Goal: Task Accomplishment & Management: Use online tool/utility

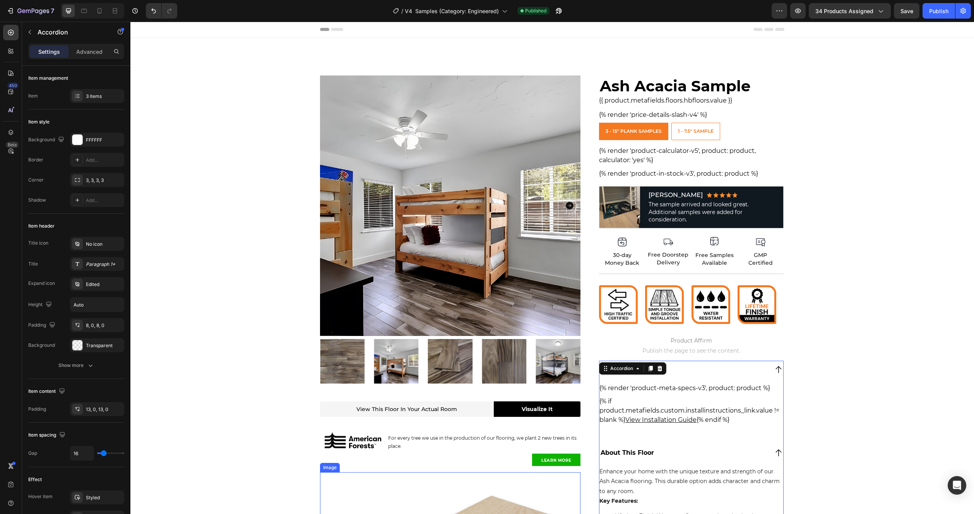
scroll to position [324, 0]
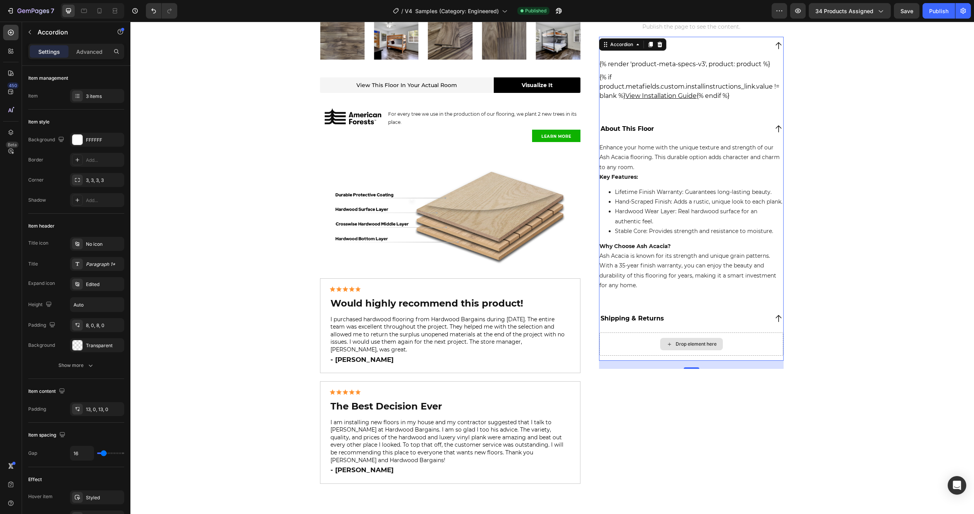
click at [630, 351] on div "Drop element here" at bounding box center [691, 343] width 184 height 23
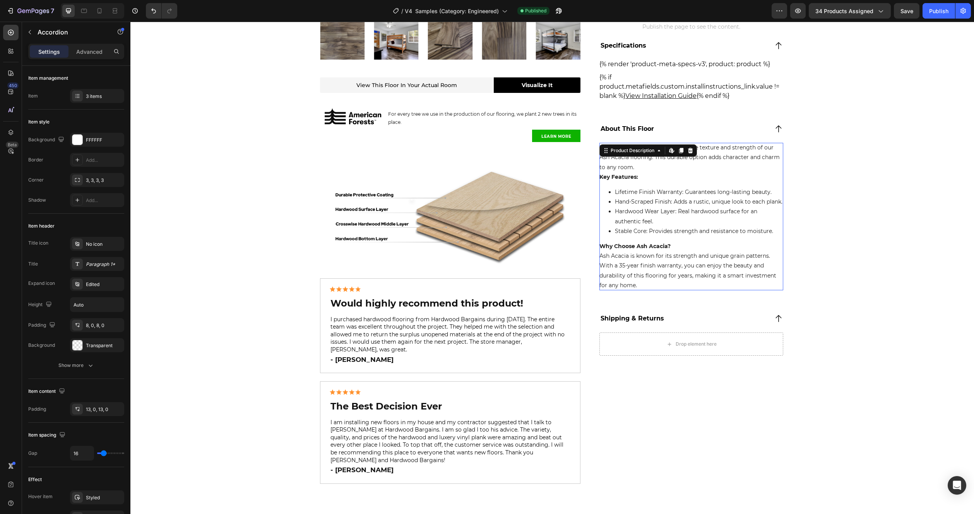
click at [648, 203] on li "Hand-Scraped Finish: Adds a rustic, unique look to each plank." at bounding box center [699, 202] width 168 height 10
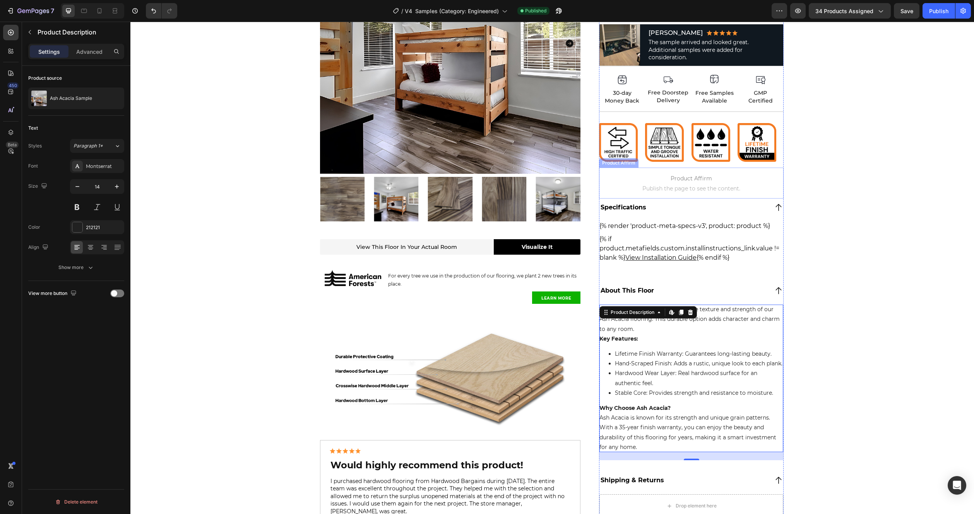
scroll to position [15, 0]
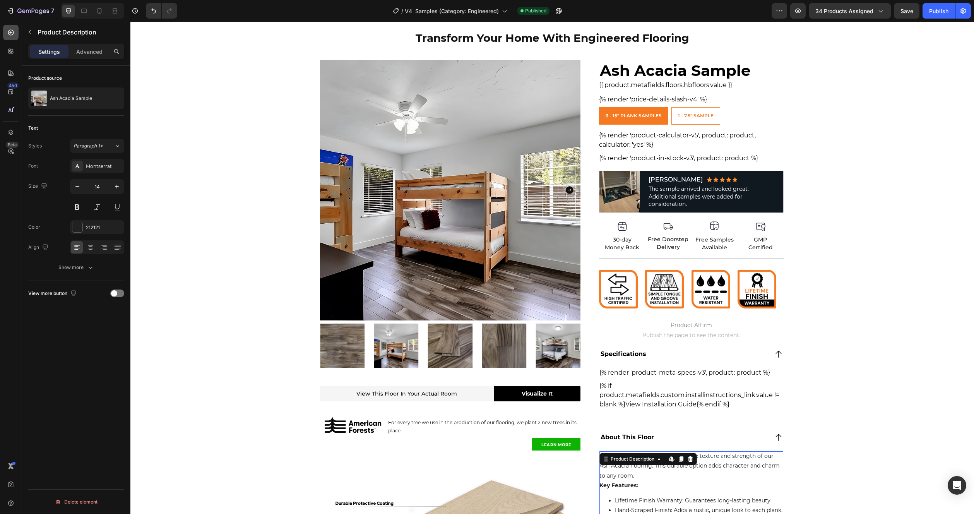
click at [17, 31] on div at bounding box center [10, 32] width 15 height 15
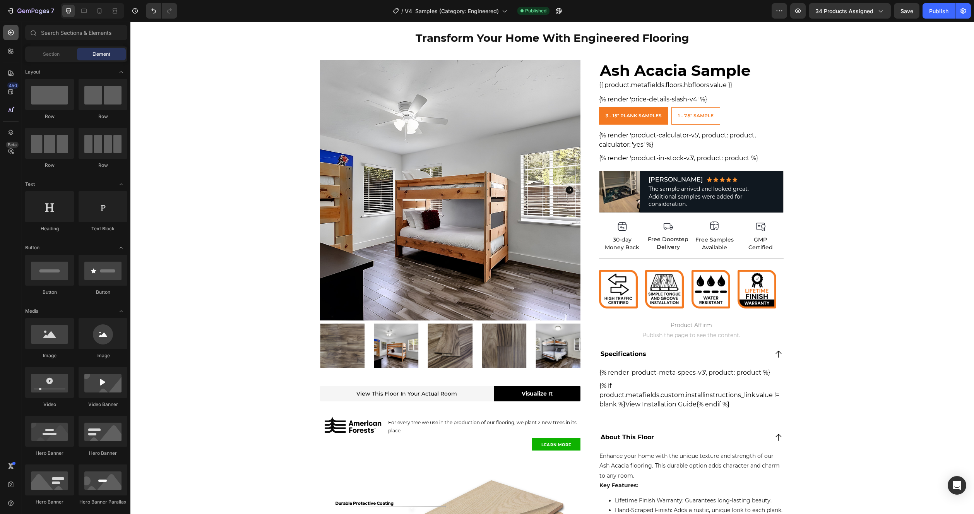
click at [9, 32] on icon at bounding box center [11, 33] width 8 height 8
click at [45, 50] on div "Section" at bounding box center [51, 54] width 49 height 12
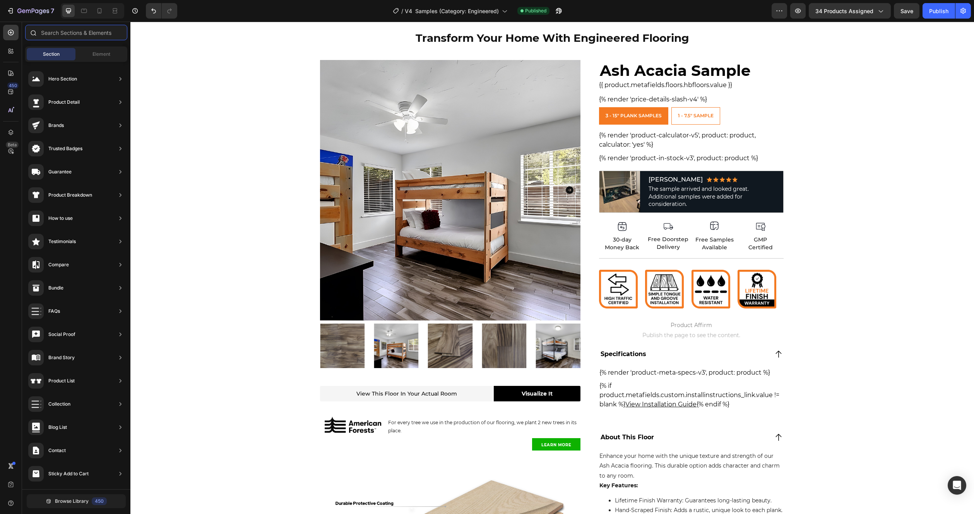
click at [63, 31] on input "text" at bounding box center [76, 32] width 102 height 15
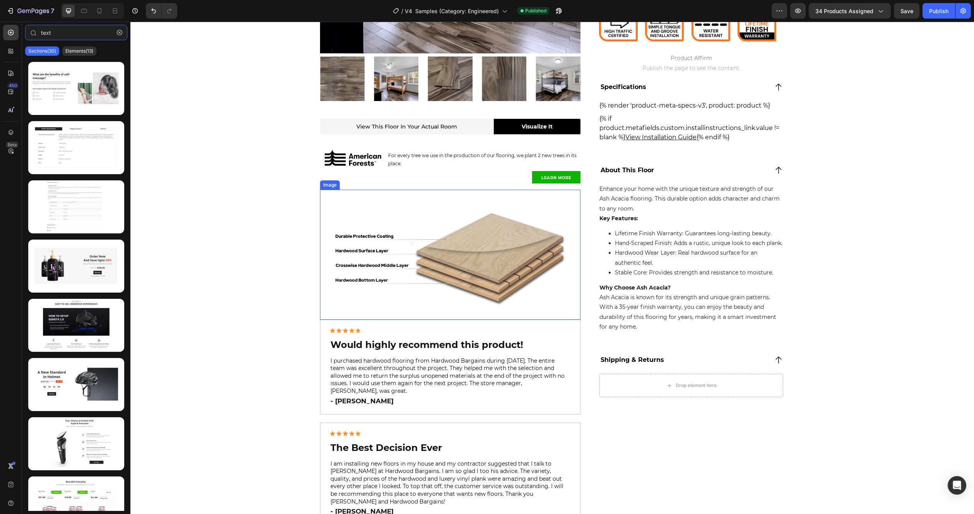
scroll to position [287, 0]
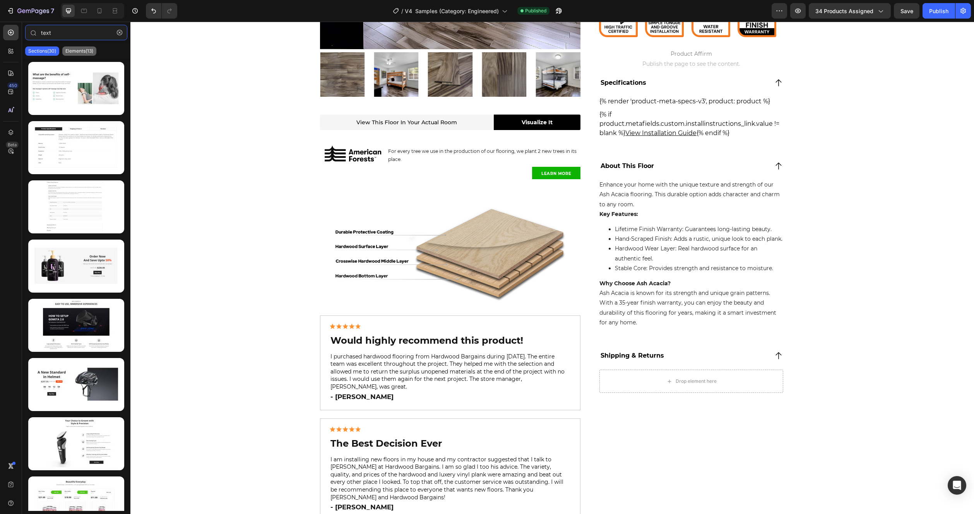
type input "text"
click at [76, 51] on p "Elements(13)" at bounding box center [79, 51] width 28 height 6
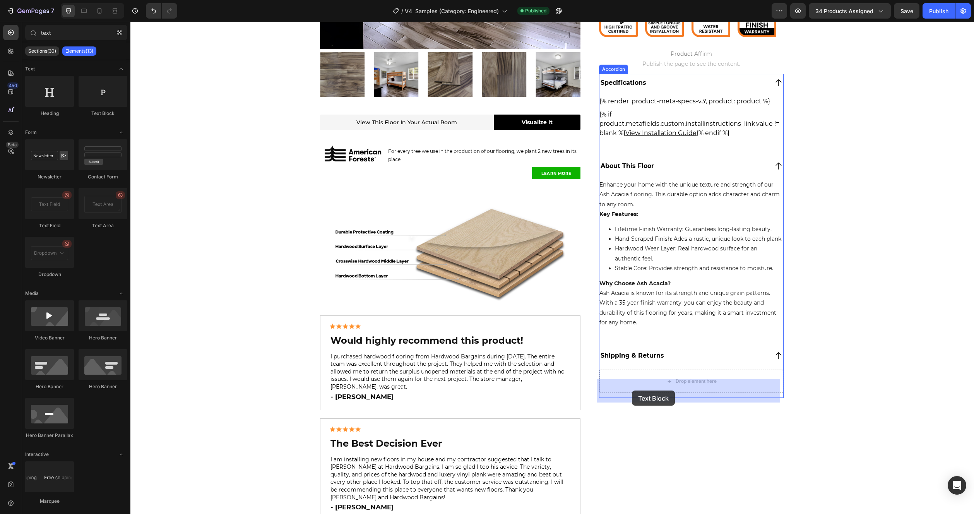
drag, startPoint x: 220, startPoint y: 117, endPoint x: 632, endPoint y: 390, distance: 494.4
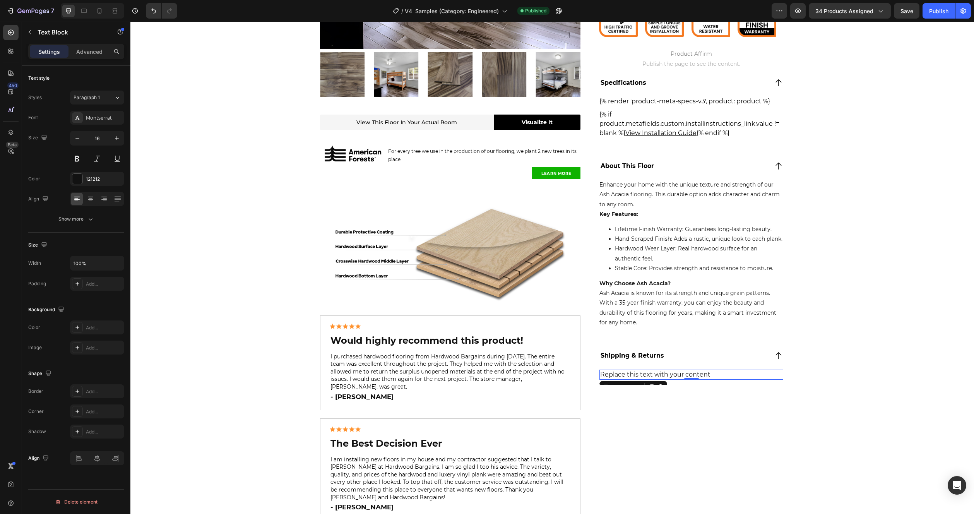
click at [625, 380] on div "Replace this text with your content" at bounding box center [691, 374] width 184 height 10
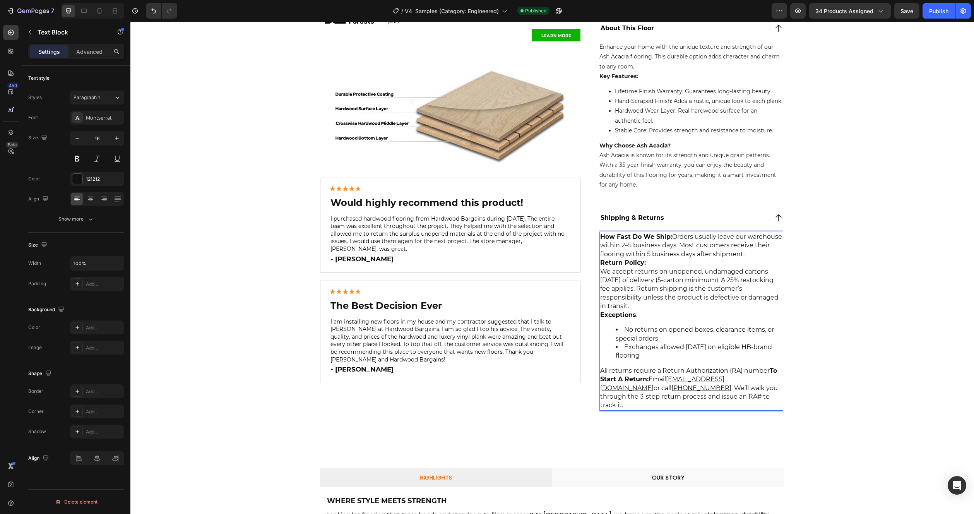
scroll to position [410, 0]
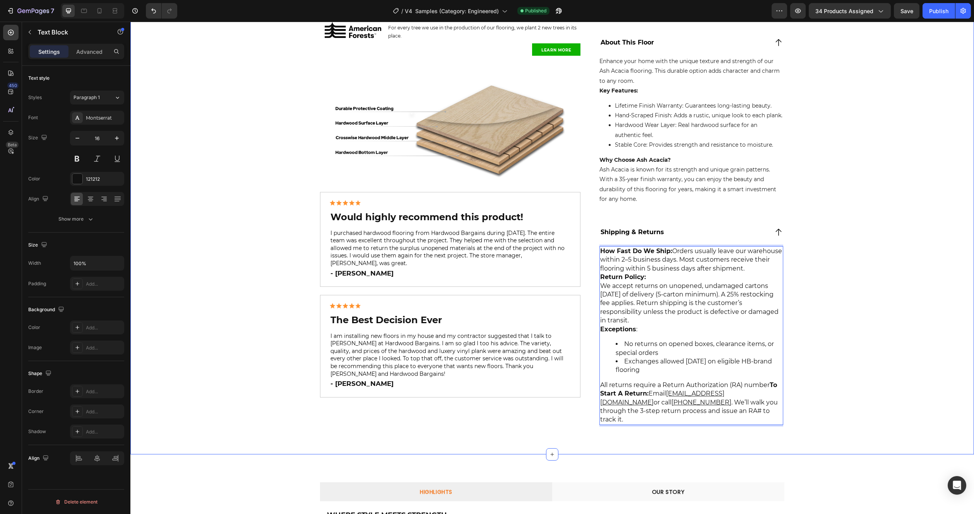
click at [887, 273] on div "Product Images View This Floor In Your Actual Room Text Block Visualize It Butt…" at bounding box center [551, 59] width 843 height 789
click at [707, 309] on p "How Fast Do We Ship: Orders usually leave our warehouse within 2–5 business day…" at bounding box center [691, 290] width 182 height 87
click at [81, 221] on div "Show more" at bounding box center [76, 219] width 36 height 8
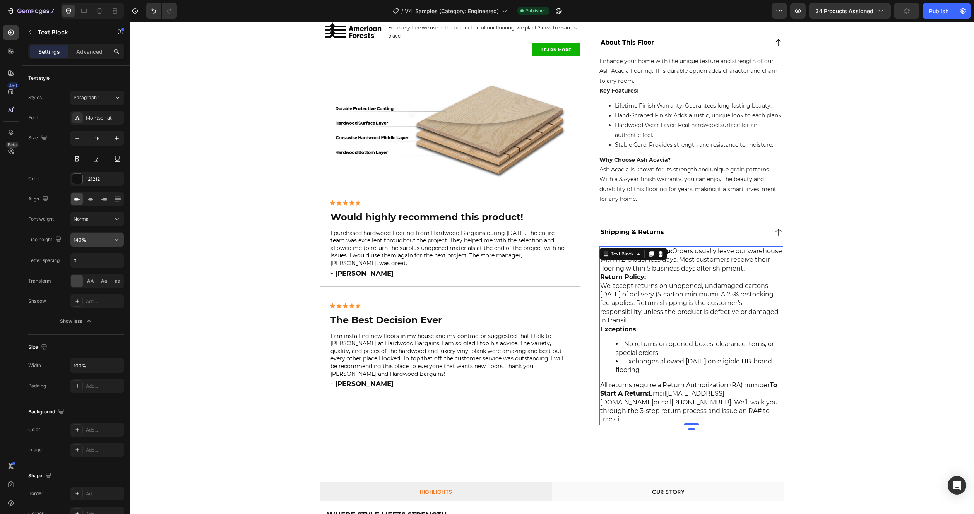
drag, startPoint x: 91, startPoint y: 246, endPoint x: 94, endPoint y: 241, distance: 6.2
click at [91, 246] on div "140%" at bounding box center [97, 239] width 54 height 15
click at [116, 240] on icon "button" at bounding box center [116, 240] width 3 height 2
click at [89, 302] on p "150%" at bounding box center [95, 303] width 44 height 7
type input "150%"
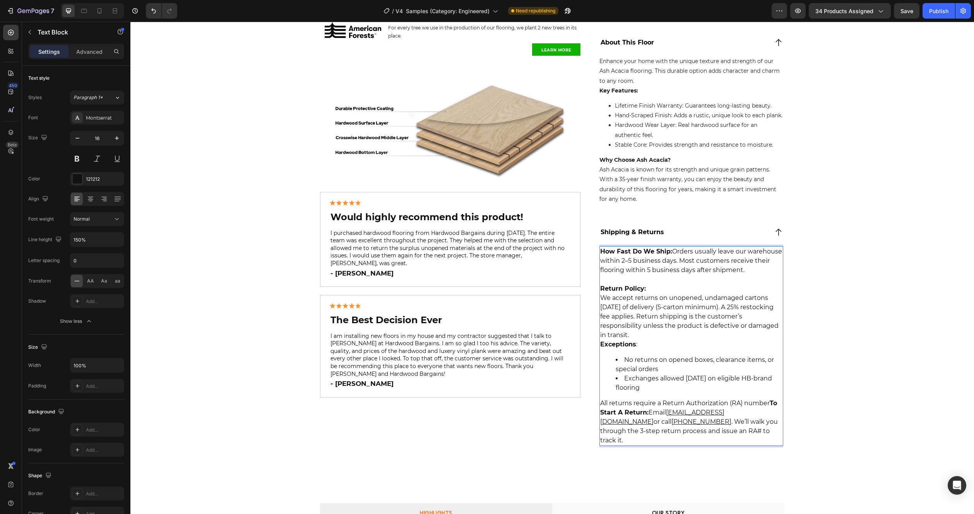
click at [644, 349] on p "⁠⁠⁠⁠⁠⁠⁠ Return Policy: We accept returns on unopened, undamaged cartons within …" at bounding box center [691, 312] width 182 height 74
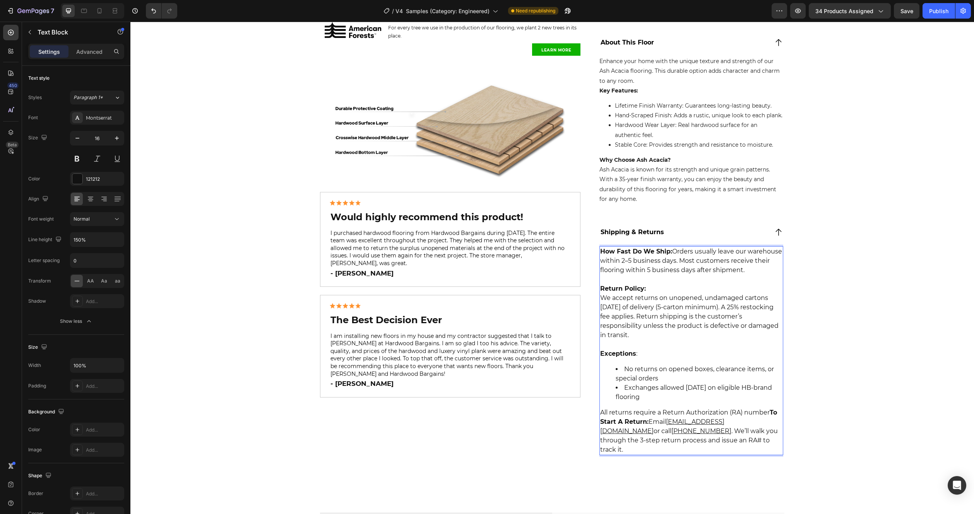
click at [768, 425] on strong "To Start A Return:" at bounding box center [688, 417] width 177 height 17
click at [722, 444] on u "[EMAIL_ADDRESS][DOMAIN_NAME]" at bounding box center [666, 435] width 133 height 17
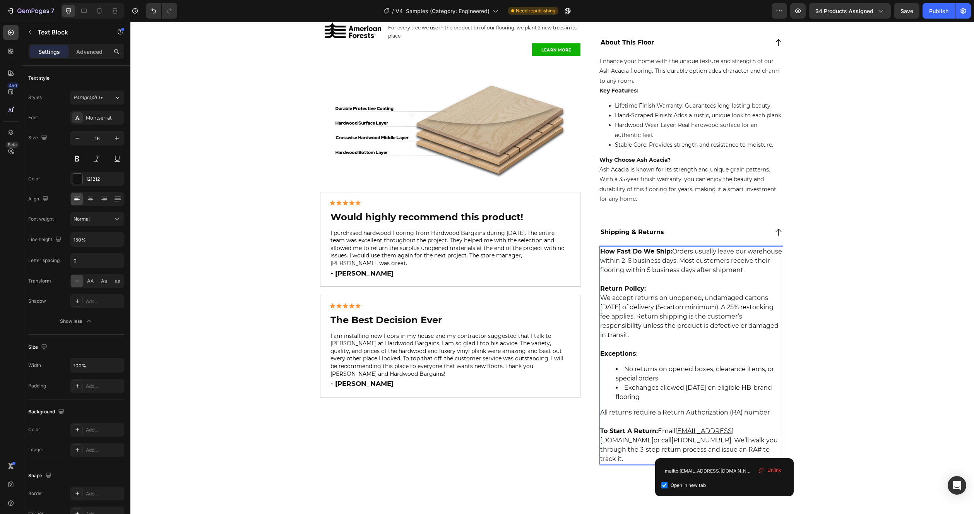
click at [727, 426] on p "Rich Text Editor. Editing area: main" at bounding box center [691, 421] width 182 height 9
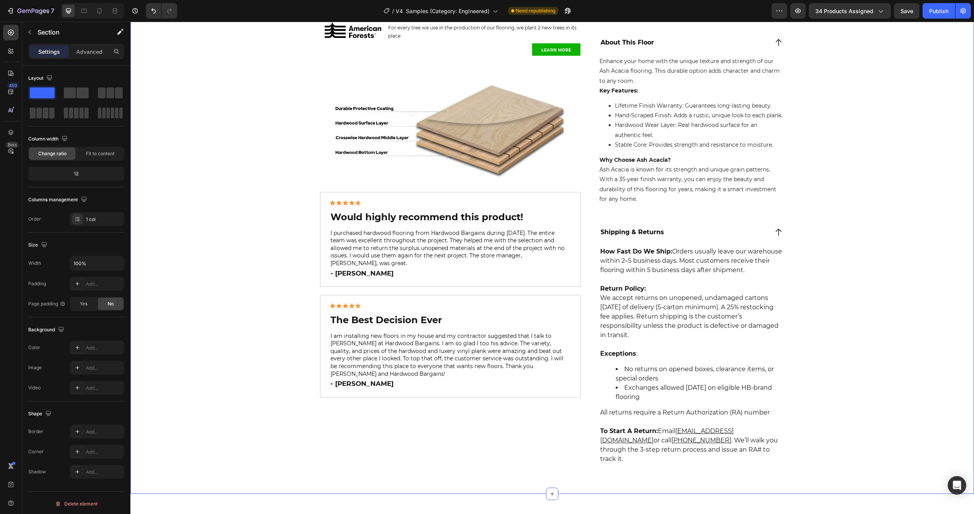
click at [905, 391] on div "Product Images View This Floor In Your Actual Room Text Block Visualize It Butt…" at bounding box center [551, 79] width 843 height 828
click at [910, 14] on div "Save" at bounding box center [906, 11] width 13 height 8
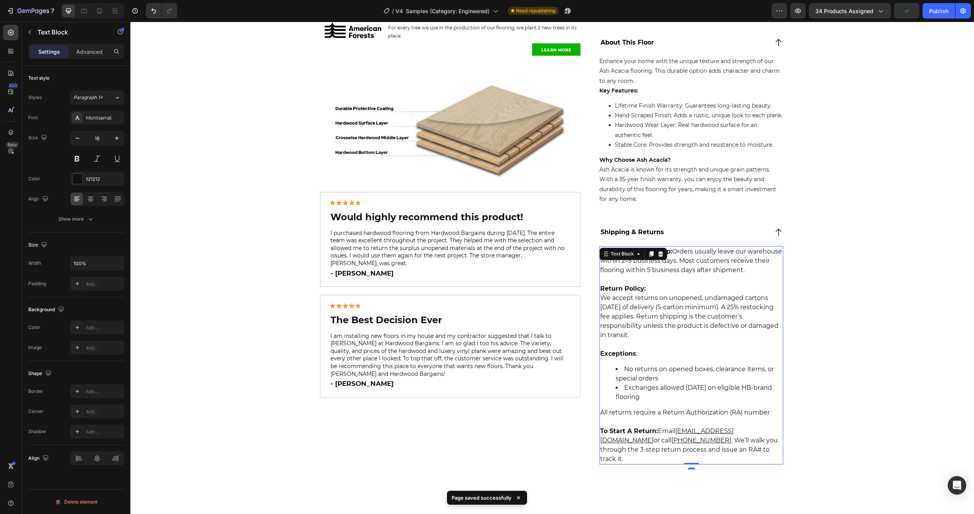
click at [692, 358] on p "Exceptions :" at bounding box center [691, 349] width 182 height 19
click at [84, 9] on icon at bounding box center [84, 11] width 6 height 4
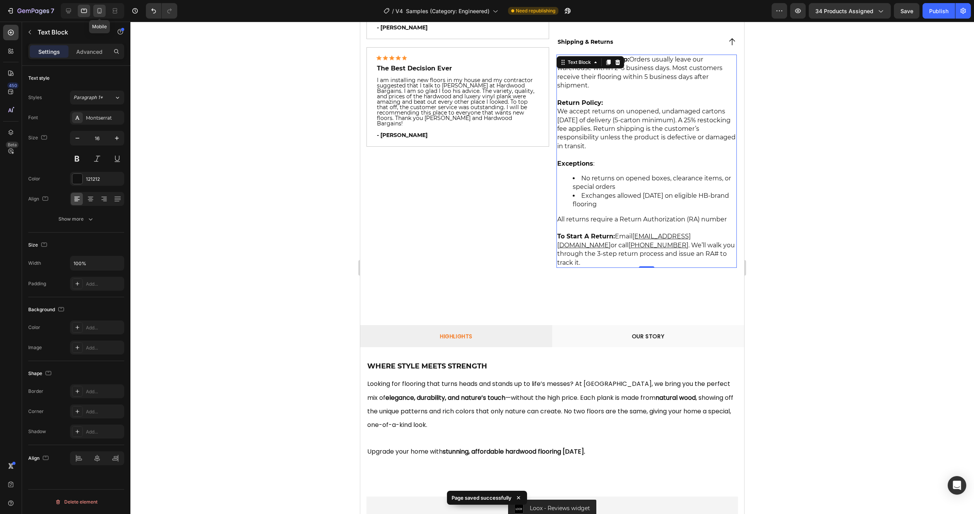
scroll to position [525, 0]
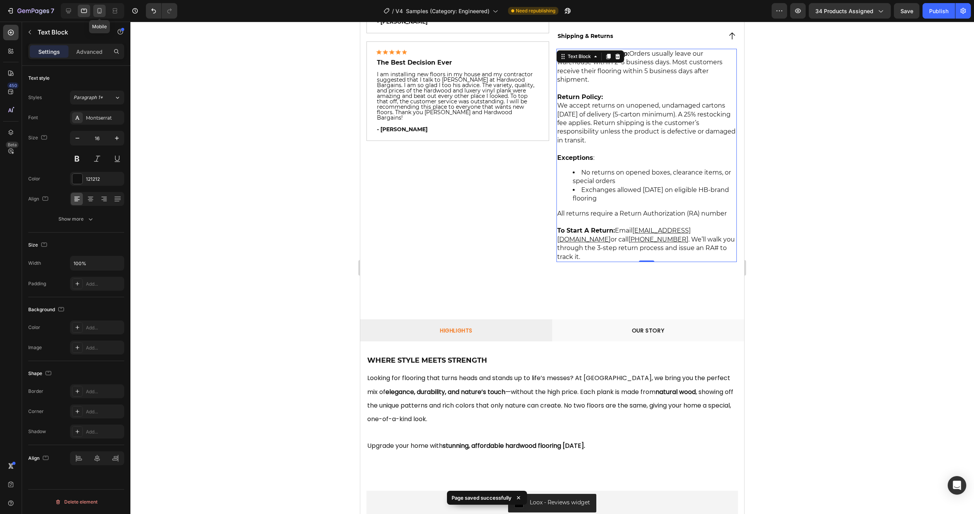
click at [101, 13] on icon at bounding box center [100, 11] width 8 height 8
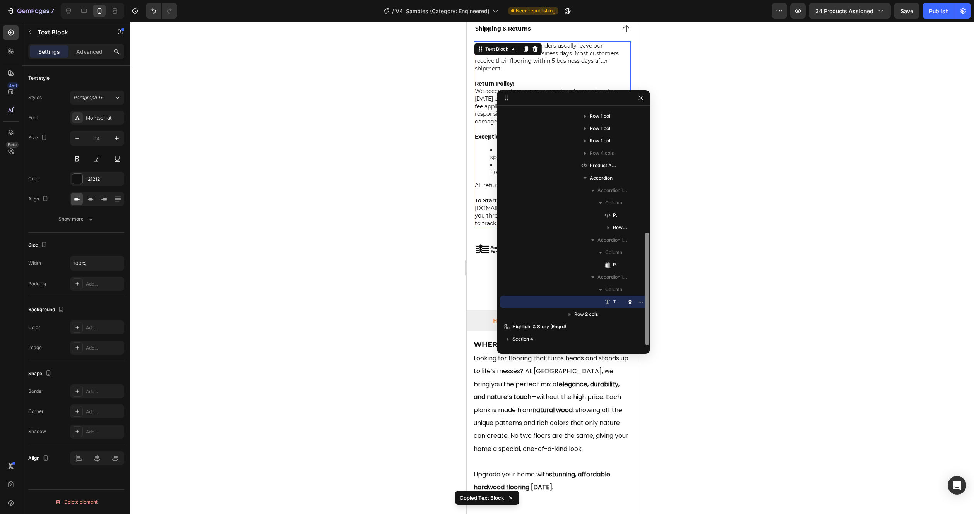
scroll to position [804, 0]
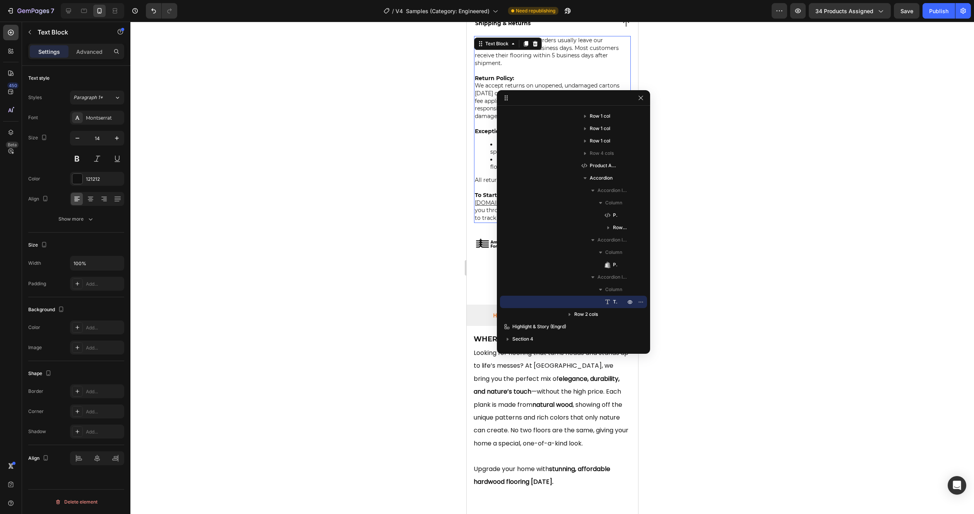
click at [643, 99] on icon "button" at bounding box center [641, 98] width 6 height 6
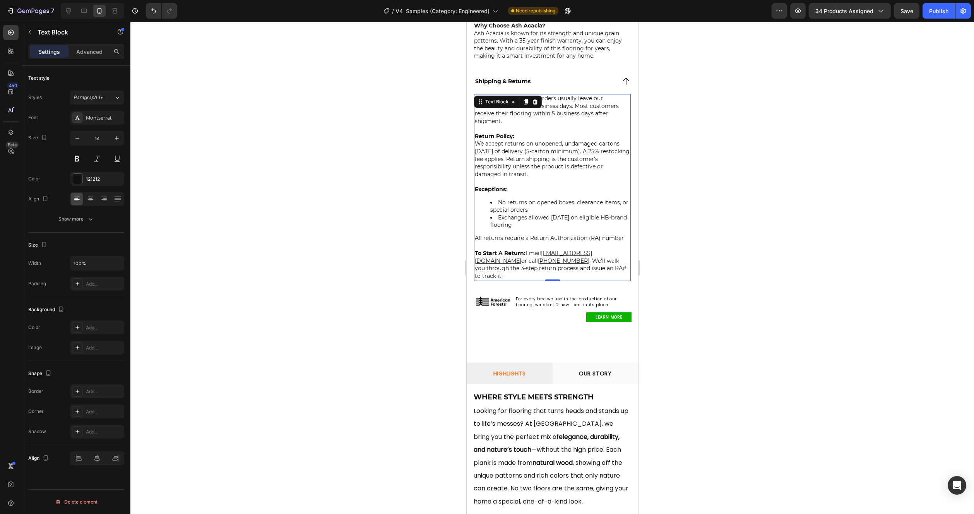
scroll to position [566, 0]
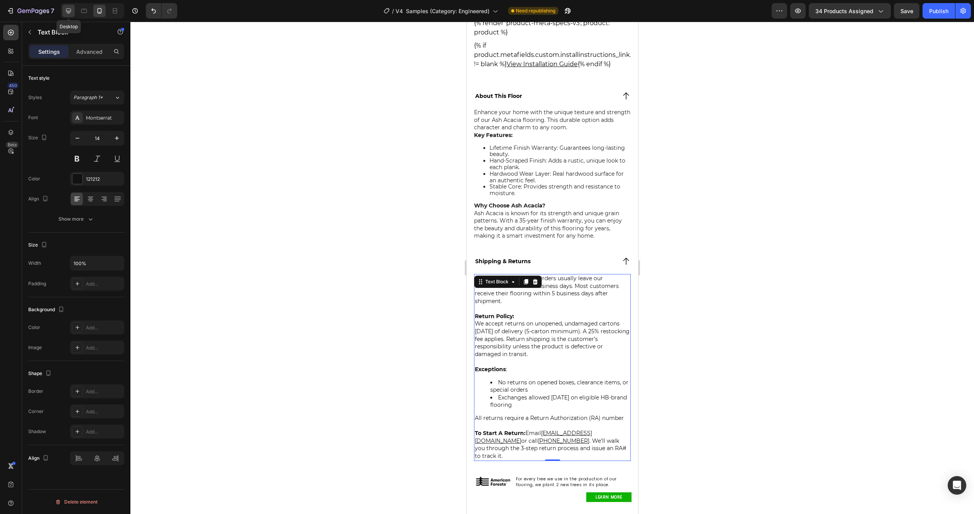
click at [67, 12] on icon at bounding box center [69, 11] width 8 height 8
type input "16"
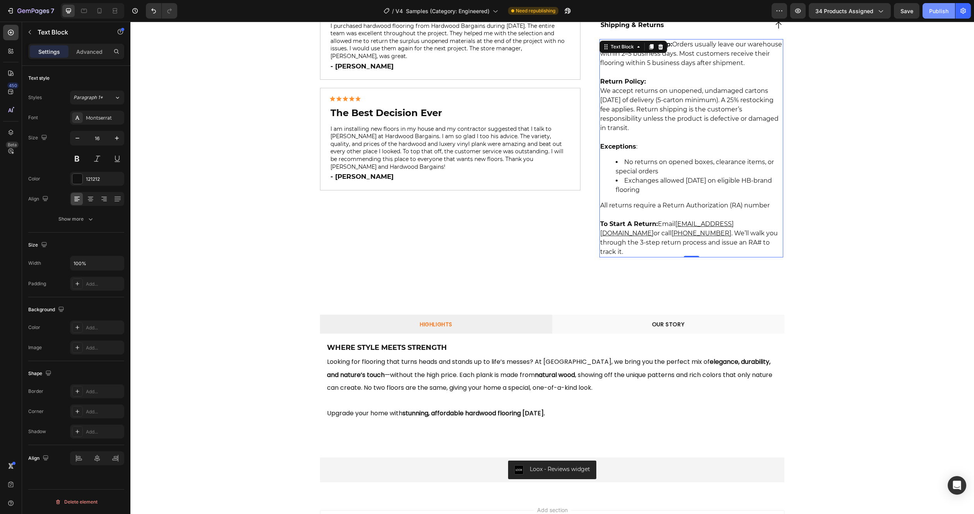
click at [941, 11] on div "Publish" at bounding box center [938, 11] width 19 height 8
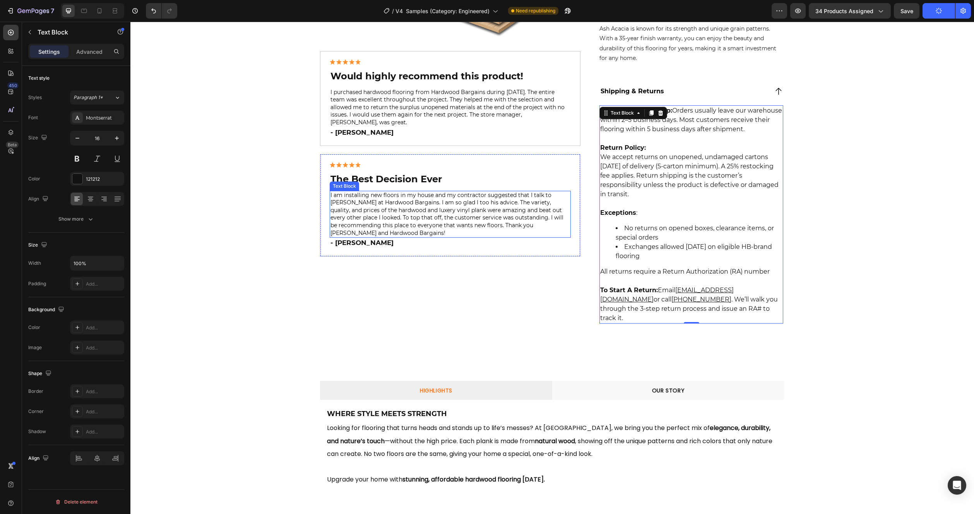
scroll to position [533, 0]
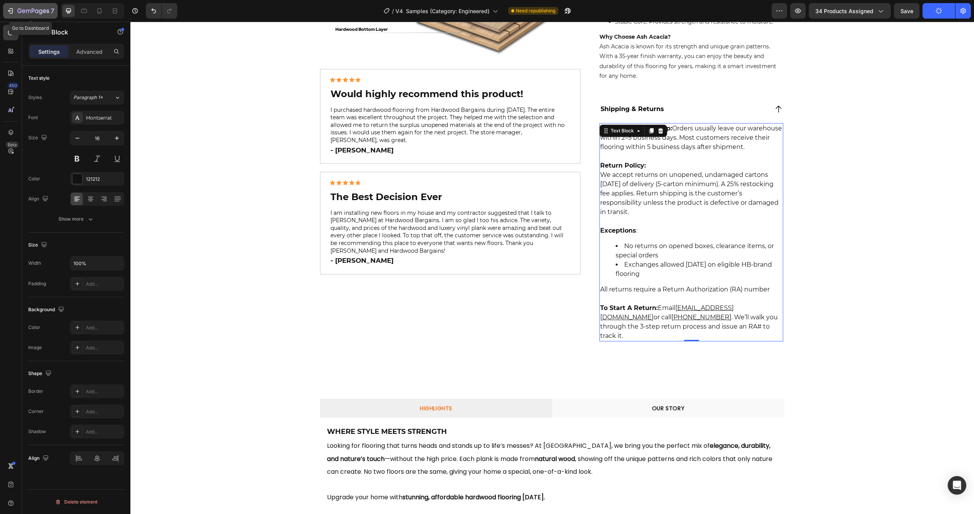
click at [38, 8] on icon "button" at bounding box center [33, 11] width 32 height 7
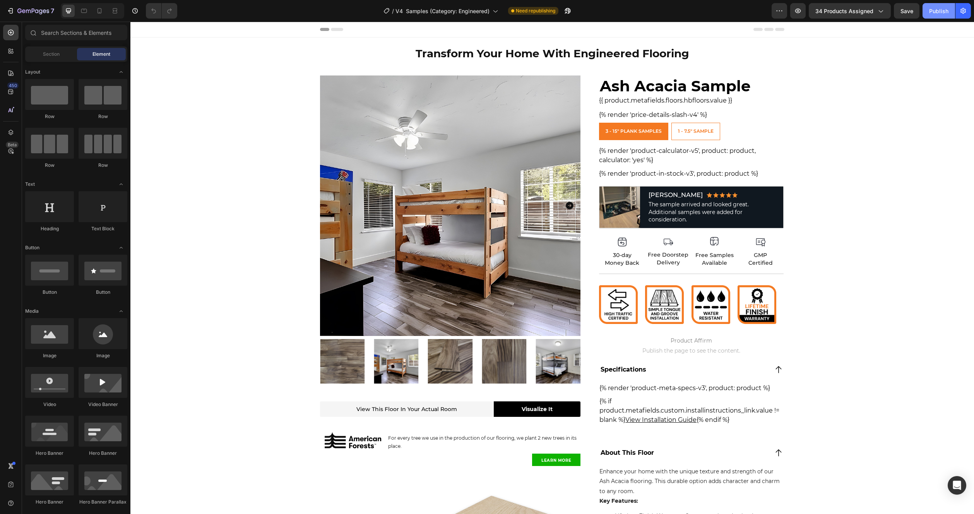
click at [941, 17] on button "Publish" at bounding box center [938, 10] width 32 height 15
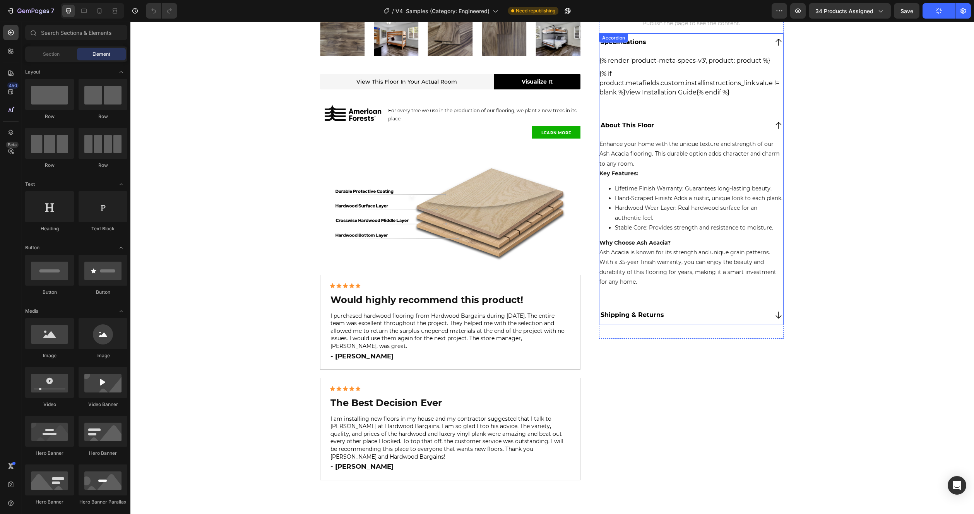
scroll to position [328, 0]
click at [723, 320] on div "Shipping & Returns" at bounding box center [683, 315] width 168 height 12
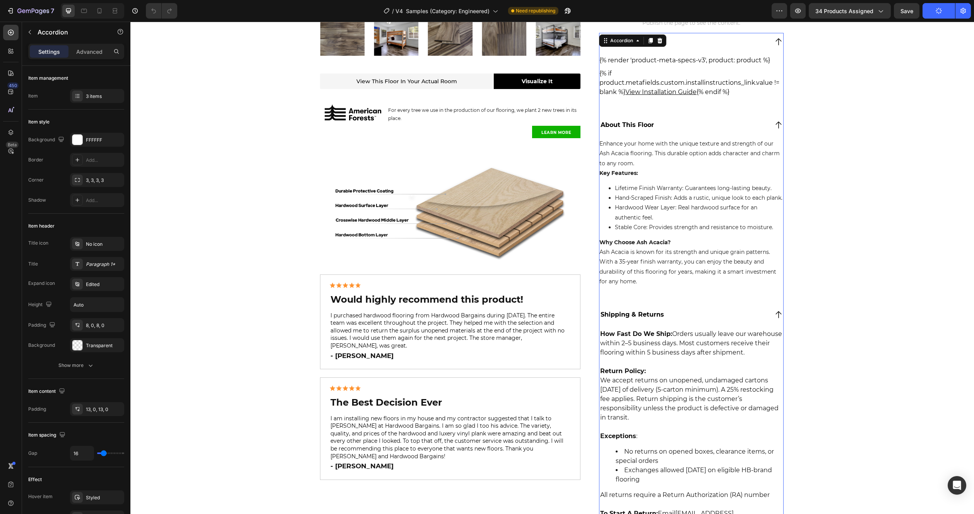
click at [724, 320] on div "Shipping & Returns" at bounding box center [683, 315] width 168 height 12
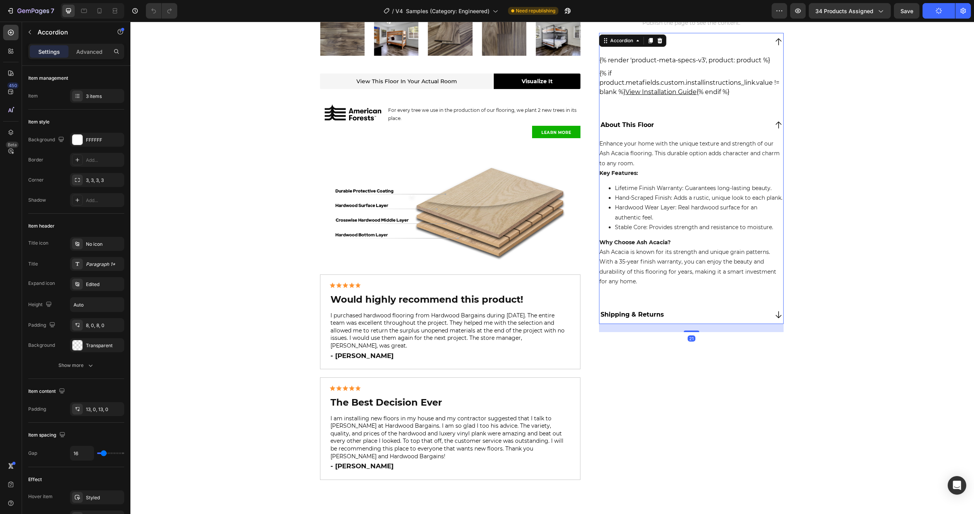
click at [724, 320] on div "Shipping & Returns" at bounding box center [683, 315] width 168 height 12
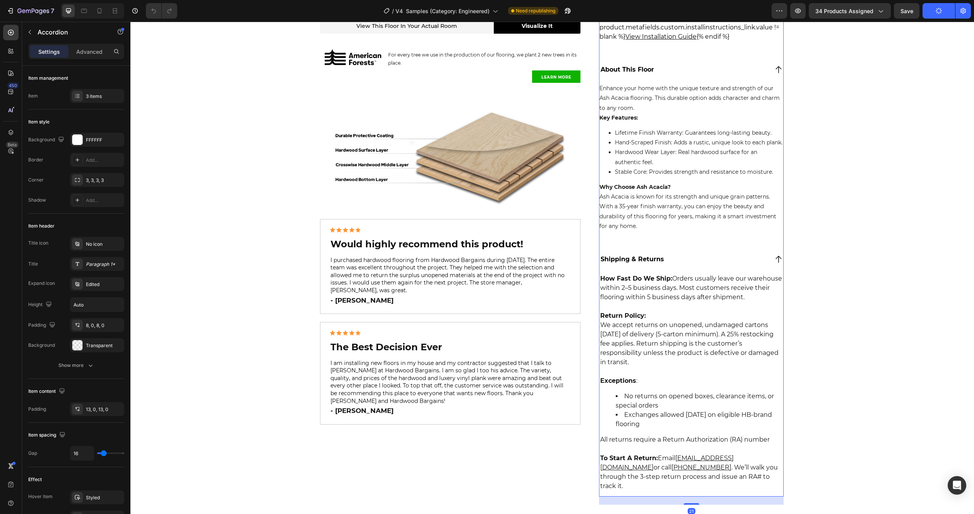
scroll to position [412, 0]
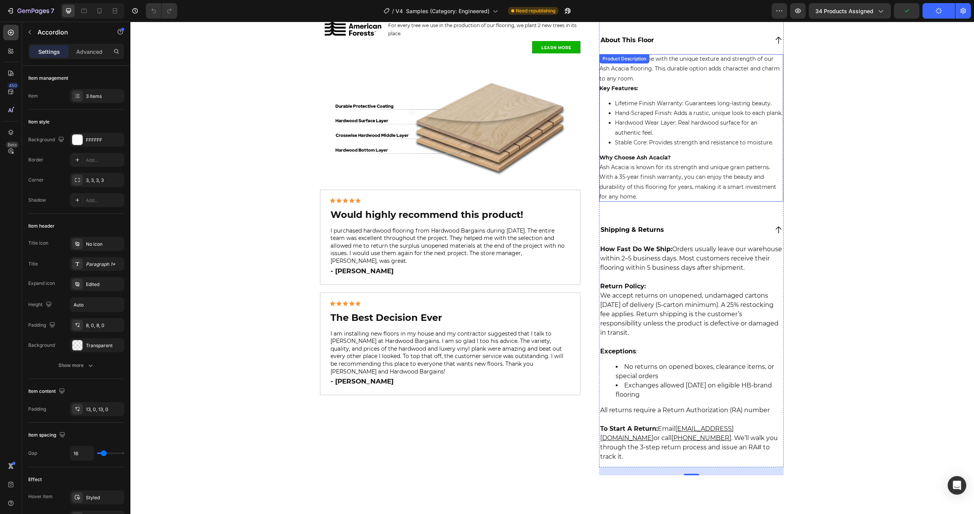
click at [657, 118] on li "Hand-Scraped Finish: Adds a rustic, unique look to each plank." at bounding box center [699, 113] width 168 height 10
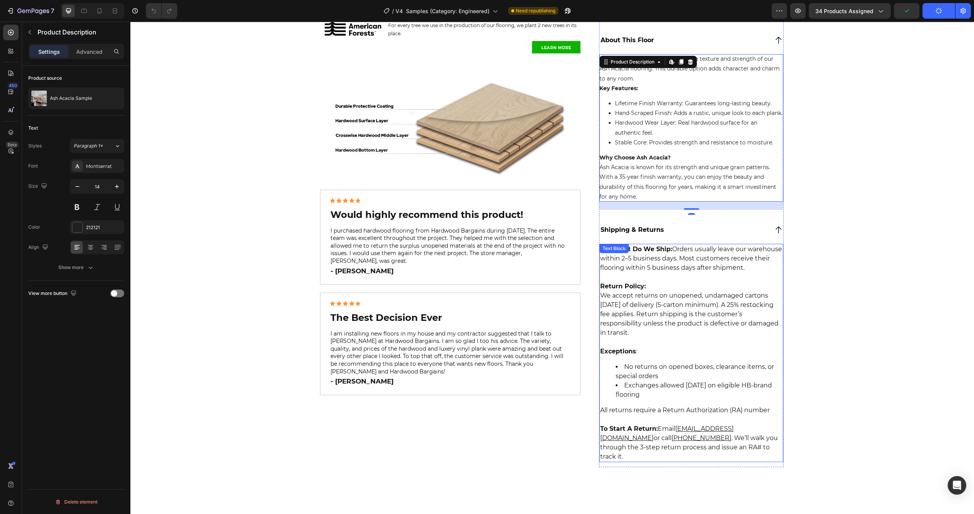
click at [679, 299] on p "Return Policy: We accept returns on unopened, undamaged cartons [DATE] of deliv…" at bounding box center [691, 304] width 182 height 65
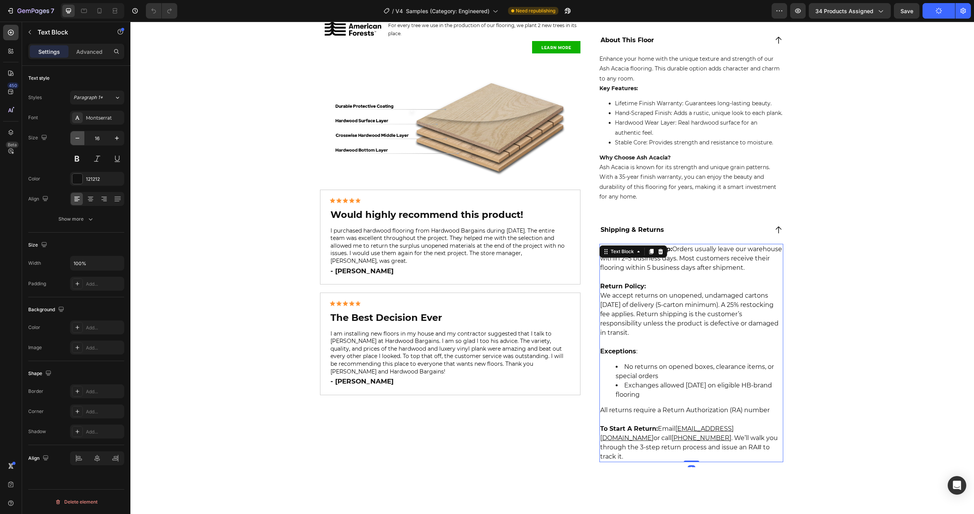
click at [80, 140] on icon "button" at bounding box center [78, 138] width 8 height 8
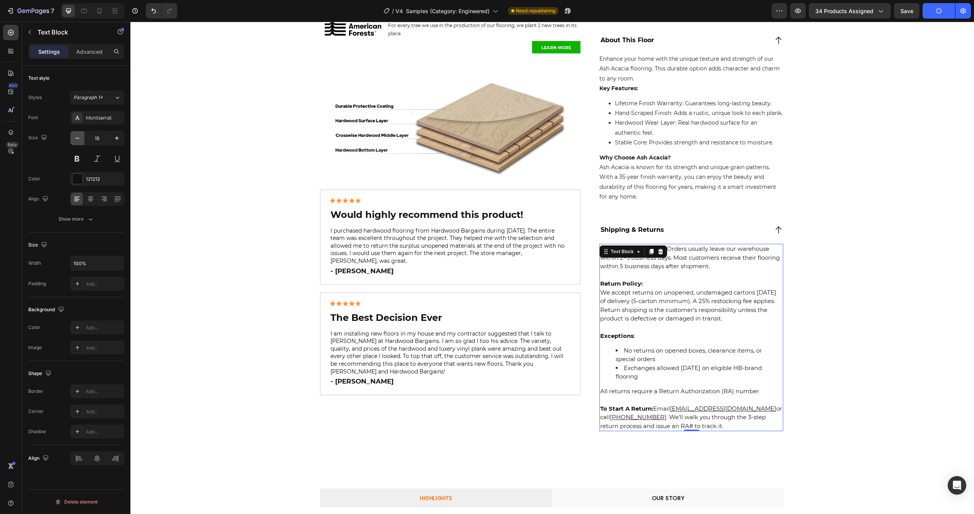
click at [80, 140] on icon "button" at bounding box center [78, 138] width 8 height 8
type input "14"
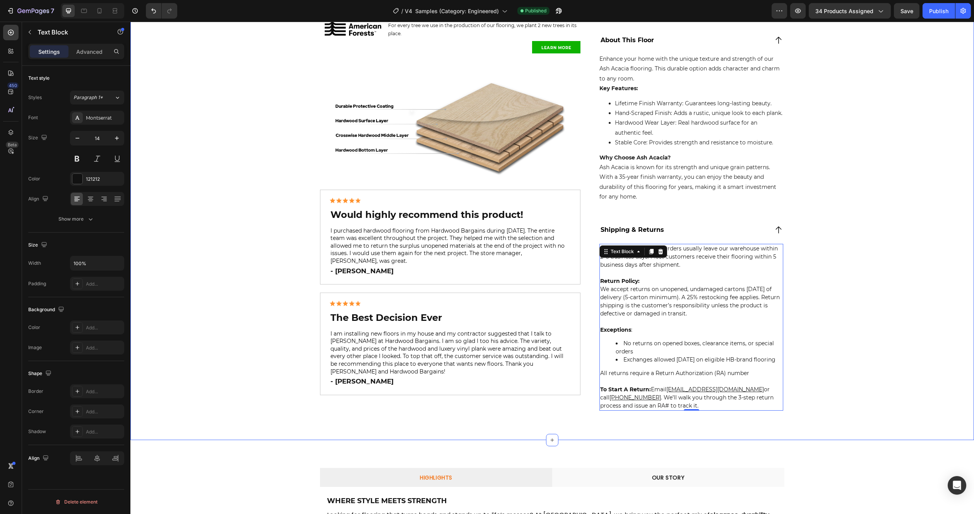
click at [819, 314] on div "Product Images View This Floor In Your Actual Room Text Block Visualize It Butt…" at bounding box center [551, 51] width 843 height 777
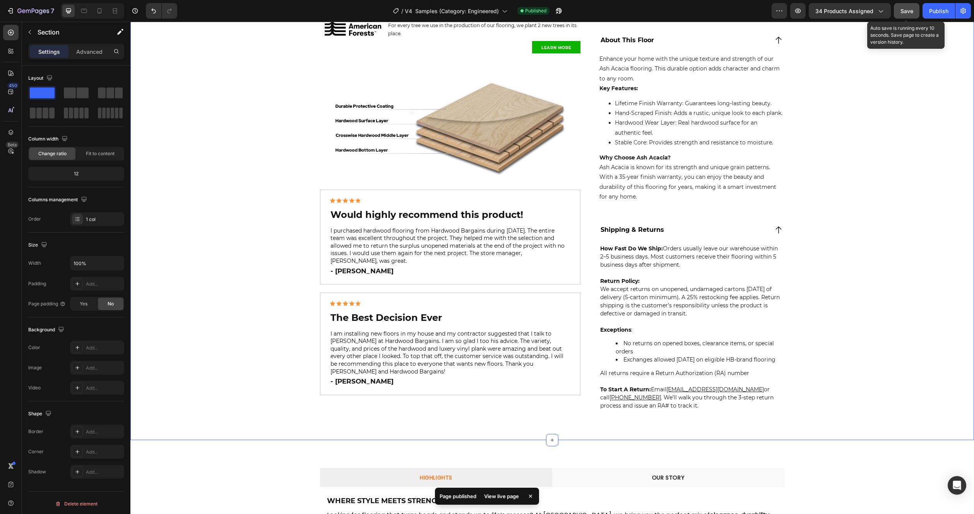
click at [903, 12] on span "Save" at bounding box center [906, 11] width 13 height 7
click at [933, 12] on div "Publish" at bounding box center [938, 11] width 19 height 8
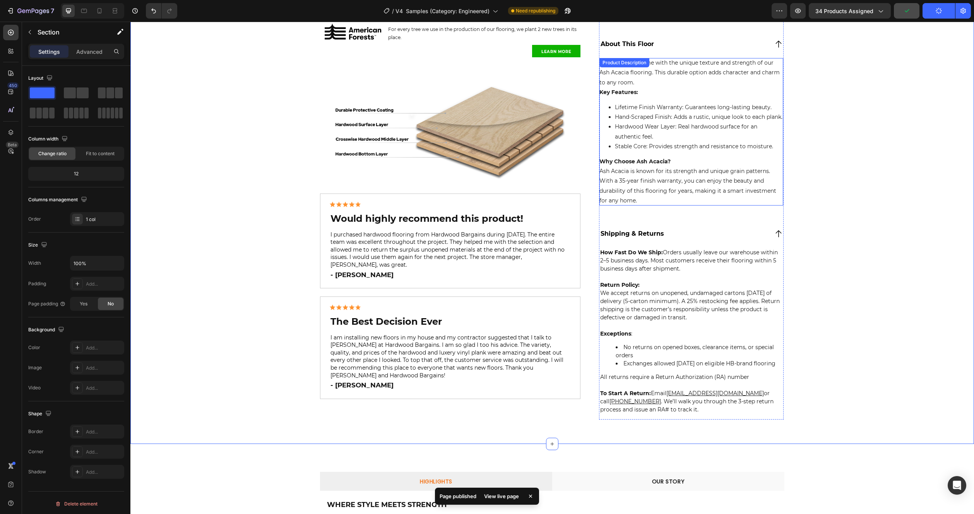
scroll to position [407, 0]
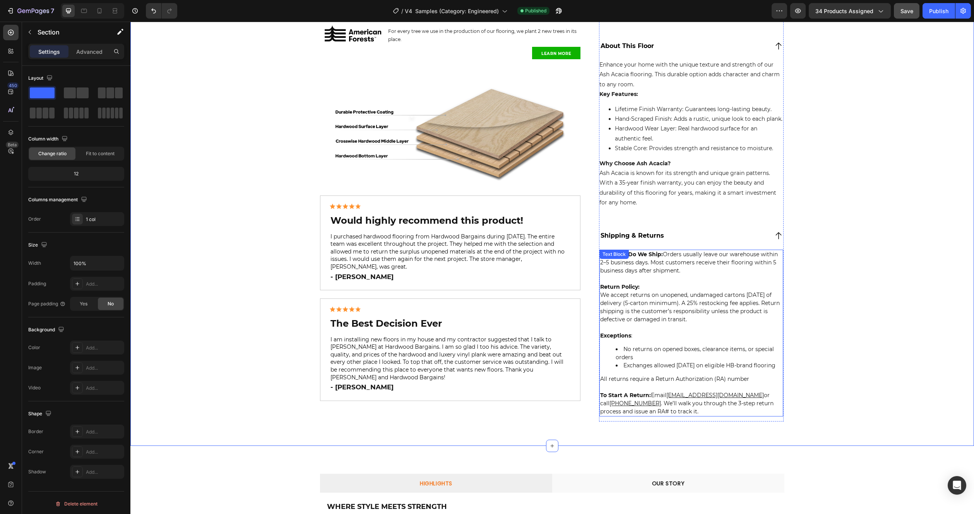
click at [720, 320] on p "Return Policy: We accept returns on unopened, undamaged cartons within 30 days …" at bounding box center [691, 299] width 182 height 49
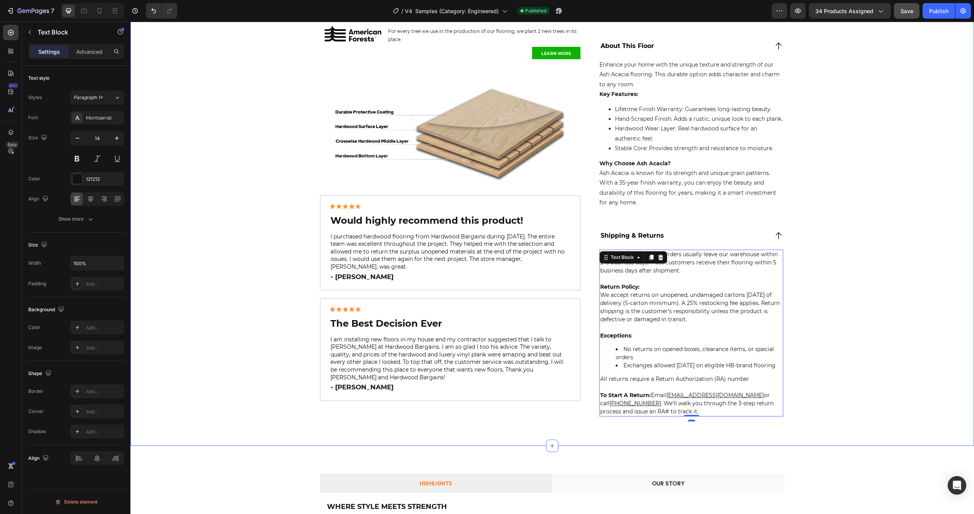
click at [949, 276] on div "Product Images View This Floor In Your Actual Room Text Block Visualize It Butt…" at bounding box center [551, 57] width 843 height 777
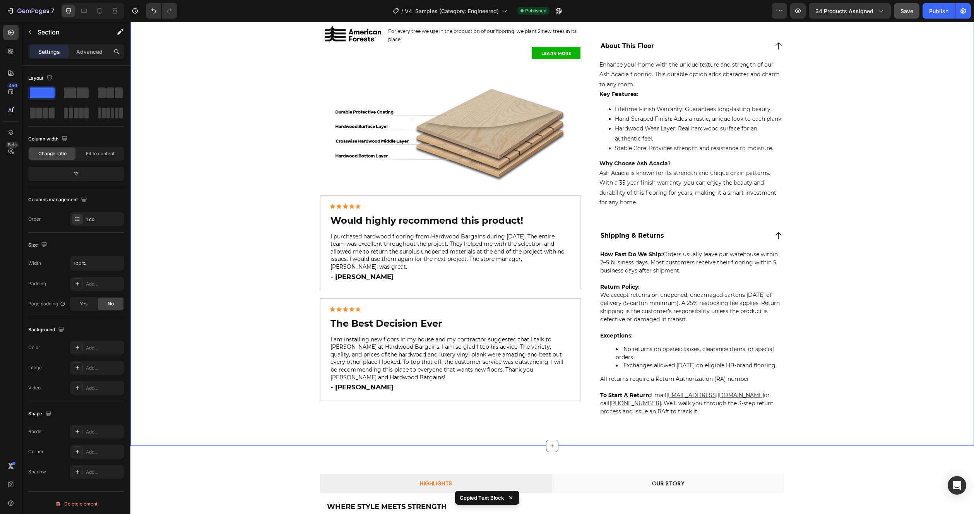
click at [698, 312] on p "Return Policy: We accept returns on unopened, undamaged cartons within 30 days …" at bounding box center [691, 299] width 182 height 49
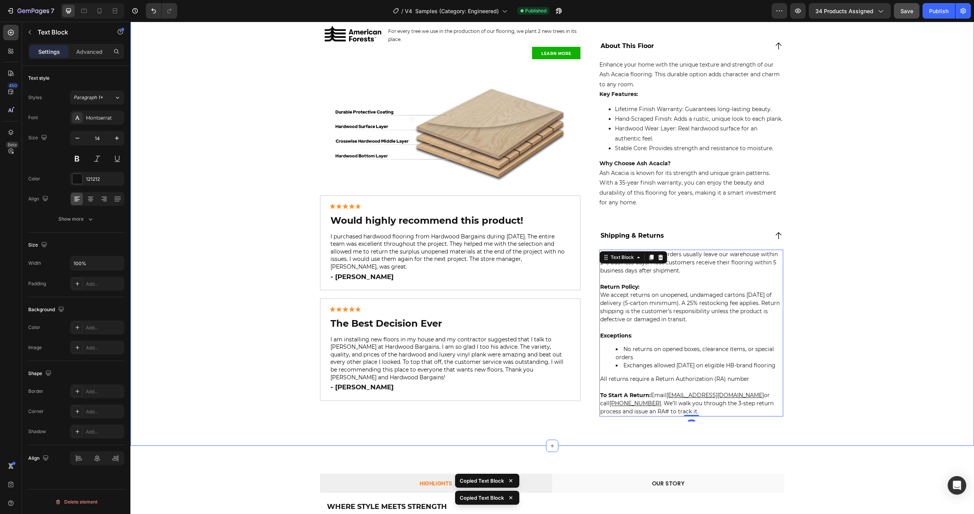
click at [840, 315] on div "Product Images View This Floor In Your Actual Room Text Block Visualize It Butt…" at bounding box center [551, 57] width 843 height 777
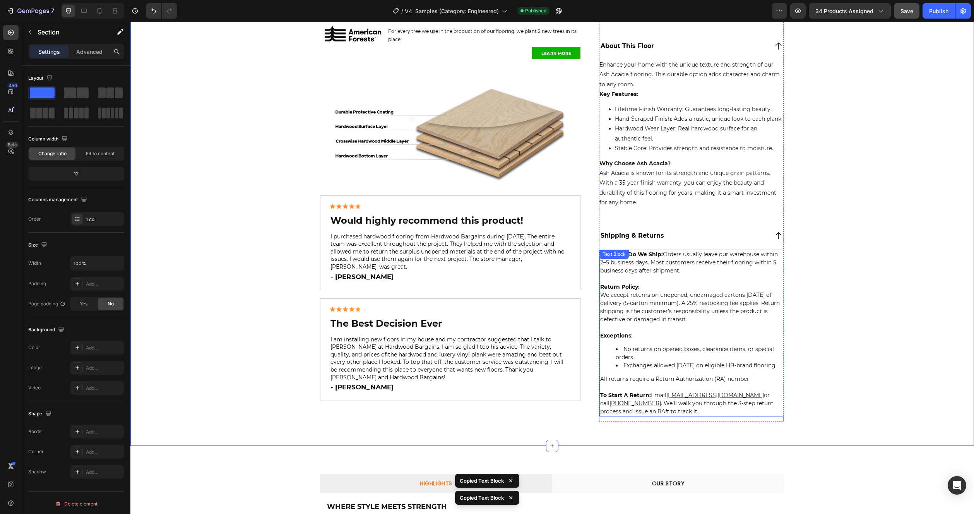
click at [666, 299] on p "Return Policy: We accept returns on unopened, undamaged cartons within 30 days …" at bounding box center [691, 299] width 182 height 49
click at [874, 279] on div "Product Images View This Floor In Your Actual Room Text Block Visualize It Butt…" at bounding box center [551, 57] width 843 height 777
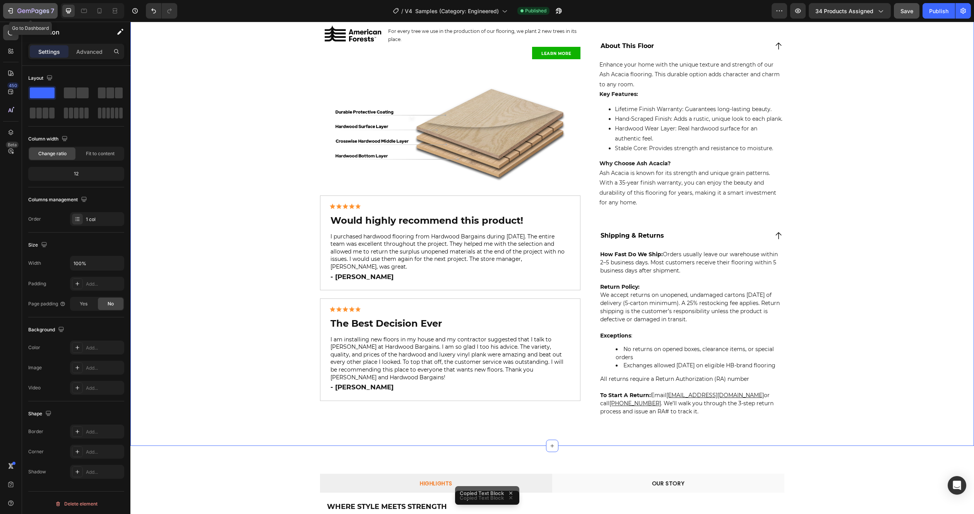
click at [35, 11] on icon "button" at bounding box center [36, 10] width 3 height 3
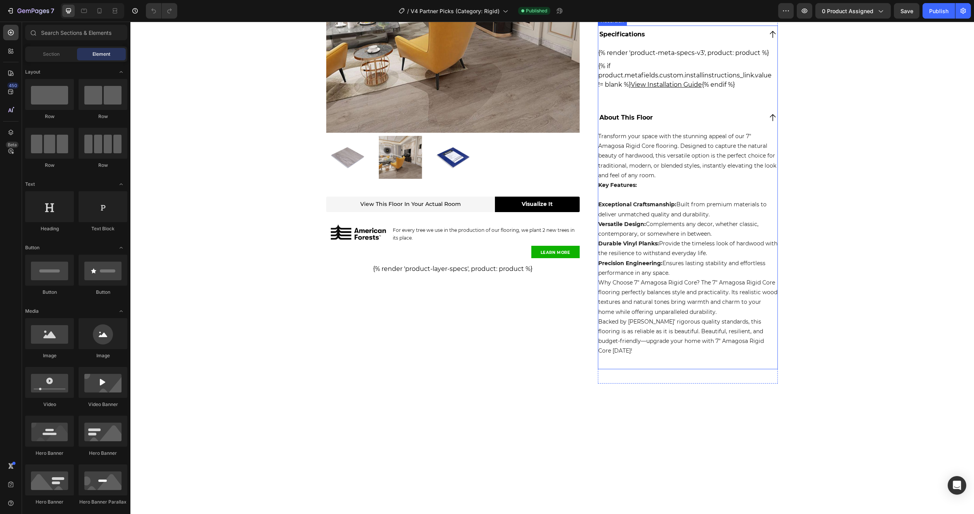
scroll to position [182, 0]
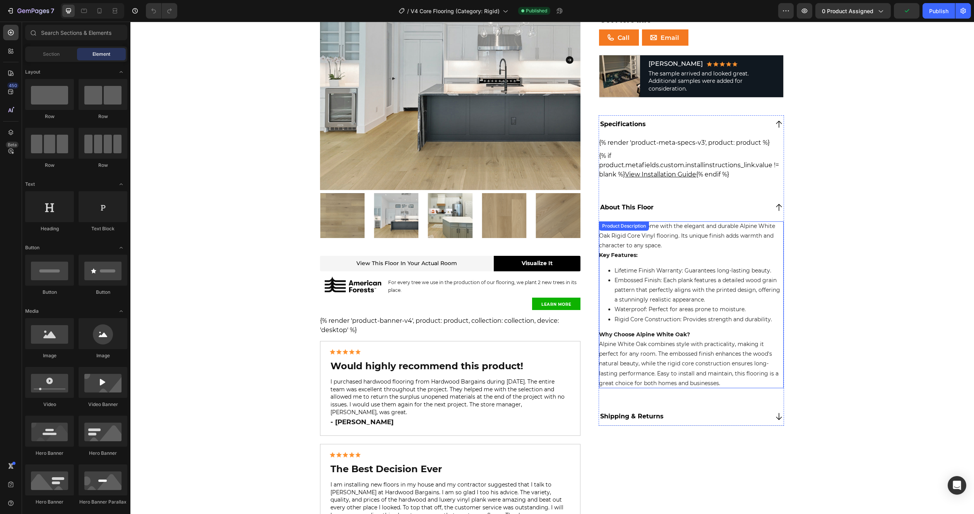
scroll to position [315, 0]
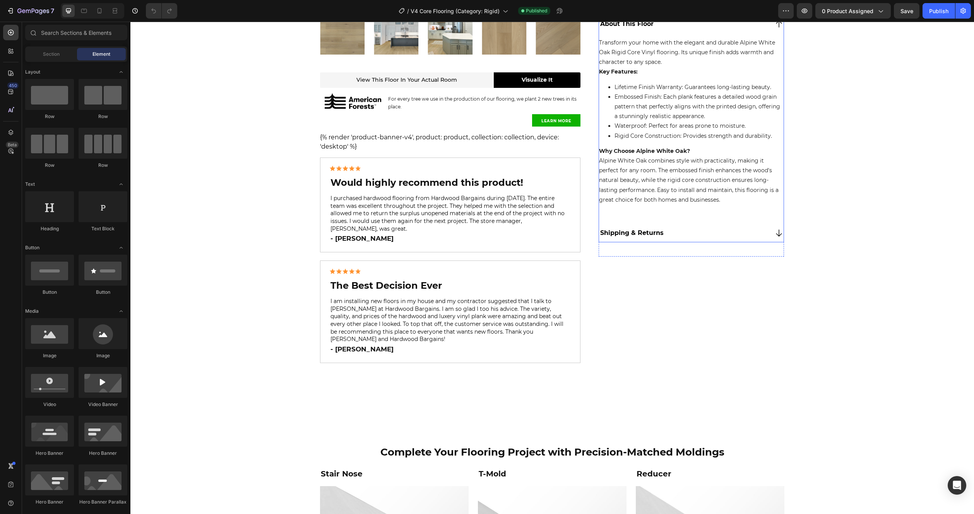
click at [703, 235] on div "Shipping & Returns" at bounding box center [683, 233] width 169 height 12
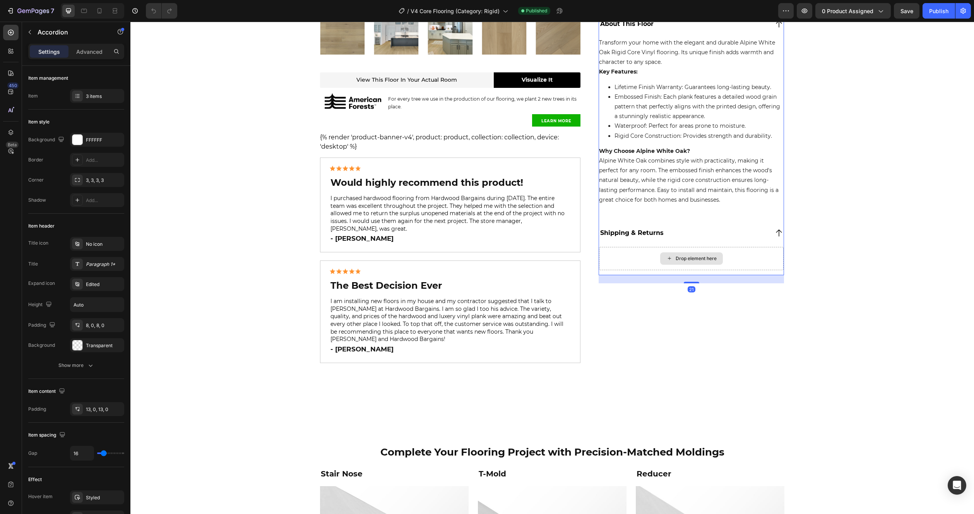
click at [619, 251] on div "Drop element here" at bounding box center [691, 258] width 185 height 23
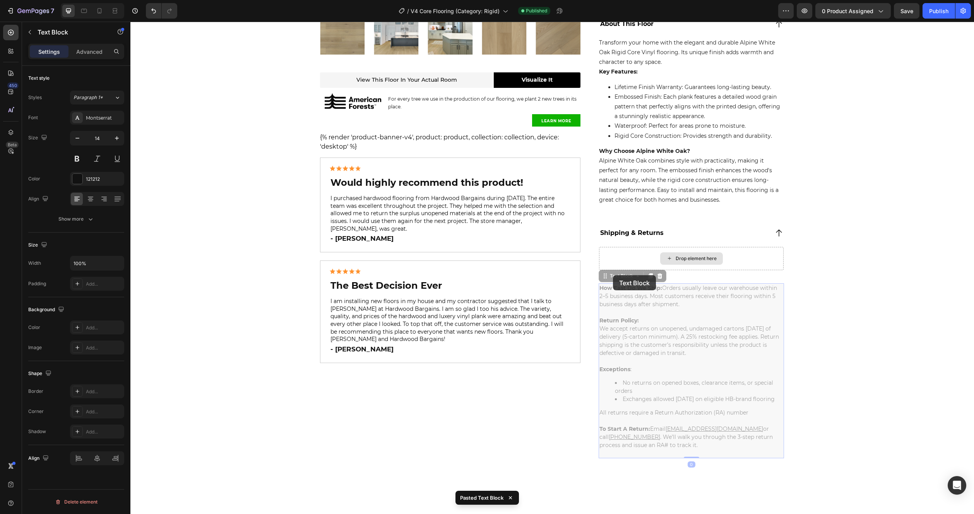
drag, startPoint x: 624, startPoint y: 267, endPoint x: 631, endPoint y: 258, distance: 11.8
click at [631, 258] on div "Image 4.8/5 from 15k+ Happy Customers Heading Row Alpine White Oak Sample (P) T…" at bounding box center [691, 103] width 185 height 712
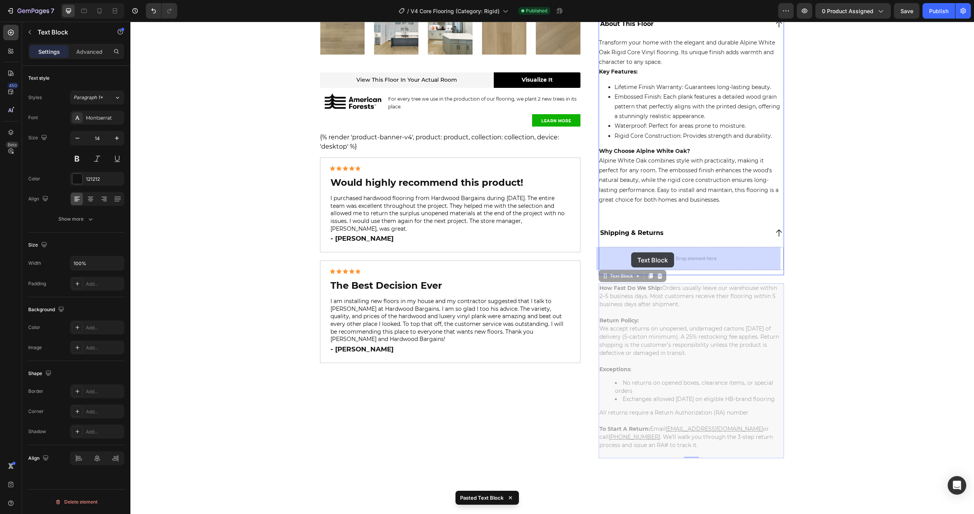
drag, startPoint x: 622, startPoint y: 267, endPoint x: 631, endPoint y: 252, distance: 17.4
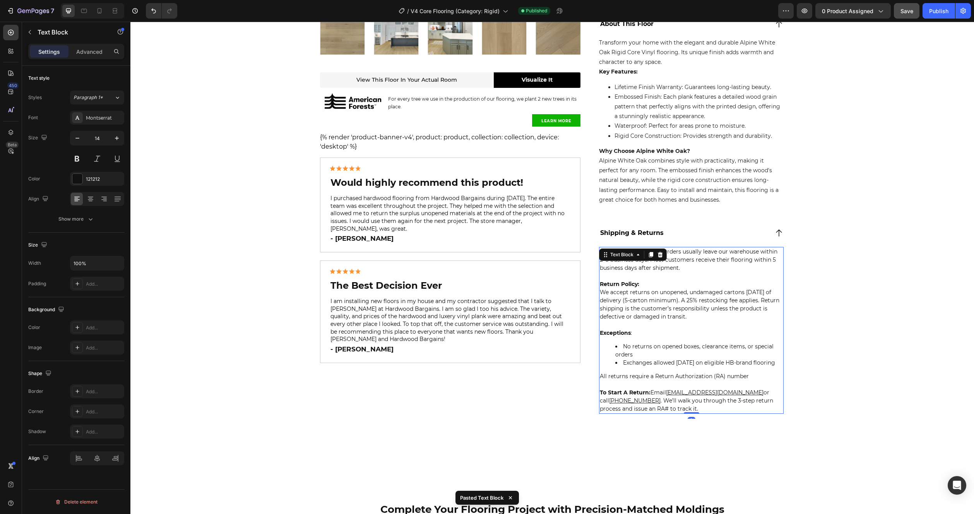
click at [905, 15] on button "Save" at bounding box center [907, 10] width 26 height 15
click at [935, 12] on div "Publish" at bounding box center [938, 11] width 19 height 8
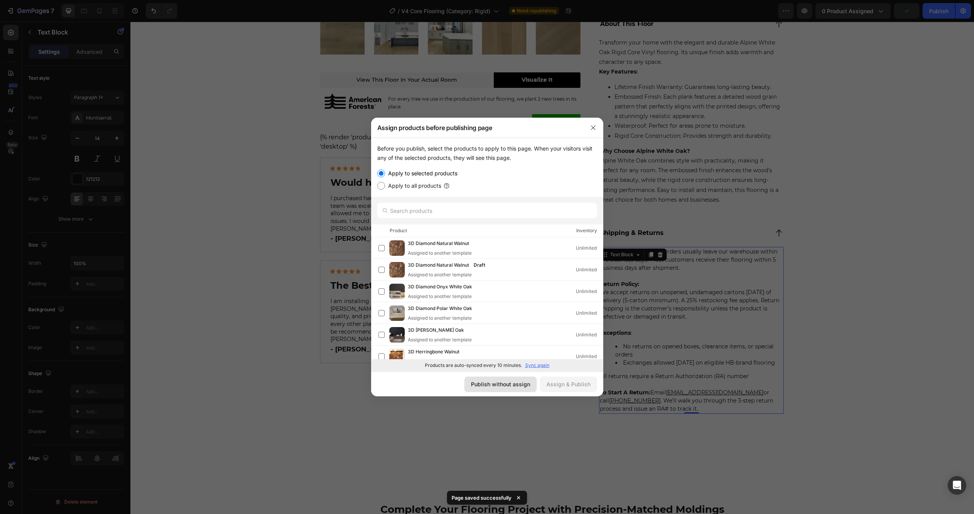
click at [488, 384] on div "Publish without assign" at bounding box center [500, 384] width 59 height 8
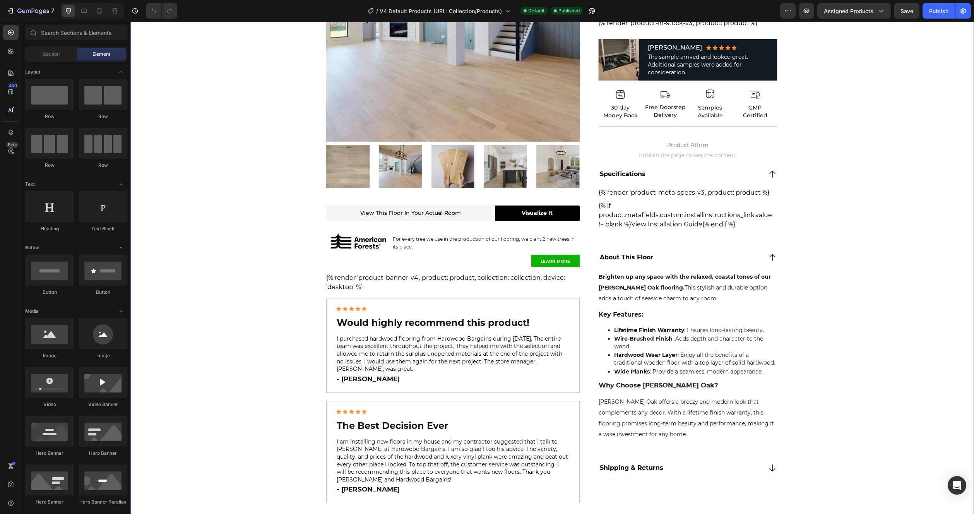
scroll to position [279, 0]
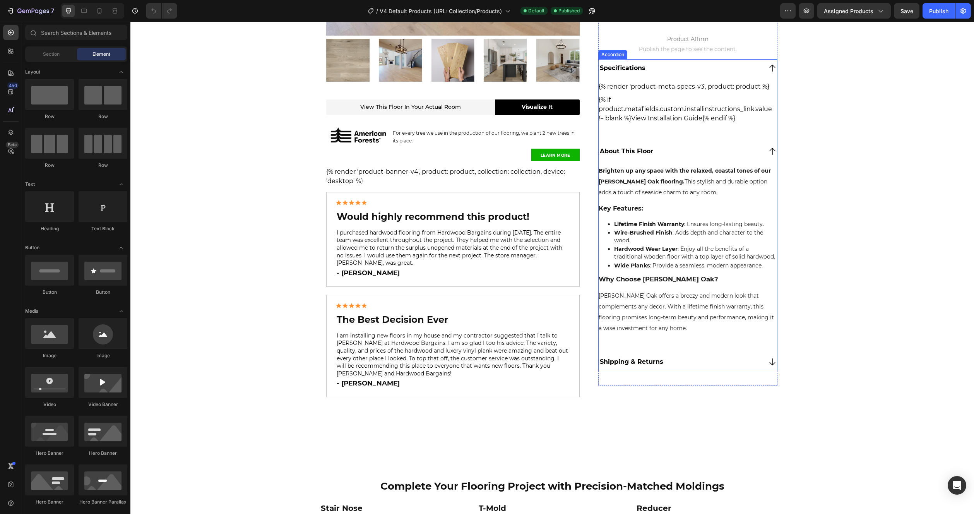
click at [664, 355] on div "Shipping & Returns" at bounding box center [688, 362] width 179 height 18
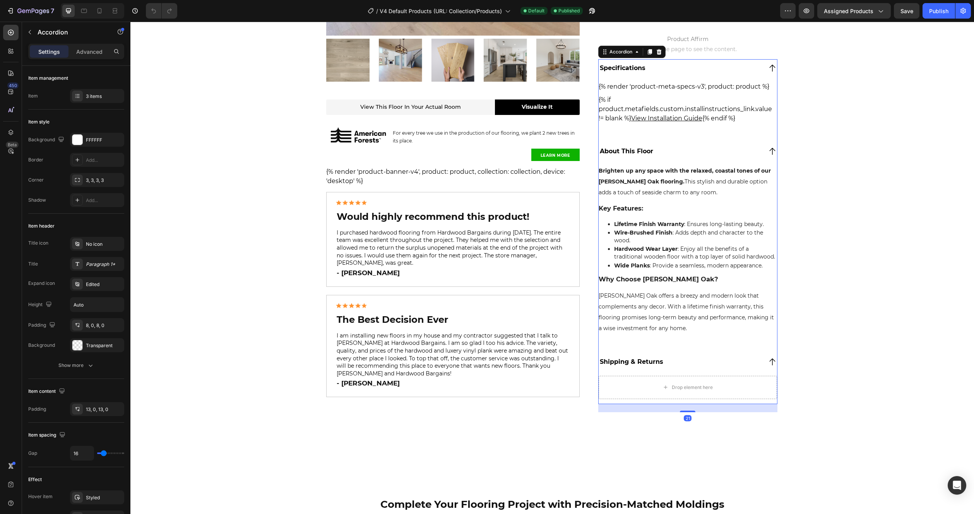
click at [674, 364] on div "Shipping & Returns" at bounding box center [680, 362] width 163 height 12
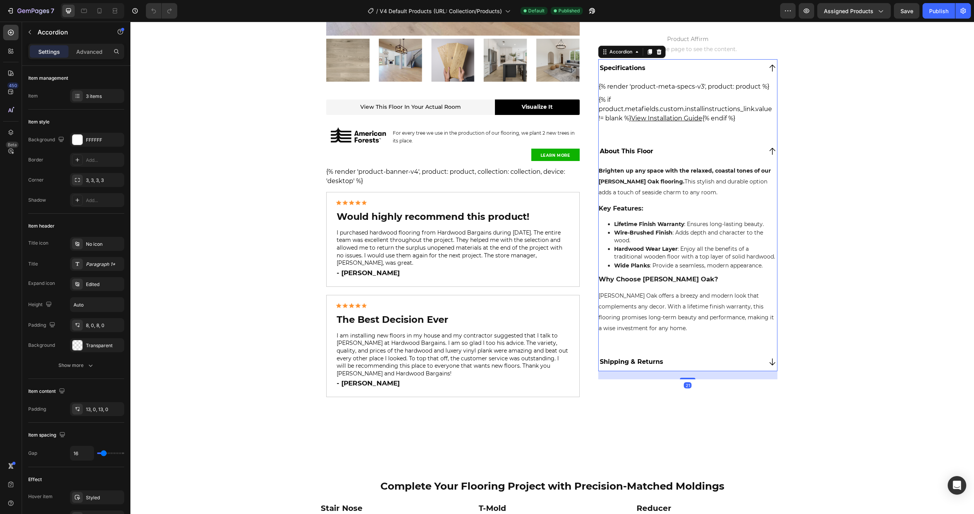
click at [674, 364] on div "Shipping & Returns" at bounding box center [680, 362] width 163 height 12
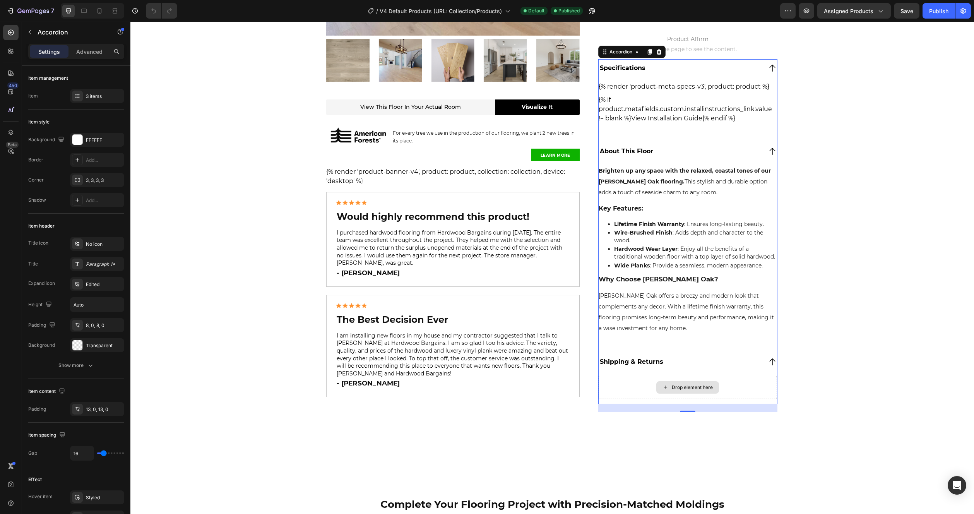
click at [643, 383] on div "Drop element here" at bounding box center [688, 387] width 179 height 23
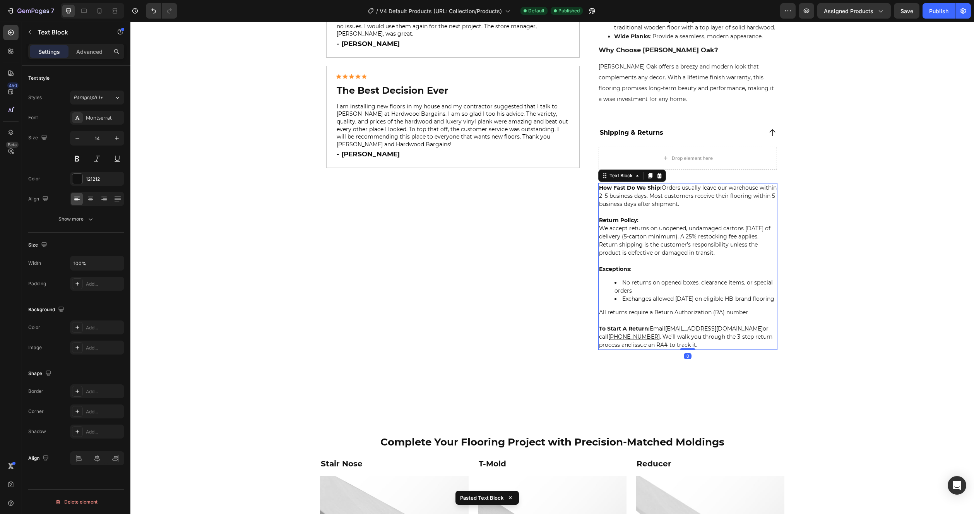
scroll to position [505, 0]
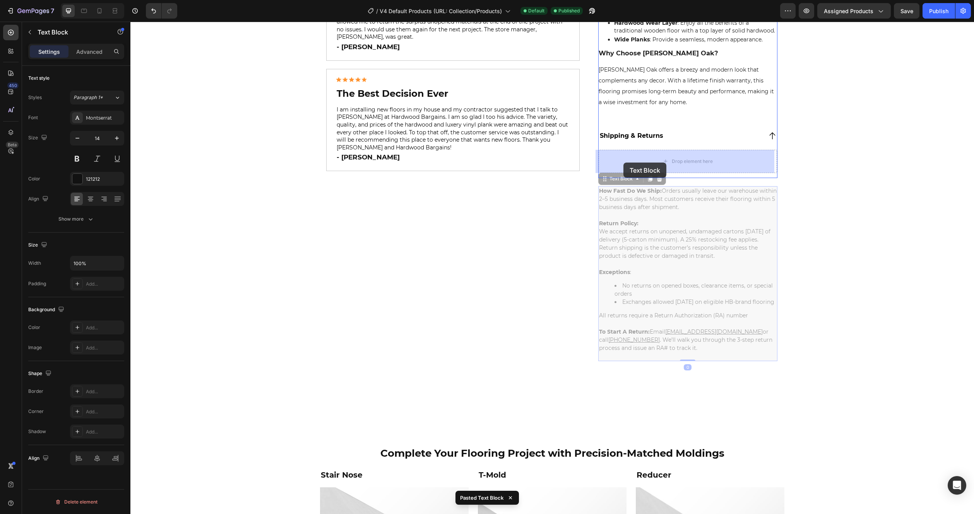
drag, startPoint x: 616, startPoint y: 176, endPoint x: 623, endPoint y: 161, distance: 17.3
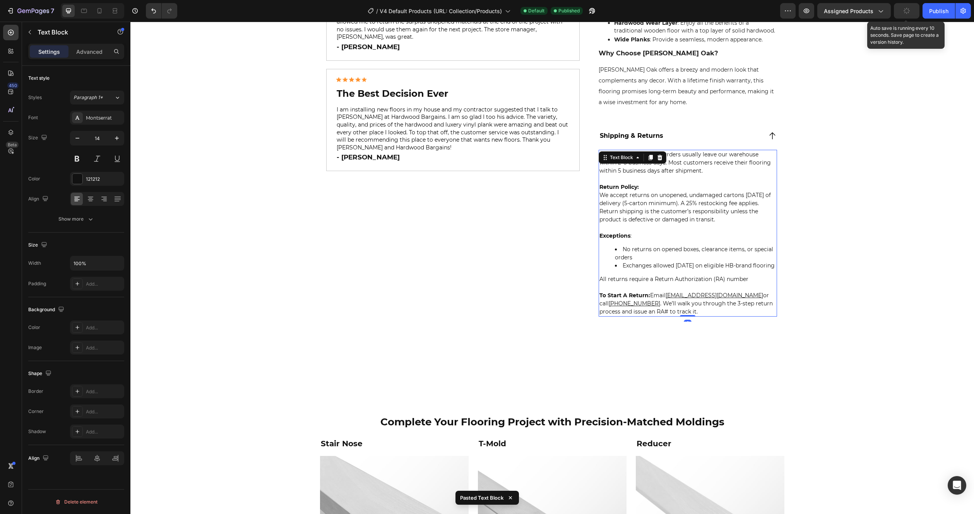
click at [903, 15] on button "button" at bounding box center [907, 10] width 26 height 15
click at [941, 15] on button "Publish" at bounding box center [938, 10] width 32 height 15
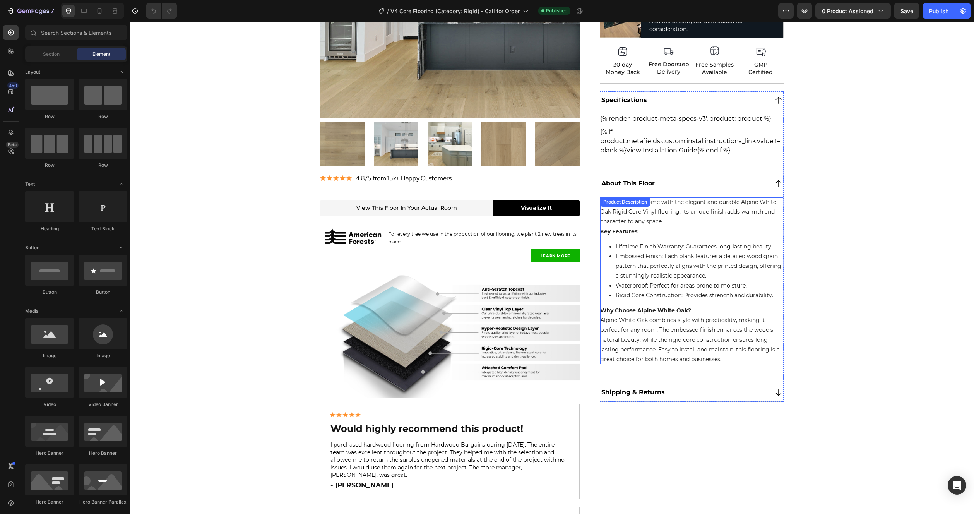
scroll to position [201, 0]
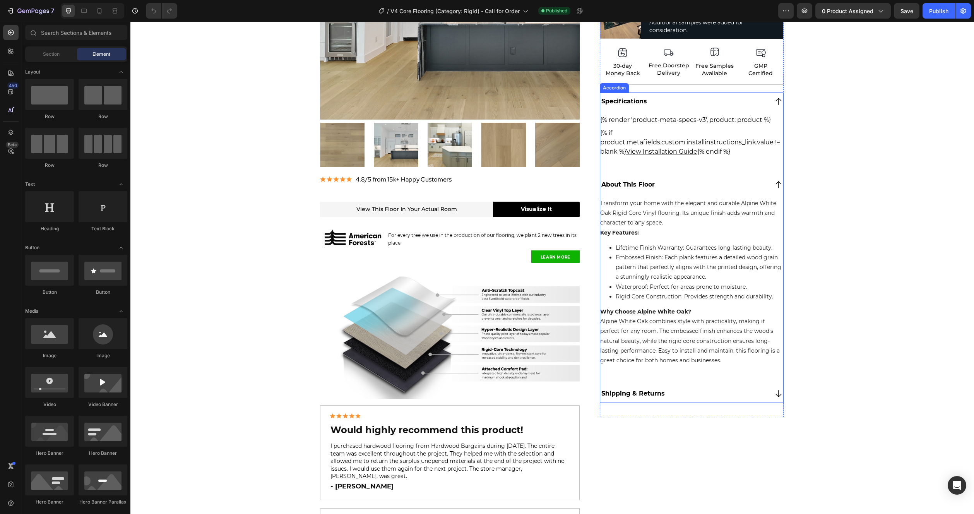
click at [698, 387] on div "Shipping & Returns" at bounding box center [691, 394] width 183 height 18
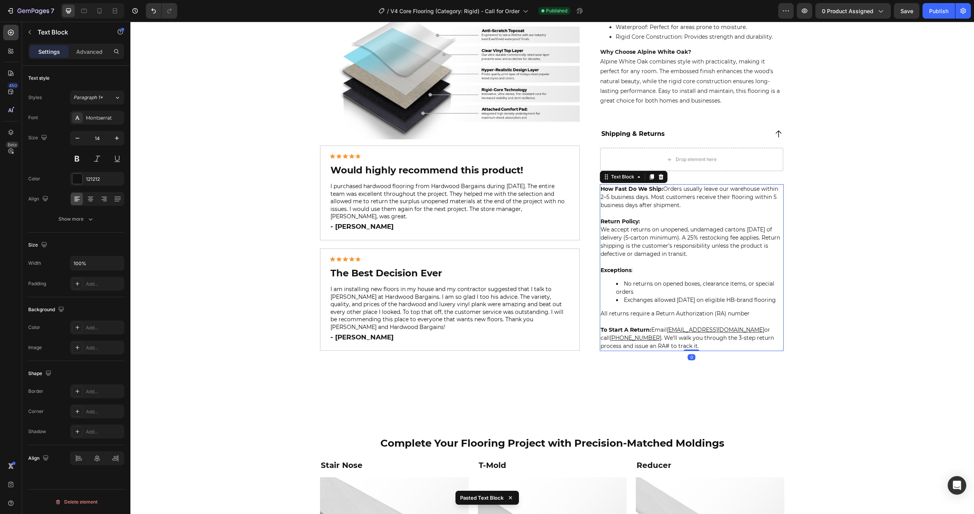
scroll to position [460, 0]
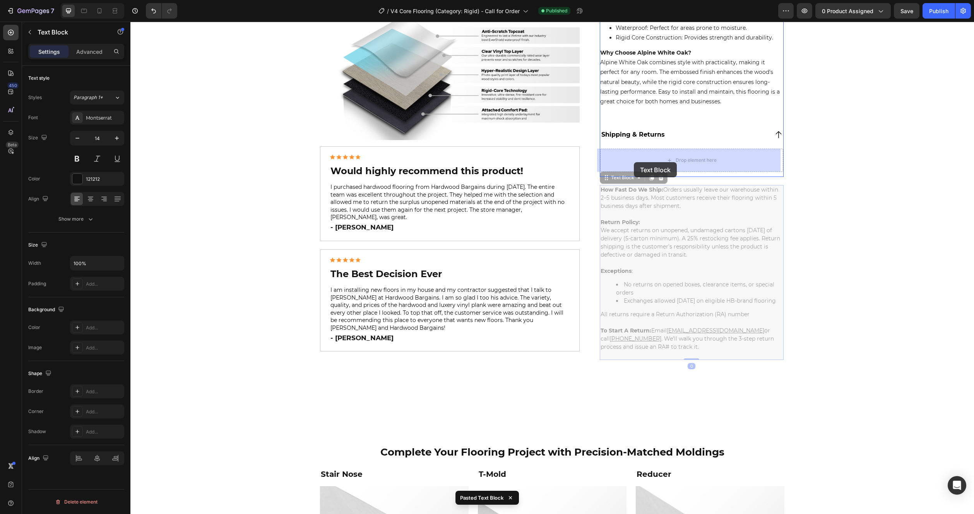
drag, startPoint x: 616, startPoint y: 178, endPoint x: 635, endPoint y: 161, distance: 25.5
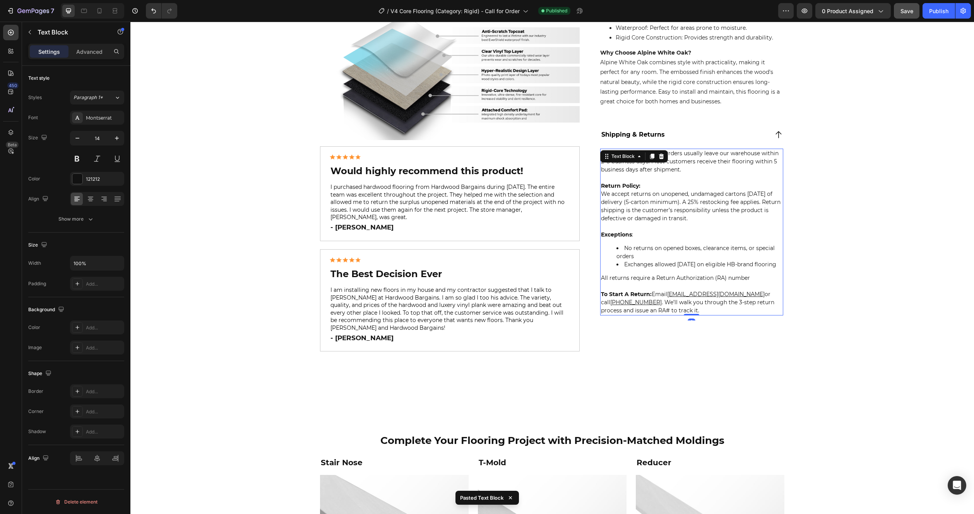
click at [908, 16] on button "Save" at bounding box center [907, 10] width 26 height 15
click at [935, 15] on button "Publish" at bounding box center [938, 10] width 32 height 15
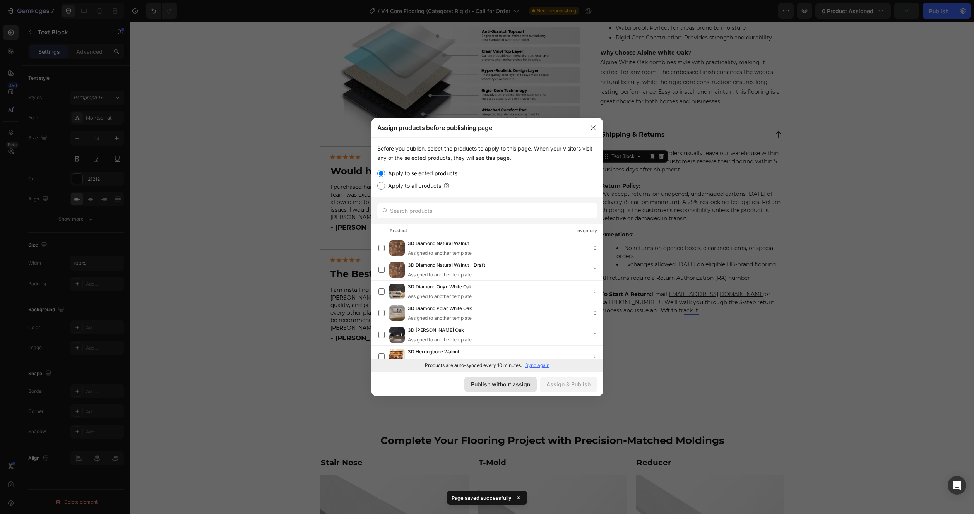
click at [508, 387] on div "Publish without assign" at bounding box center [500, 384] width 59 height 8
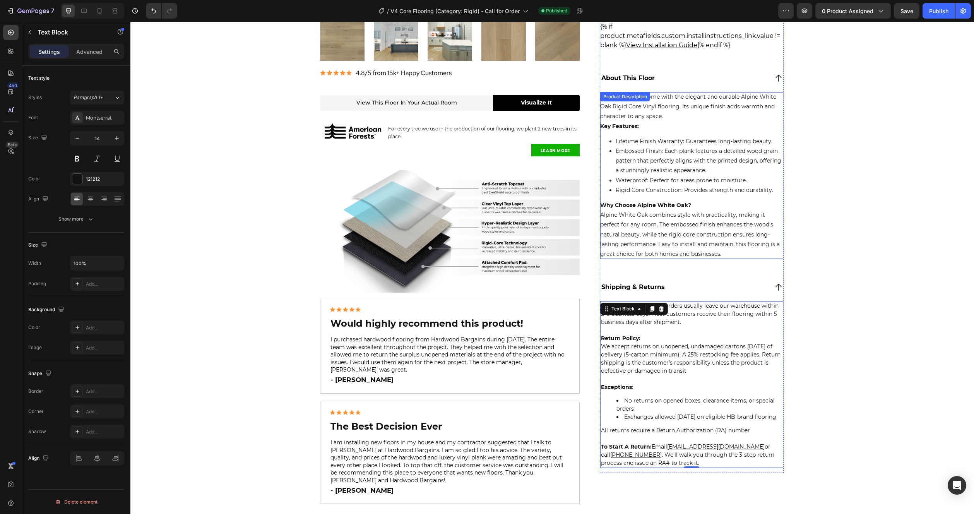
scroll to position [278, 0]
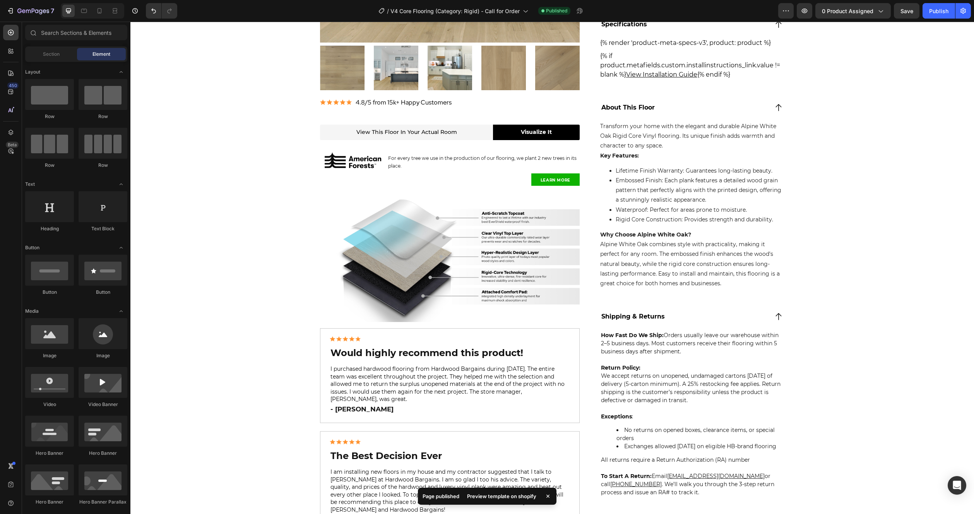
click at [229, 195] on div "Product Images View this floor in your actual room Heading Visualize It Button …" at bounding box center [551, 423] width 843 height 1281
click at [236, 188] on div "Product Images View this floor in your actual room Heading Visualize It Button …" at bounding box center [551, 423] width 843 height 1281
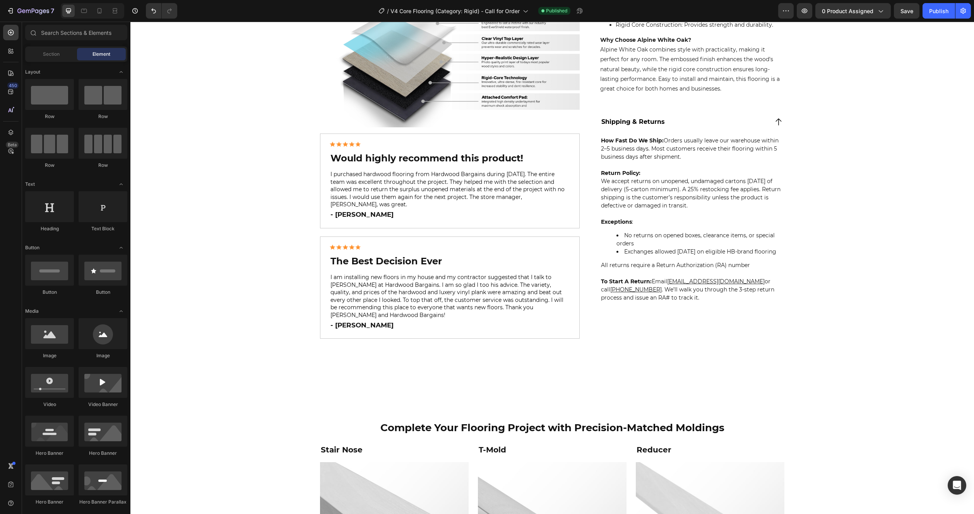
scroll to position [502, 0]
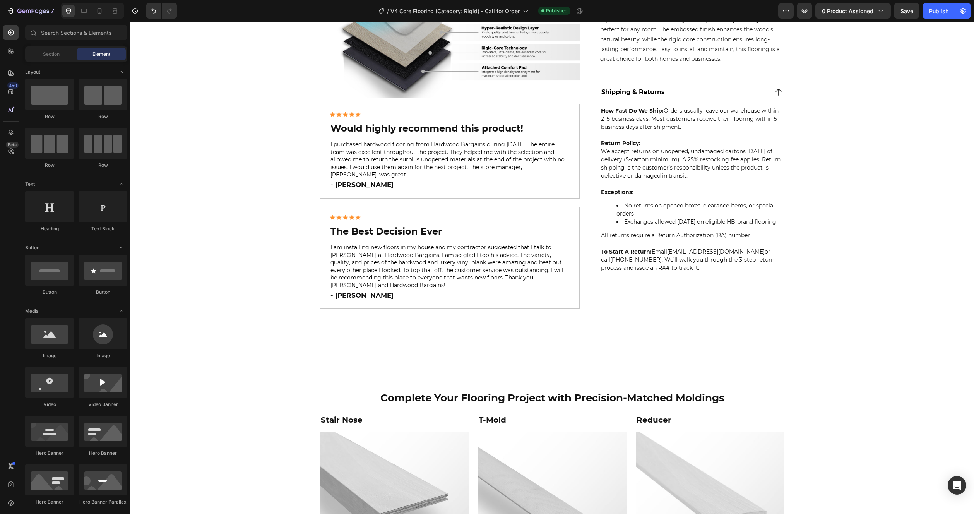
click at [250, 193] on div "Product Images View this floor in your actual room Heading Visualize It Button …" at bounding box center [551, 199] width 843 height 1281
click at [253, 187] on div "Product Images View this floor in your actual room Heading Visualize It Button …" at bounding box center [551, 199] width 843 height 1281
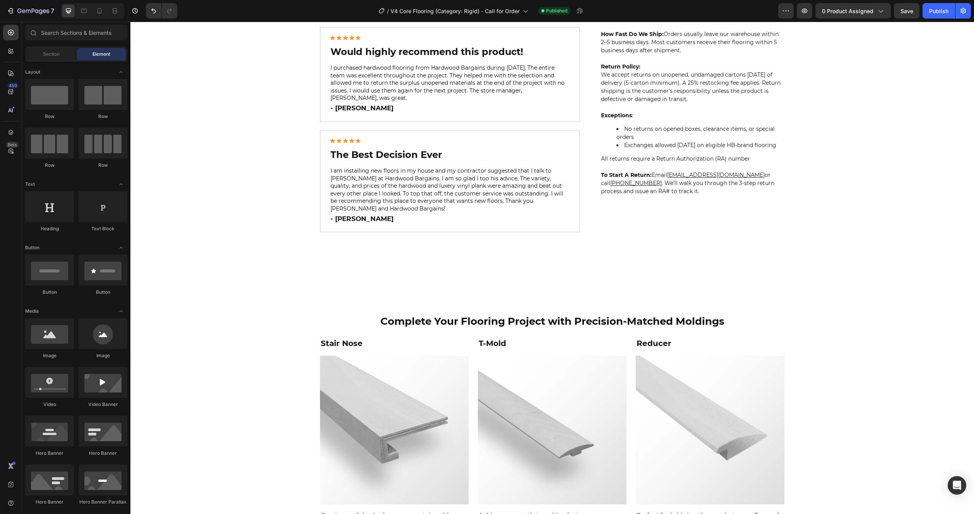
scroll to position [590, 0]
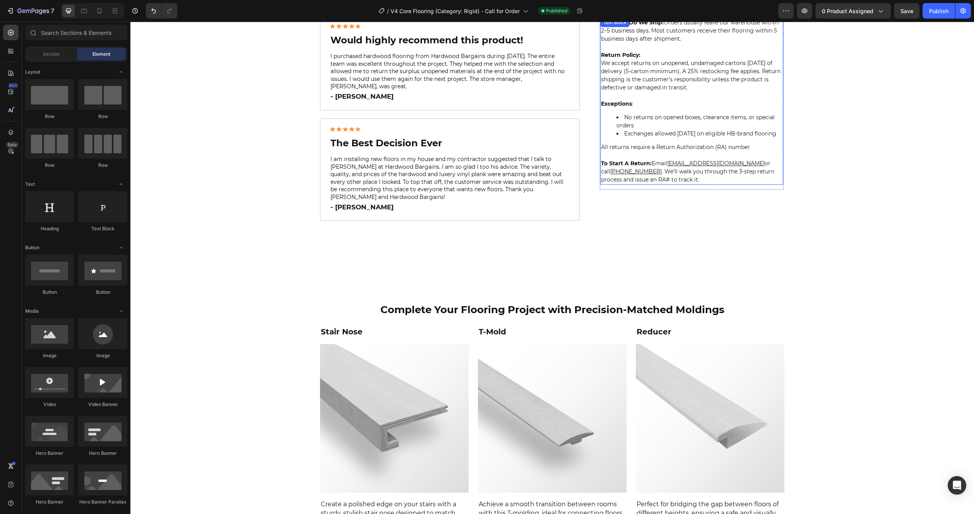
click at [685, 146] on div "How Fast Do We Ship: Orders usually leave our warehouse within 2–5 business day…" at bounding box center [691, 101] width 183 height 167
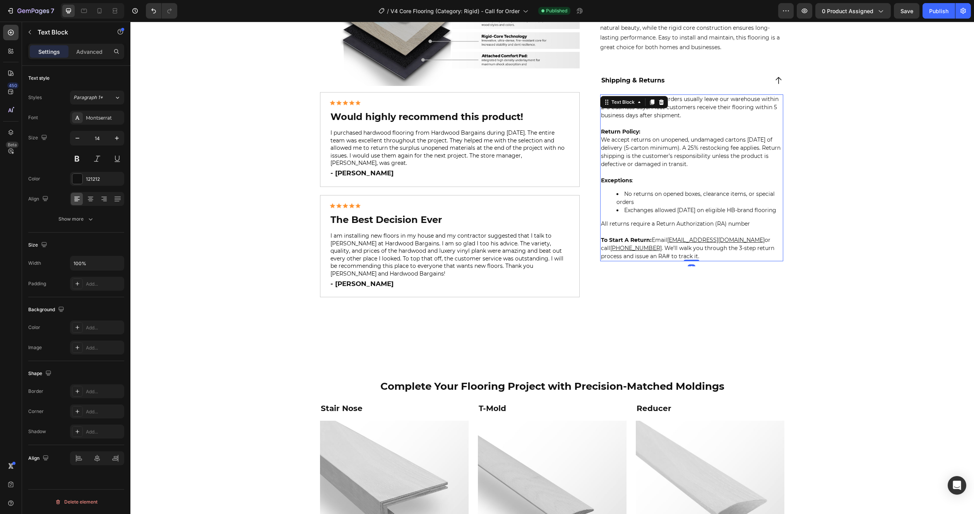
scroll to position [495, 0]
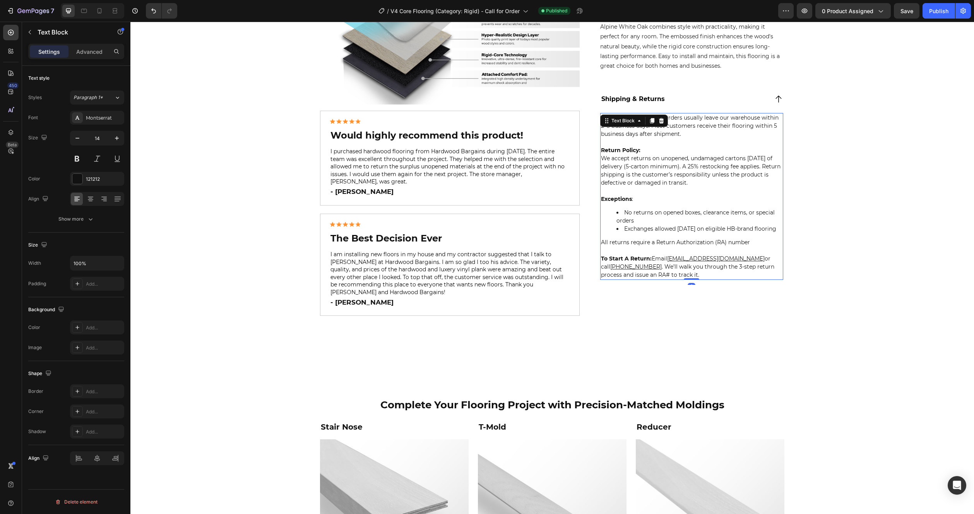
click at [213, 116] on div "Product Images View this floor in your actual room Heading Visualize It Button …" at bounding box center [551, 206] width 843 height 1281
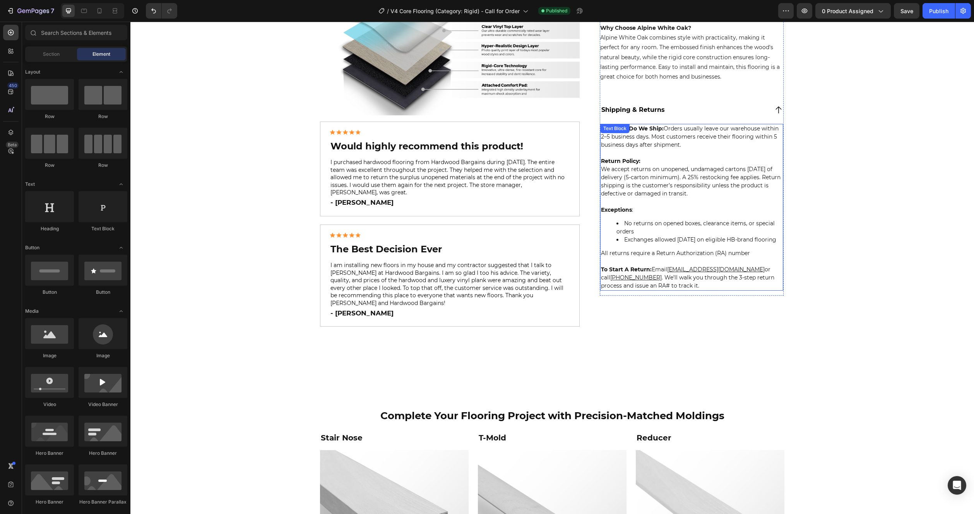
click at [660, 173] on p "Return Policy: We accept returns on unopened, undamaged cartons within 30 days …" at bounding box center [691, 173] width 181 height 49
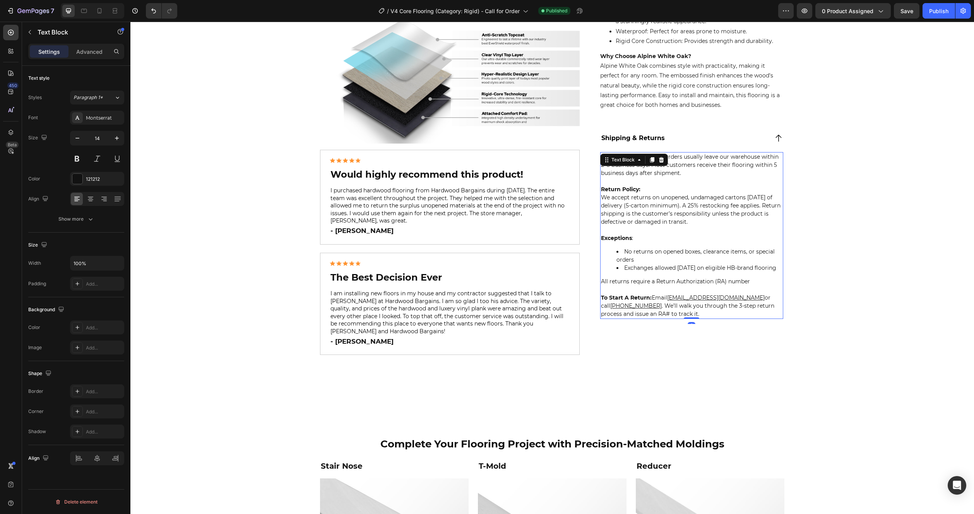
scroll to position [352, 0]
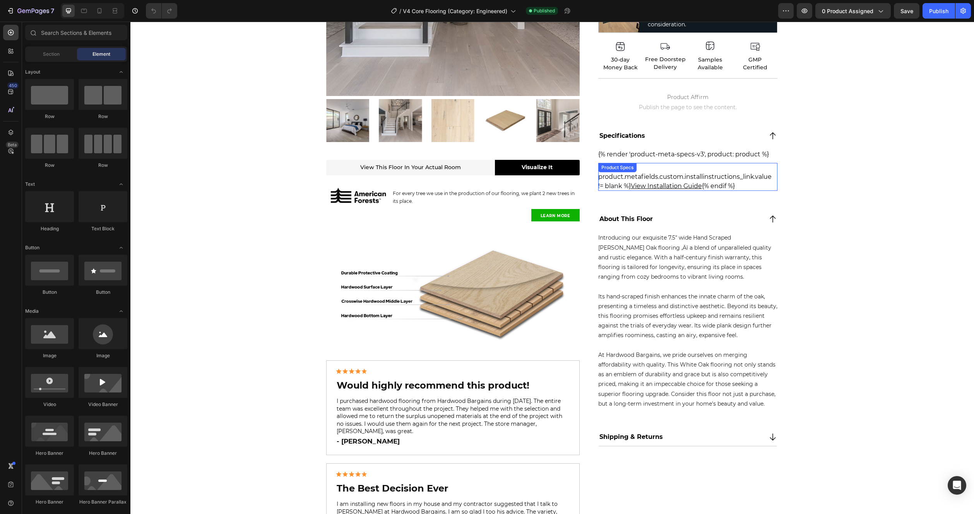
scroll to position [274, 0]
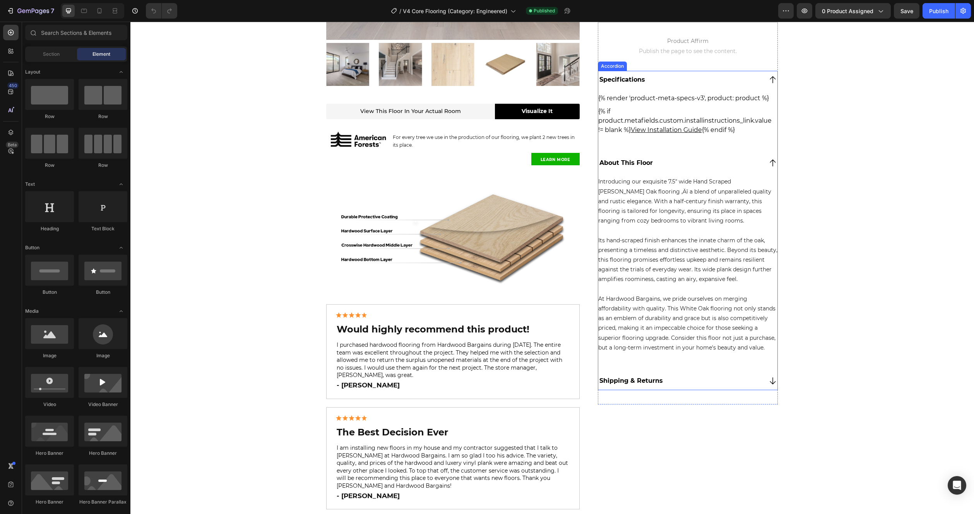
click at [672, 380] on div "Shipping & Returns" at bounding box center [680, 381] width 164 height 12
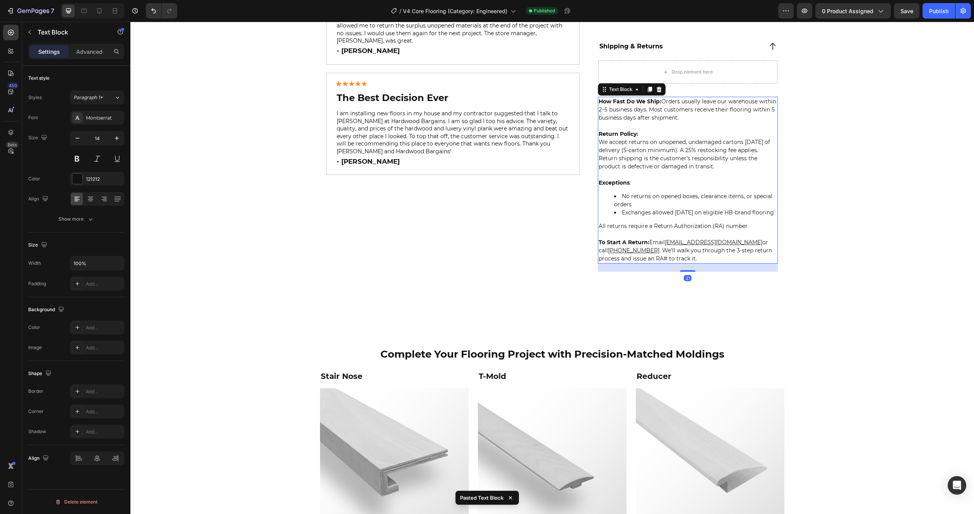
scroll to position [473, 0]
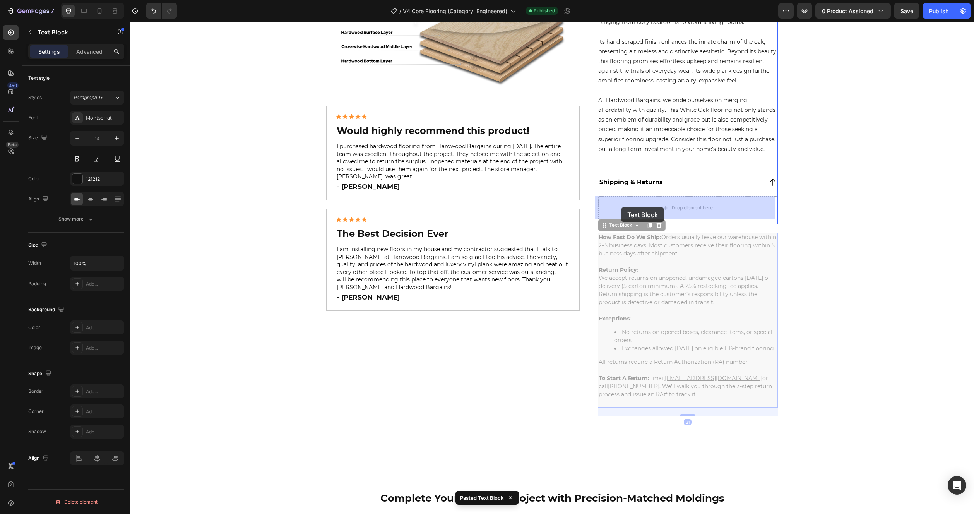
drag, startPoint x: 609, startPoint y: 227, endPoint x: 622, endPoint y: 206, distance: 24.3
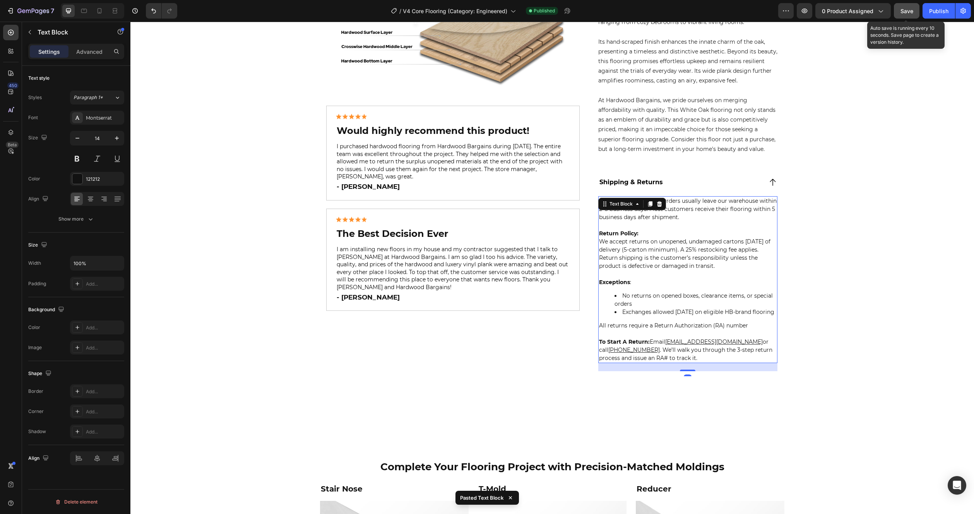
click at [907, 11] on span "Save" at bounding box center [906, 11] width 13 height 7
click at [936, 12] on div "Publish" at bounding box center [938, 11] width 19 height 8
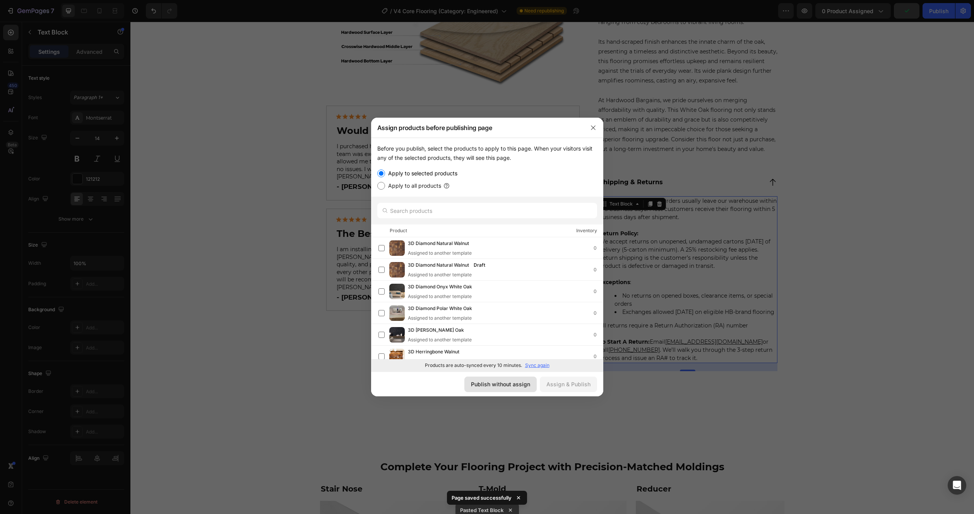
click at [517, 389] on button "Publish without assign" at bounding box center [500, 383] width 72 height 15
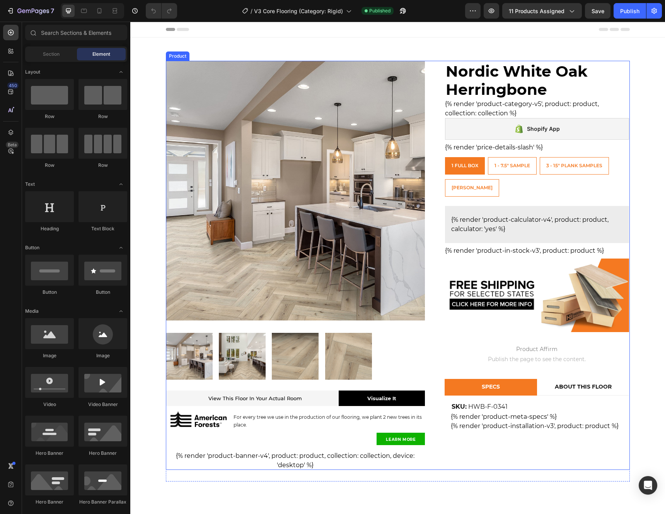
click at [430, 126] on div "Product Images & Gallery View This Floor In Your Actual Room Heading View this …" at bounding box center [398, 265] width 464 height 409
drag, startPoint x: 428, startPoint y: 47, endPoint x: 484, endPoint y: 58, distance: 57.9
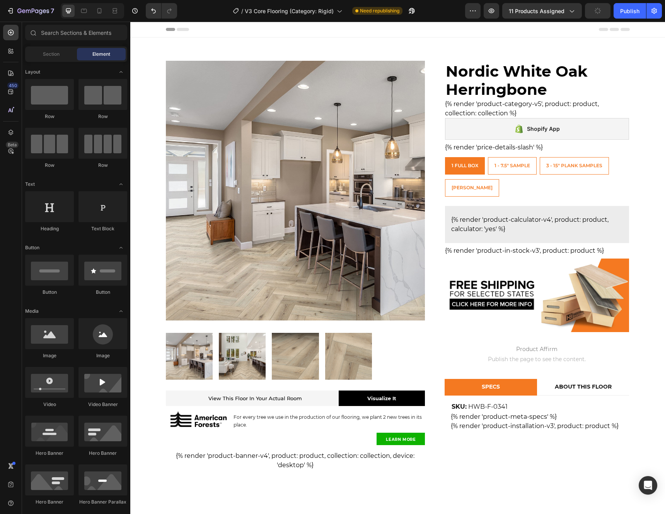
click at [434, 89] on div "Product Images & Gallery View This Floor In Your Actual Room Heading View this …" at bounding box center [398, 265] width 464 height 409
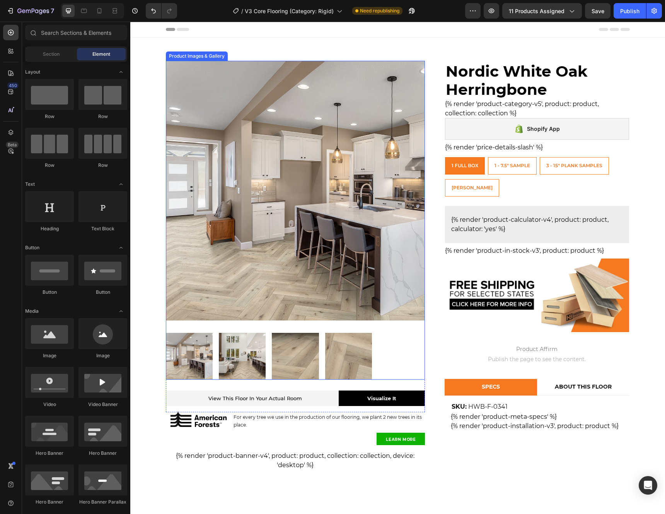
click at [434, 105] on div "Product Images & Gallery View This Floor In Your Actual Room Heading View this …" at bounding box center [398, 265] width 464 height 409
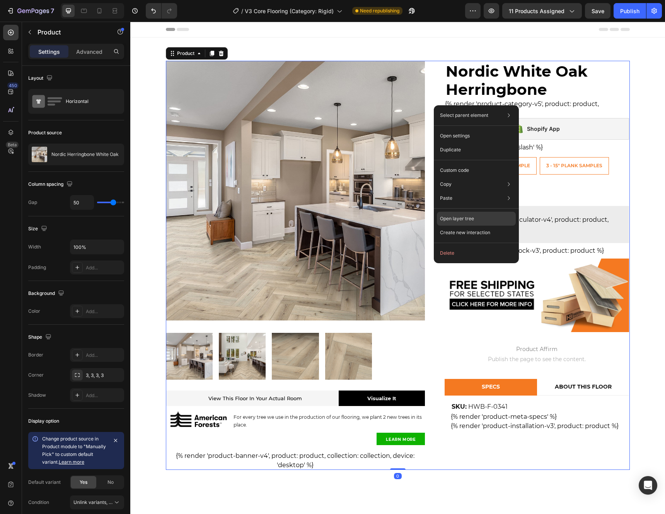
click at [460, 220] on p "Open layer tree" at bounding box center [457, 218] width 34 height 7
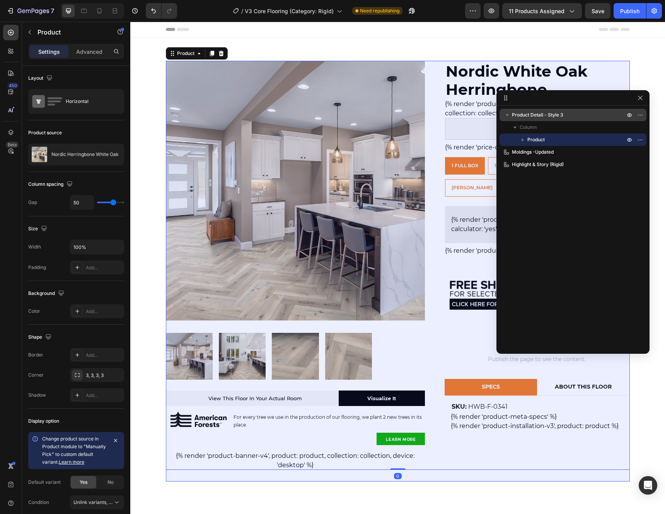
click at [546, 116] on span "Product Detail - Style 3" at bounding box center [537, 115] width 51 height 8
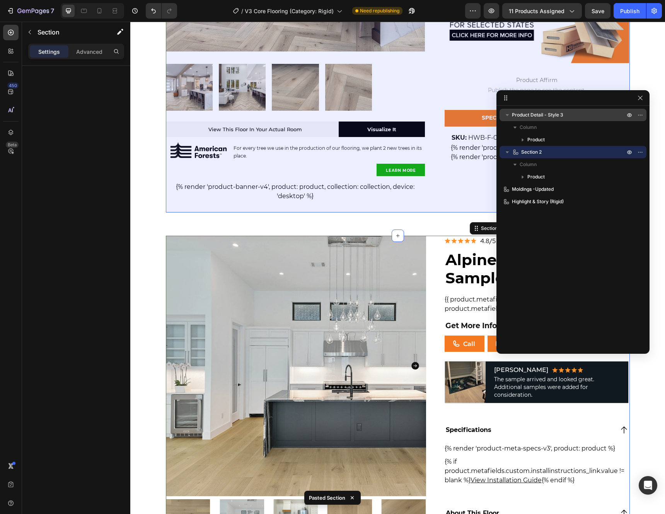
click at [543, 115] on span "Product Detail - Style 3" at bounding box center [537, 115] width 51 height 8
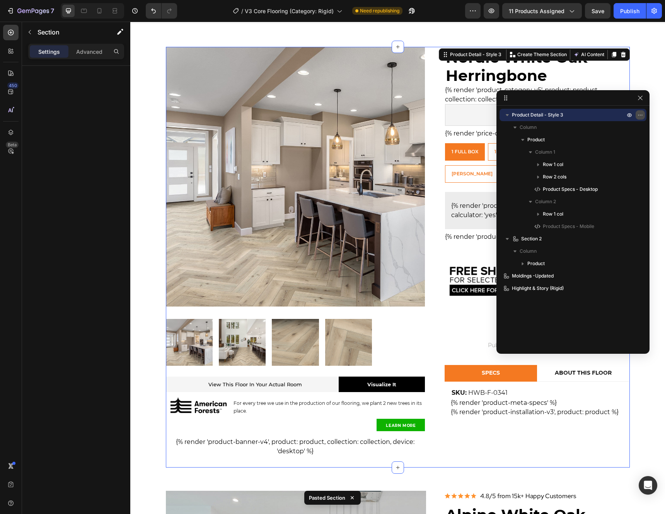
scroll to position [12, 0]
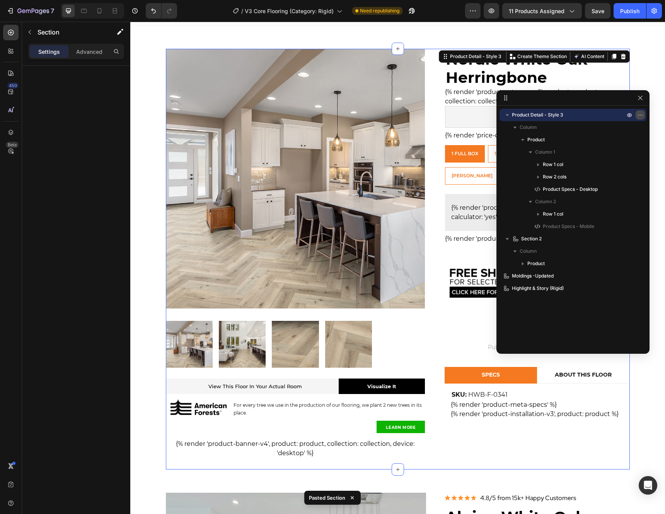
click at [645, 113] on button "button" at bounding box center [640, 114] width 9 height 9
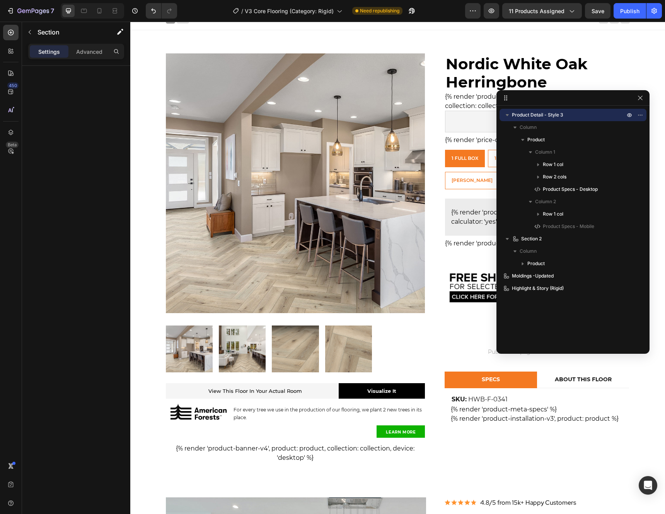
scroll to position [0, 0]
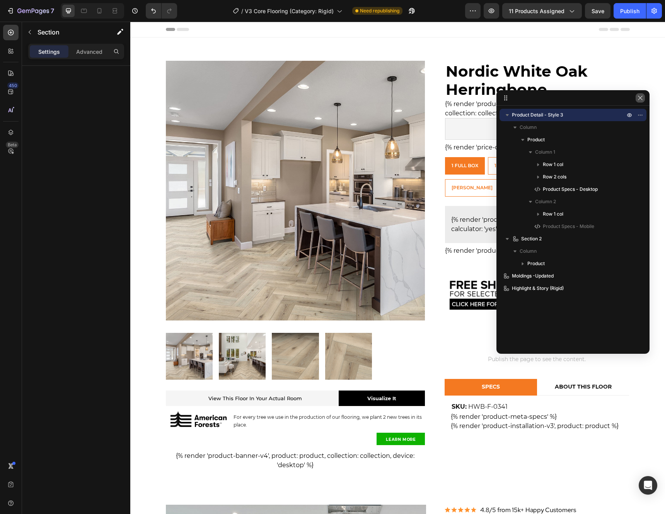
drag, startPoint x: 640, startPoint y: 97, endPoint x: 533, endPoint y: 79, distance: 108.8
click at [640, 97] on icon "button" at bounding box center [640, 98] width 4 height 4
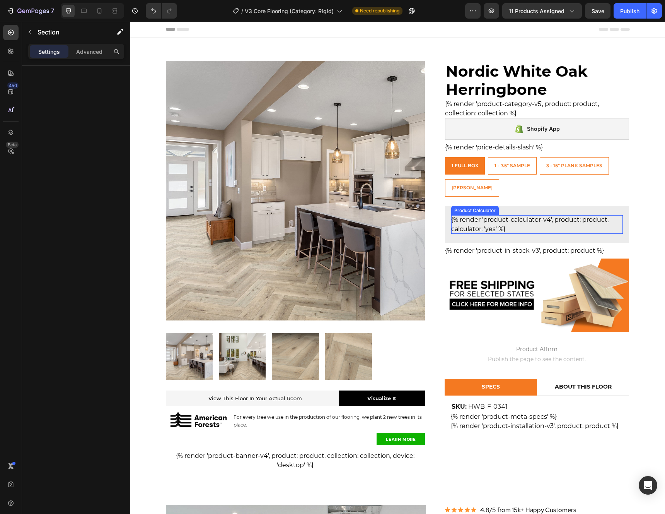
click at [589, 193] on div "1 Full Box 1 Full Box 1 Full Box 1 - 7.5" Sample 1 - 7.5" Sample 1 - 7.5" Sampl…" at bounding box center [537, 176] width 184 height 39
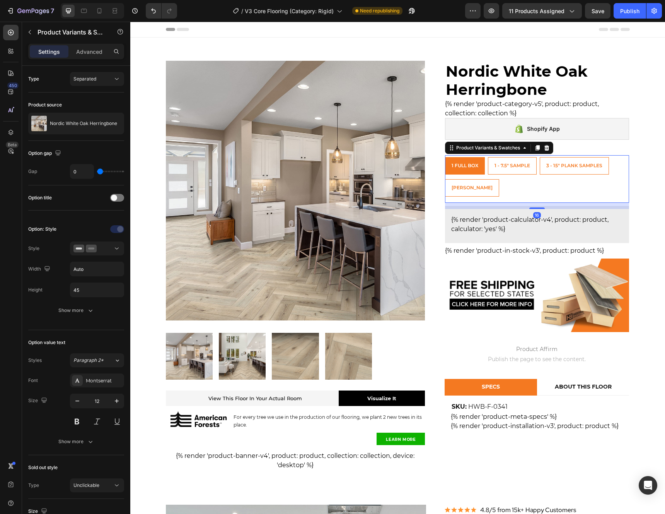
click at [550, 184] on div "1 Full Box 1 Full Box 1 Full Box 1 - 7.5" Sample 1 - 7.5" Sample 1 - 7.5" Sampl…" at bounding box center [537, 176] width 184 height 39
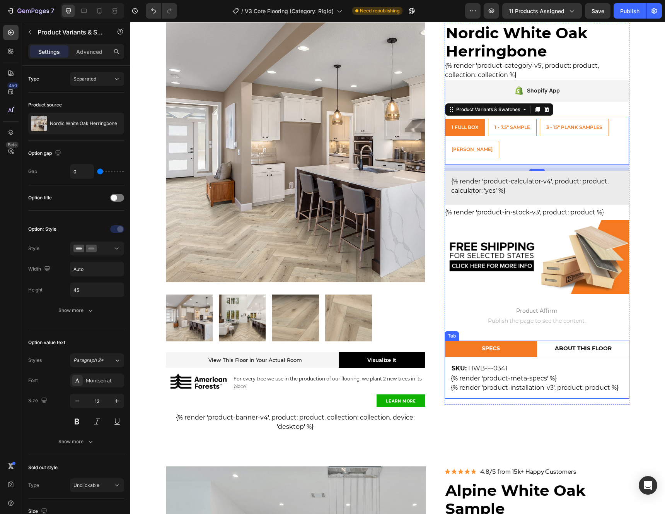
scroll to position [137, 0]
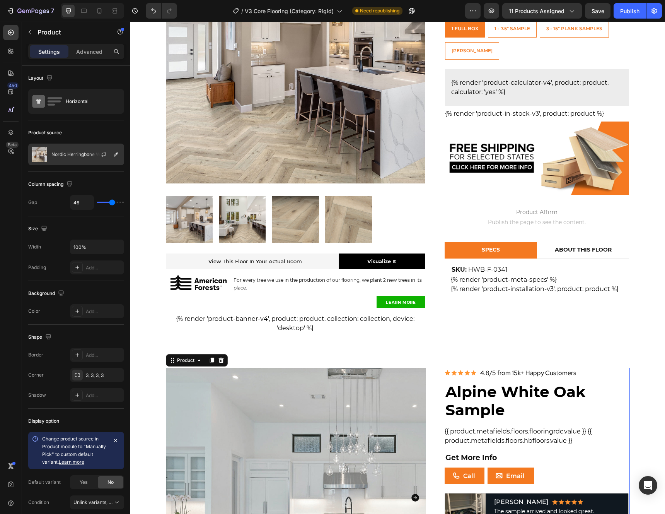
click at [71, 156] on p "Nordic Herringbone White Oak" at bounding box center [84, 154] width 67 height 5
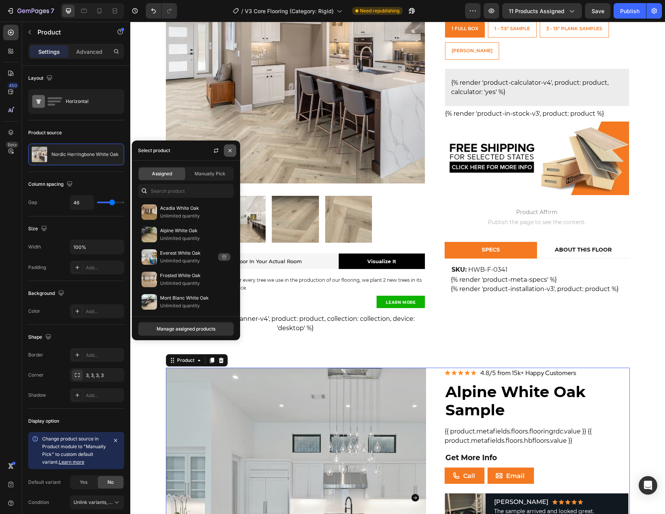
click at [228, 151] on icon "button" at bounding box center [230, 150] width 6 height 6
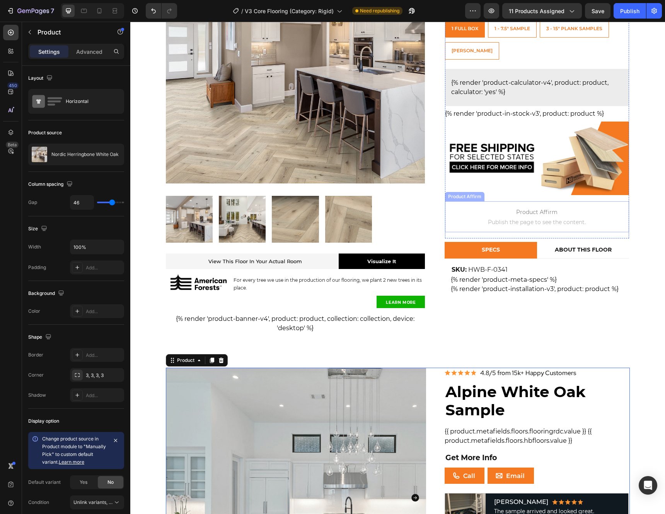
click at [435, 217] on div "Product Images & Gallery View This Floor In Your Actual Room Heading View this …" at bounding box center [398, 128] width 464 height 409
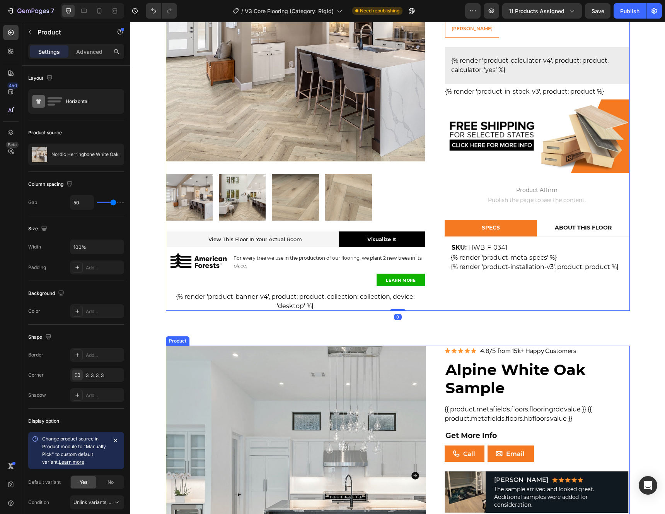
scroll to position [226, 0]
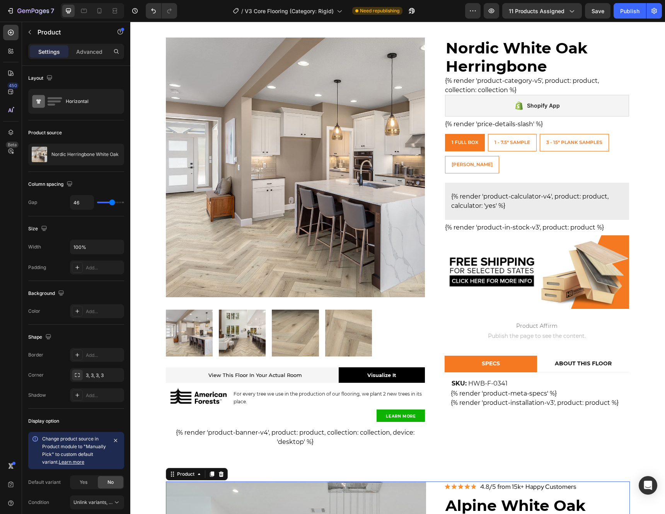
scroll to position [0, 0]
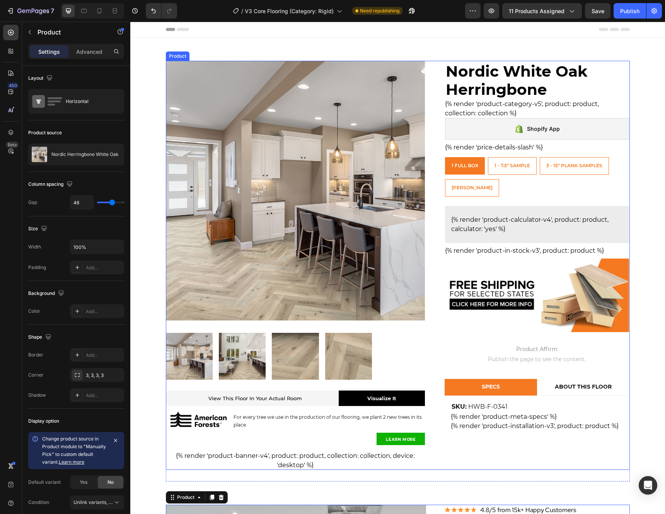
click at [436, 163] on div "Product Images & Gallery View This Floor In Your Actual Room Heading View this …" at bounding box center [398, 265] width 464 height 409
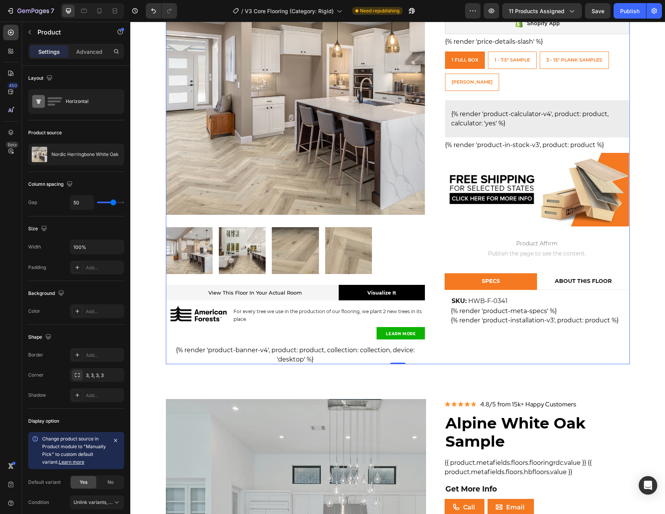
scroll to position [240, 0]
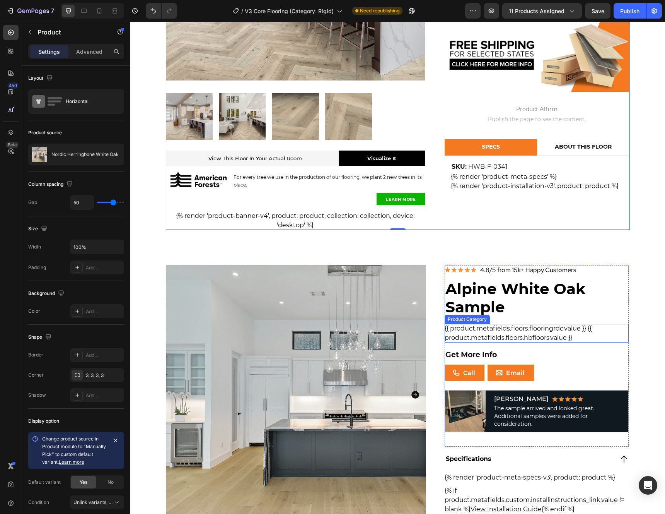
click at [599, 335] on div "{{ product.metafields.floors.flooringrdc.value }} {{ product.metafields.floors.…" at bounding box center [537, 333] width 185 height 19
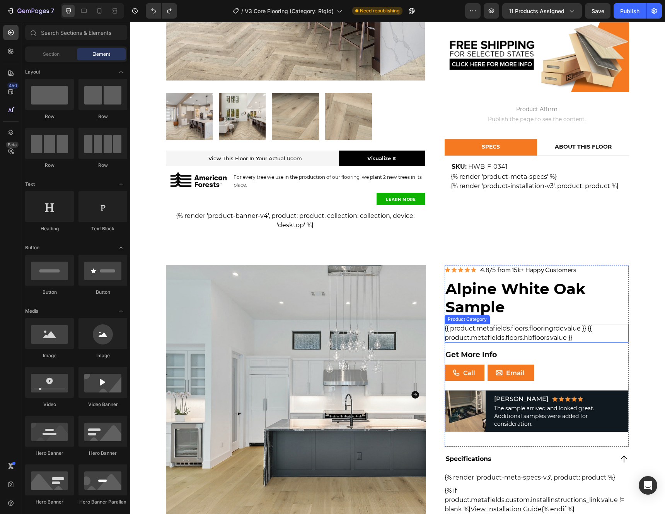
click at [592, 336] on div "{{ product.metafields.floors.flooringrdc.value }} {{ product.metafields.floors.…" at bounding box center [537, 333] width 185 height 19
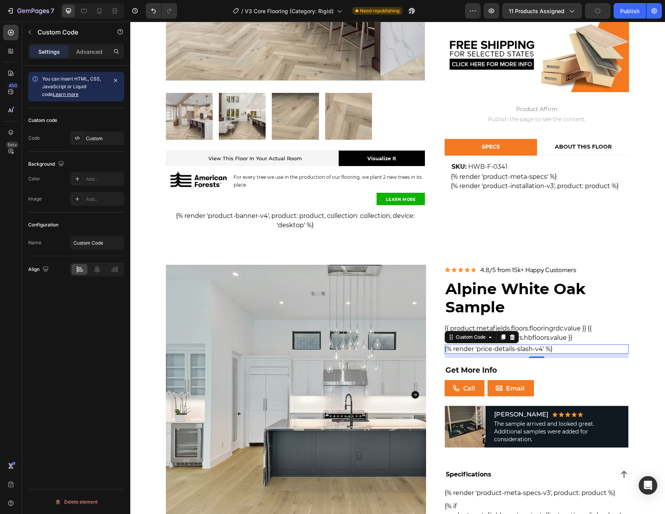
click at [582, 350] on div "{% render 'price-details-slash-v4' %}" at bounding box center [537, 348] width 185 height 9
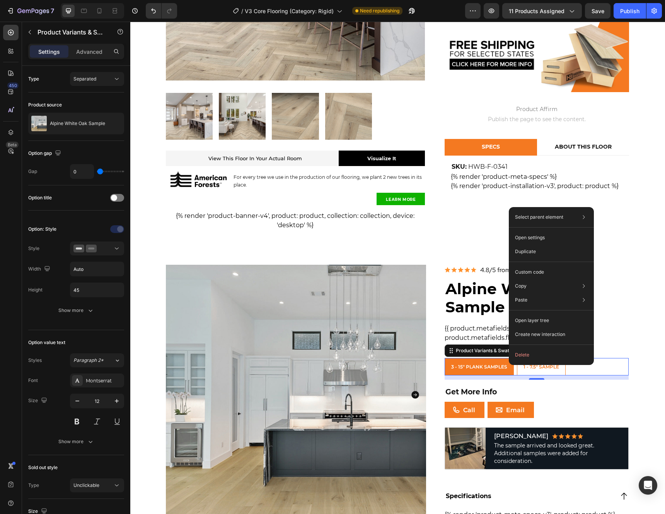
click at [606, 364] on div "3 - 15" Plank Samples 3 - 15" Plank Samples 3 - 15" Plank Samples 1 - 7.5" Samp…" at bounding box center [537, 366] width 185 height 17
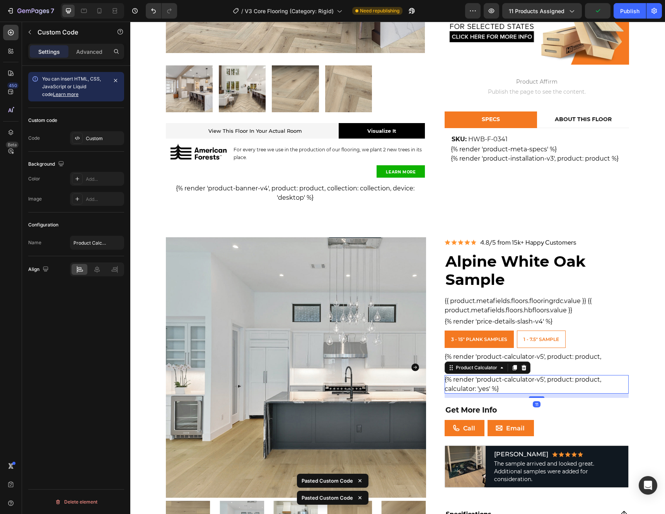
scroll to position [284, 0]
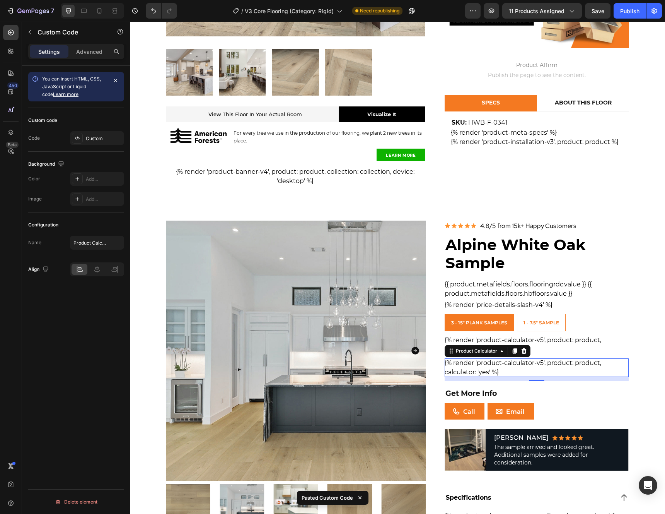
click at [568, 343] on div "{% render 'product-calculator-v5', product: product, calculator: 'yes' %}" at bounding box center [537, 344] width 185 height 19
click at [568, 360] on div "{% render 'product-calculator-v5', product: product, calculator: 'yes' %}" at bounding box center [537, 367] width 185 height 19
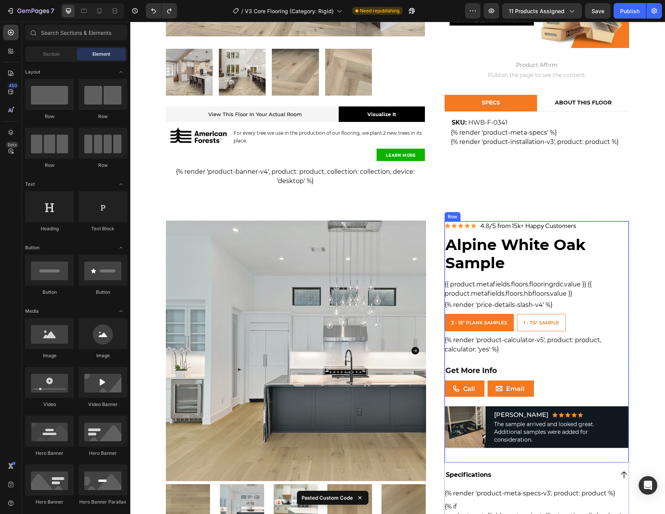
click at [575, 344] on div "{% render 'product-calculator-v5', product: product, calculator: 'yes' %}" at bounding box center [537, 344] width 185 height 19
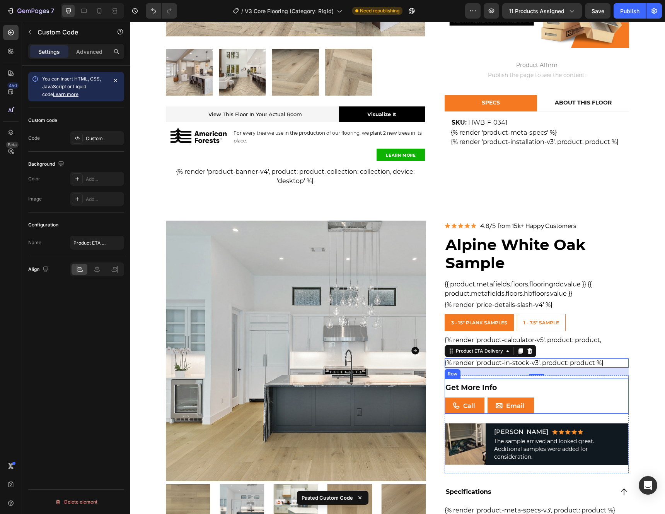
click at [479, 380] on div "get more info Heading Call Button Email Button Row" at bounding box center [537, 395] width 185 height 35
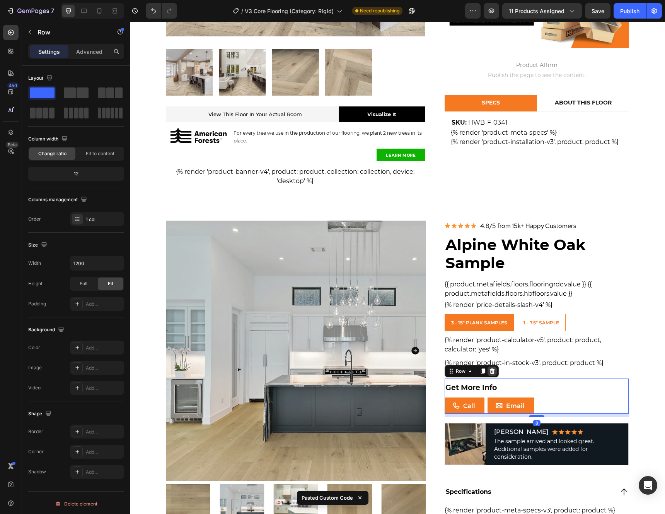
click at [490, 373] on icon at bounding box center [492, 370] width 5 height 5
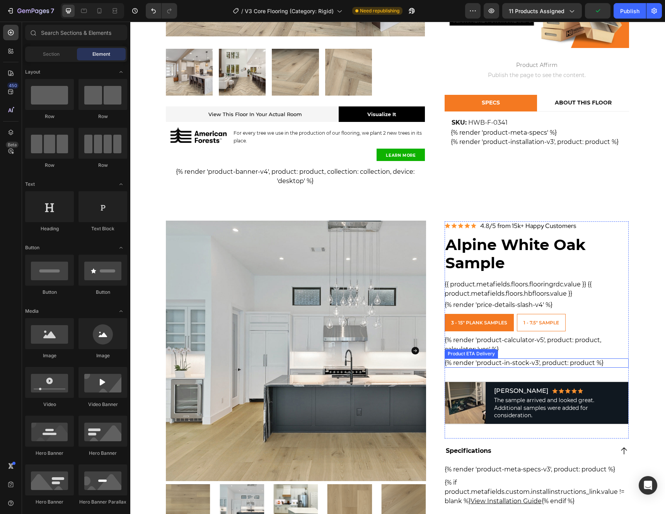
click at [588, 359] on div "{% render 'product-in-stock-v3', product: product %}" at bounding box center [537, 362] width 185 height 9
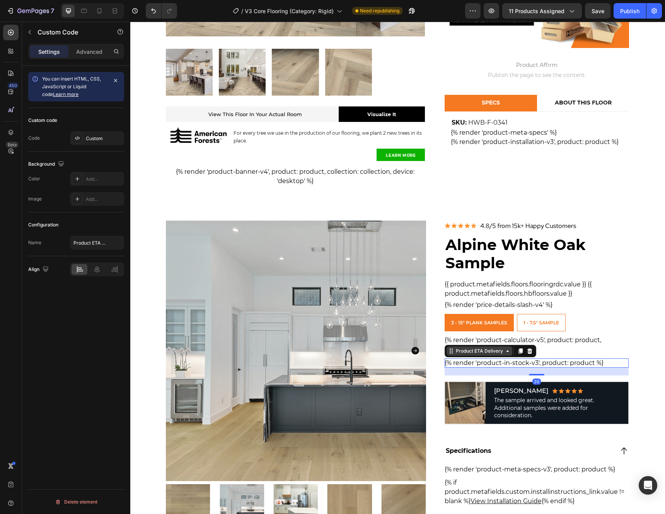
click at [481, 353] on div "Product ETA Delivery" at bounding box center [480, 350] width 50 height 7
click at [529, 351] on icon at bounding box center [529, 350] width 5 height 5
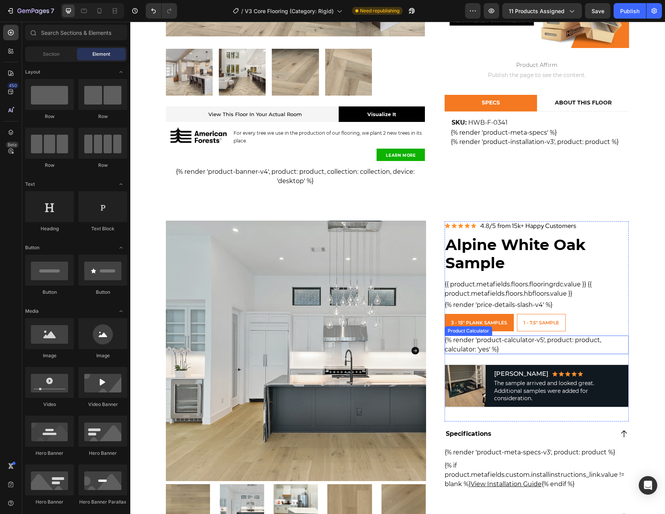
click at [554, 341] on div "{% render 'product-calculator-v5', product: product, calculator: 'yes' %}" at bounding box center [537, 344] width 185 height 19
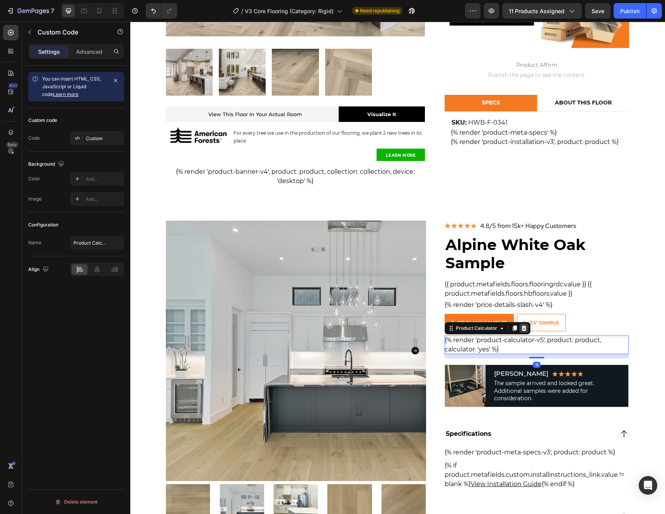
click at [521, 329] on icon at bounding box center [524, 328] width 6 height 6
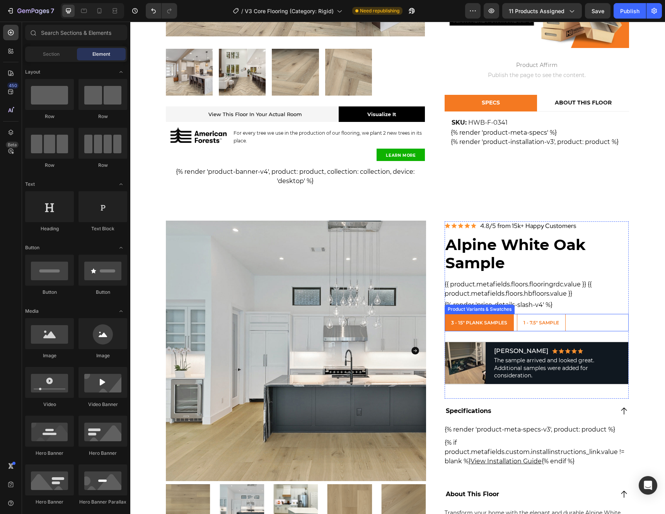
click at [581, 326] on div "3 - 15" Plank Samples 3 - 15" Plank Samples 3 - 15" Plank Samples 1 - 7.5" Samp…" at bounding box center [537, 322] width 185 height 17
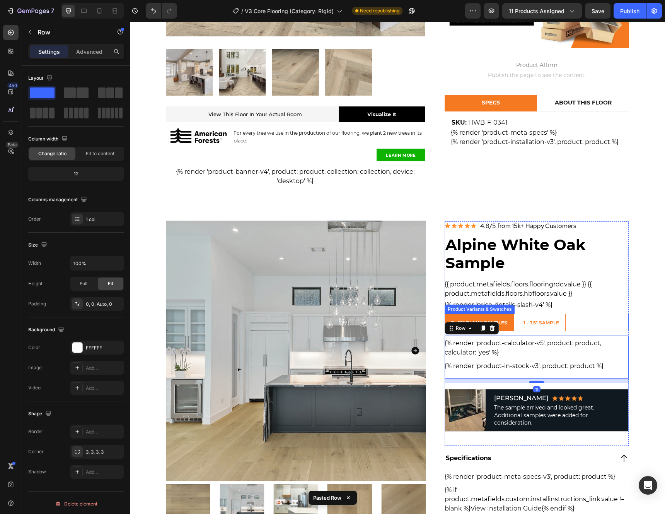
click at [583, 326] on div "3 - 15" Plank Samples 3 - 15" Plank Samples 3 - 15" Plank Samples 1 - 7.5" Samp…" at bounding box center [537, 322] width 185 height 17
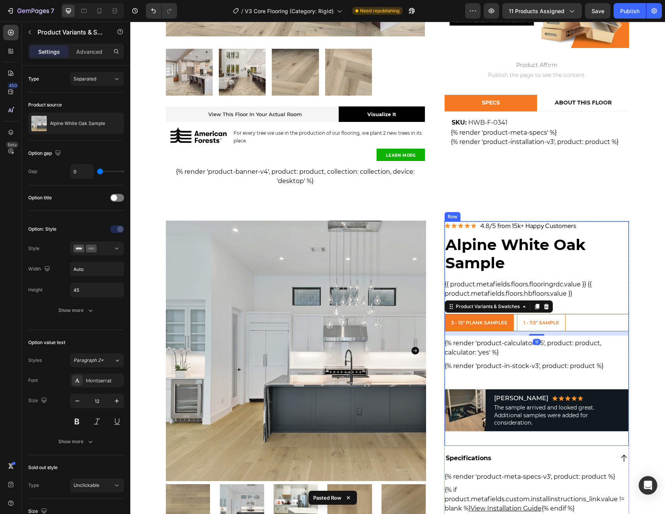
click at [589, 378] on div "Image 4.8/5 from 15k+ Happy Customers Heading Row Alpine White Oak Sample (P) T…" at bounding box center [537, 330] width 185 height 218
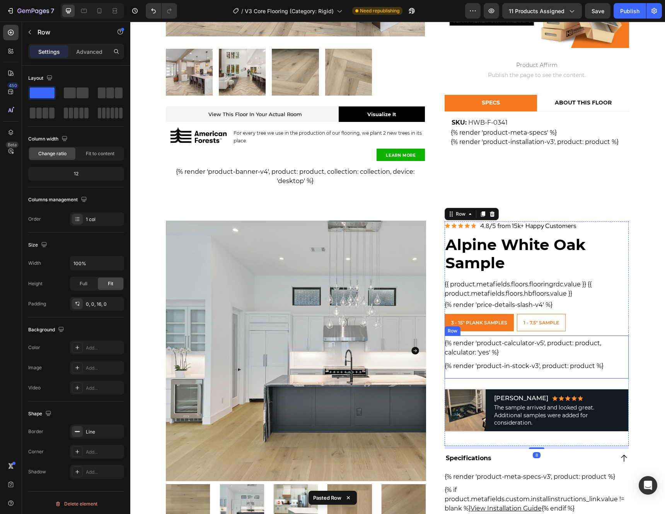
click at [589, 375] on div "{% render 'product-calculator-v5', product: product, calculator: 'yes' %} Produ…" at bounding box center [537, 356] width 185 height 43
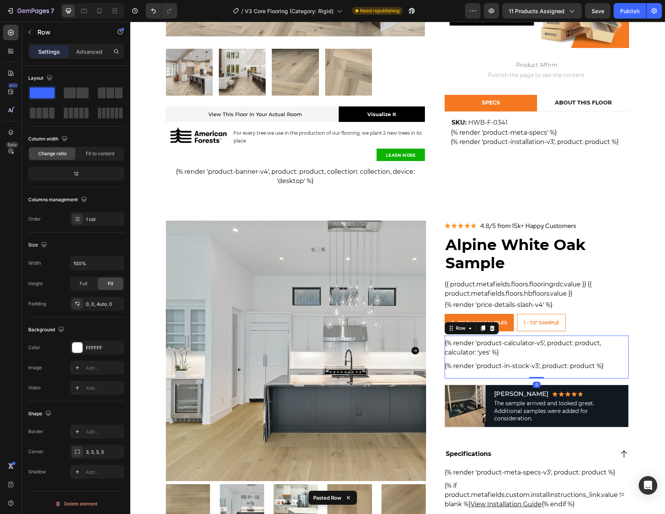
drag, startPoint x: 532, startPoint y: 381, endPoint x: 542, endPoint y: 360, distance: 23.2
click at [542, 360] on div "{% render 'product-calculator-v5', product: product, calculator: 'yes' %} Produ…" at bounding box center [537, 356] width 185 height 43
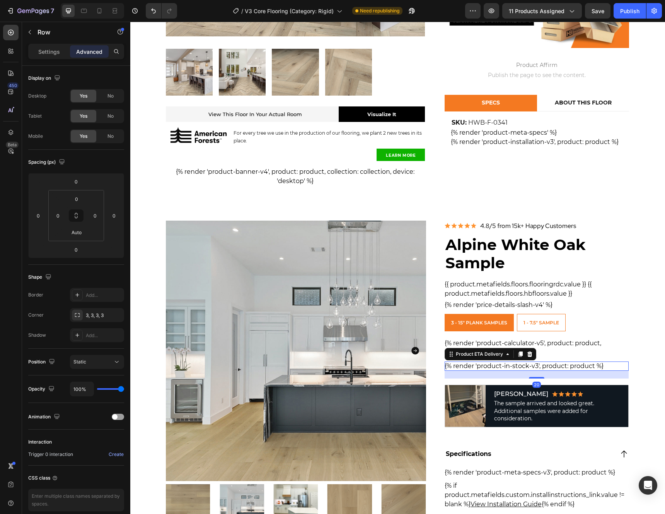
click at [537, 368] on div "{% render 'product-in-stock-v3', product: product %}" at bounding box center [537, 365] width 185 height 9
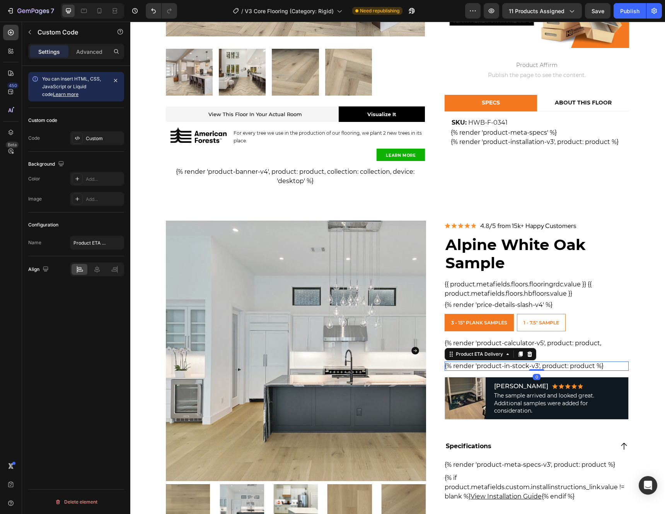
drag, startPoint x: 532, startPoint y: 377, endPoint x: 540, endPoint y: 362, distance: 17.1
click at [540, 362] on div "{% render 'product-in-stock-v3', product: product %} Product ETA Delivery 0" at bounding box center [537, 365] width 185 height 9
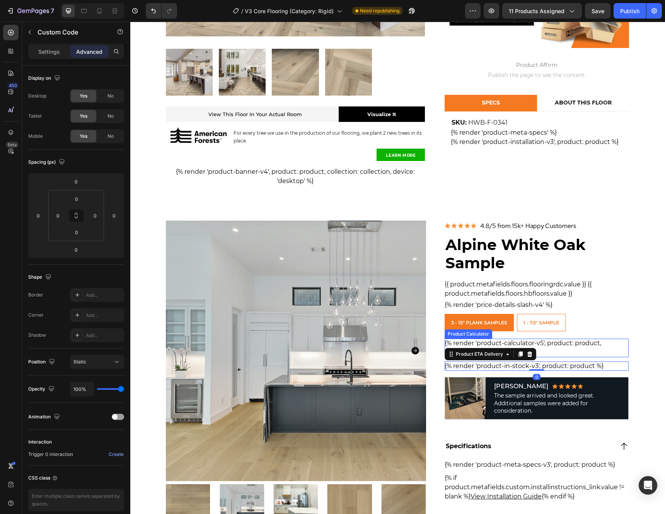
click at [617, 349] on div "{% render 'product-calculator-v5', product: product, calculator: 'yes' %}" at bounding box center [537, 348] width 185 height 19
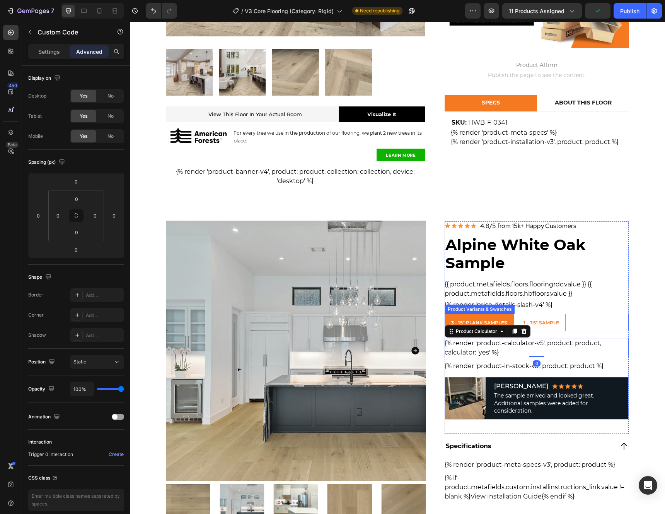
click at [595, 322] on div "3 - 15" Plank Samples 3 - 15" Plank Samples 3 - 15" Plank Samples 1 - 7.5" Samp…" at bounding box center [537, 322] width 185 height 17
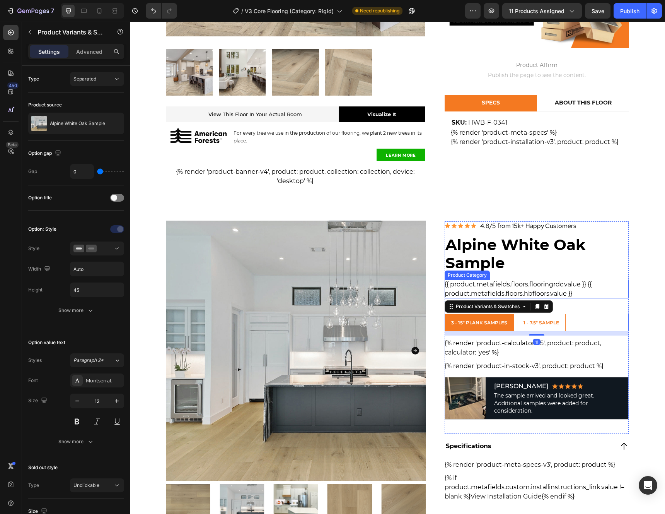
click at [596, 291] on div "{{ product.metafields.floors.flooringrdc.value }} {{ product.metafields.floors.…" at bounding box center [537, 289] width 185 height 19
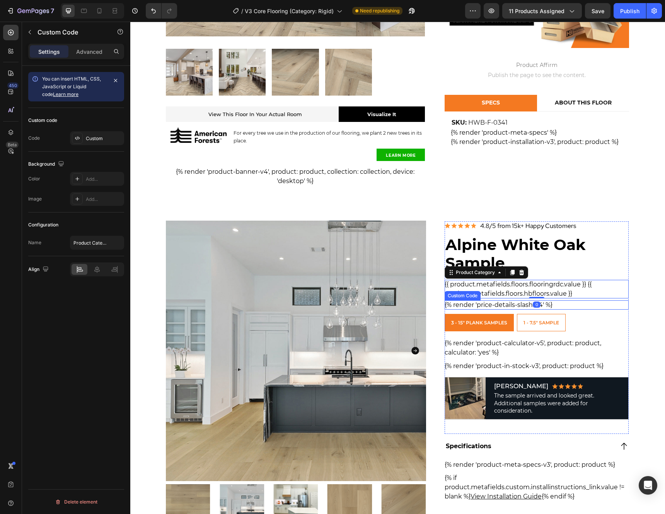
click at [585, 302] on div "{% render 'price-details-slash-v4' %}" at bounding box center [537, 304] width 185 height 9
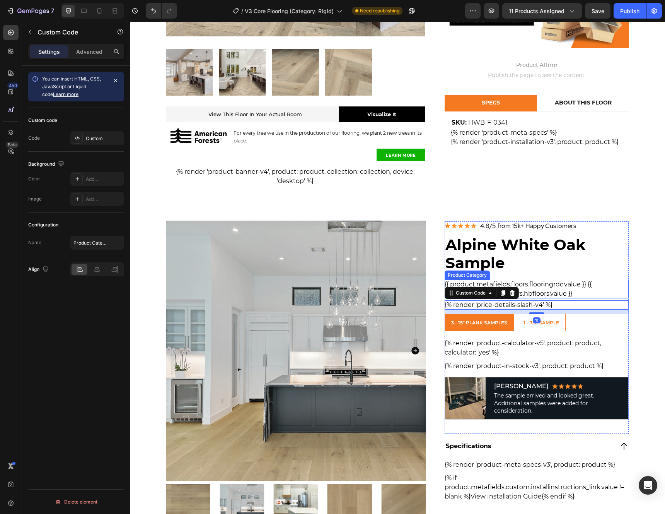
click at [590, 293] on div "{{ product.metafields.floors.flooringrdc.value }} {{ product.metafields.floors.…" at bounding box center [537, 289] width 185 height 19
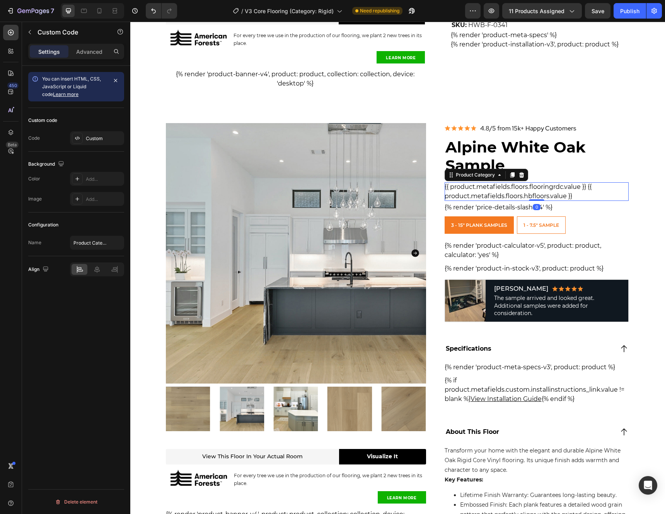
scroll to position [409, 0]
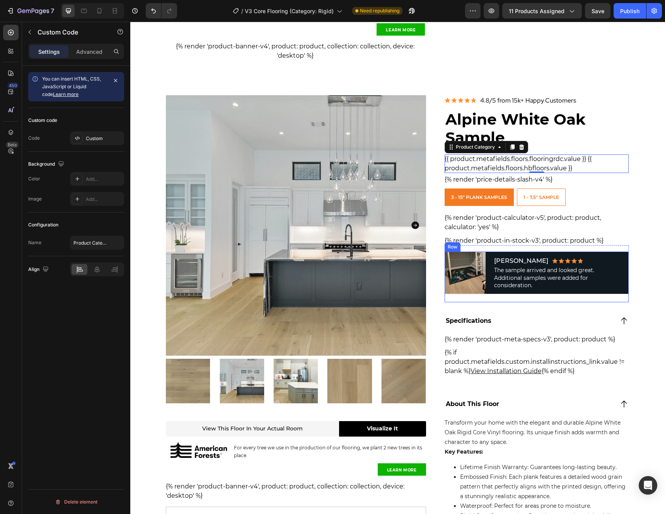
click at [612, 294] on div "Image Nelson A. Heading Image Row The sample arrived and looked great. Addition…" at bounding box center [537, 276] width 185 height 50
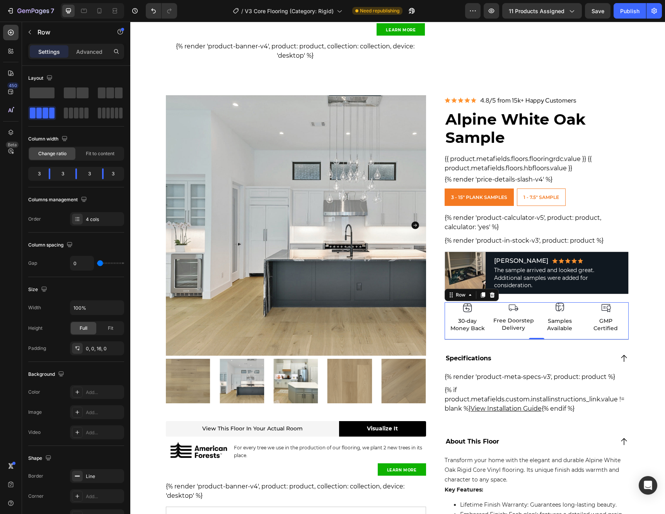
click at [589, 337] on div "Image 30-day Money Back Heading Row Image Free Doorstep Delivery Heading Row Im…" at bounding box center [537, 321] width 185 height 38
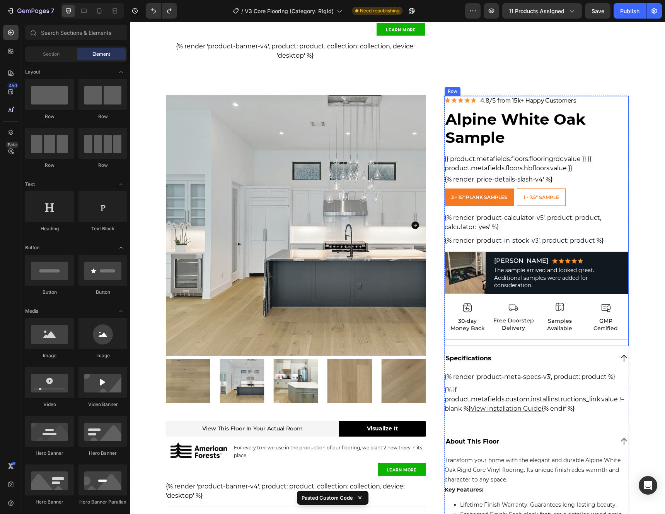
click at [561, 340] on div "Image 4.8/5 from 15k+ Happy Customers Heading Row Alpine White Oak Sample (P) T…" at bounding box center [537, 221] width 185 height 251
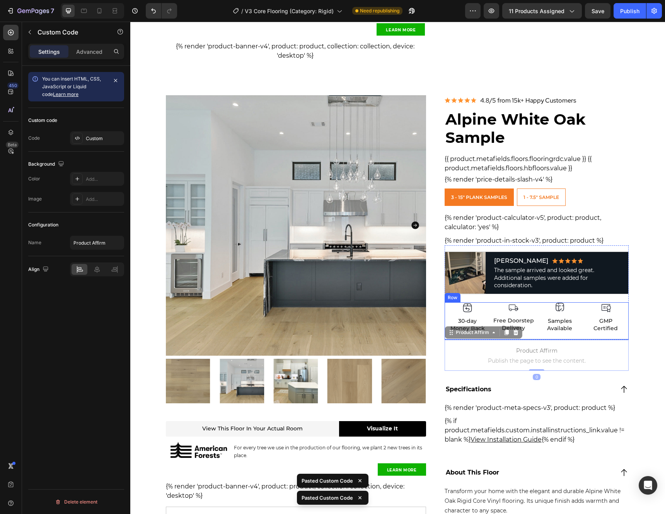
click at [638, 316] on div "Product Images & Gallery View This Floor In Your Actual Room Heading View this …" at bounding box center [397, 446] width 535 height 1591
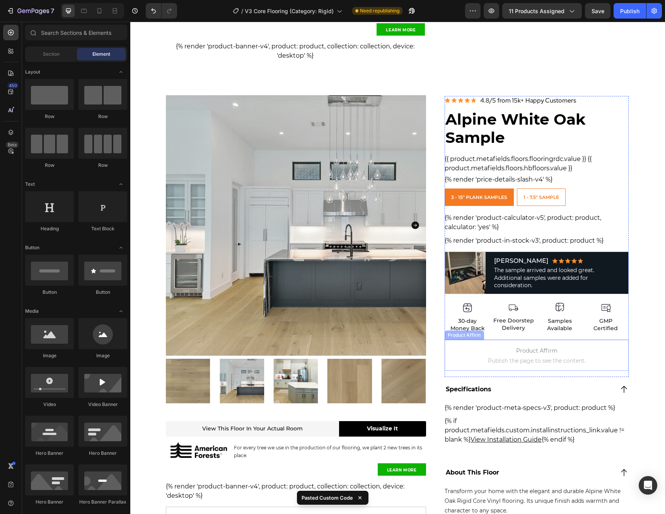
click at [600, 340] on p "Product Affirm Publish the page to see the content." at bounding box center [537, 355] width 185 height 31
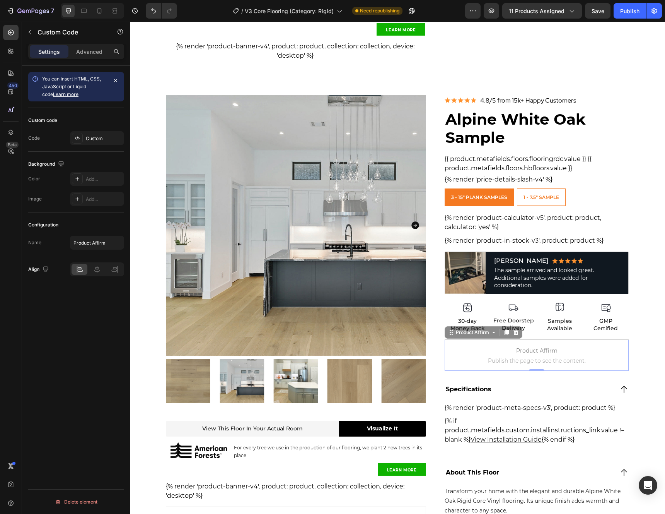
click at [574, 337] on div "Image 30-day Money Back Heading Row Image Free Doorstep Delivery Heading Row Im…" at bounding box center [537, 321] width 185 height 38
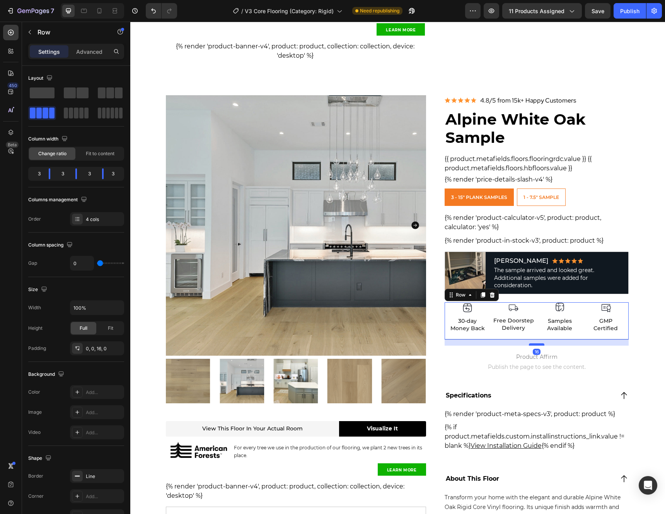
drag, startPoint x: 536, startPoint y: 339, endPoint x: 538, endPoint y: 345, distance: 6.4
click at [538, 345] on div at bounding box center [536, 344] width 15 height 2
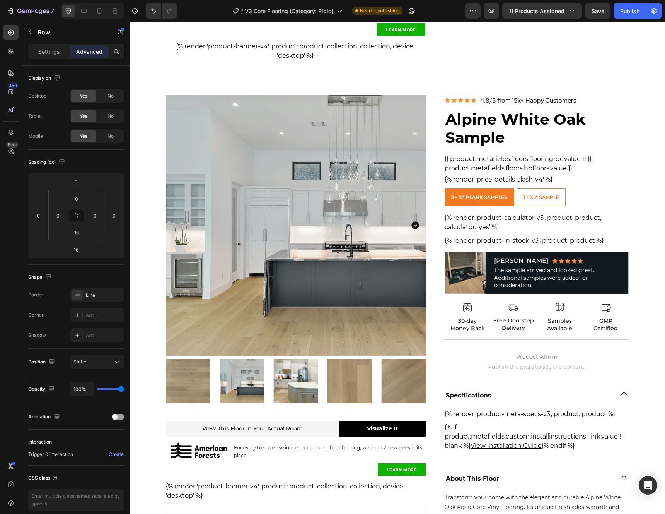
click at [631, 358] on section "Product Images View this floor in your actual room Heading Visualize It Button …" at bounding box center [398, 415] width 477 height 641
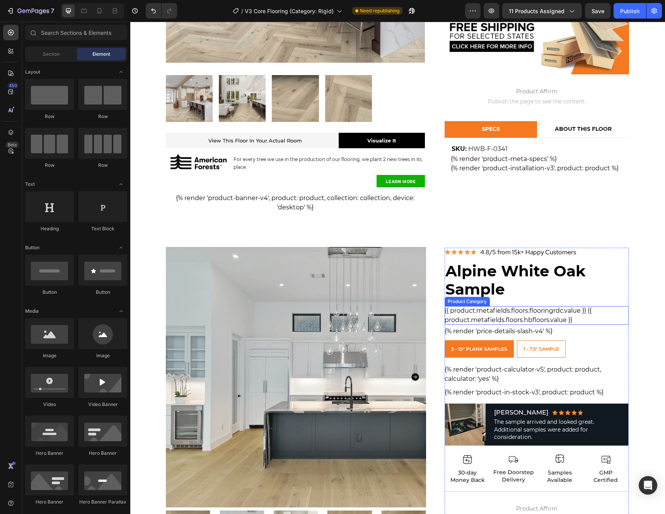
scroll to position [121, 0]
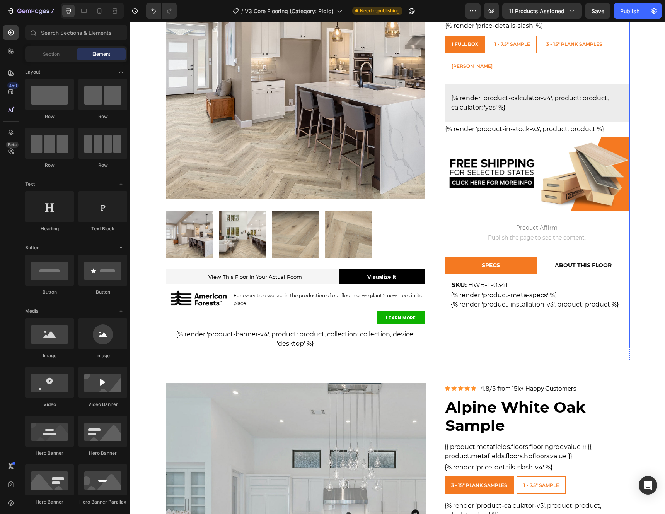
click at [432, 270] on div "Product Images & Gallery View This Floor In Your Actual Room Heading View this …" at bounding box center [398, 143] width 464 height 409
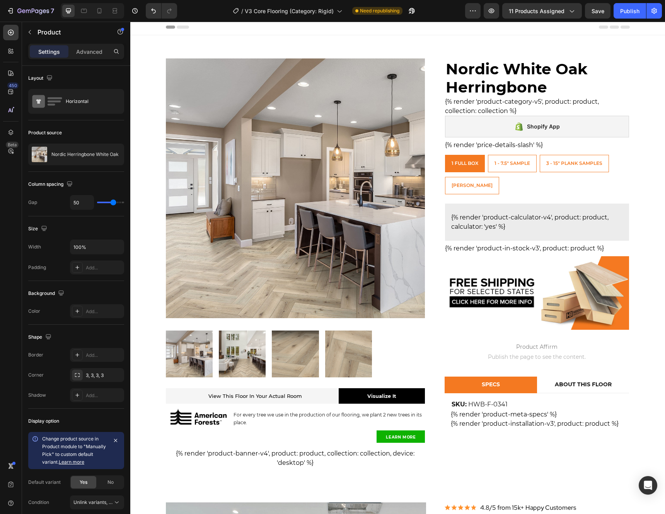
scroll to position [0, 0]
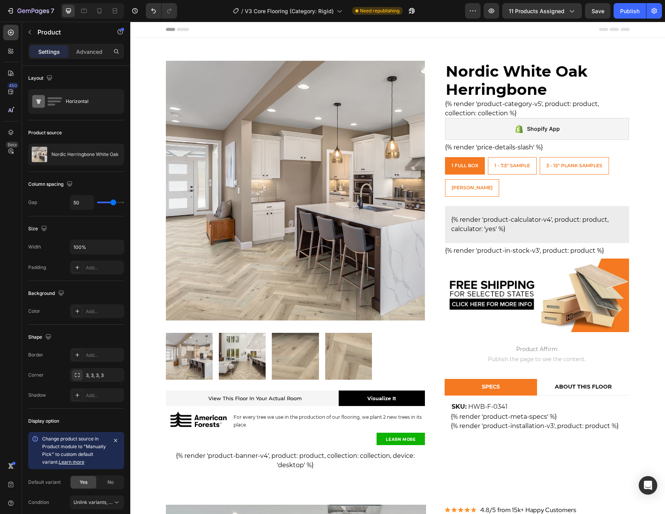
drag, startPoint x: 433, startPoint y: 237, endPoint x: 434, endPoint y: 241, distance: 3.9
click at [433, 237] on div "Product Images & Gallery View This Floor In Your Actual Room Heading View this …" at bounding box center [398, 265] width 464 height 409
click at [435, 240] on div "Product Images & Gallery View This Floor In Your Actual Room Heading View this …" at bounding box center [398, 265] width 464 height 409
click at [431, 89] on div "Product Images & Gallery View This Floor In Your Actual Room Heading View this …" at bounding box center [398, 265] width 464 height 409
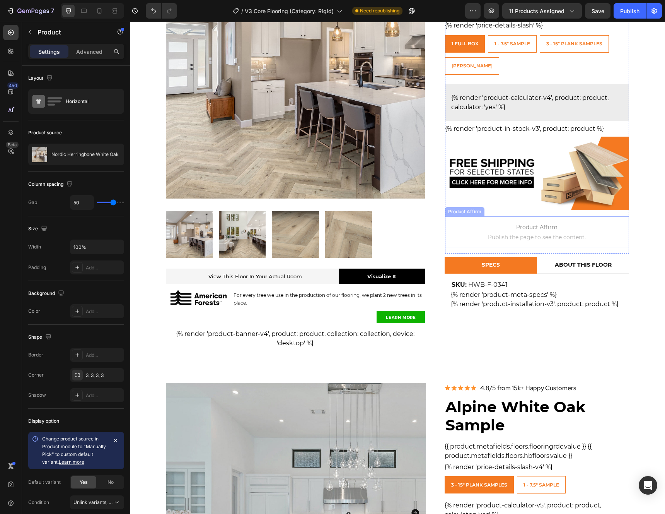
scroll to position [132, 0]
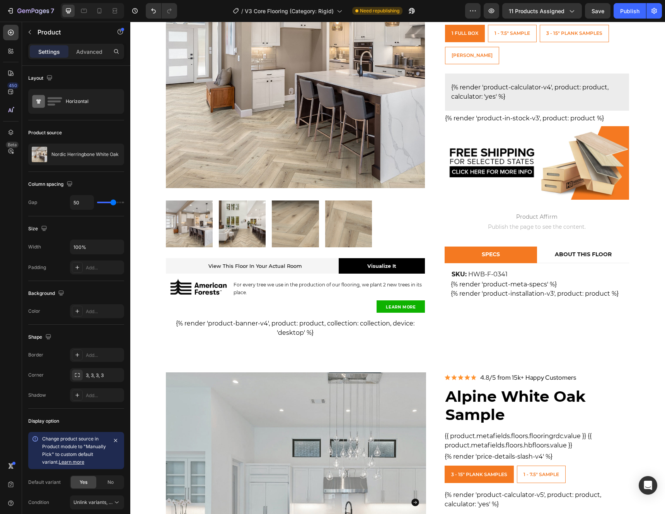
click at [427, 304] on div "Product Images & Gallery View This Floor In Your Actual Room Heading View this …" at bounding box center [398, 132] width 464 height 409
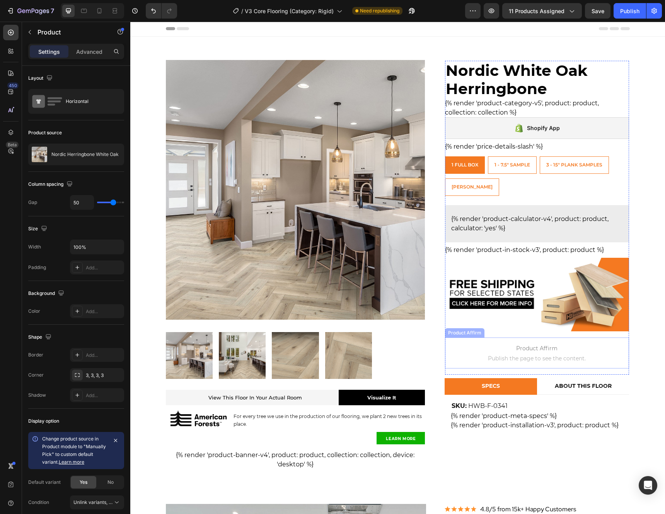
scroll to position [0, 0]
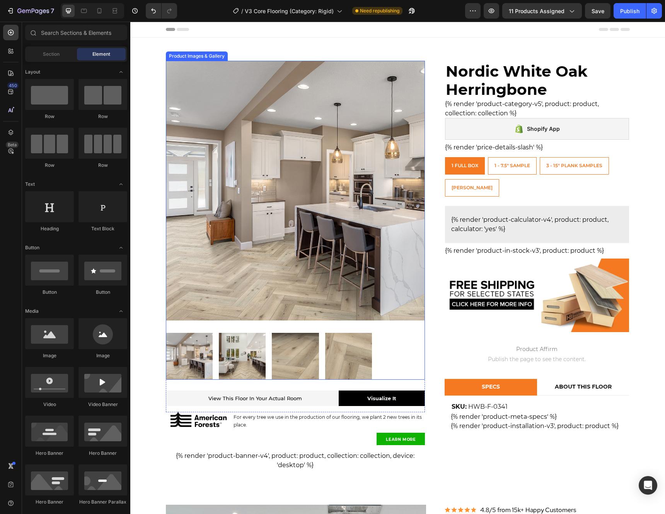
click at [436, 93] on div "Product Images & Gallery View This Floor In Your Actual Room Heading View this …" at bounding box center [398, 265] width 464 height 409
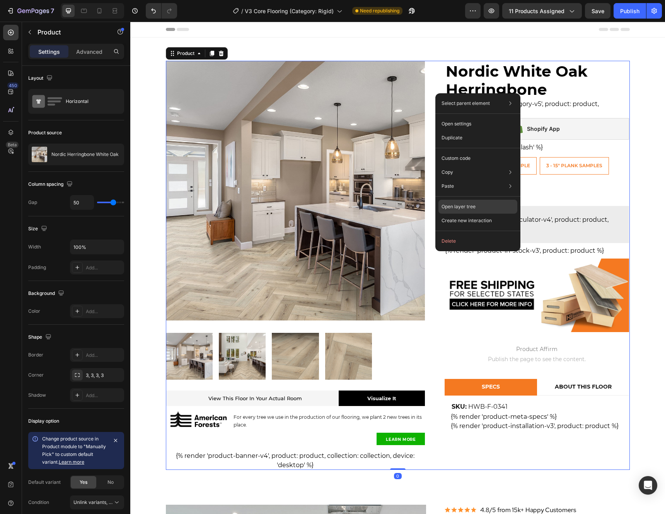
click at [465, 209] on p "Open layer tree" at bounding box center [459, 206] width 34 height 7
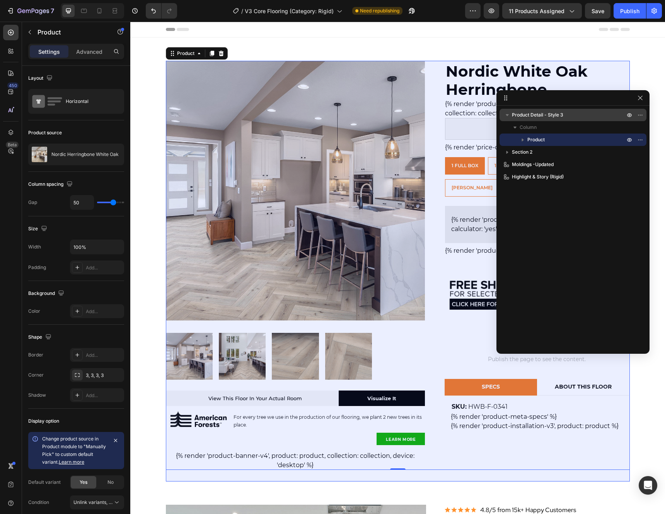
click at [563, 116] on span "Product Detail - Style 3" at bounding box center [537, 115] width 51 height 8
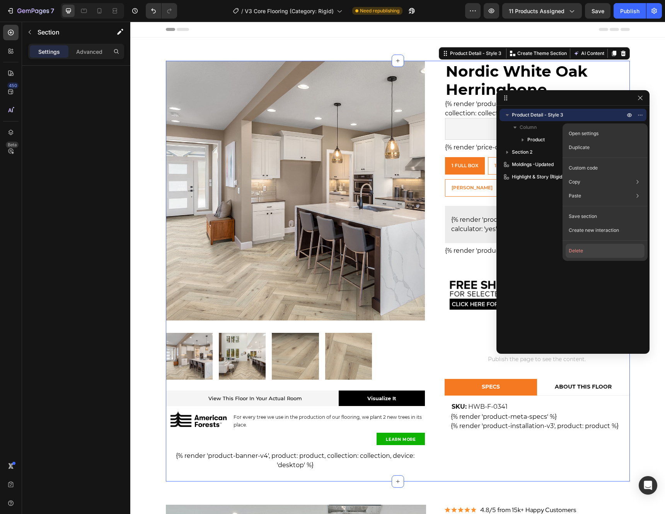
click at [582, 249] on button "Delete" at bounding box center [605, 251] width 79 height 14
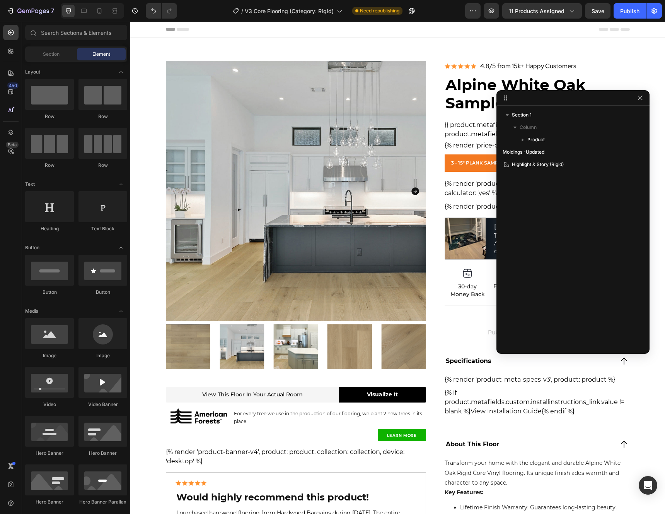
click at [429, 63] on div "Product Images View this floor in your actual room Heading Visualize It Button …" at bounding box center [398, 376] width 464 height 630
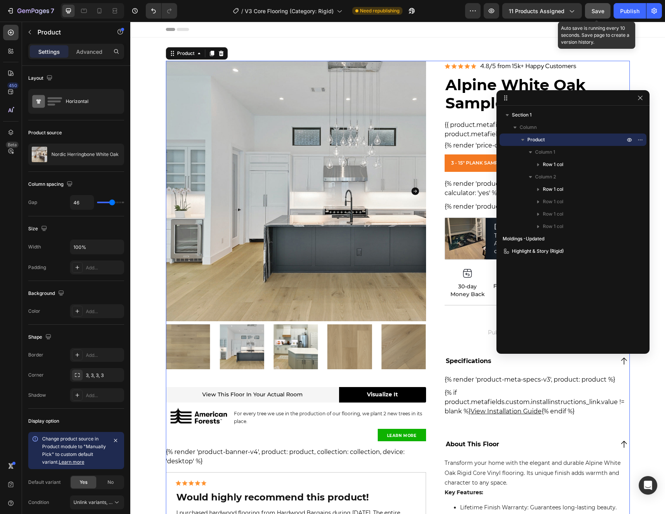
click at [600, 15] on button "Save" at bounding box center [598, 10] width 26 height 15
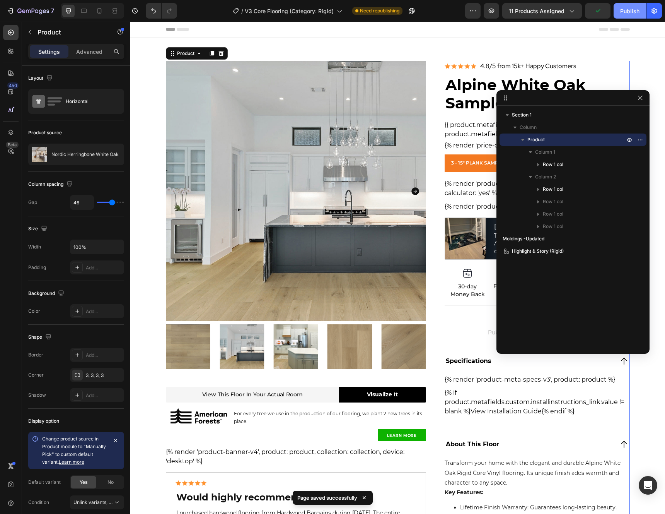
click at [621, 16] on button "Publish" at bounding box center [630, 10] width 32 height 15
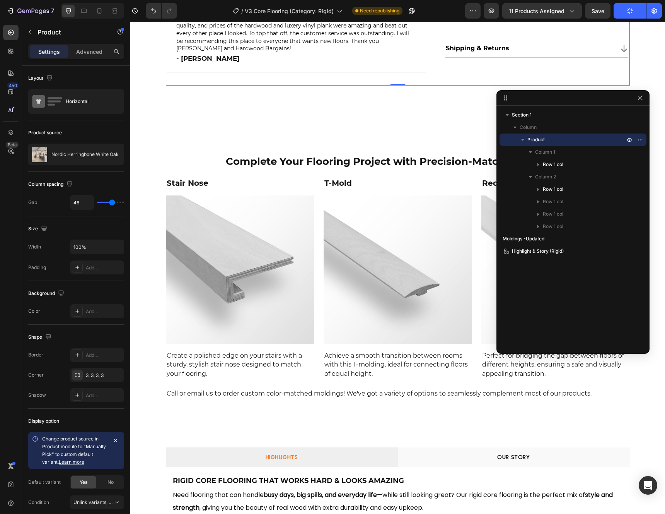
scroll to position [627, 0]
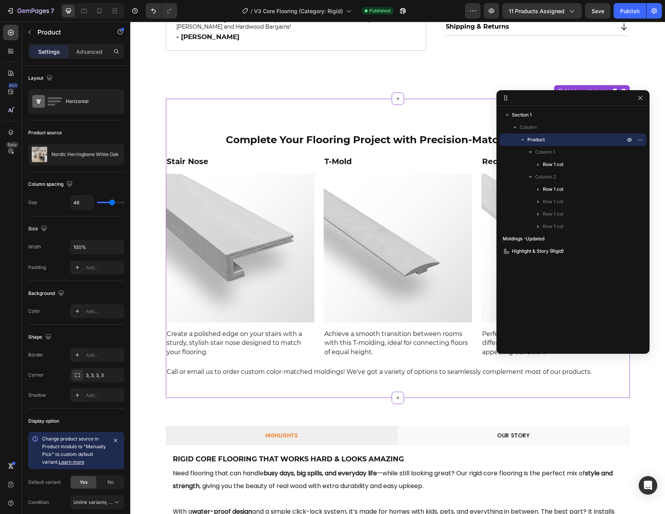
click at [438, 99] on div "Complete Your Flooring Project with Precision-Matched Moldings Heading Stair No…" at bounding box center [398, 243] width 464 height 288
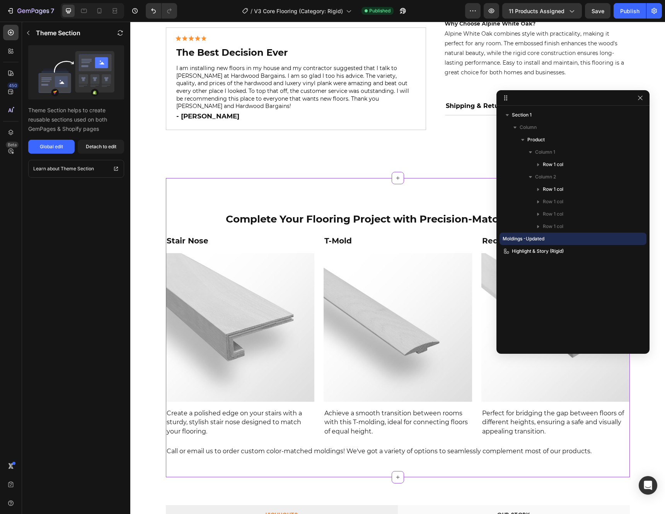
scroll to position [504, 0]
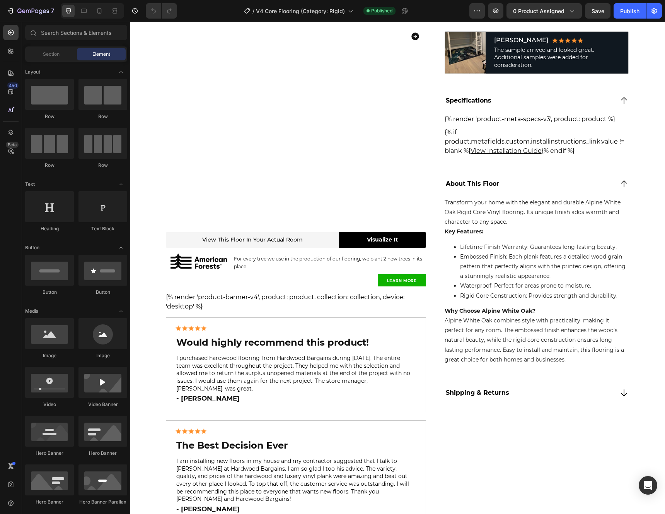
scroll to position [181, 0]
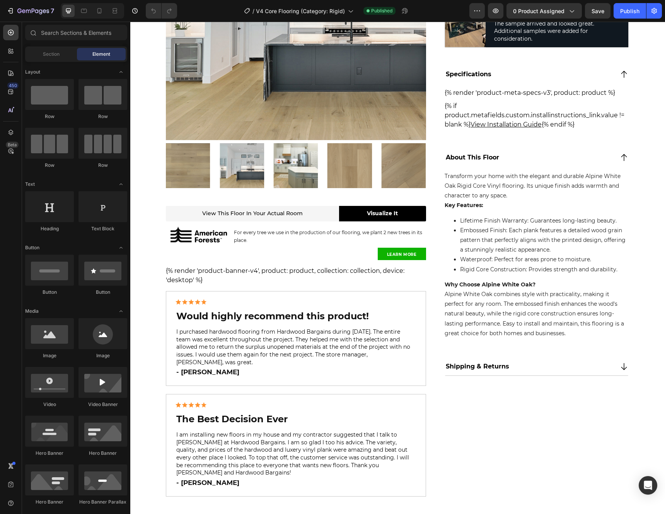
click at [156, 323] on div "Product Images View this floor in your actual room Heading Visualize It Button …" at bounding box center [397, 454] width 535 height 1148
click at [421, 280] on div "{% render 'product-banner-v4', product: product, collection: collection, device…" at bounding box center [296, 275] width 260 height 19
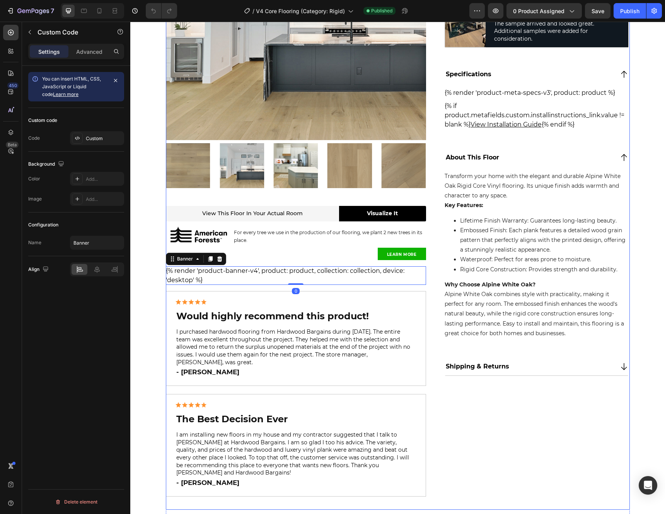
click at [429, 283] on div "Product Images View this floor in your actual room Heading Visualize It Button …" at bounding box center [398, 195] width 464 height 630
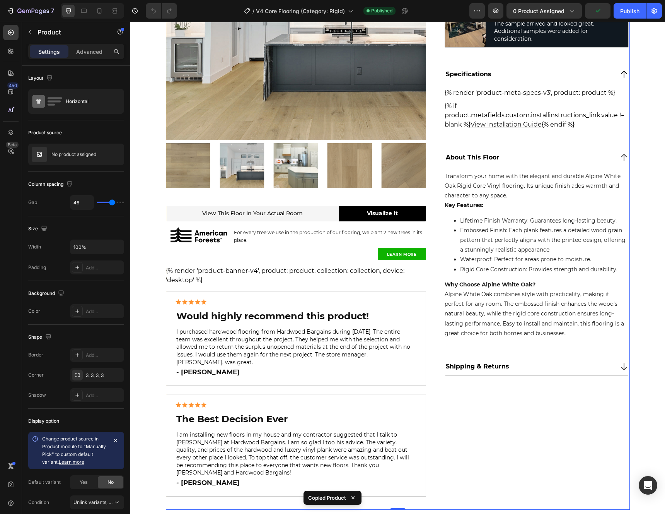
click at [152, 151] on div "Product Images View this floor in your actual room Heading Visualize It Button …" at bounding box center [397, 454] width 535 height 1148
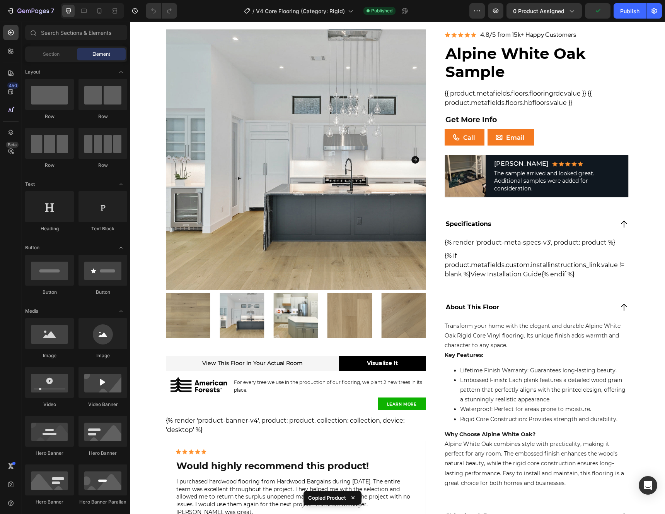
scroll to position [0, 0]
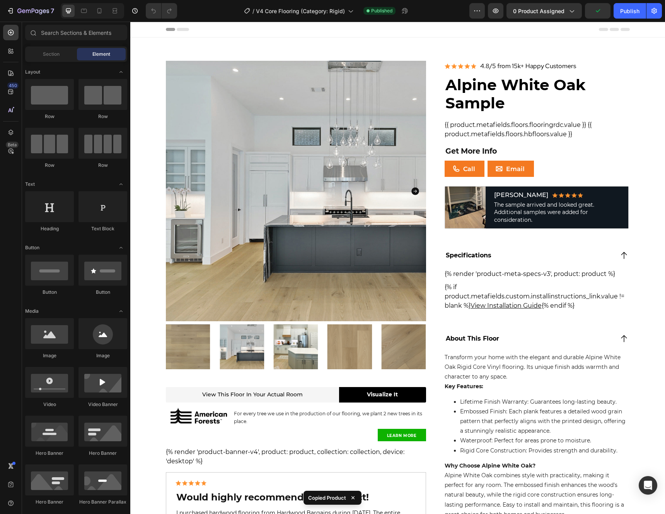
click at [436, 100] on div "Product Images View this floor in your actual room Heading Visualize It Button …" at bounding box center [398, 376] width 464 height 630
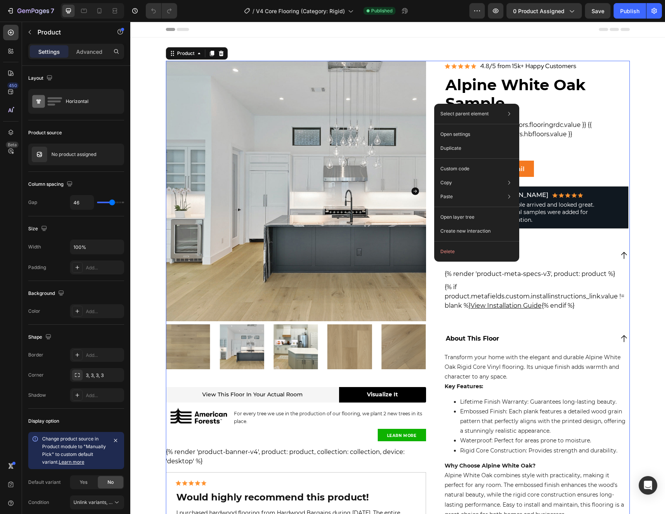
drag, startPoint x: 434, startPoint y: 104, endPoint x: 579, endPoint y: 169, distance: 158.8
click at [460, 217] on p "Open layer tree" at bounding box center [458, 217] width 34 height 7
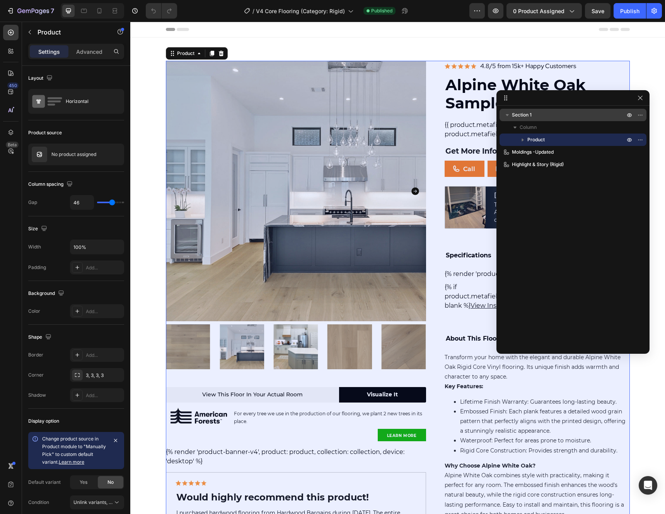
click at [533, 116] on p "Section 1" at bounding box center [569, 115] width 115 height 8
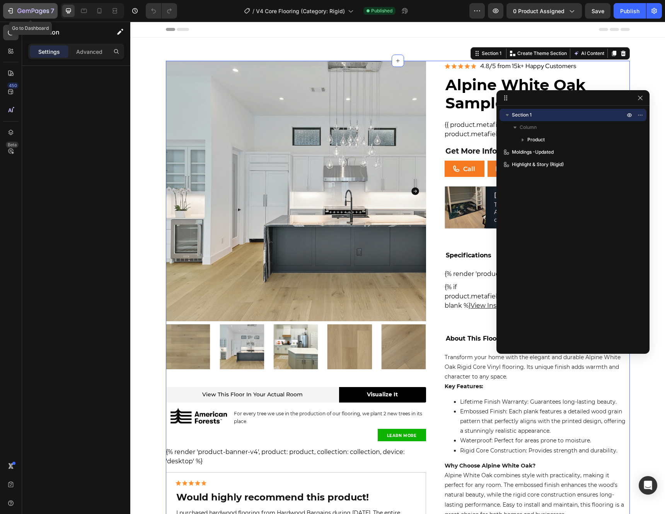
click at [40, 12] on icon "button" at bounding box center [33, 11] width 32 height 7
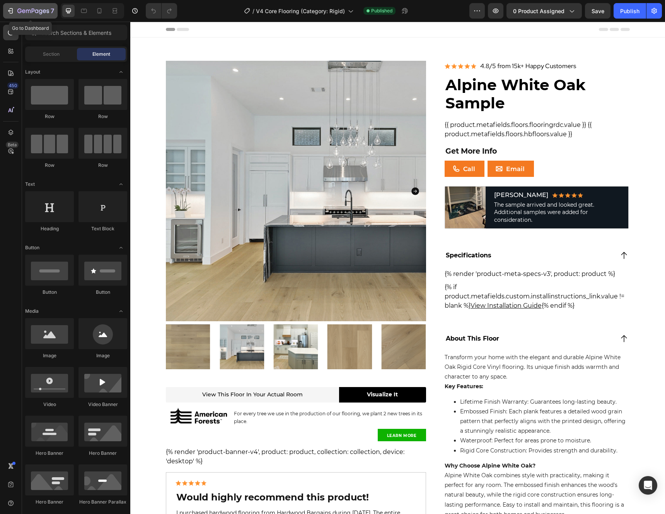
click at [22, 18] on button "7" at bounding box center [30, 10] width 55 height 15
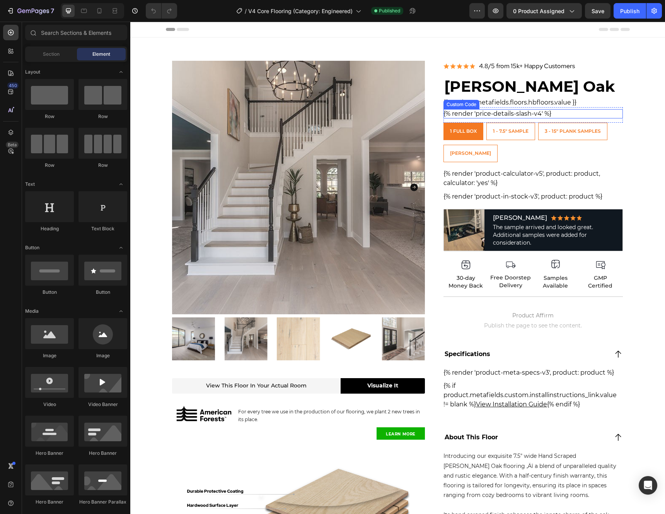
click at [574, 113] on div "{% render 'price-details-slash-v4' %}" at bounding box center [534, 113] width 180 height 9
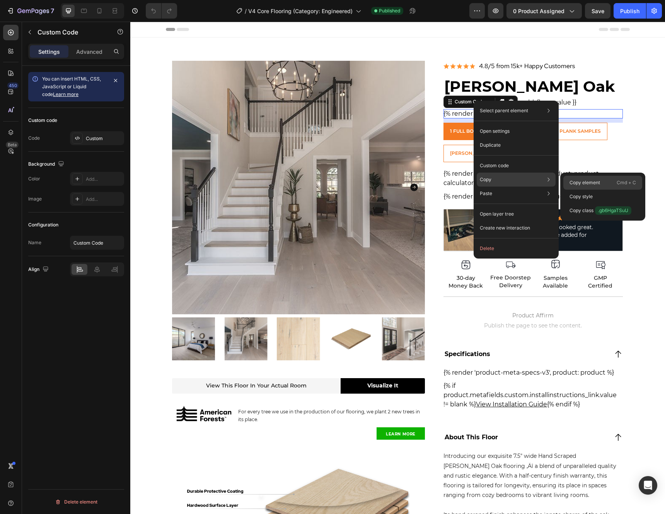
click at [577, 181] on p "Copy element" at bounding box center [585, 182] width 31 height 7
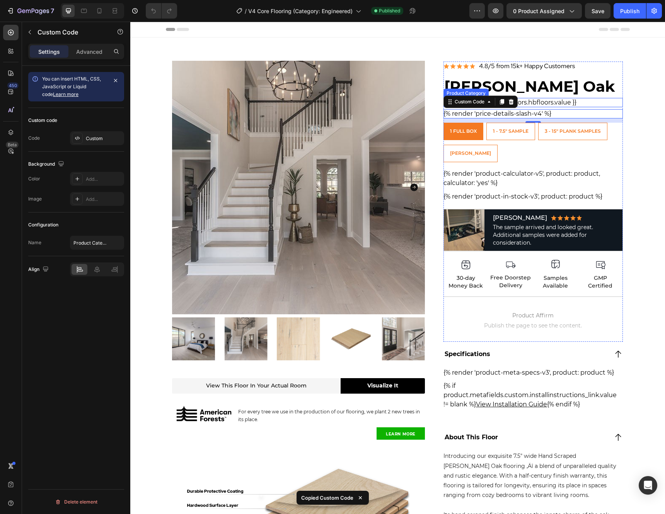
click at [575, 101] on div "{{ product.metafields.floors.hbfloors.value }}" at bounding box center [534, 102] width 180 height 9
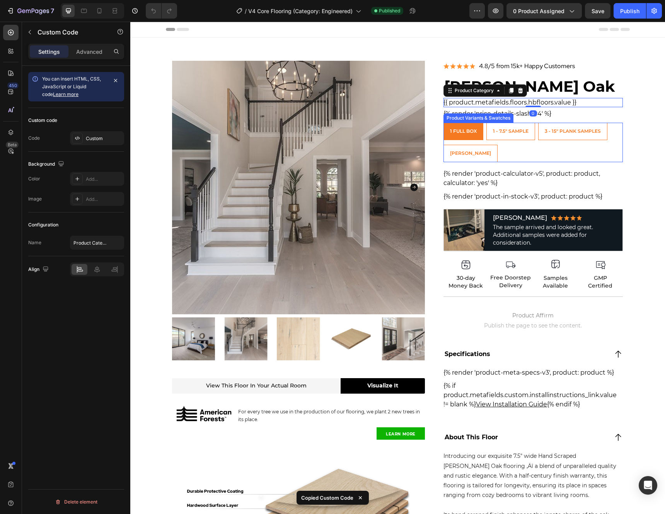
click at [503, 155] on div "1 Full Box 1 Full Box 1 Full Box 1 - 7.5" Sample 1 - 7.5" Sample 1 - 7.5" Sampl…" at bounding box center [534, 142] width 180 height 39
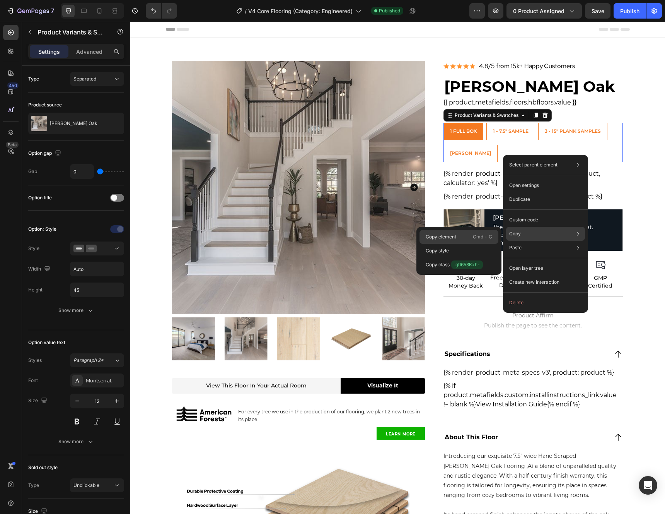
click at [460, 244] on div "Copy element Cmd + C" at bounding box center [459, 251] width 79 height 14
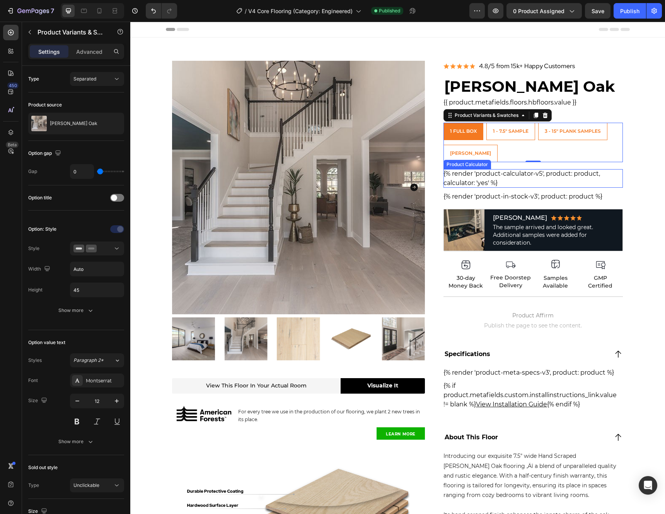
click at [539, 183] on div "{% render 'product-calculator-v5', product: product, calculator: 'yes' %}" at bounding box center [534, 178] width 180 height 19
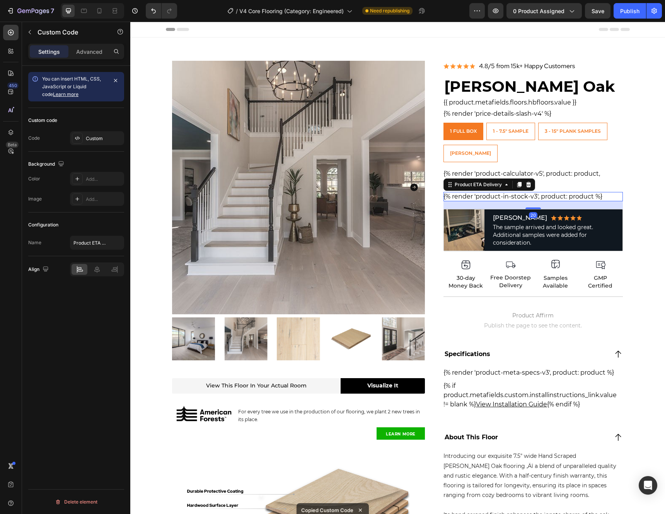
click at [521, 195] on div "{% render 'product-in-stock-v3', product: product %}" at bounding box center [534, 196] width 180 height 9
click at [585, 174] on div "{% render 'product-calculator-v5', product: product, calculator: 'yes' %}" at bounding box center [534, 178] width 180 height 19
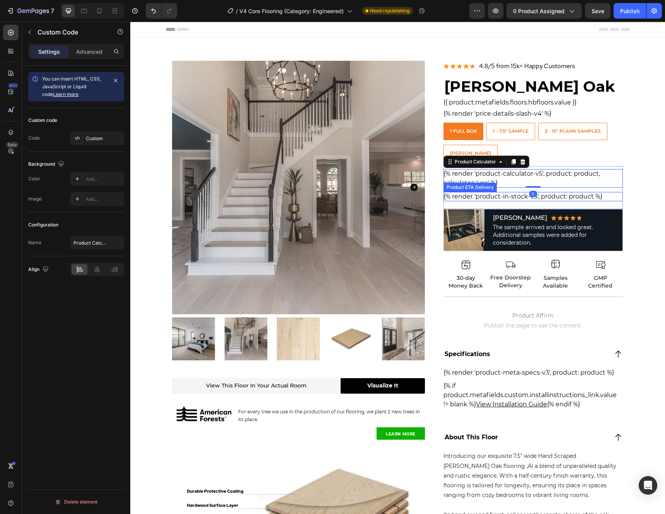
click at [576, 193] on div "{% render 'product-in-stock-v3', product: product %}" at bounding box center [534, 196] width 180 height 9
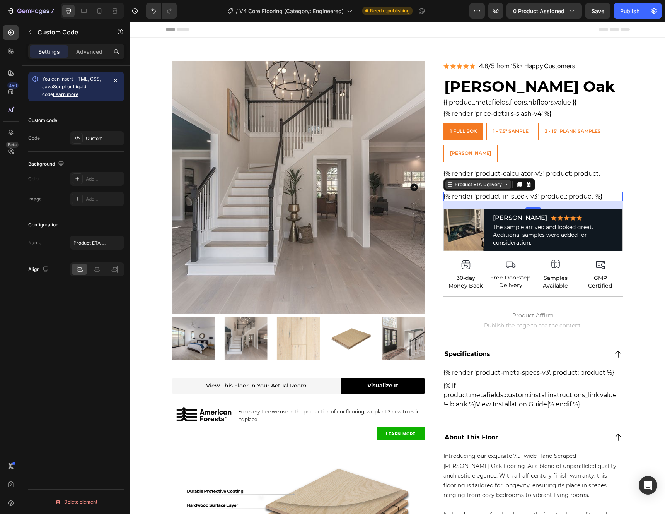
click at [470, 182] on div "Product ETA Delivery" at bounding box center [478, 184] width 50 height 7
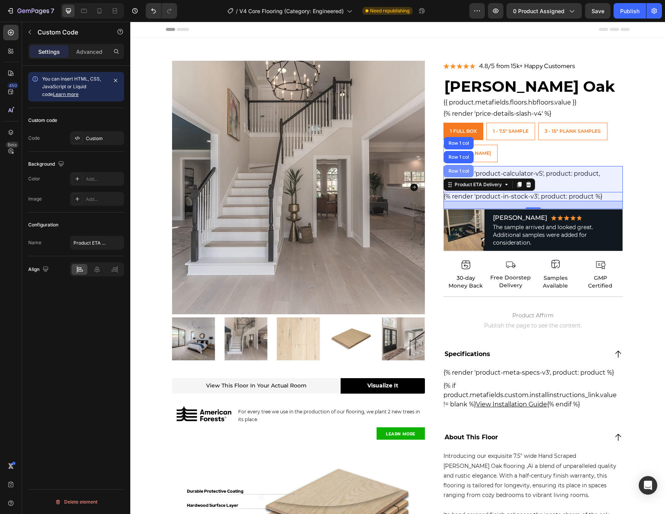
click at [459, 171] on div "Row 1 col" at bounding box center [459, 171] width 24 height 5
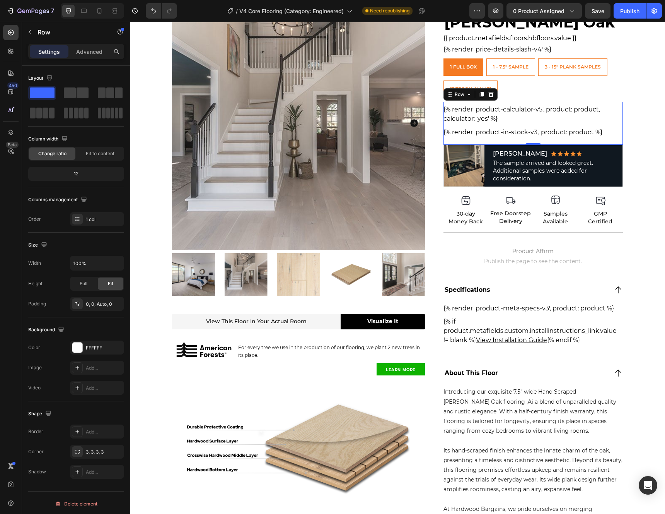
scroll to position [87, 0]
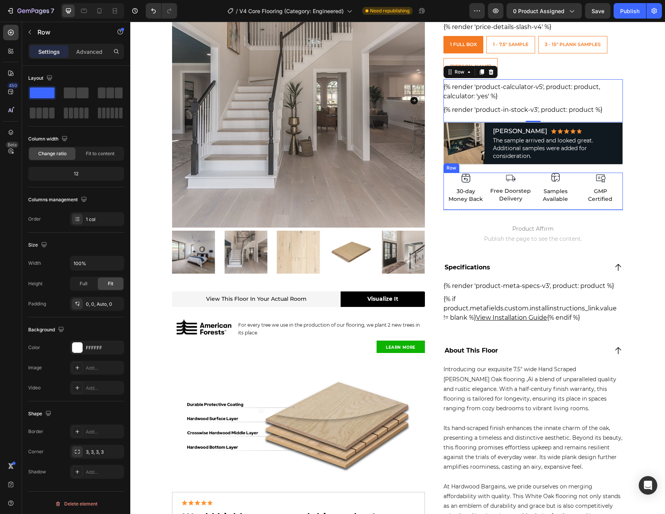
click at [592, 210] on div "Image 30-day Money Back Heading Row Image Free Doorstep Delivery Heading Row Im…" at bounding box center [534, 192] width 180 height 38
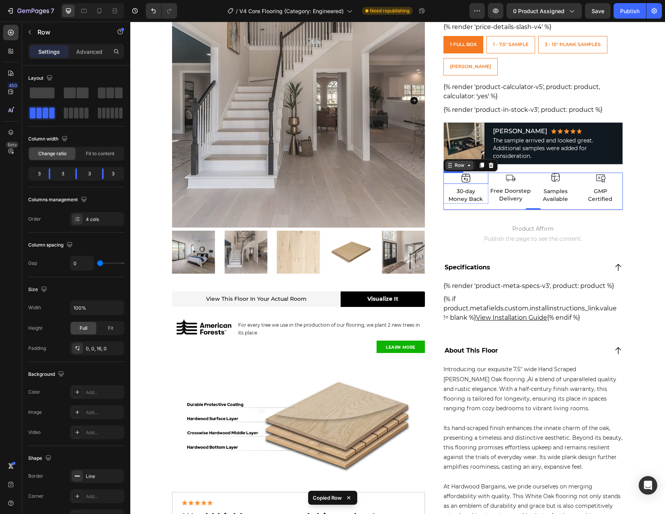
click at [454, 166] on div "Row" at bounding box center [459, 165] width 13 height 7
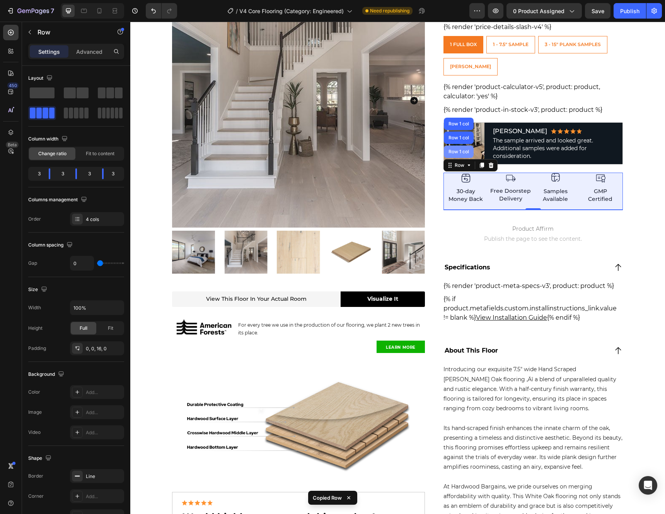
click at [453, 156] on div "Row 1 col" at bounding box center [459, 151] width 30 height 12
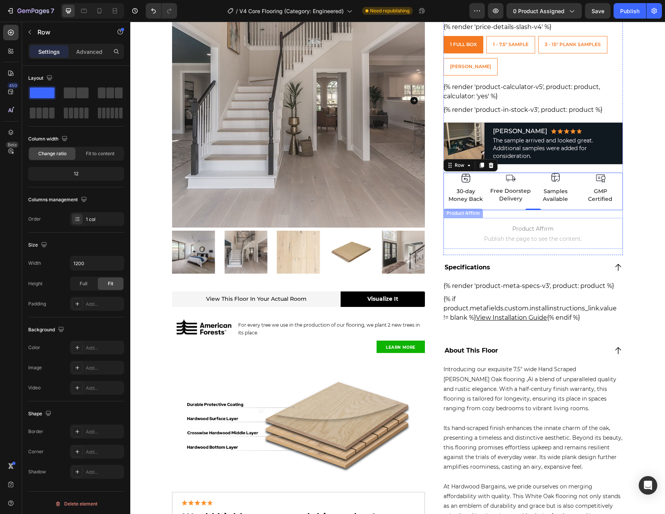
click at [457, 233] on span "Product Affirm" at bounding box center [534, 228] width 180 height 9
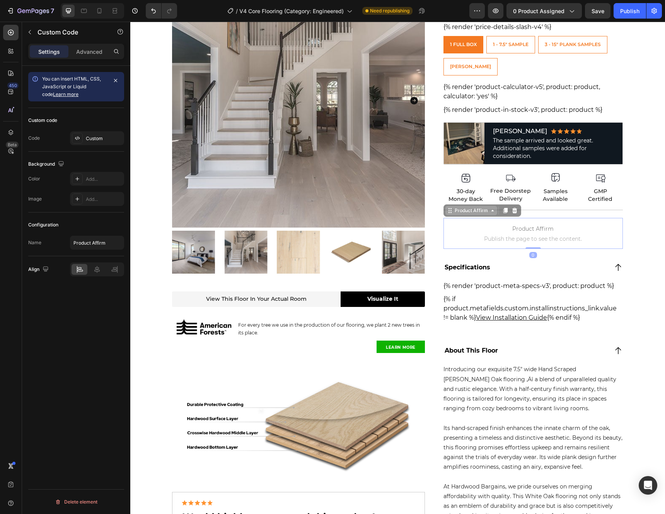
click at [467, 212] on div "Product Affirm" at bounding box center [471, 210] width 36 height 7
click at [563, 209] on div "Image 30-day Money Back Heading Row Image Free Doorstep Delivery Heading Row Im…" at bounding box center [534, 192] width 180 height 38
click at [491, 229] on span "Product Affirm" at bounding box center [534, 228] width 180 height 9
click at [542, 207] on div "Image 30-day Money Back Heading Row Image Free Doorstep Delivery Heading Row Im…" at bounding box center [534, 192] width 180 height 38
click at [474, 225] on span "Product Affirm" at bounding box center [534, 228] width 180 height 9
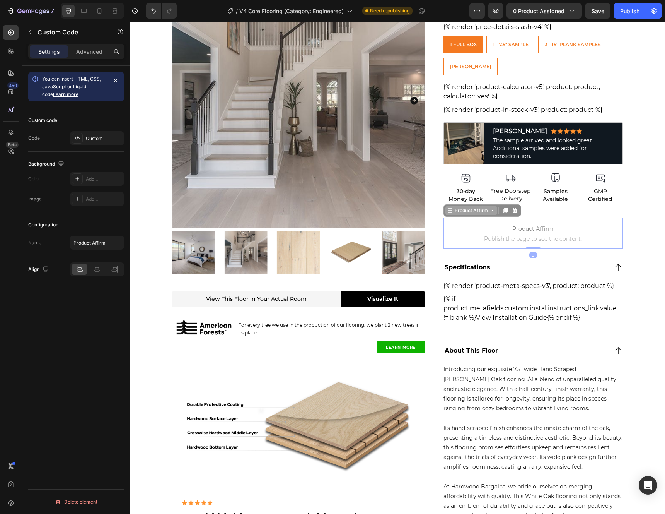
click at [462, 210] on div "Product Affirm" at bounding box center [471, 210] width 36 height 7
click at [547, 208] on div "Image 30-day Money Back Heading Row Image Free Doorstep Delivery Heading Row Im…" at bounding box center [534, 192] width 180 height 38
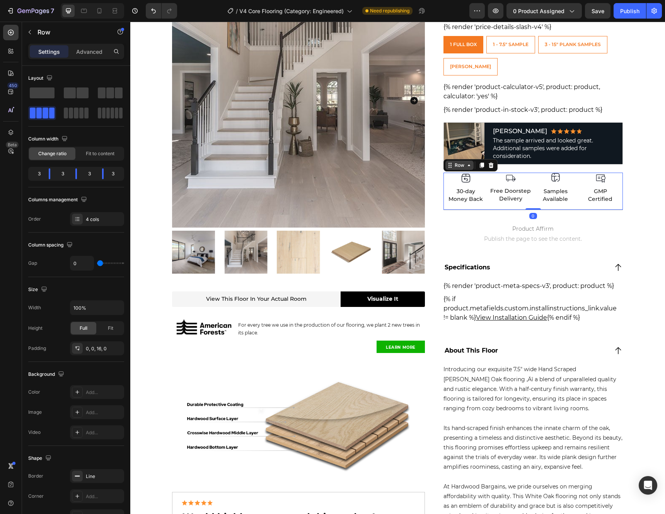
click at [459, 167] on div "Row" at bounding box center [459, 165] width 13 height 7
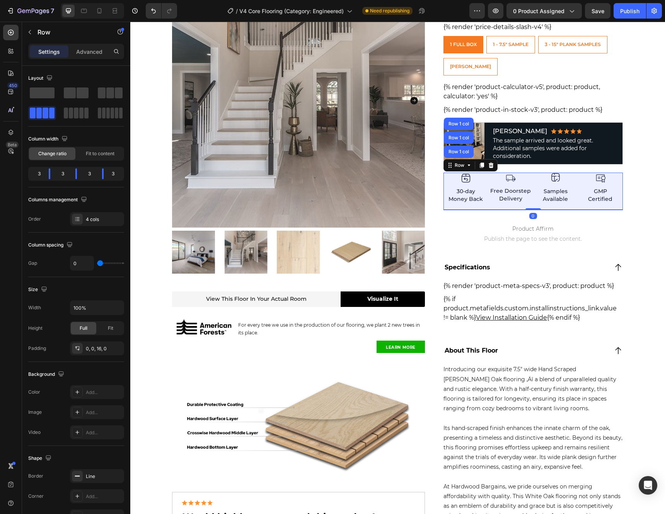
drag, startPoint x: 458, startPoint y: 158, endPoint x: 439, endPoint y: 169, distance: 22.4
click at [458, 157] on div "Row 1 col" at bounding box center [459, 151] width 30 height 12
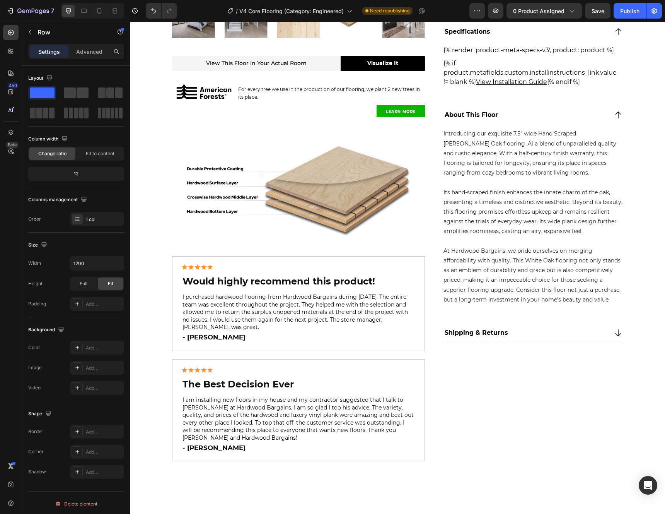
scroll to position [349, 0]
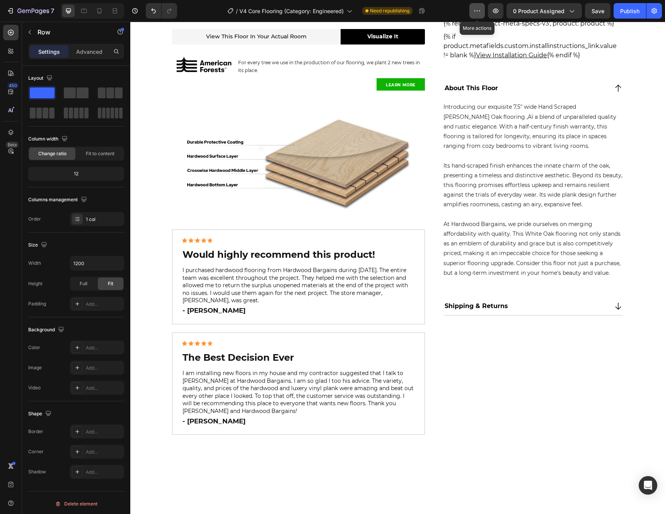
click at [479, 12] on icon "button" at bounding box center [478, 11] width 8 height 8
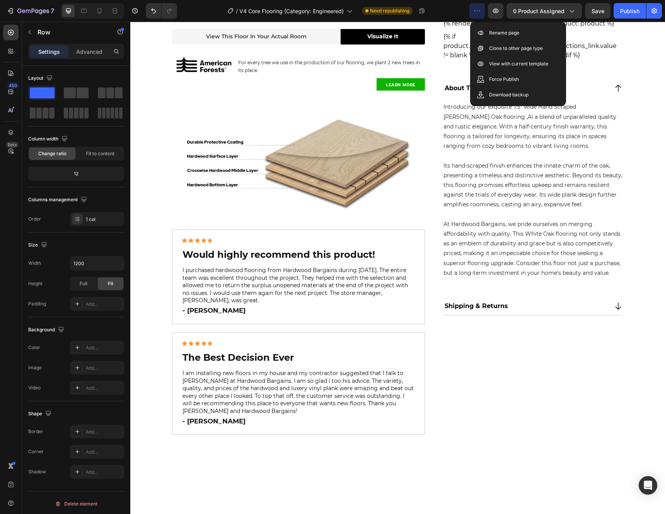
click at [196, 15] on div "/ V4 Core Flooring (Category: Engineered) Need republishing" at bounding box center [326, 10] width 286 height 15
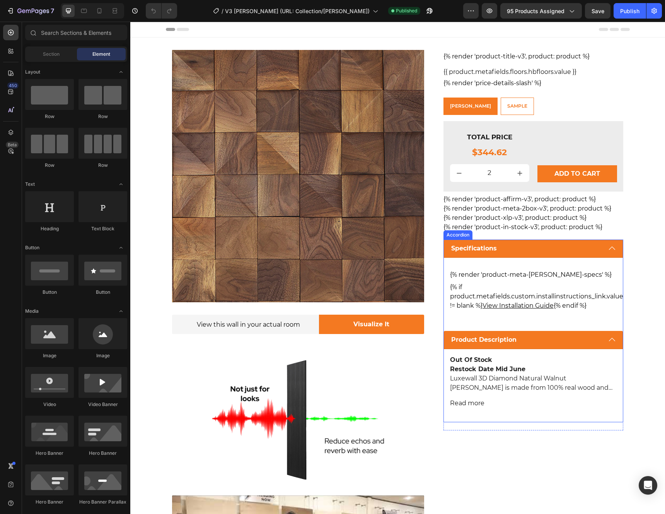
click at [431, 253] on div "Product Images View this wall in your actual room Text Block Visualize It Butto…" at bounding box center [398, 343] width 464 height 587
type input "2"
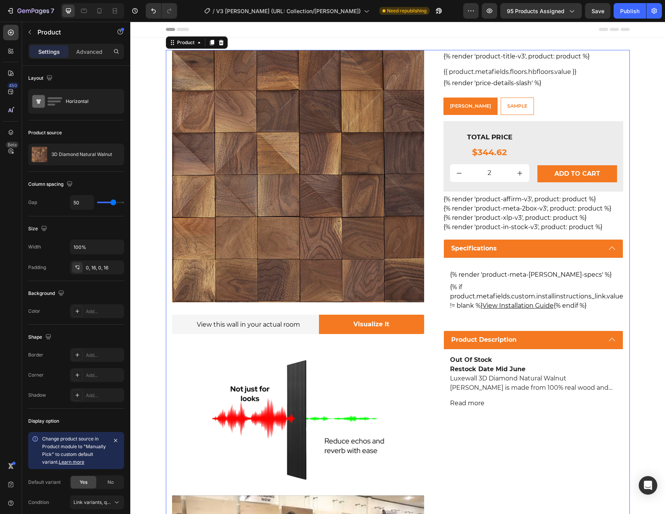
click at [434, 155] on div "Product Images View this wall in your actual room Text Block Visualize It Butto…" at bounding box center [398, 343] width 464 height 587
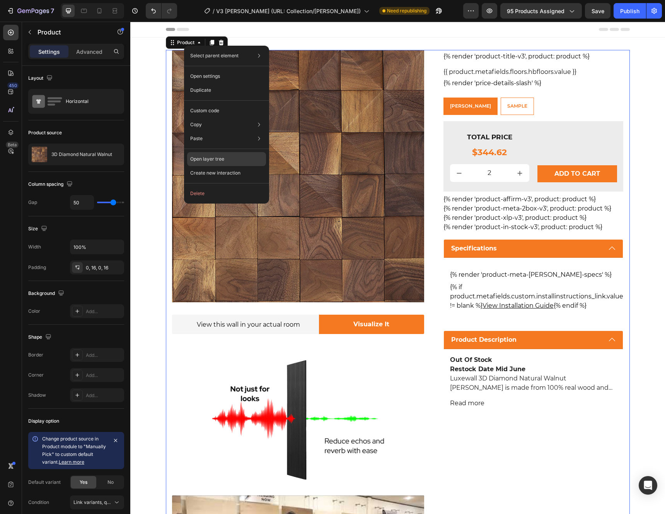
click at [220, 157] on p "Open layer tree" at bounding box center [207, 159] width 34 height 7
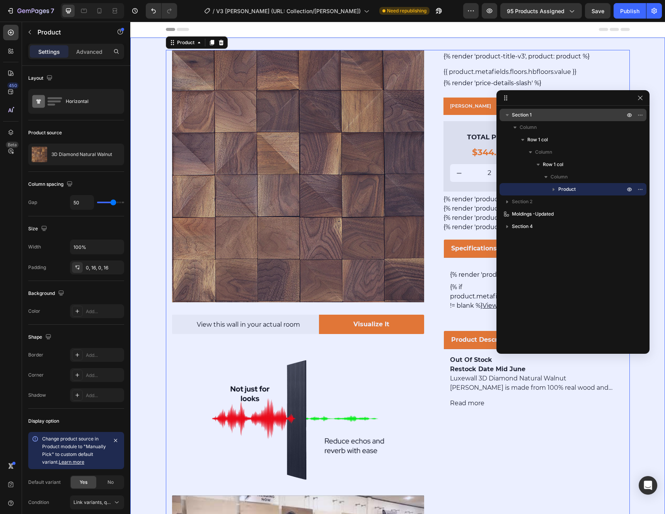
click at [531, 116] on span "Section 1" at bounding box center [522, 115] width 20 height 8
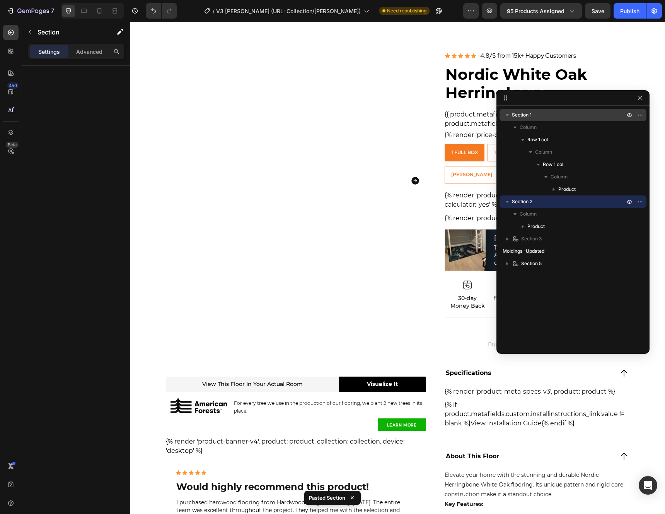
scroll to position [620, 0]
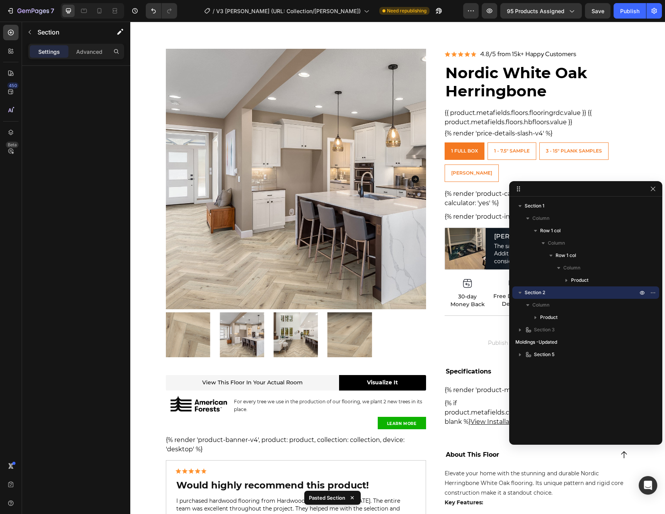
drag, startPoint x: 536, startPoint y: 103, endPoint x: 522, endPoint y: 173, distance: 71.9
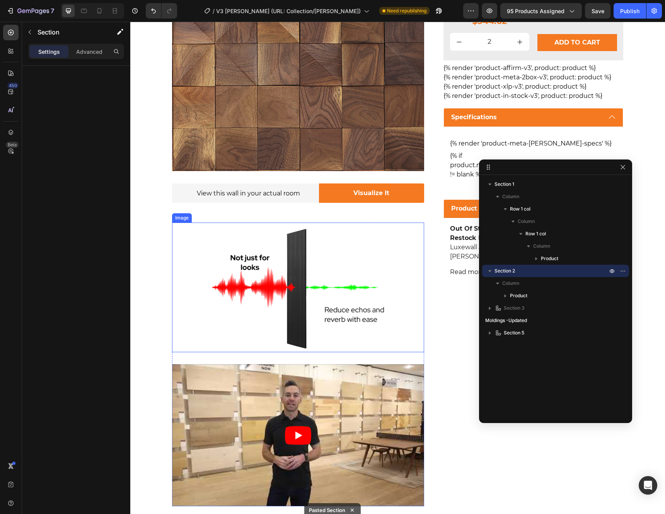
click at [326, 265] on img at bounding box center [298, 287] width 193 height 130
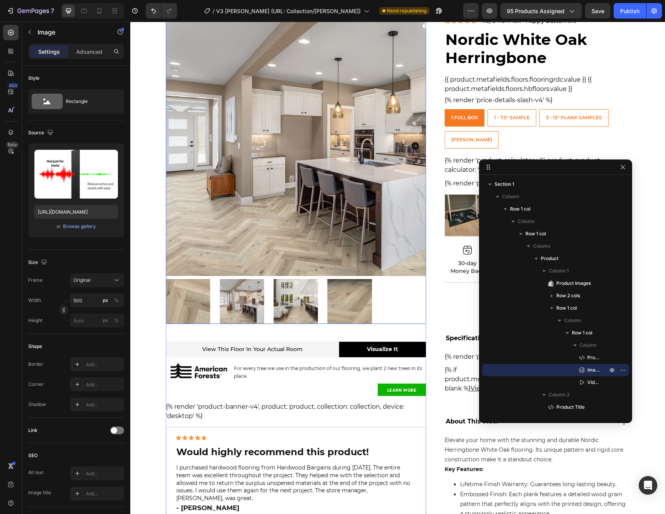
scroll to position [666, 0]
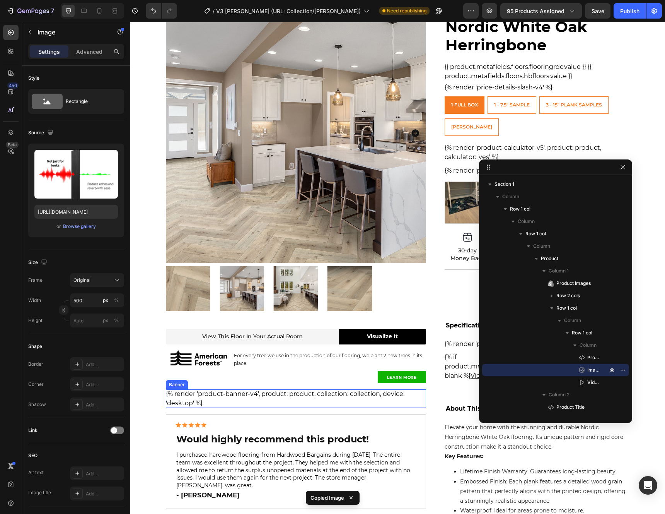
click at [300, 393] on div "{% render 'product-banner-v4', product: product, collection: collection, device…" at bounding box center [296, 398] width 260 height 19
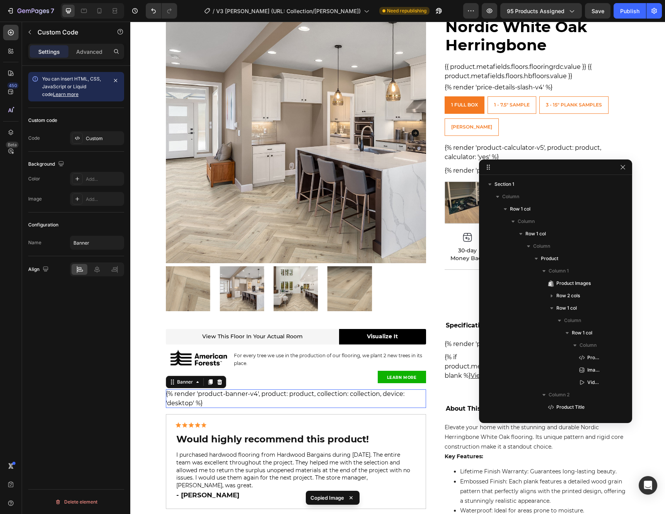
scroll to position [432, 0]
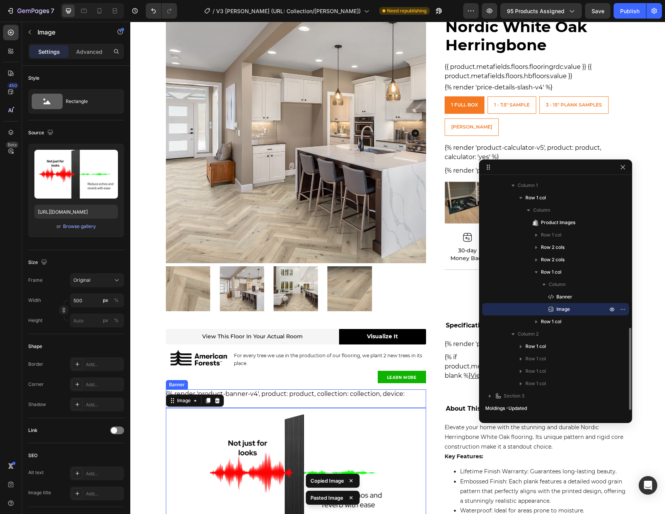
click at [306, 393] on div "{% render 'product-banner-v4', product: product, collection: collection, device…" at bounding box center [296, 398] width 260 height 19
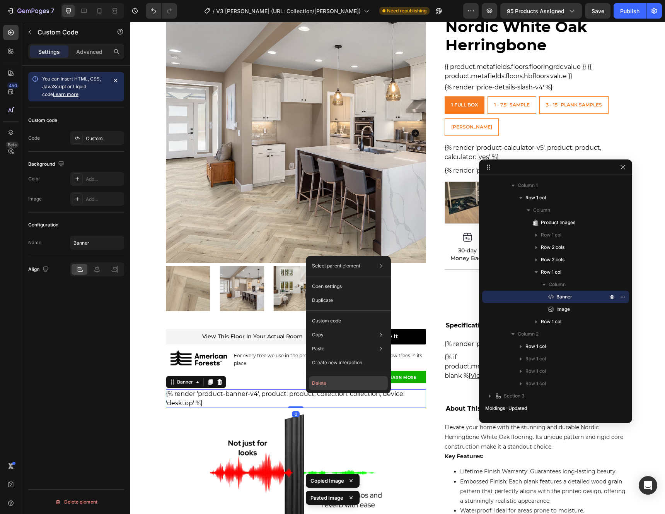
click at [328, 382] on button "Delete" at bounding box center [348, 383] width 79 height 14
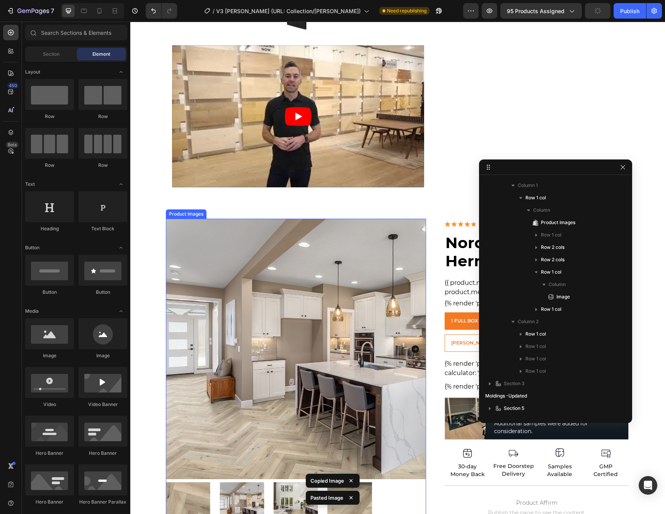
scroll to position [437, 0]
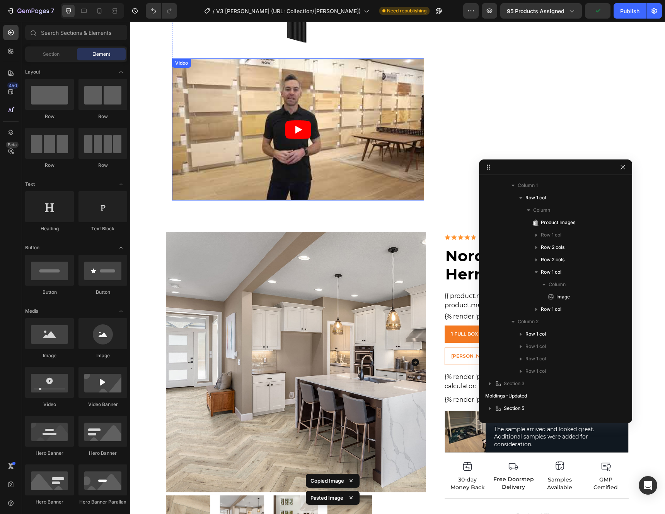
click at [320, 196] on article at bounding box center [298, 129] width 252 height 142
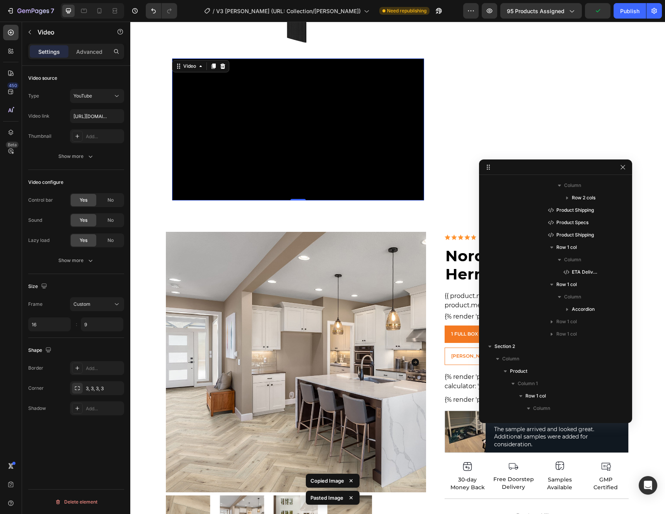
scroll to position [160, 0]
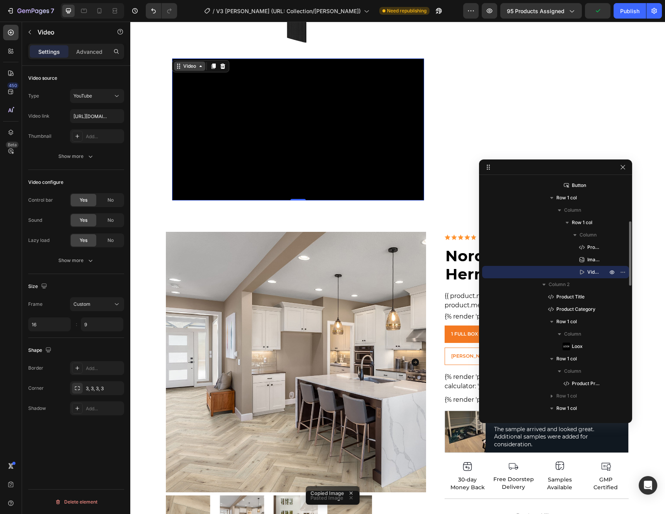
click at [189, 68] on div "Video" at bounding box center [190, 66] width 16 height 7
click at [188, 67] on div "Video" at bounding box center [190, 66] width 16 height 7
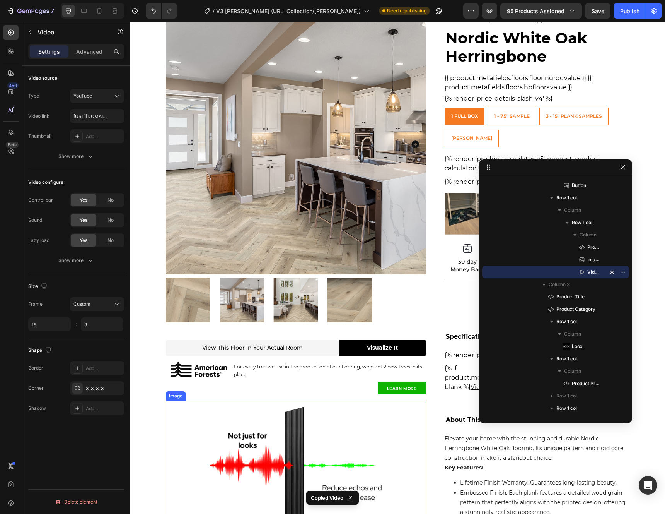
scroll to position [805, 0]
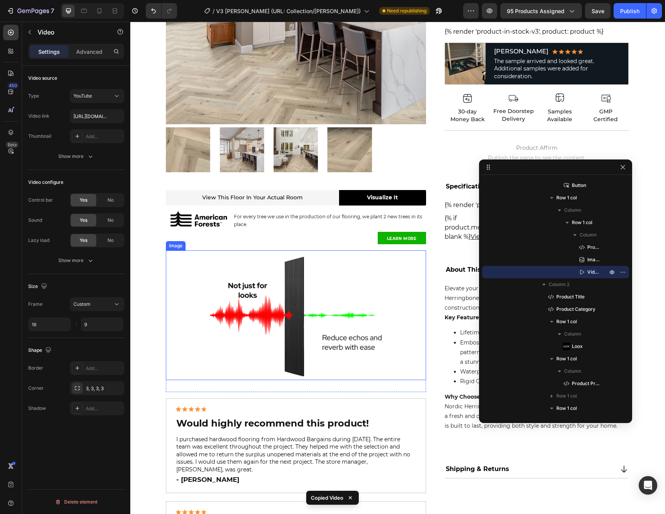
click at [289, 292] on img at bounding box center [295, 315] width 193 height 130
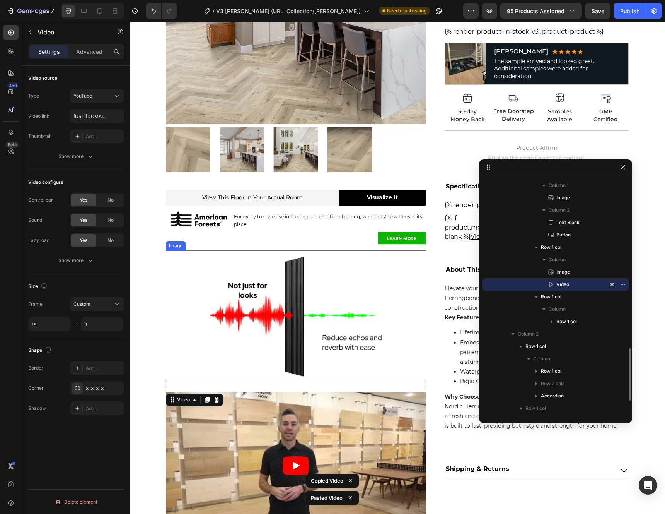
scroll to position [1040, 0]
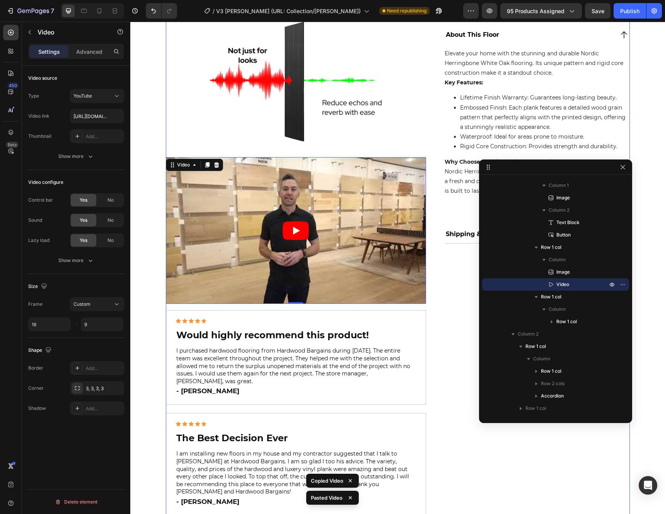
click at [444, 330] on div "Image 4.8/5 from 15k+ Happy Customers Heading Row Nordic White Oak Herringbone …" at bounding box center [537, 78] width 186 height 899
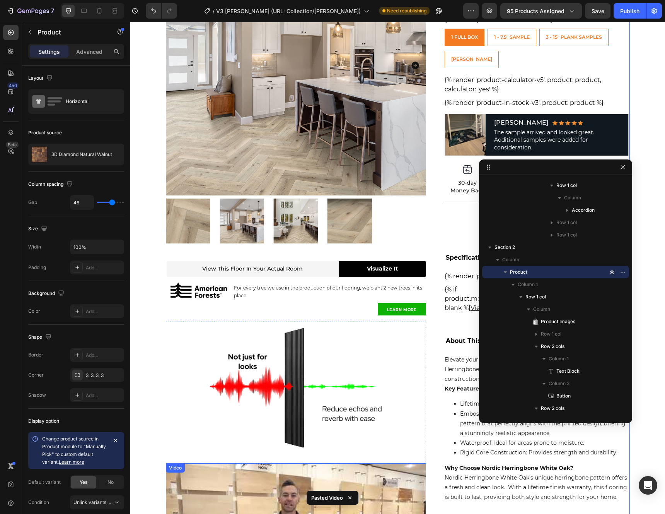
scroll to position [732, 0]
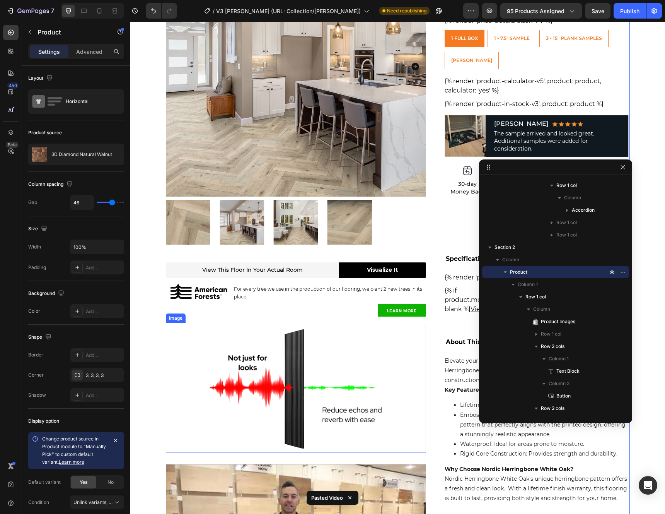
click at [315, 342] on img at bounding box center [295, 388] width 193 height 130
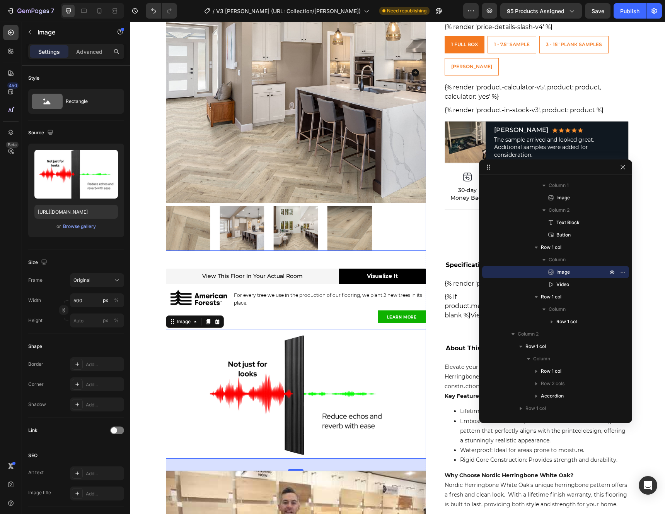
scroll to position [728, 0]
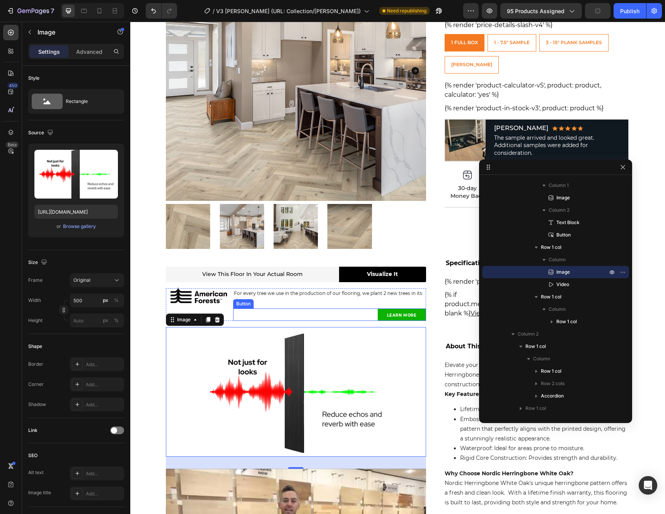
click at [246, 313] on div "LEARN MORE Button" at bounding box center [329, 314] width 193 height 12
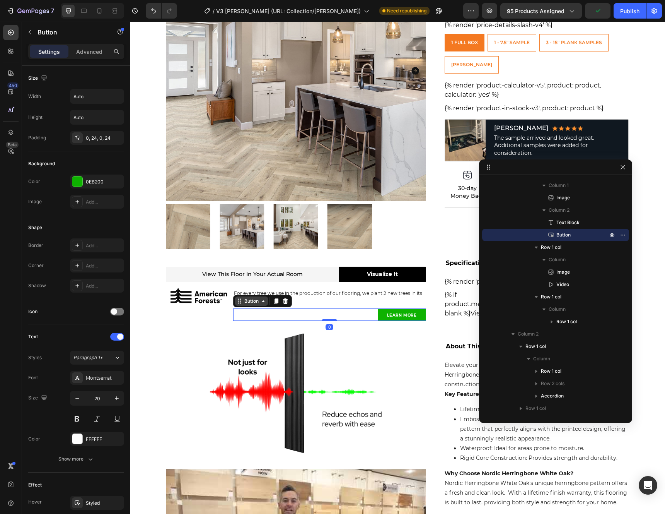
click at [245, 303] on div "Button" at bounding box center [251, 301] width 17 height 7
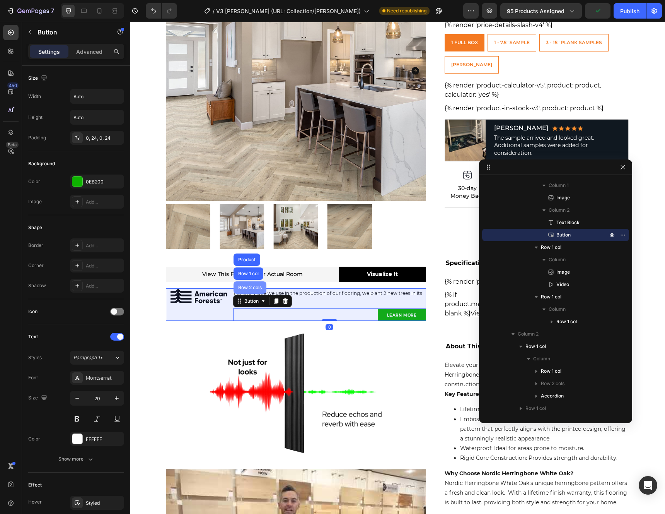
click at [246, 291] on div "Row 2 cols" at bounding box center [250, 287] width 33 height 12
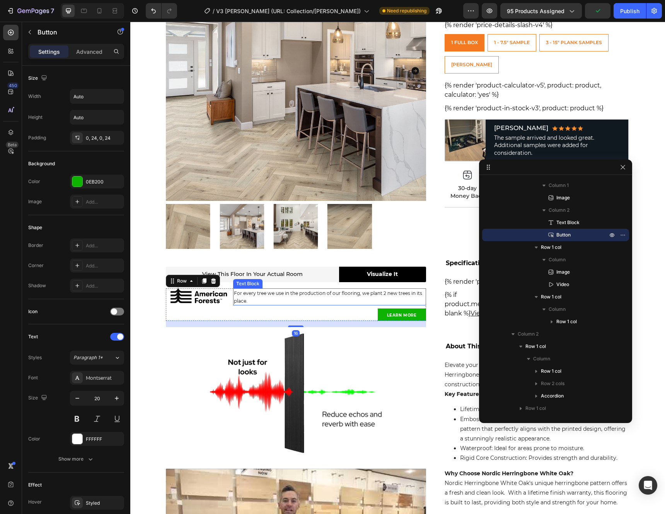
scroll to position [667, 0]
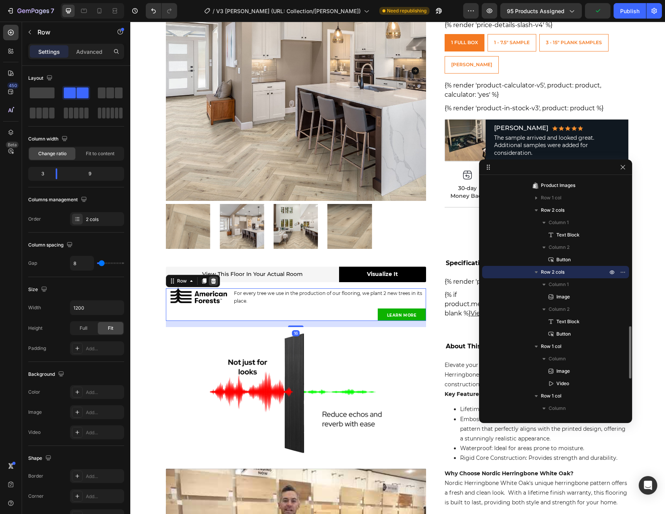
click at [211, 282] on icon at bounding box center [213, 280] width 5 height 5
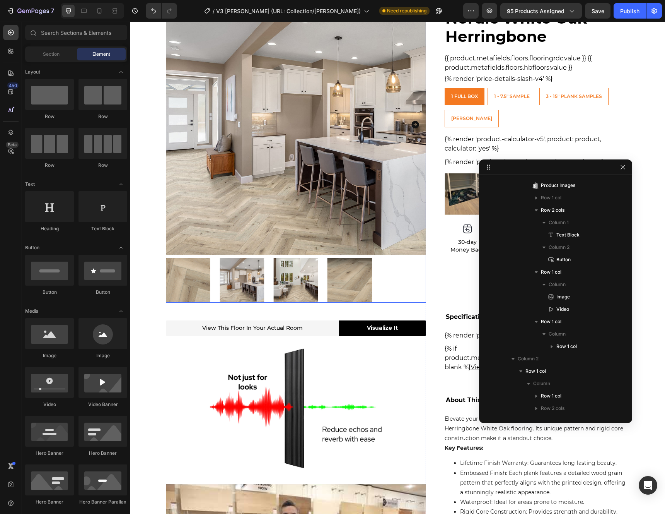
scroll to position [431, 0]
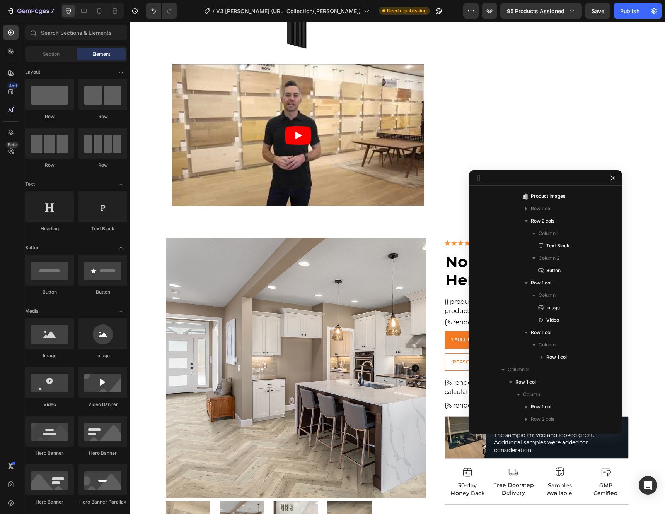
drag, startPoint x: 535, startPoint y: 168, endPoint x: 570, endPoint y: 200, distance: 46.5
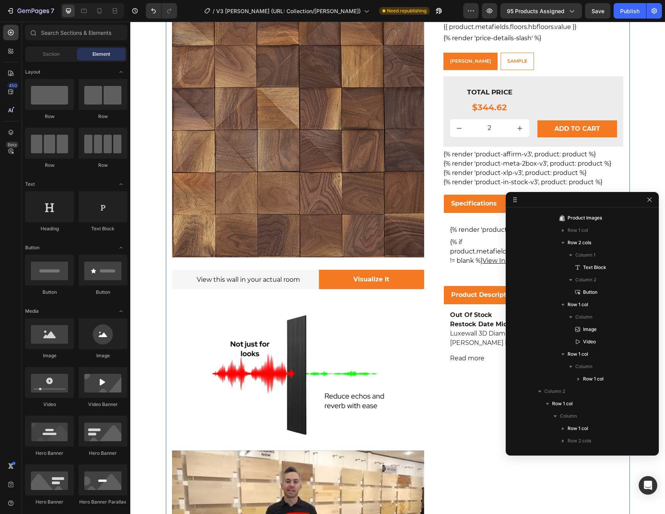
scroll to position [18, 0]
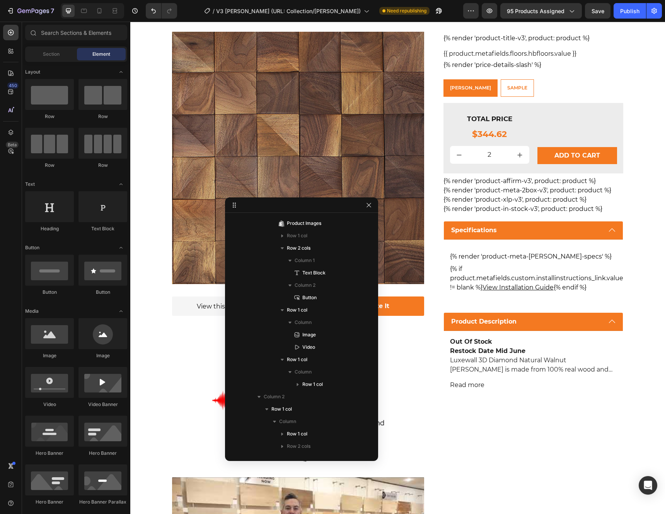
drag, startPoint x: 566, startPoint y: 202, endPoint x: 359, endPoint y: 205, distance: 207.4
click at [543, 230] on div "Specifications" at bounding box center [526, 230] width 152 height 12
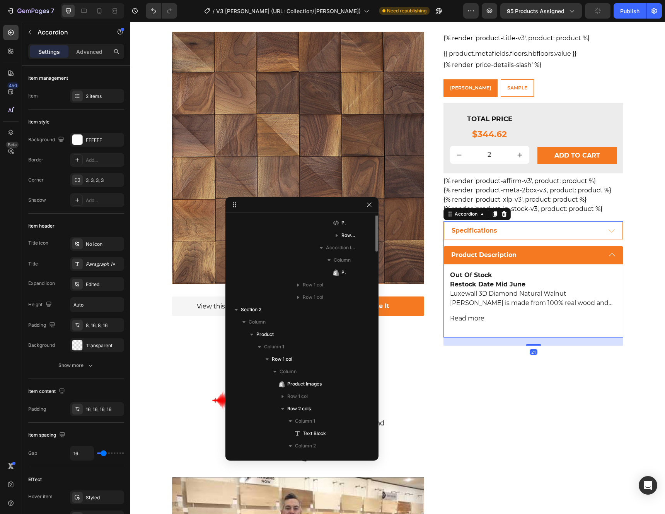
scroll to position [544, 0]
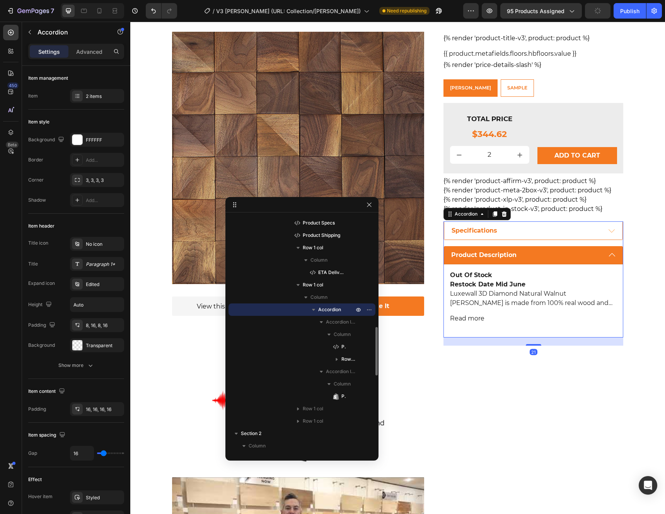
click at [538, 228] on div "Specifications" at bounding box center [526, 231] width 151 height 12
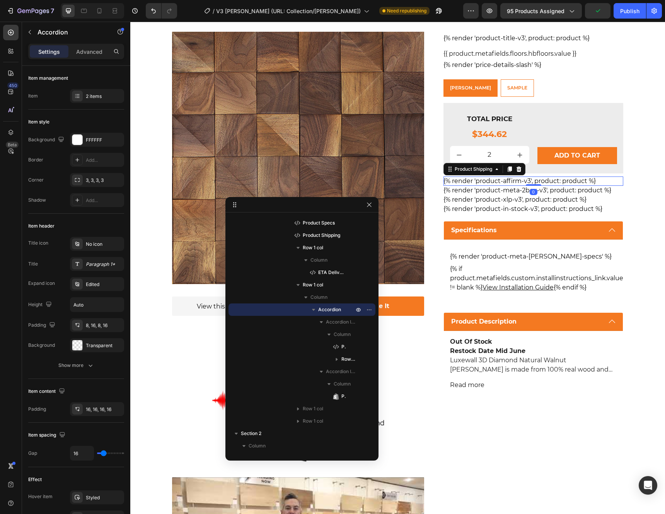
click at [554, 181] on div "{% render 'product-affirm-v3', product: product %}" at bounding box center [534, 180] width 180 height 9
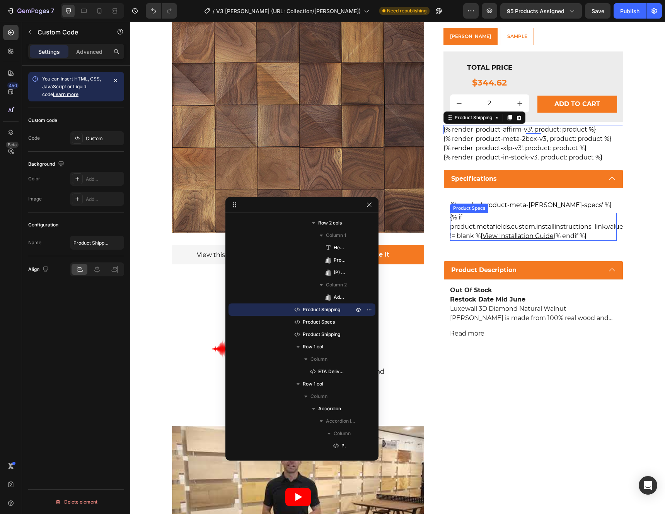
scroll to position [69, 0]
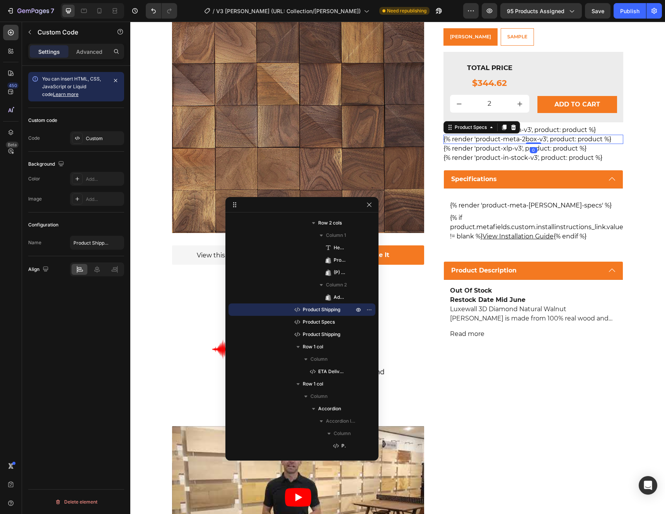
click at [520, 143] on div "{% render 'product-meta-2box-v3', product: product %}" at bounding box center [534, 139] width 180 height 9
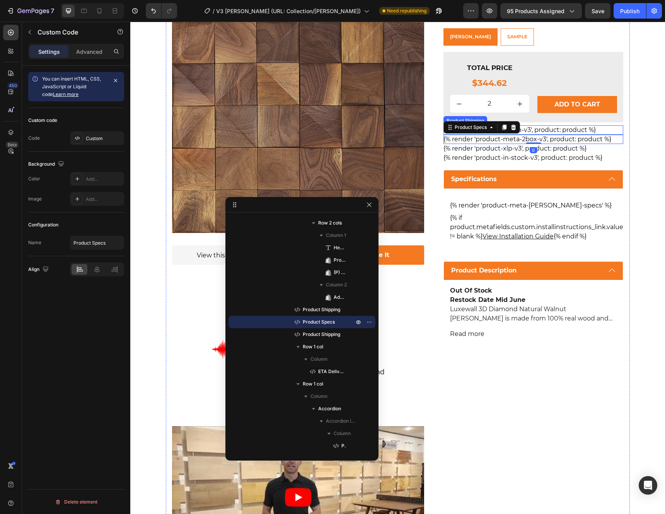
click at [570, 130] on div "{% render 'product-affirm-v3', product: product %}" at bounding box center [534, 129] width 180 height 9
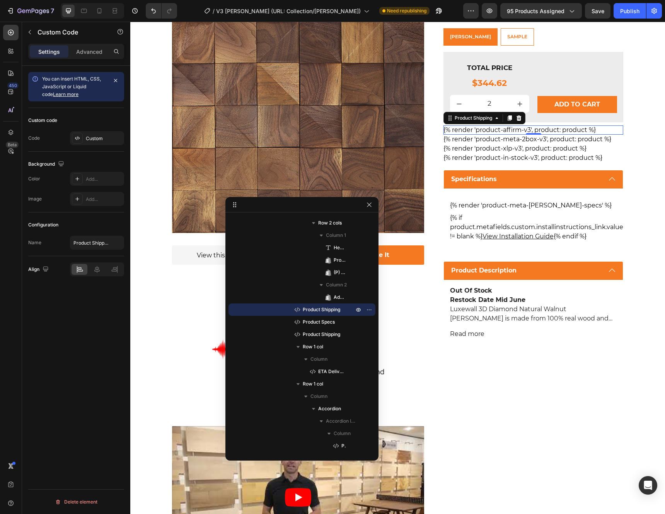
click at [530, 140] on div "0" at bounding box center [534, 141] width 8 height 6
click at [489, 139] on div "{% render 'product-meta-2box-v3', product: product %}" at bounding box center [534, 139] width 180 height 9
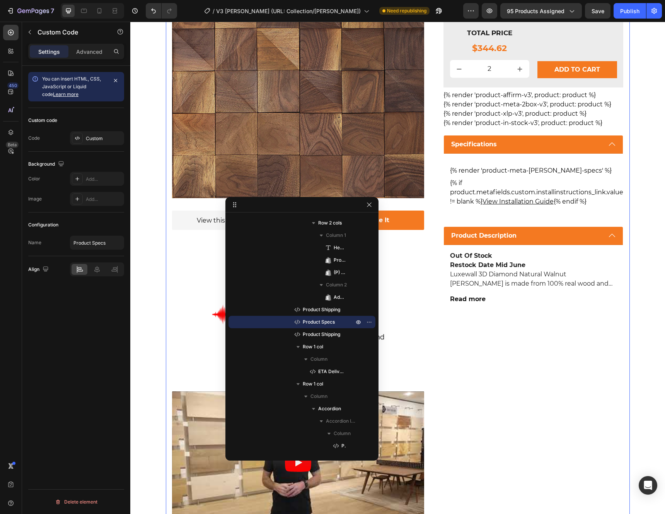
scroll to position [92, 0]
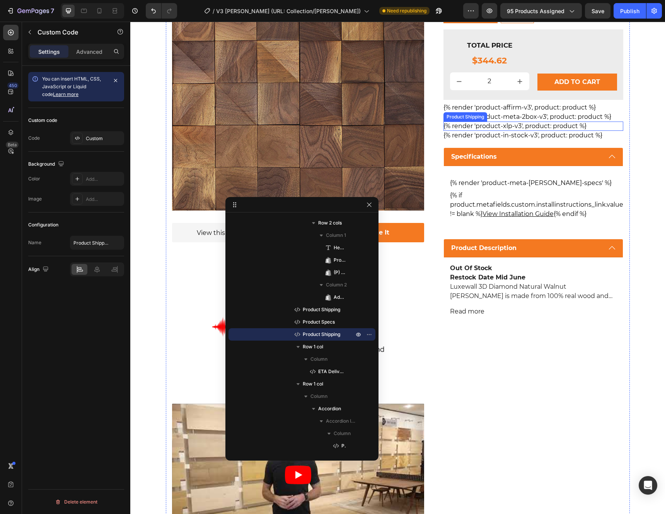
click at [504, 129] on div "{% render 'product-xlp-v3', product: product %}" at bounding box center [534, 125] width 180 height 9
click at [546, 118] on div "{% render 'product-meta-2box-v3', product: product %}" at bounding box center [534, 116] width 180 height 9
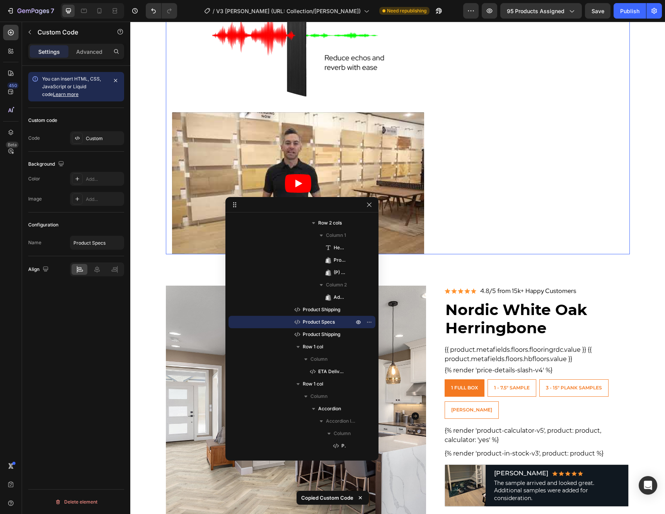
scroll to position [522, 0]
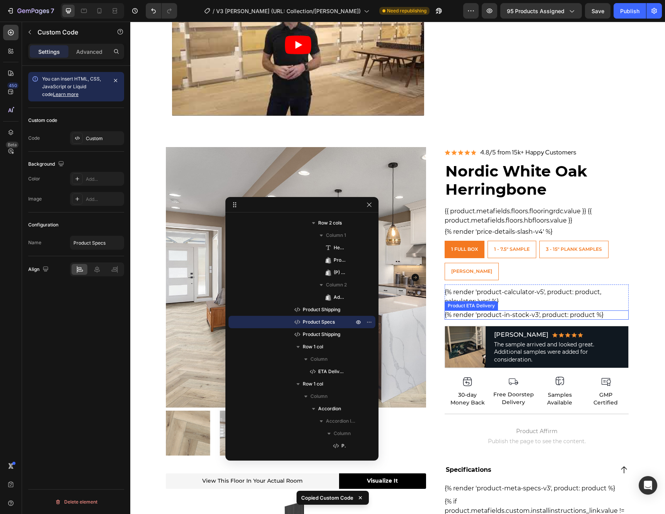
click at [541, 316] on div "{% render 'product-in-stock-v3', product: product %}" at bounding box center [537, 314] width 185 height 9
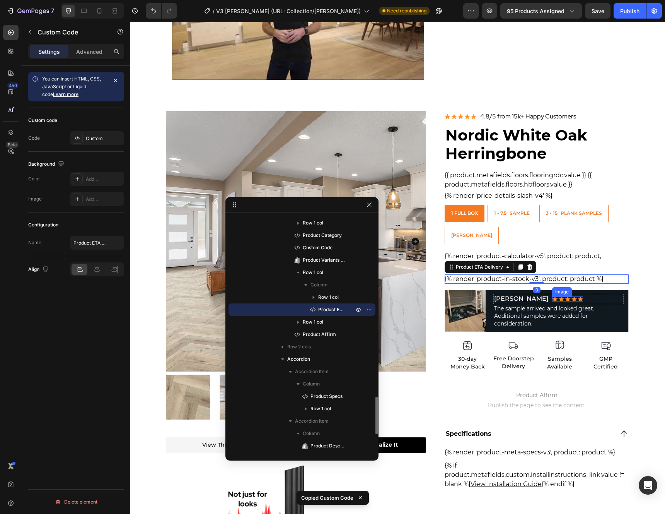
scroll to position [575, 0]
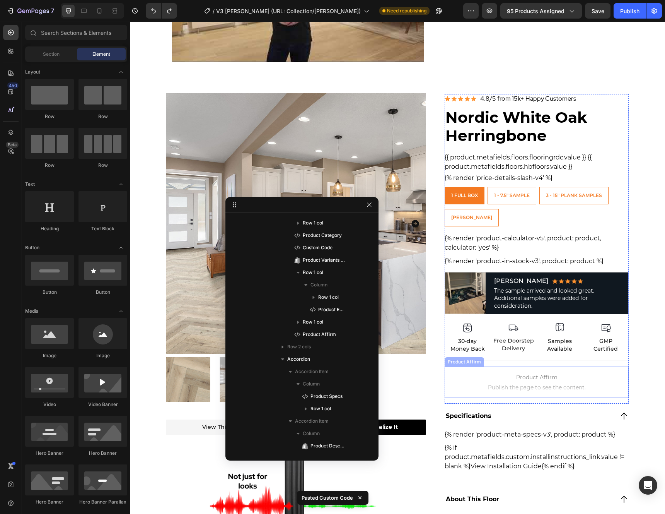
click at [541, 386] on span "Publish the page to see the content." at bounding box center [537, 387] width 185 height 8
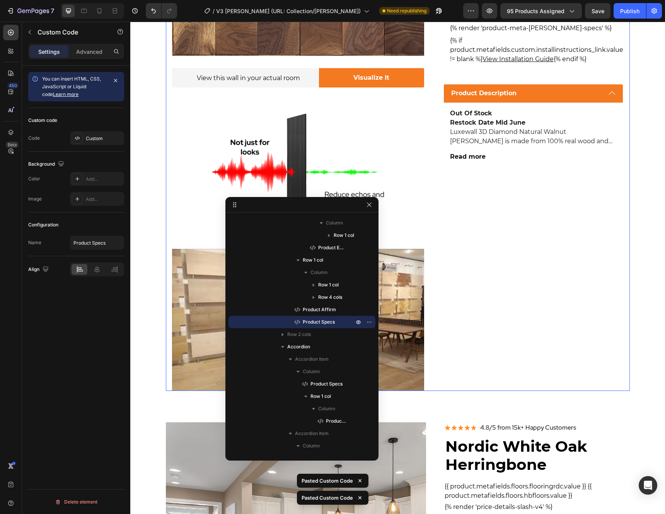
scroll to position [96, 0]
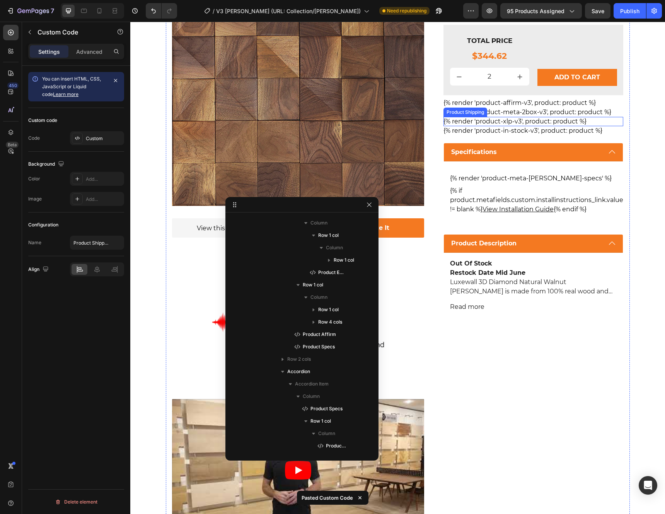
click at [514, 121] on div "{% render 'product-xlp-v3', product: product %}" at bounding box center [534, 121] width 180 height 9
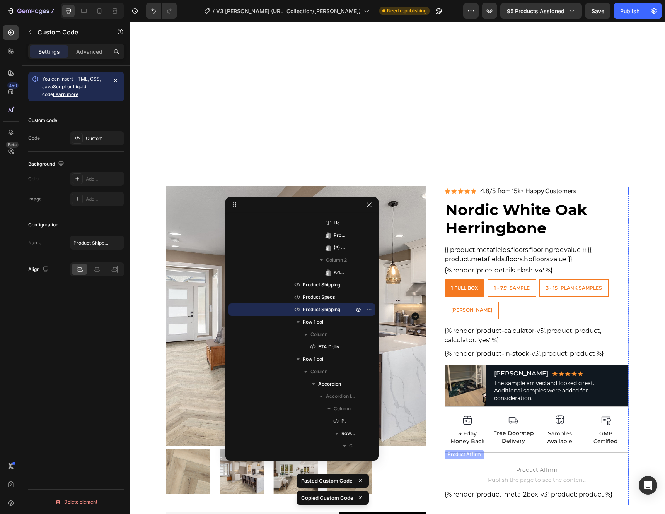
scroll to position [635, 0]
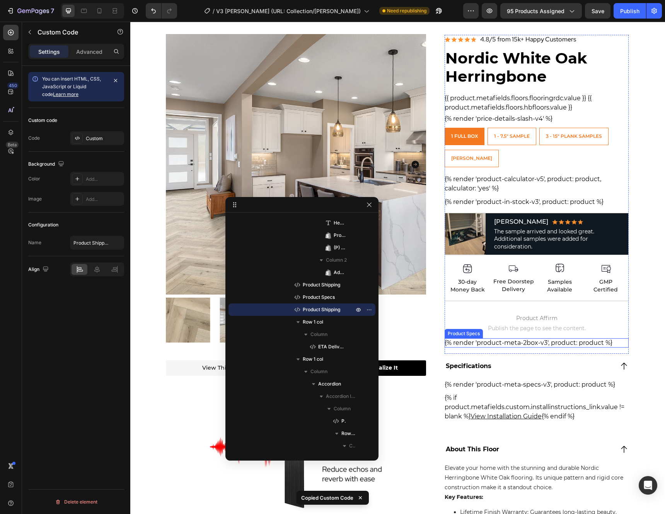
click at [554, 344] on div "{% render 'product-meta-2box-v3', product: product %}" at bounding box center [537, 342] width 185 height 9
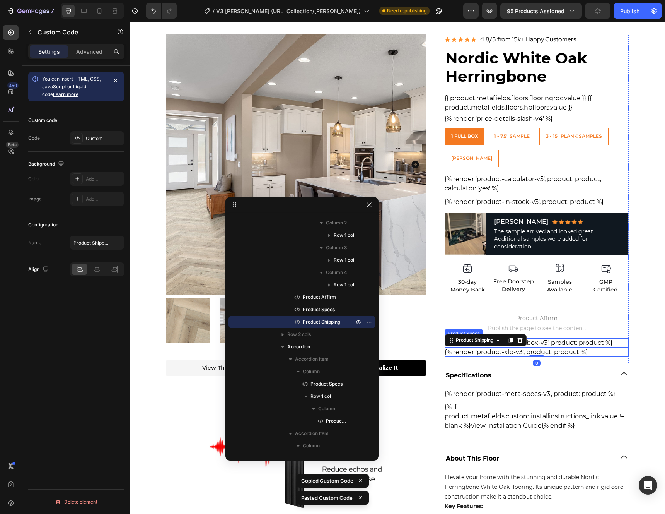
click at [558, 342] on div "{% render 'product-meta-2box-v3', product: product %}" at bounding box center [537, 342] width 185 height 9
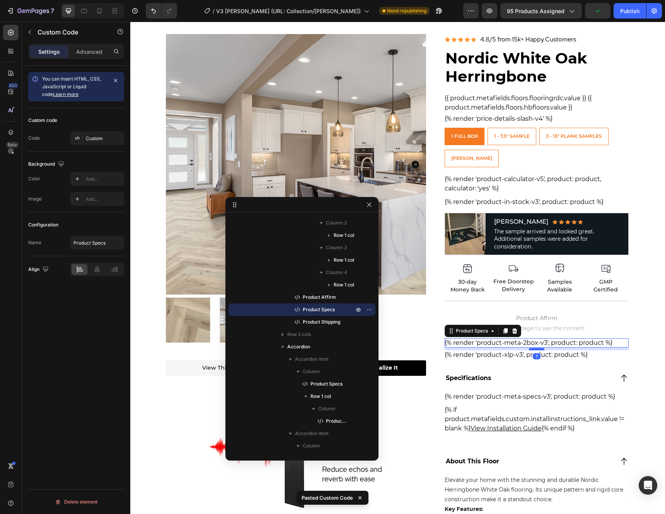
click at [541, 348] on div at bounding box center [536, 349] width 15 height 2
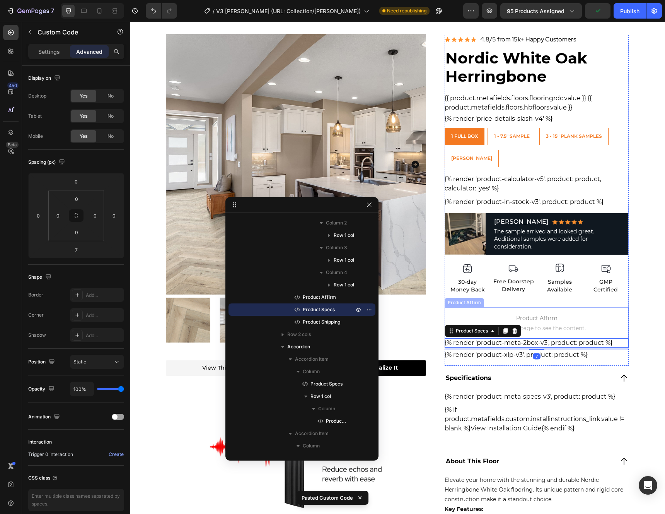
click at [563, 329] on span "Publish the page to see the content." at bounding box center [537, 328] width 185 height 8
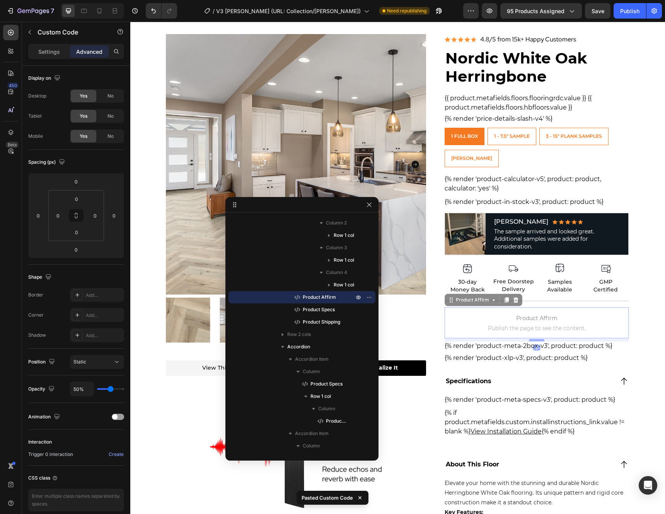
click at [535, 340] on div at bounding box center [536, 340] width 15 height 2
type input "8"
click at [570, 346] on div "{% render 'product-meta-2box-v3', product: product %}" at bounding box center [537, 345] width 185 height 9
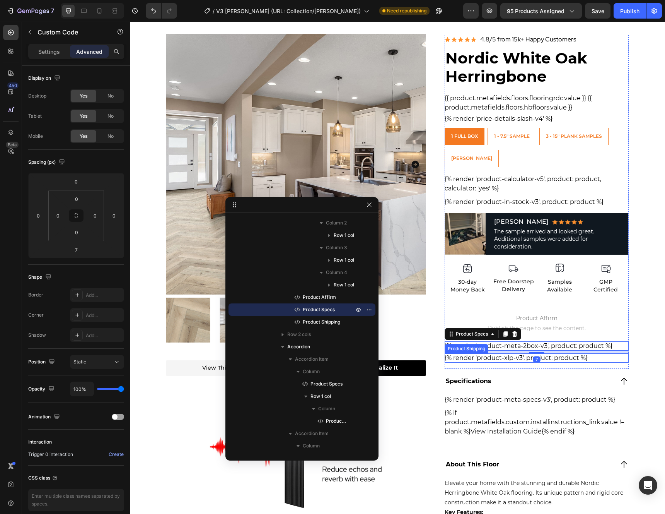
click at [565, 355] on div "{% render 'product-xlp-v3', product: product %}" at bounding box center [537, 357] width 185 height 9
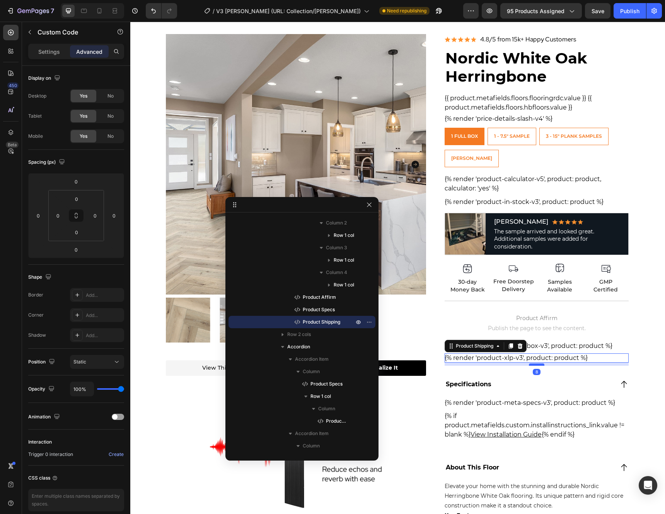
click at [537, 364] on div at bounding box center [536, 364] width 15 height 2
type input "8"
click at [547, 348] on div "{% render 'product-meta-2box-v3', product: product %}" at bounding box center [537, 345] width 185 height 9
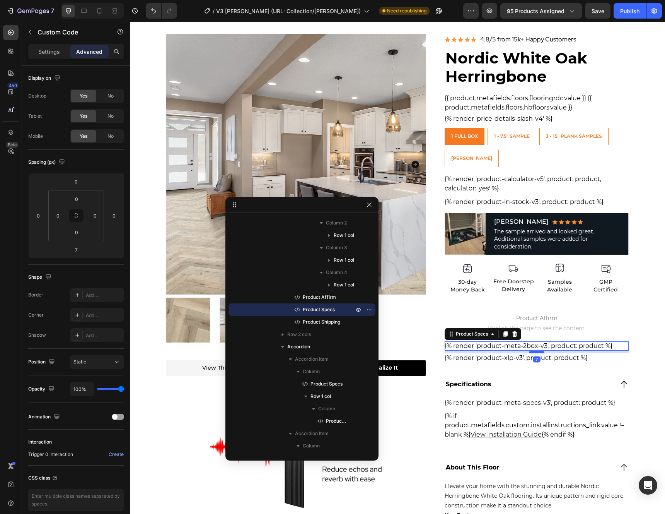
click at [539, 351] on div "7" at bounding box center [537, 351] width 185 height 0
click at [539, 352] on div at bounding box center [536, 352] width 15 height 2
type input "8"
click at [548, 336] on p "Product Affirm Publish the page to see the content." at bounding box center [537, 322] width 185 height 31
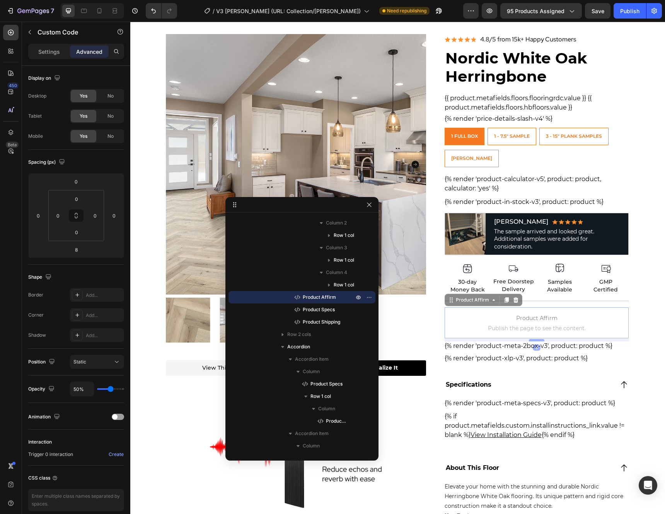
click at [540, 339] on div at bounding box center [536, 340] width 15 height 2
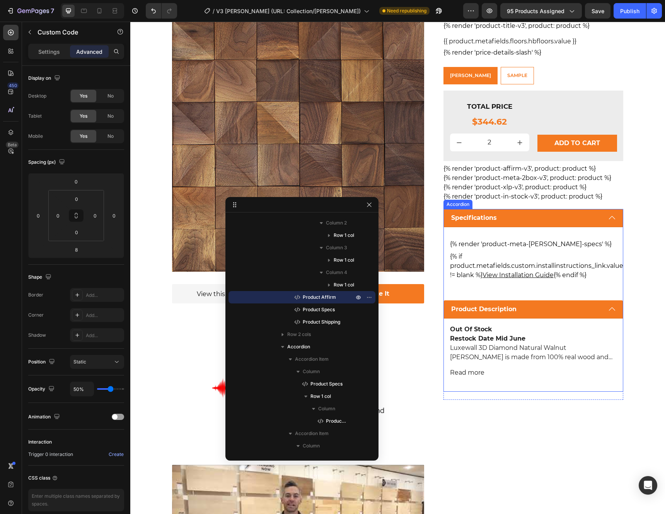
scroll to position [0, 0]
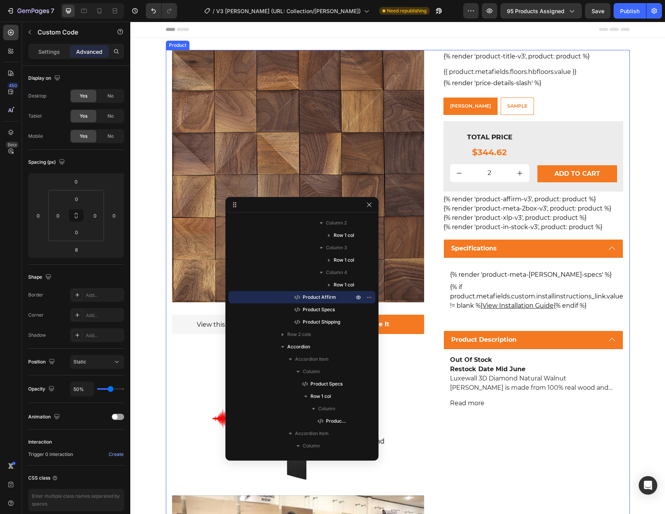
drag, startPoint x: 541, startPoint y: 230, endPoint x: 546, endPoint y: 240, distance: 12.0
click at [541, 230] on div "{% render 'product-in-stock-v3', product: product %}" at bounding box center [534, 226] width 180 height 9
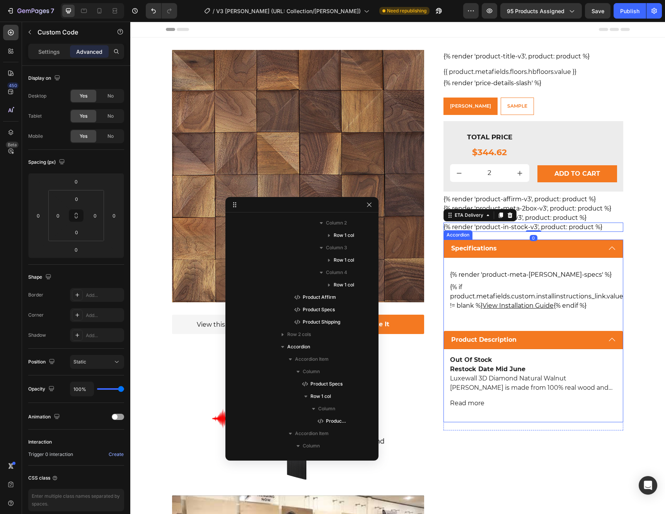
scroll to position [506, 0]
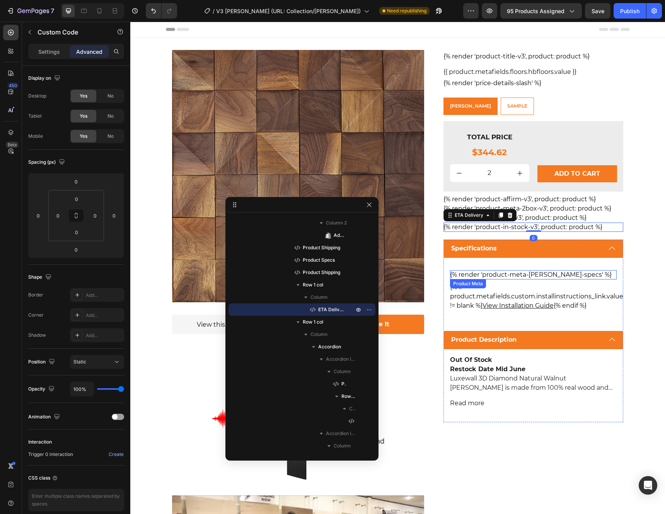
click at [566, 271] on div "{% render 'product-meta-walling-specs' %}" at bounding box center [533, 274] width 167 height 9
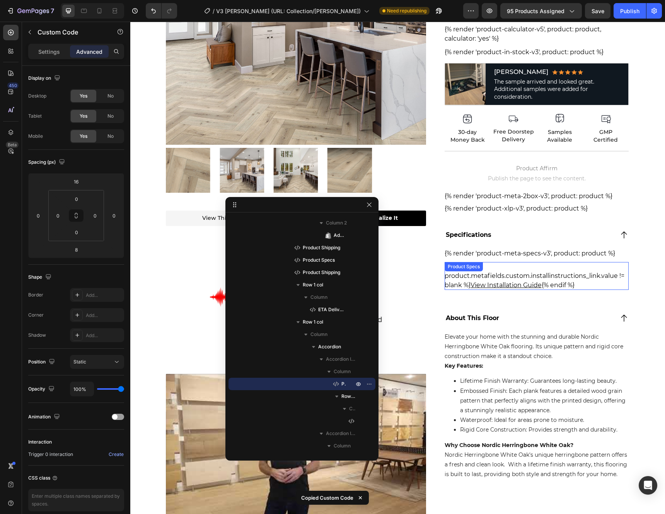
scroll to position [789, 0]
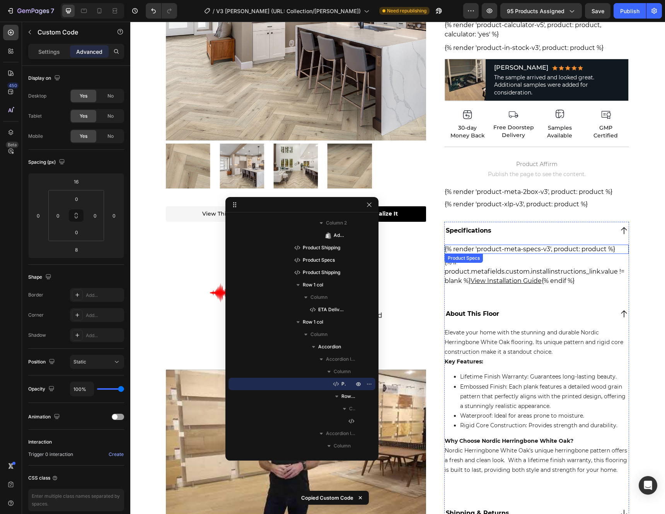
click at [571, 251] on div "{% render 'product-meta-specs-v3', product: product %}" at bounding box center [537, 249] width 185 height 9
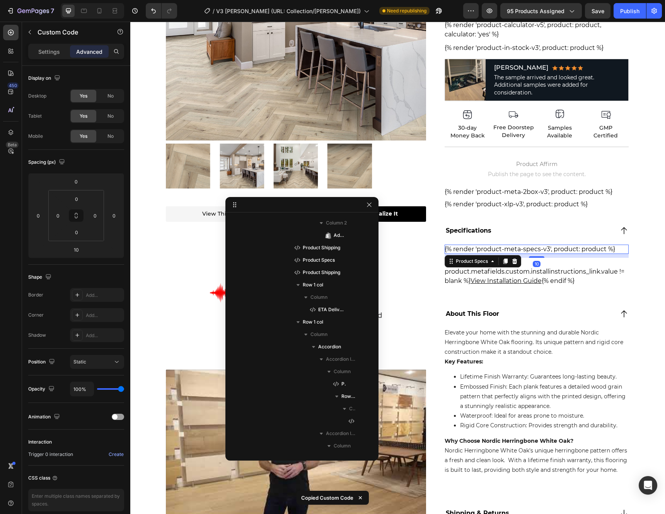
scroll to position [1881, 0]
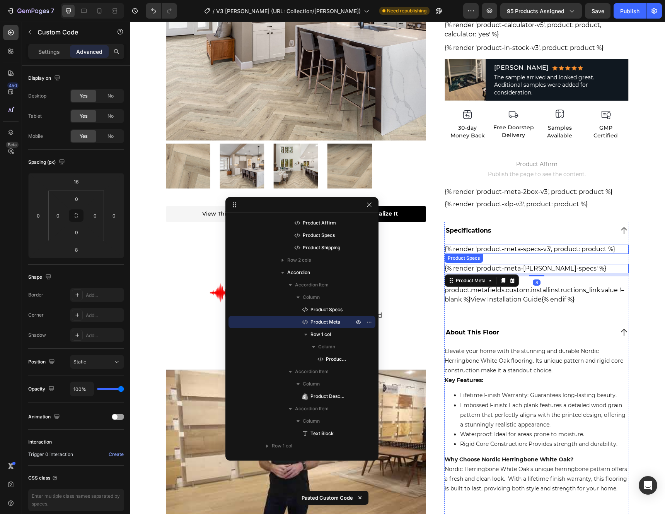
click at [563, 250] on div "{% render 'product-meta-specs-v3', product: product %}" at bounding box center [537, 249] width 185 height 9
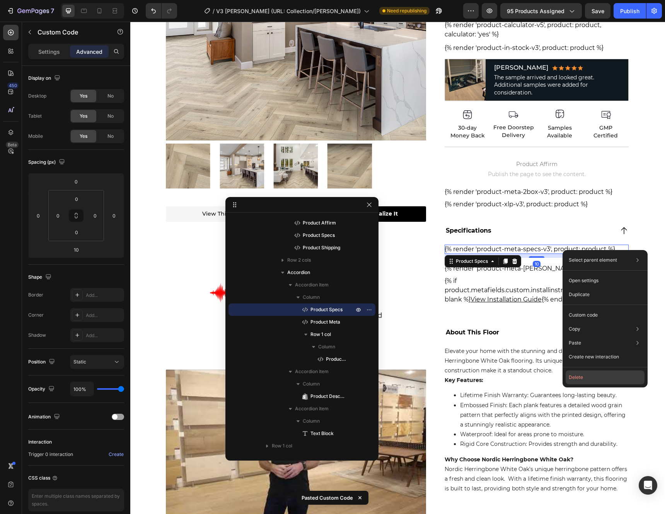
click at [578, 374] on button "Delete" at bounding box center [605, 377] width 79 height 14
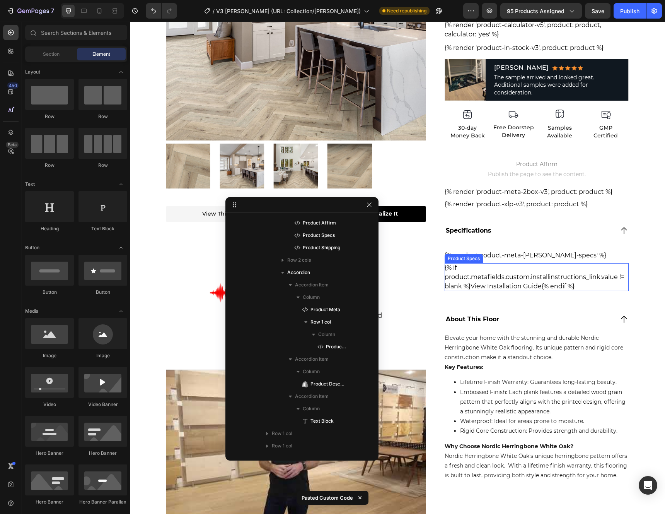
click at [575, 277] on div "{% if product.metafields.custom.installinstructions_link.value != blank %} View…" at bounding box center [537, 277] width 185 height 28
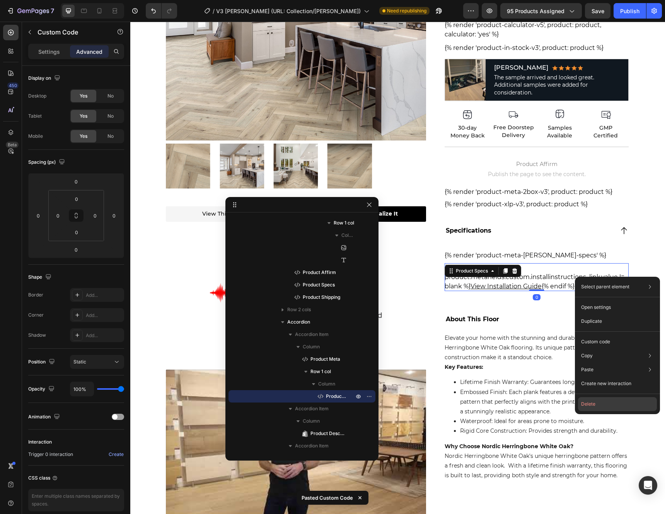
click at [600, 402] on button "Delete" at bounding box center [617, 404] width 79 height 14
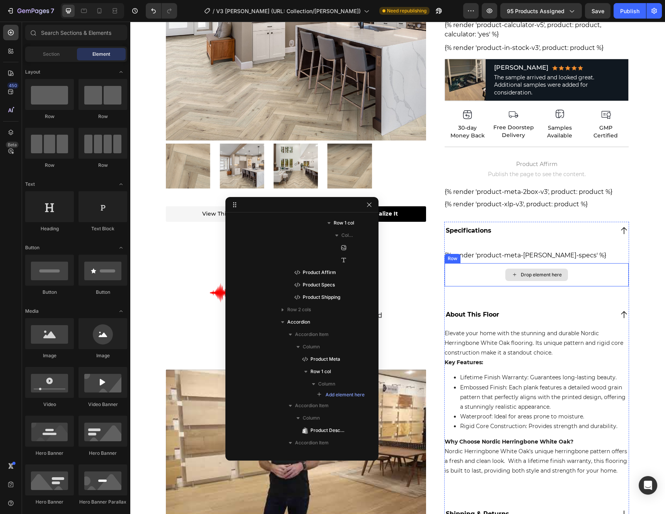
click at [573, 272] on div "Drop element here" at bounding box center [537, 274] width 185 height 23
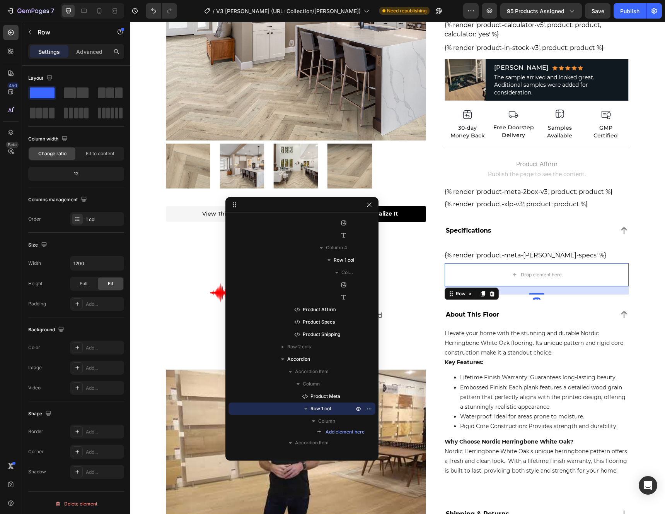
click at [490, 295] on icon at bounding box center [492, 293] width 5 height 5
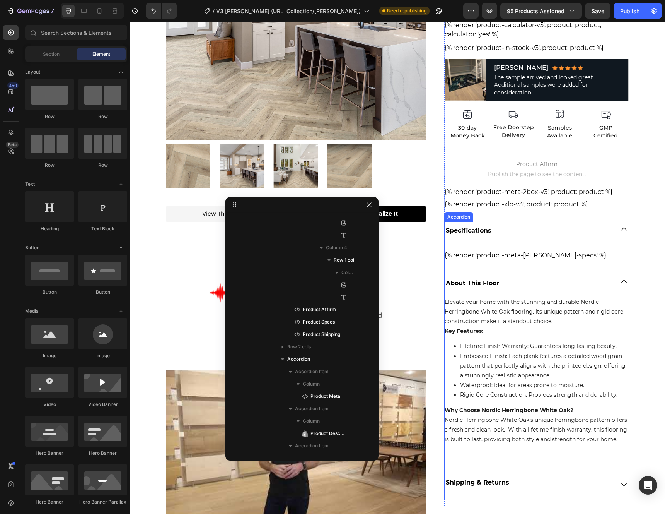
click at [488, 235] on div "Specifications" at bounding box center [469, 231] width 48 height 12
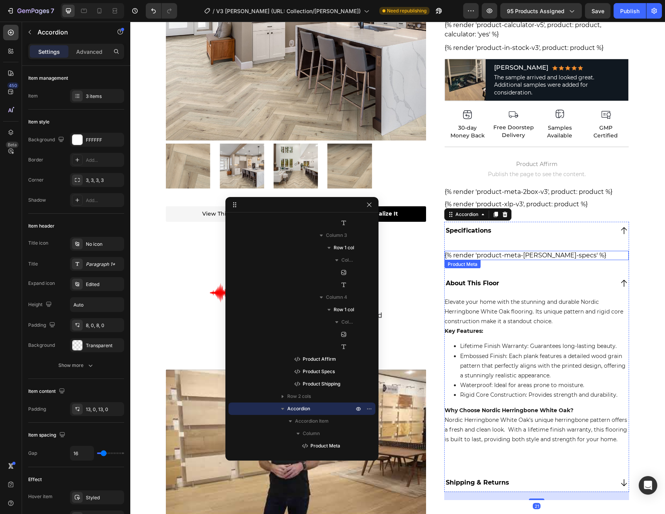
click at [490, 252] on div "{% render 'product-meta-walling-specs' %}" at bounding box center [537, 255] width 185 height 9
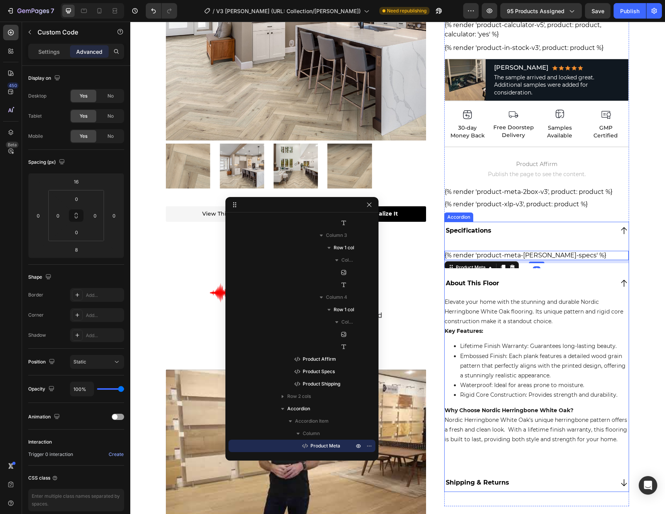
click at [514, 228] on div "Specifications" at bounding box center [529, 231] width 169 height 12
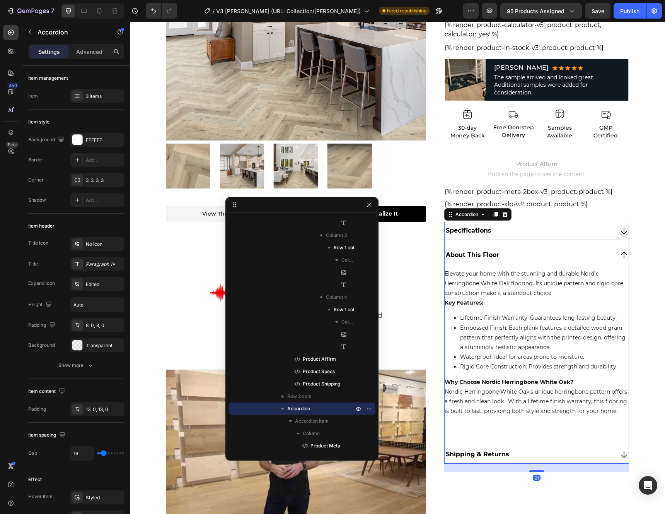
click at [516, 230] on div "Specifications" at bounding box center [529, 231] width 169 height 12
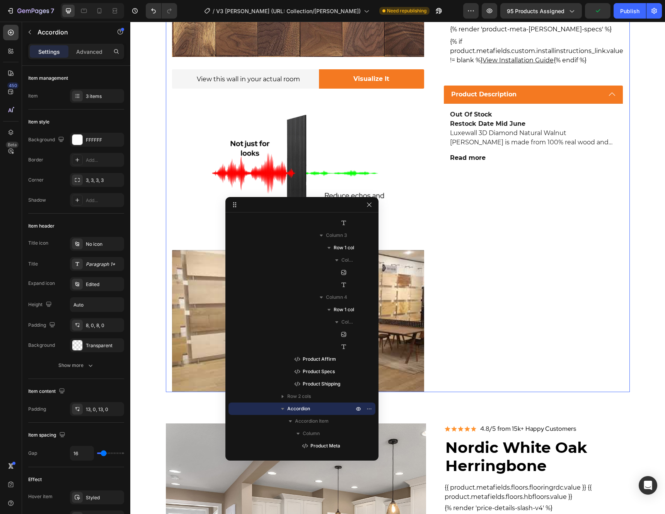
scroll to position [168, 0]
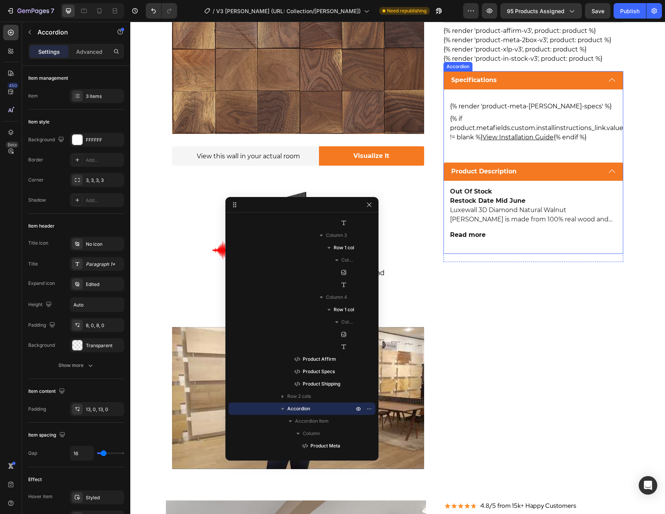
click at [496, 173] on p "Product Description" at bounding box center [484, 171] width 65 height 9
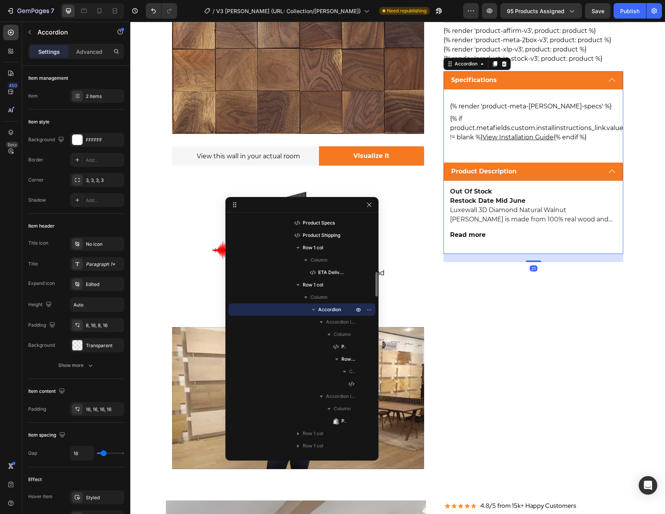
click at [499, 171] on p "Product Description" at bounding box center [484, 171] width 65 height 9
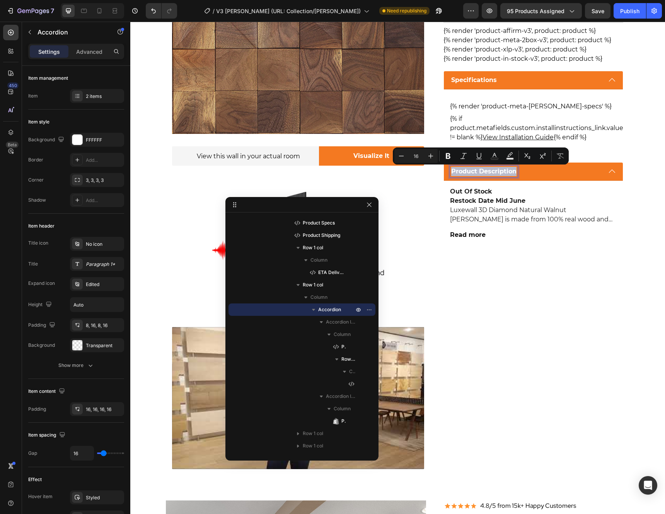
copy p "Product Description"
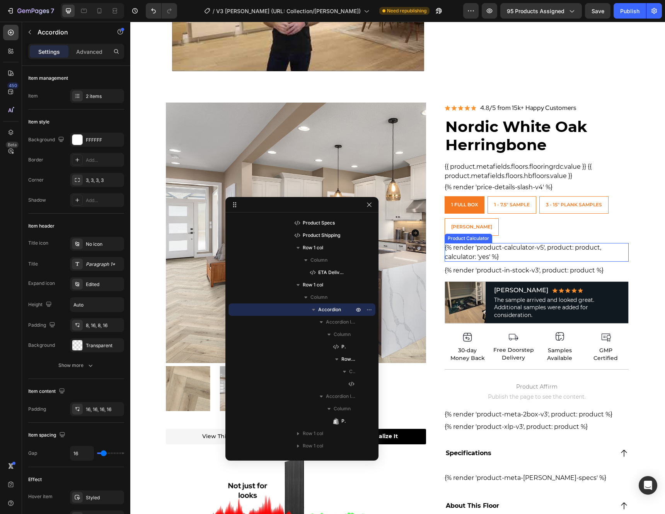
scroll to position [700, 0]
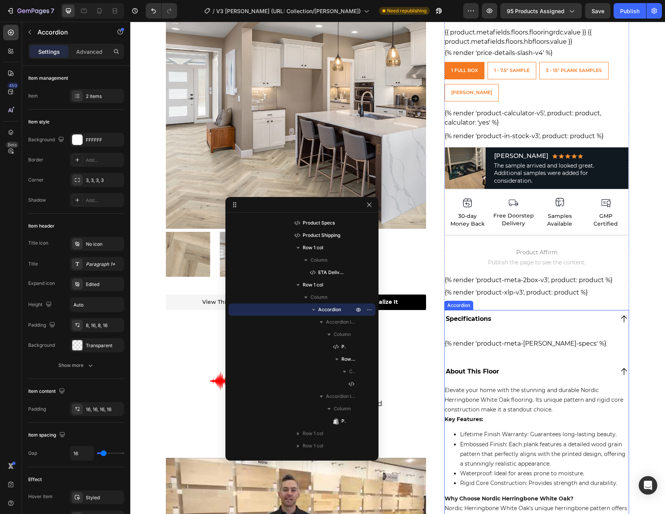
click at [476, 370] on p "About This Floor" at bounding box center [472, 371] width 53 height 9
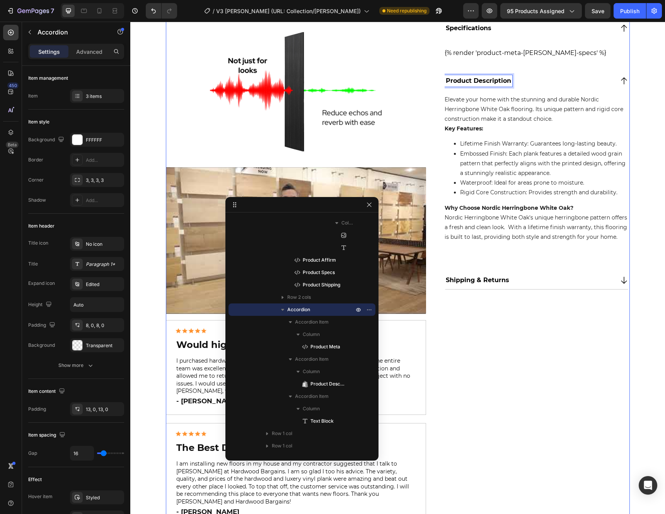
scroll to position [993, 0]
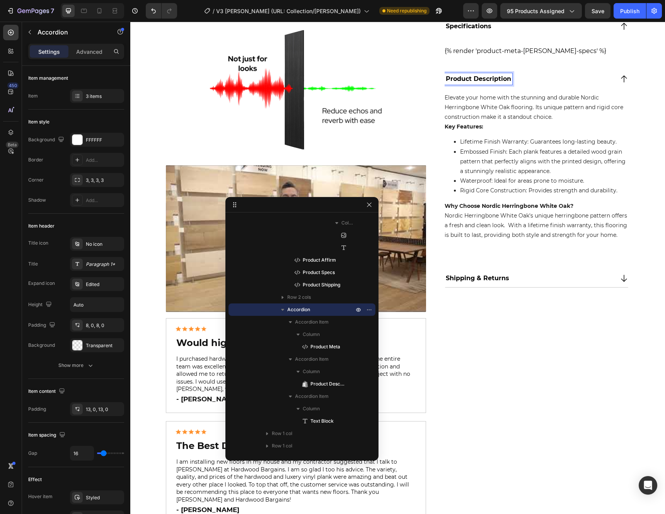
click at [549, 281] on div "Shipping & Returns" at bounding box center [529, 278] width 169 height 12
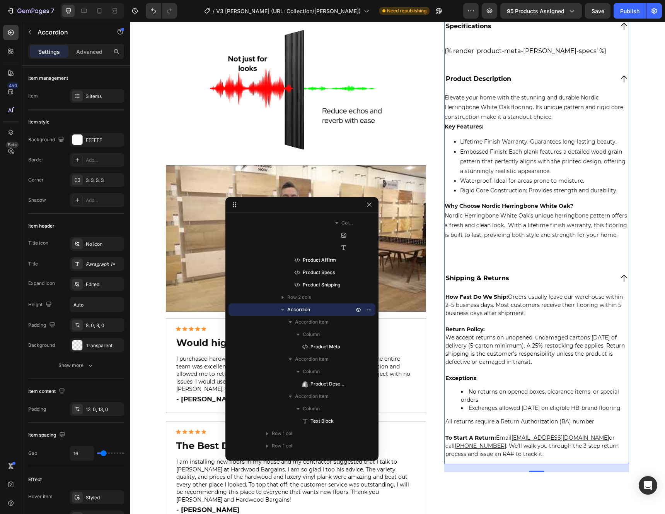
click at [549, 281] on div "Shipping & Returns" at bounding box center [529, 278] width 169 height 12
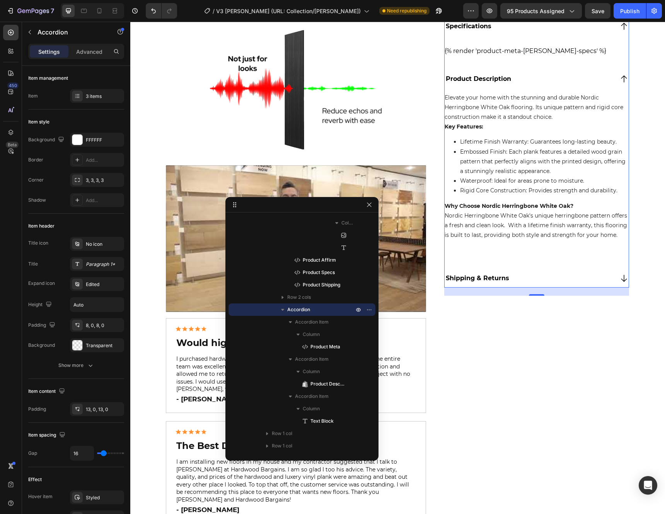
click at [494, 259] on div "Elevate your home with the stunning and durable Nordic Herringbone White Oak fl…" at bounding box center [537, 175] width 185 height 175
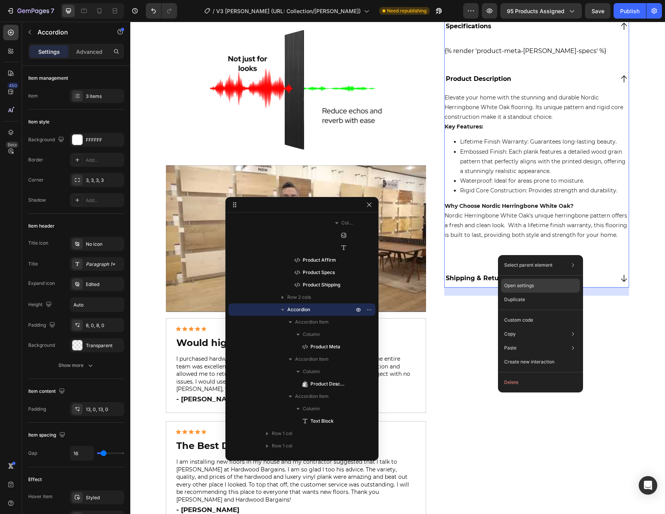
click at [524, 285] on p "Open settings" at bounding box center [520, 285] width 30 height 7
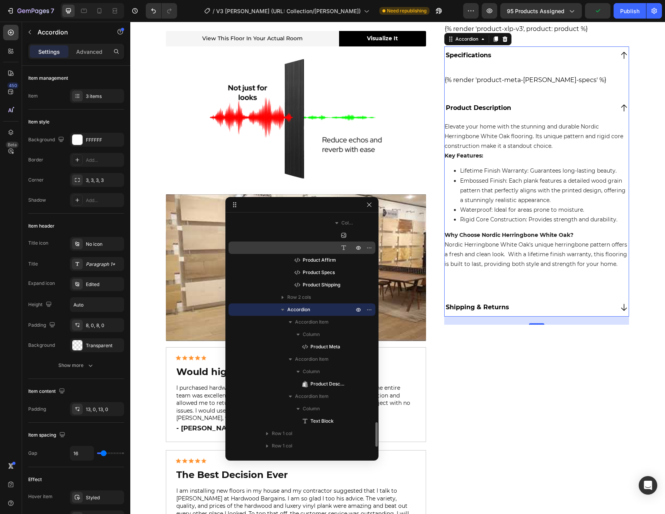
scroll to position [945, 0]
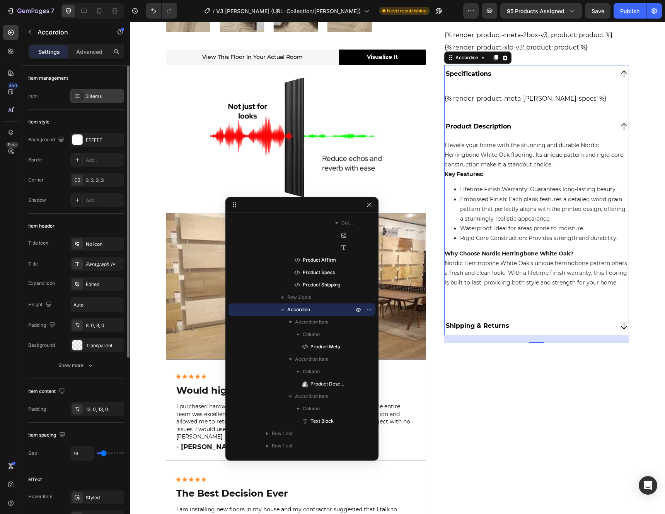
click at [95, 94] on div "3 items" at bounding box center [104, 96] width 36 height 7
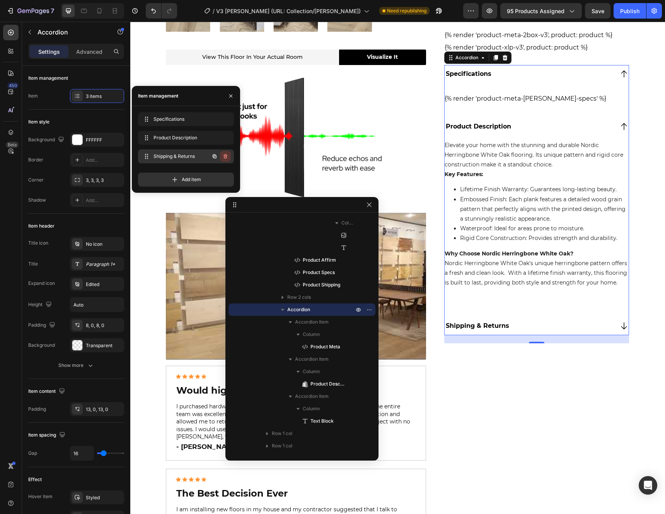
click at [227, 157] on icon "button" at bounding box center [225, 156] width 6 height 6
click at [226, 156] on div "Delete" at bounding box center [220, 156] width 14 height 7
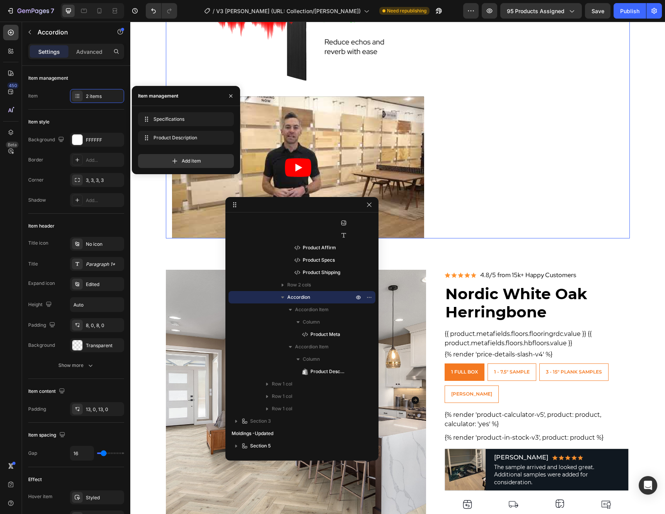
scroll to position [158, 0]
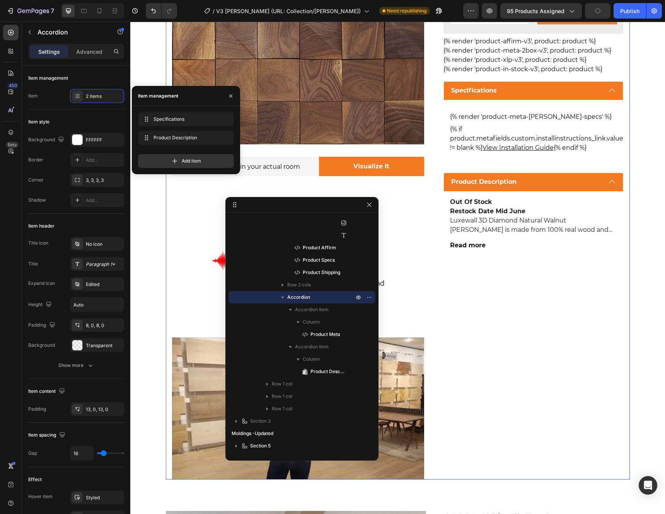
click at [433, 233] on div "Product Images View this wall in your actual room Text Block Visualize It Butto…" at bounding box center [398, 185] width 464 height 587
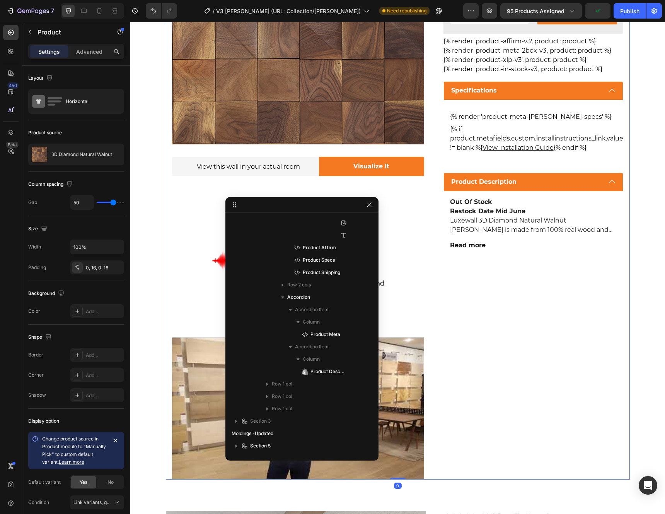
scroll to position [0, 0]
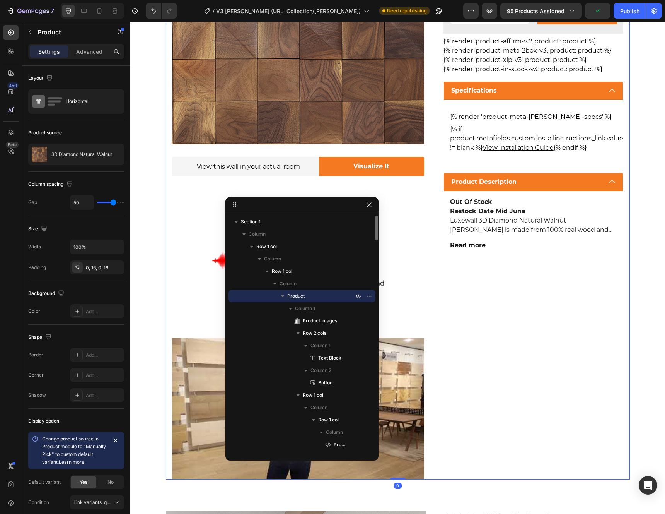
click at [428, 233] on div "Product Images View this wall in your actual room Text Block Visualize It Butto…" at bounding box center [398, 185] width 464 height 587
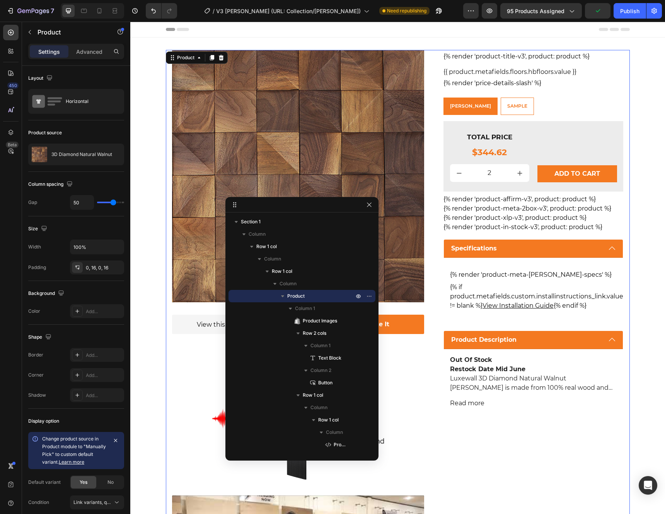
click at [142, 58] on div "Product Images View this wall in your actual room Text Block Visualize It Butto…" at bounding box center [397, 347] width 535 height 595
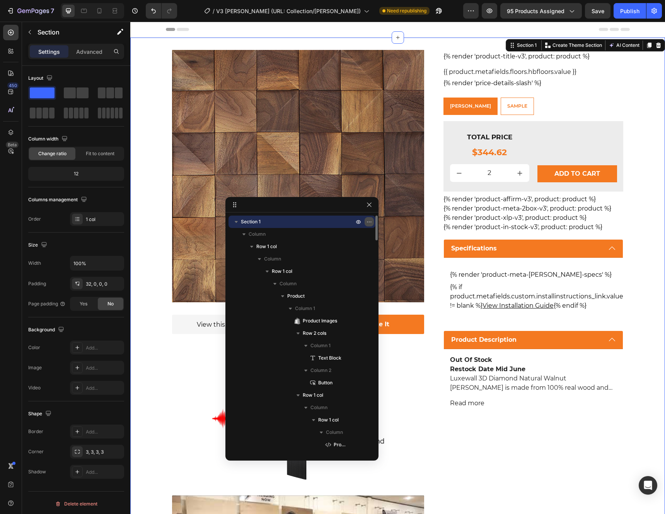
click at [365, 222] on button "button" at bounding box center [369, 221] width 9 height 9
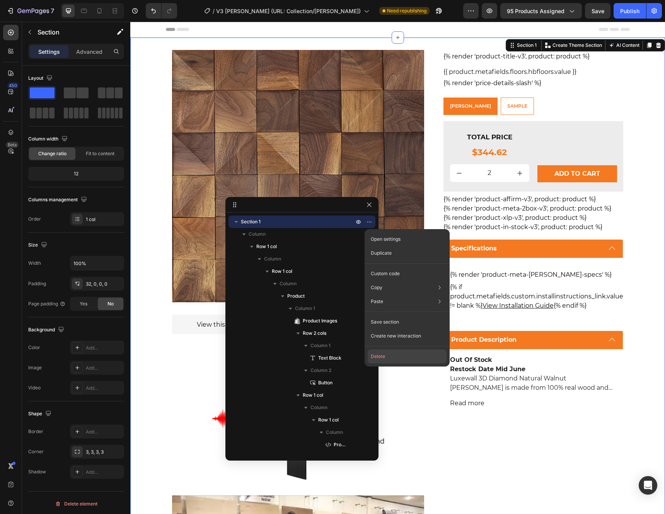
click at [382, 354] on button "Delete" at bounding box center [407, 356] width 79 height 14
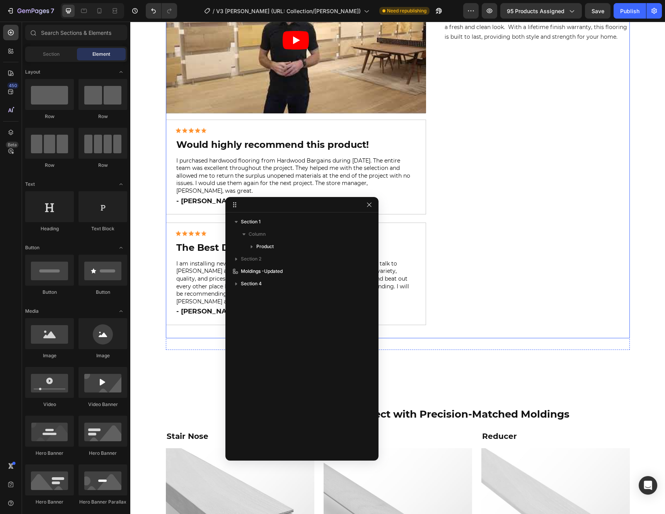
scroll to position [771, 0]
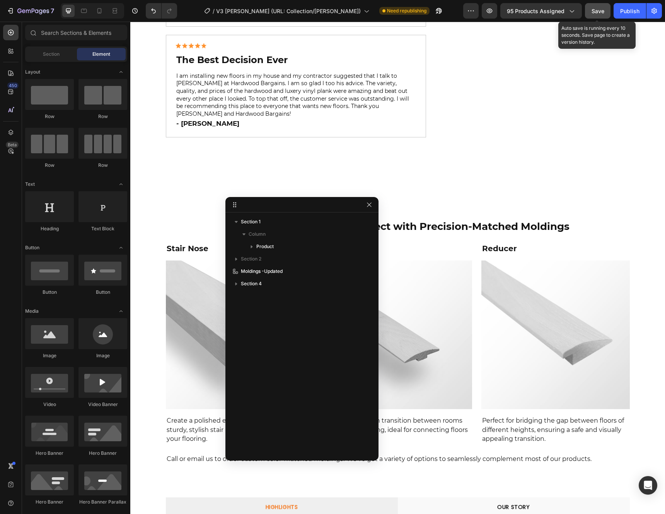
click at [595, 14] on div "Save" at bounding box center [598, 11] width 13 height 8
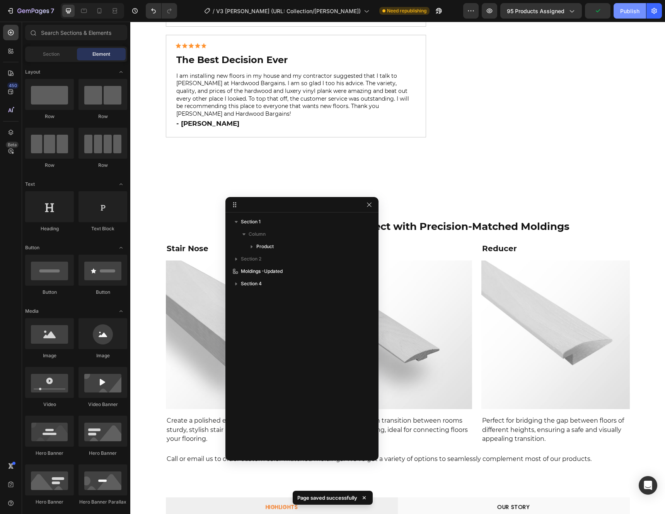
click at [629, 12] on div "Publish" at bounding box center [630, 11] width 19 height 8
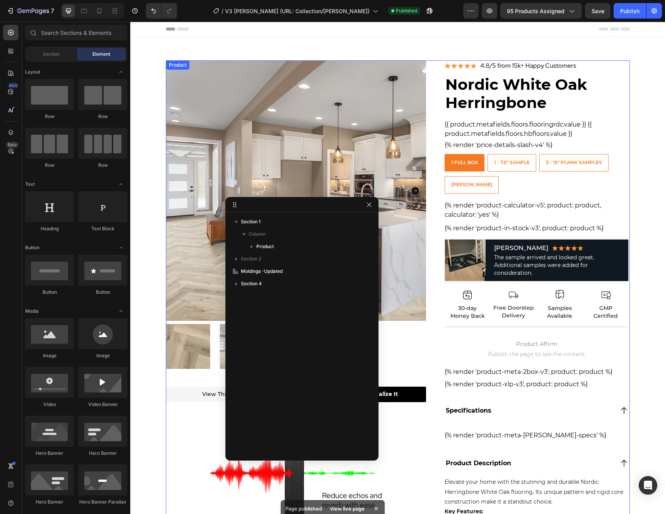
scroll to position [0, 0]
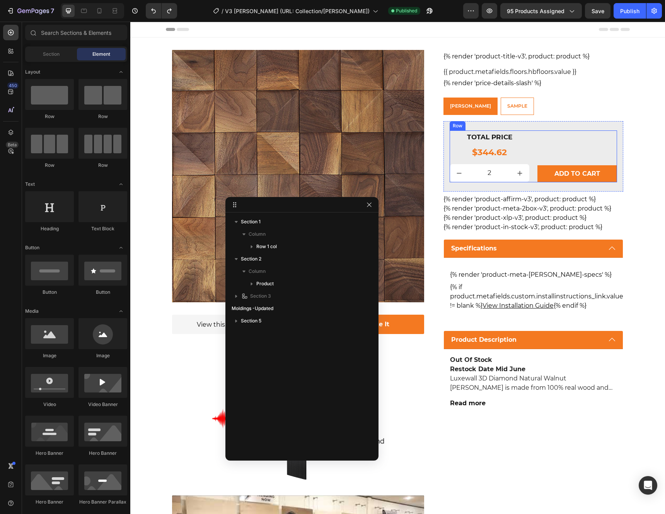
click at [545, 135] on div "Add to cart Add to Cart" at bounding box center [578, 156] width 80 height 52
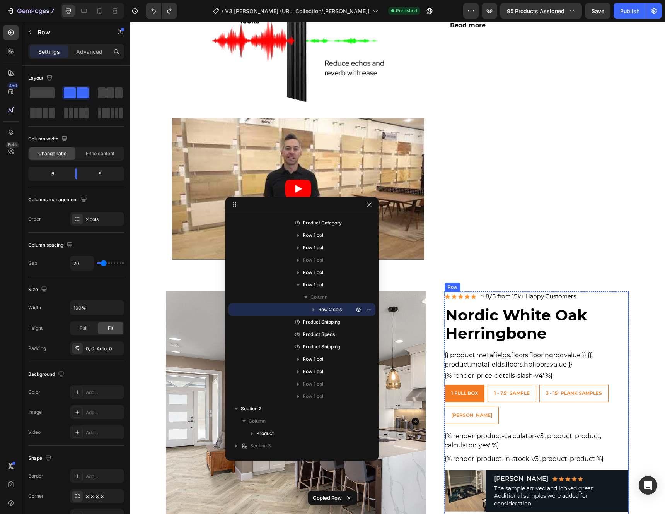
scroll to position [500, 0]
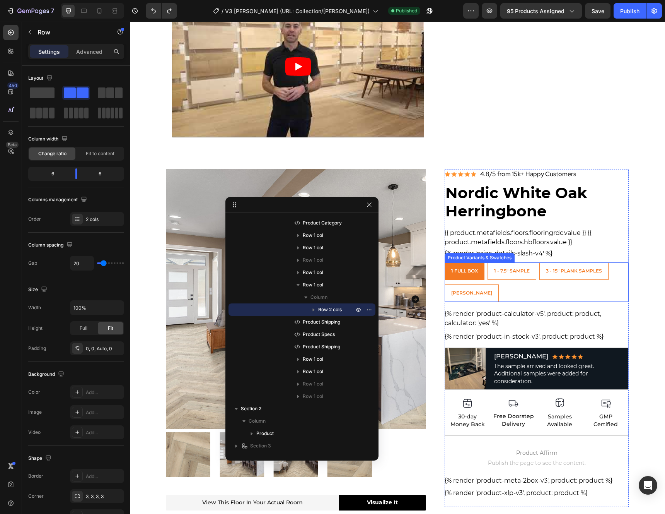
click at [549, 300] on div "1 Full Box 1 Full Box 1 Full Box 1 - 7.5" Sample 1 - 7.5" Sample 1 - 7.5" Sampl…" at bounding box center [537, 281] width 185 height 39
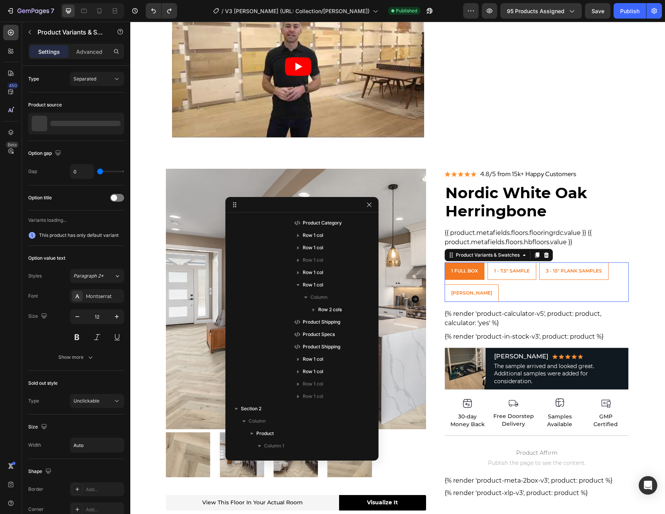
scroll to position [457, 0]
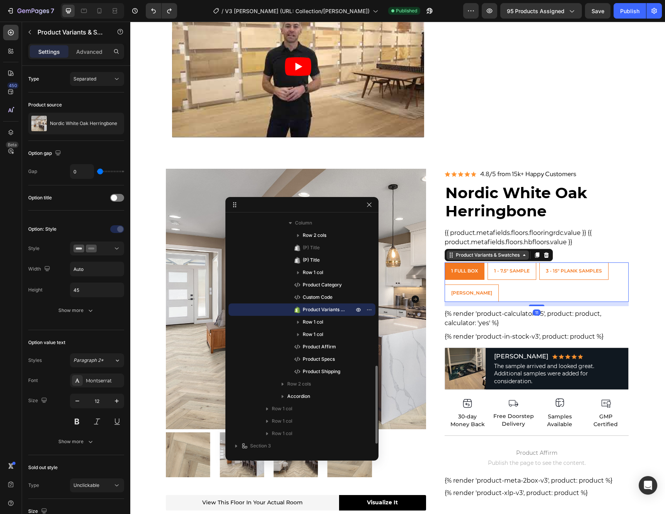
click at [474, 256] on div "Product Variants & Swatches" at bounding box center [488, 254] width 67 height 7
click at [517, 294] on div "1 Full Box 1 Full Box 1 Full Box 1 - 7.5" Sample 1 - 7.5" Sample 1 - 7.5" Sampl…" at bounding box center [537, 281] width 185 height 39
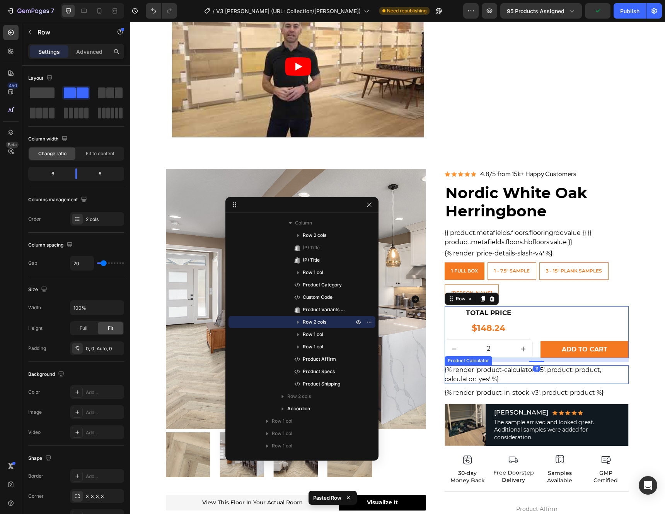
click at [513, 371] on div "{% render 'product-calculator-v5', product: product, calculator: 'yes' %}" at bounding box center [537, 374] width 185 height 19
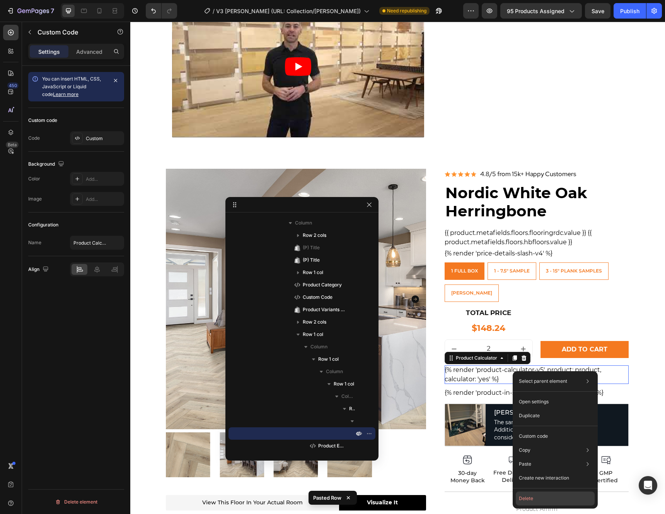
drag, startPoint x: 399, startPoint y: 477, endPoint x: 529, endPoint y: 499, distance: 131.9
click at [529, 499] on button "Delete" at bounding box center [555, 498] width 79 height 14
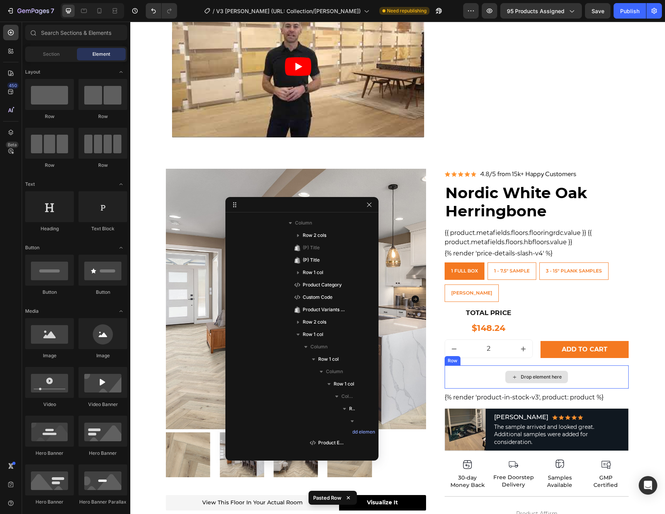
click at [457, 376] on div "Drop element here" at bounding box center [537, 376] width 185 height 23
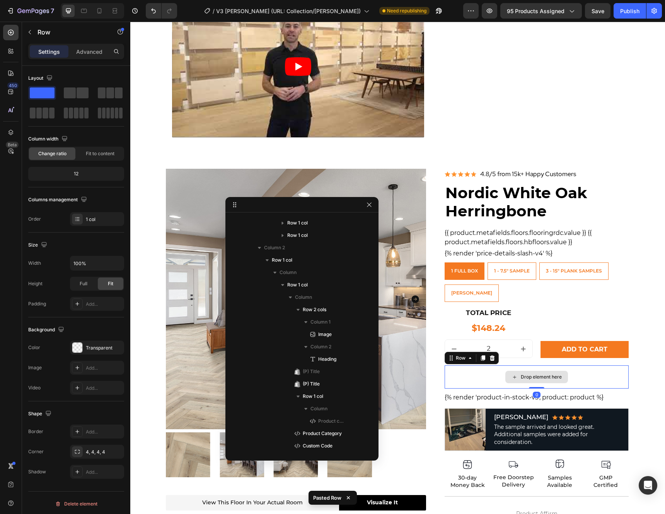
scroll to position [779, 0]
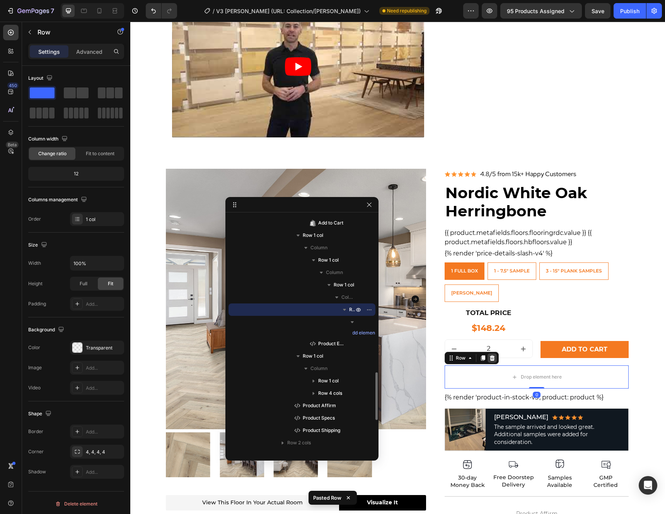
click at [490, 356] on icon at bounding box center [492, 357] width 5 height 5
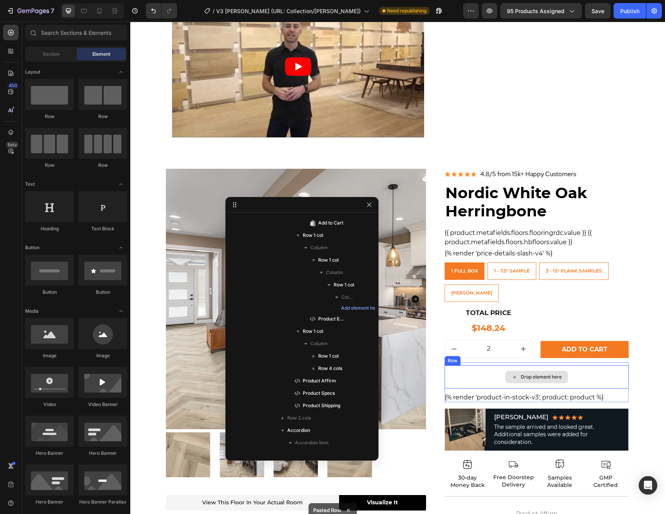
click at [491, 370] on div "Drop element here" at bounding box center [537, 376] width 185 height 23
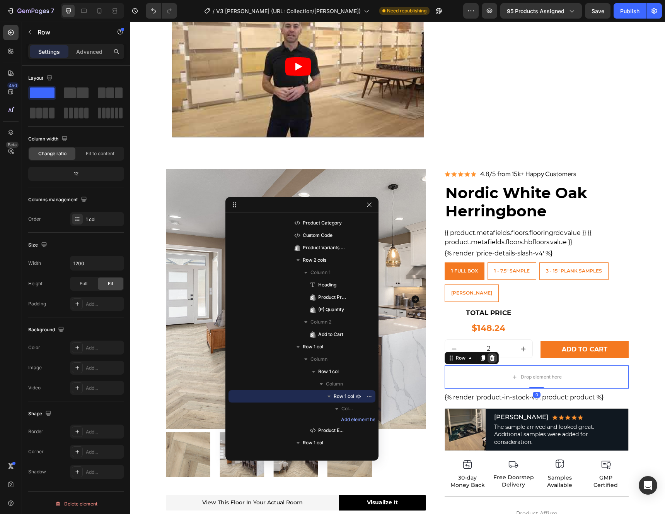
click at [490, 357] on icon at bounding box center [492, 357] width 5 height 5
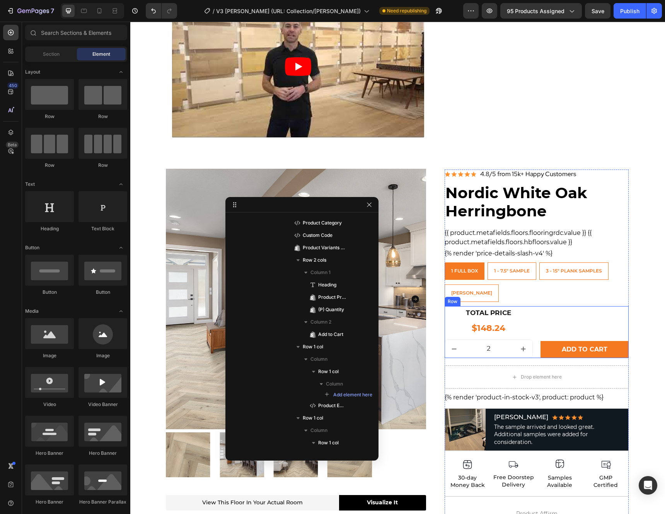
click at [533, 308] on div "TOTAL PRICE Heading $148.24 Product Price Product Price 2 (P) Quantity Add to c…" at bounding box center [537, 332] width 185 height 52
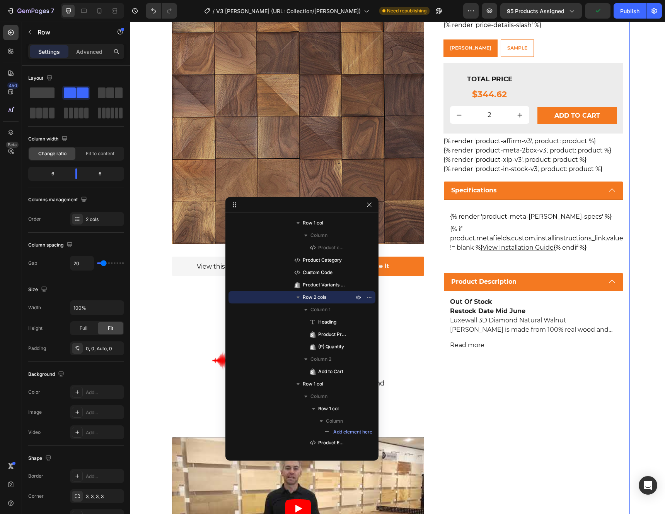
scroll to position [0, 0]
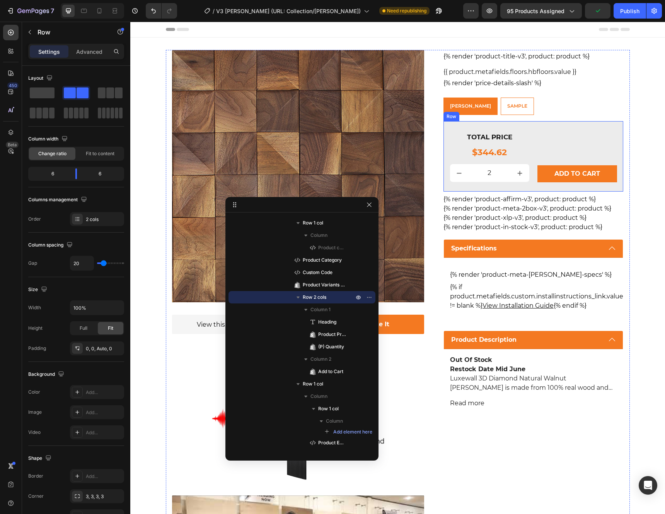
click at [444, 125] on div "TOTAL PRICE Heading $344.62 Product Price Product Price 2 (P) Quantity Add to c…" at bounding box center [534, 156] width 180 height 70
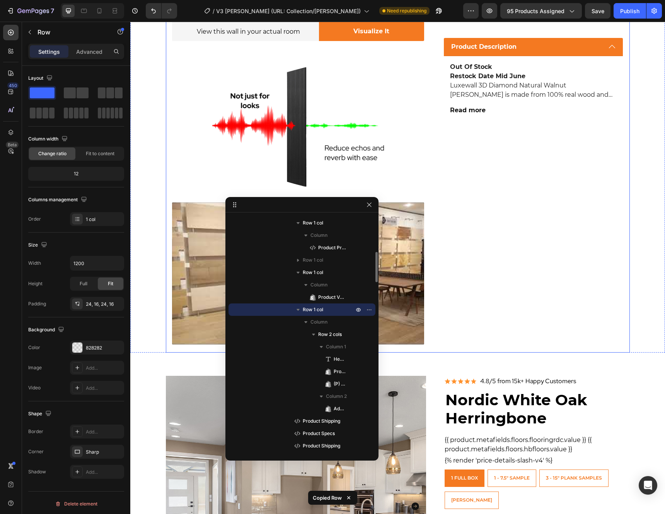
scroll to position [478, 0]
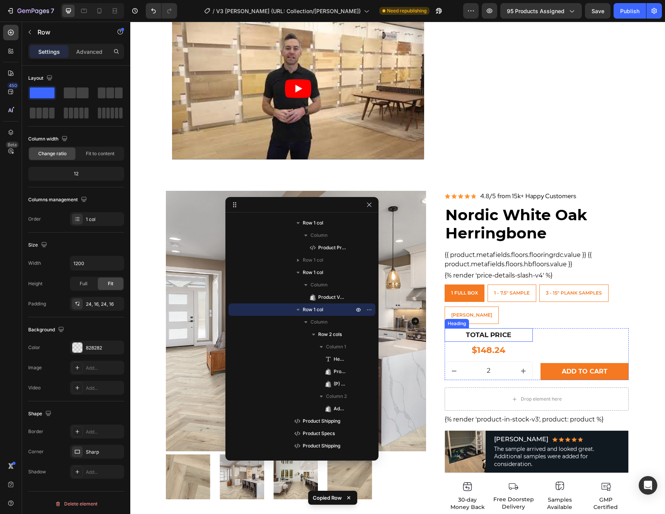
click at [517, 334] on h2 "TOTAL PRICE" at bounding box center [489, 335] width 88 height 14
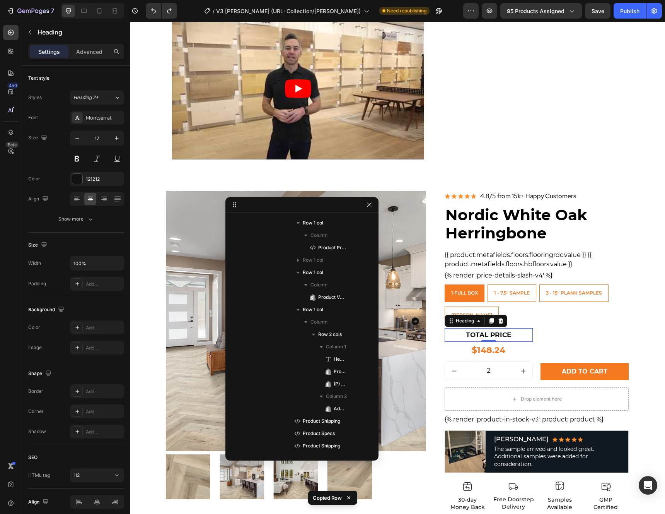
scroll to position [1187, 0]
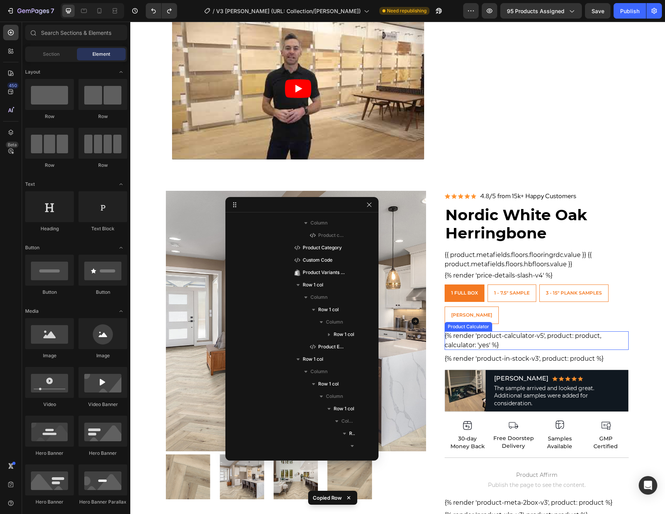
click at [507, 337] on div "{% render 'product-calculator-v5', product: product, calculator: 'yes' %}" at bounding box center [537, 340] width 185 height 19
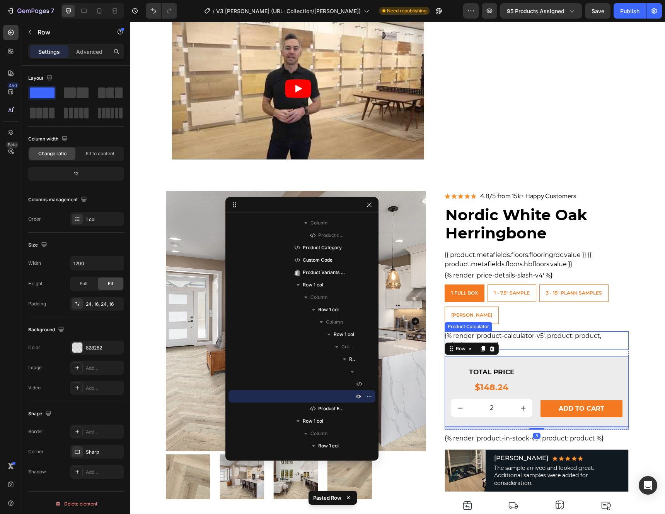
click at [520, 334] on div "{% render 'product-calculator-v5', product: product, calculator: 'yes' %}" at bounding box center [537, 340] width 185 height 19
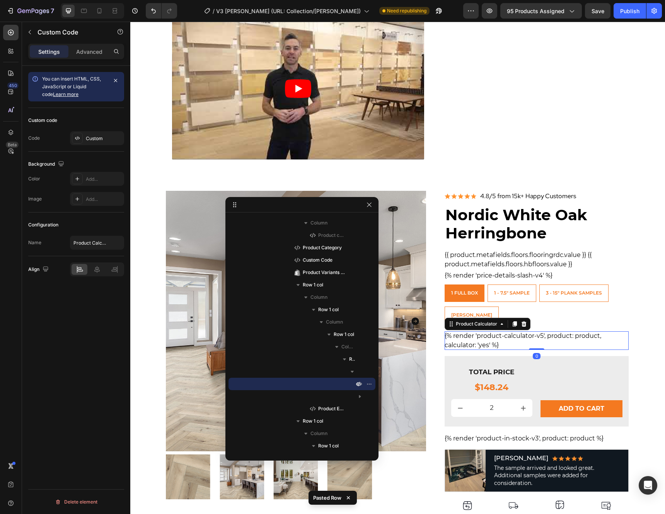
click at [522, 323] on icon at bounding box center [524, 323] width 5 height 5
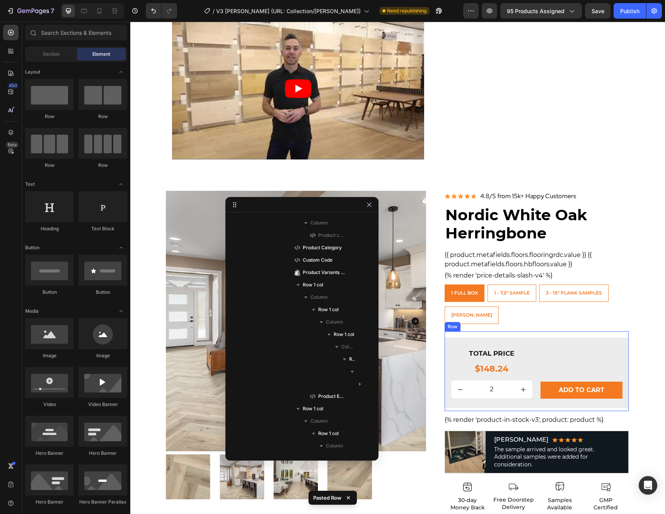
click at [515, 334] on div "TOTAL PRICE Heading $148.24 Product Price Product Price 2 (P) Quantity Add to c…" at bounding box center [537, 371] width 185 height 80
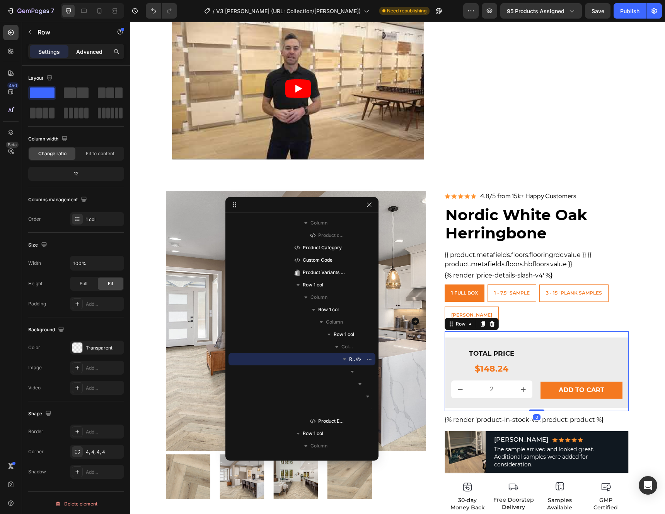
click at [79, 51] on p "Advanced" at bounding box center [89, 52] width 26 height 8
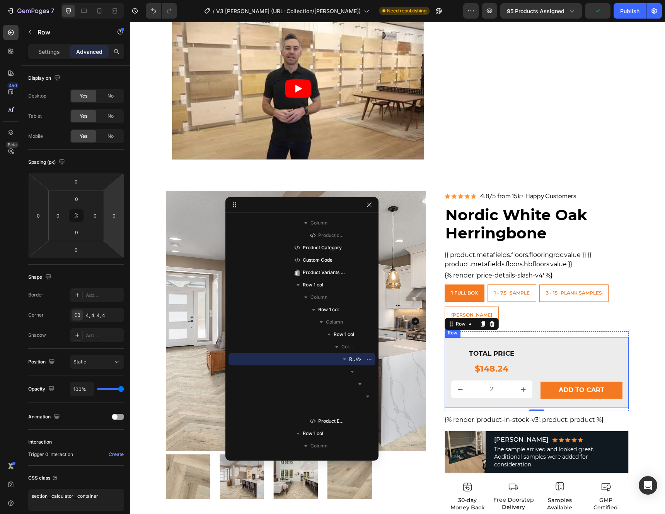
click at [497, 340] on div "TOTAL PRICE Heading $148.24 Product Price Product Price 2 (P) Quantity Add to c…" at bounding box center [537, 372] width 185 height 70
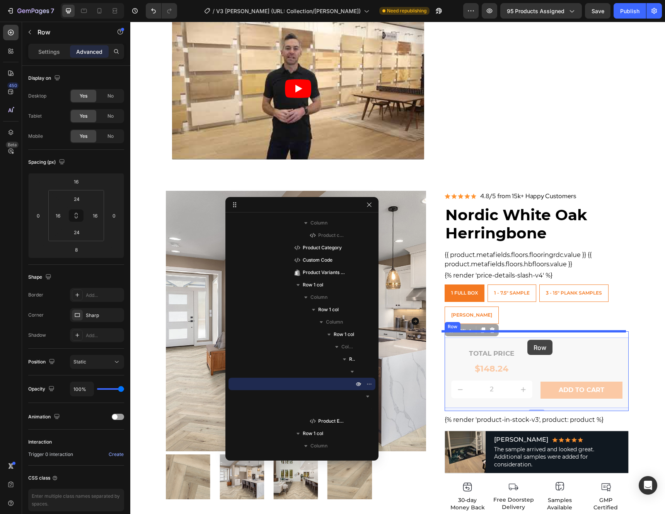
drag, startPoint x: 455, startPoint y: 328, endPoint x: 528, endPoint y: 340, distance: 73.6
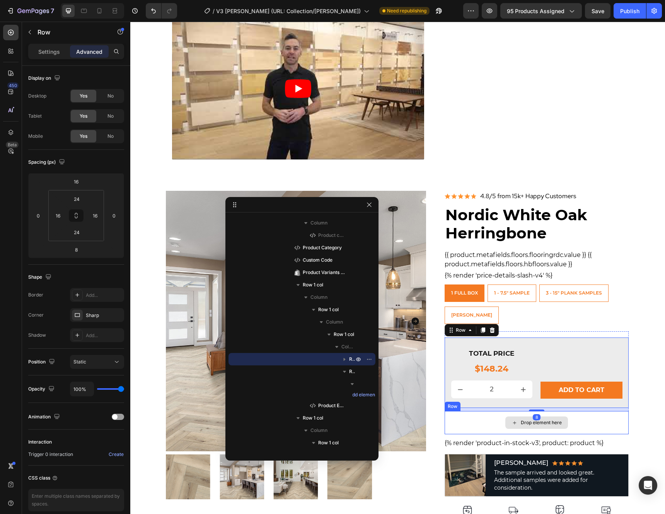
click at [471, 417] on div "Drop element here" at bounding box center [537, 422] width 185 height 23
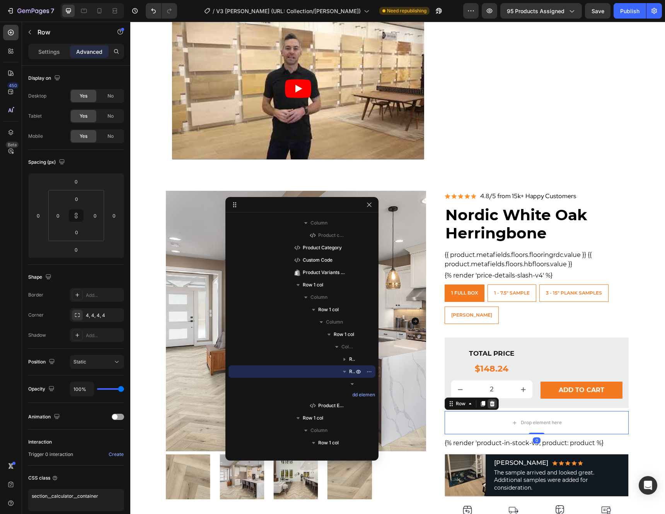
click at [493, 404] on div at bounding box center [492, 403] width 9 height 9
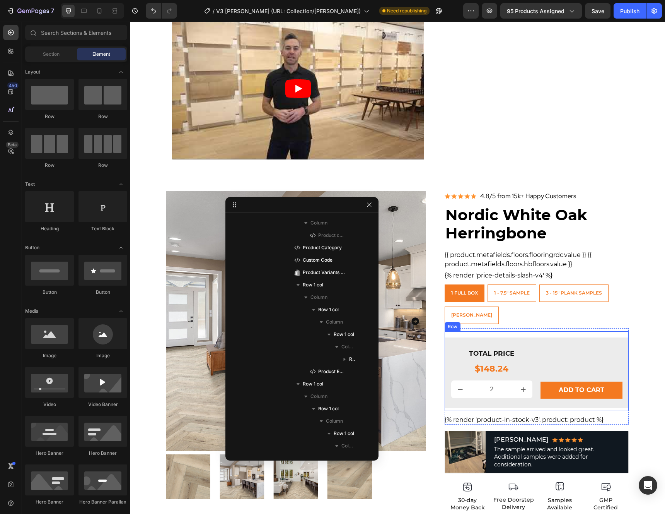
click at [511, 337] on div "TOTAL PRICE Heading $148.24 Product Price Product Price 2 (P) Quantity Add to c…" at bounding box center [537, 371] width 185 height 80
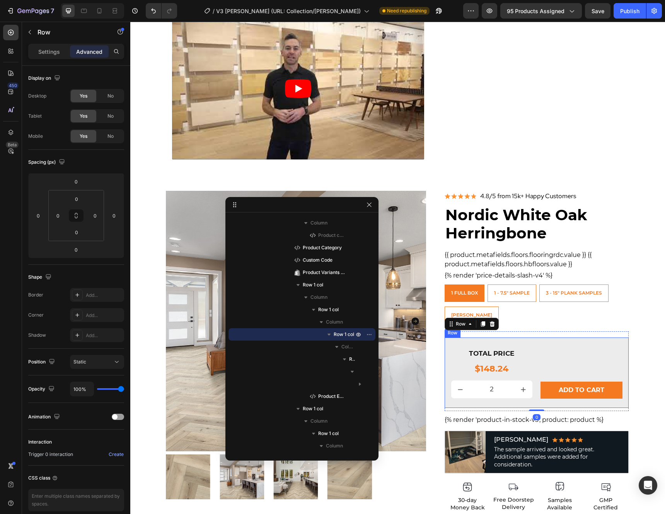
click at [507, 340] on div "TOTAL PRICE Heading $148.24 Product Price Product Price 2 (P) Quantity Add to c…" at bounding box center [537, 372] width 185 height 70
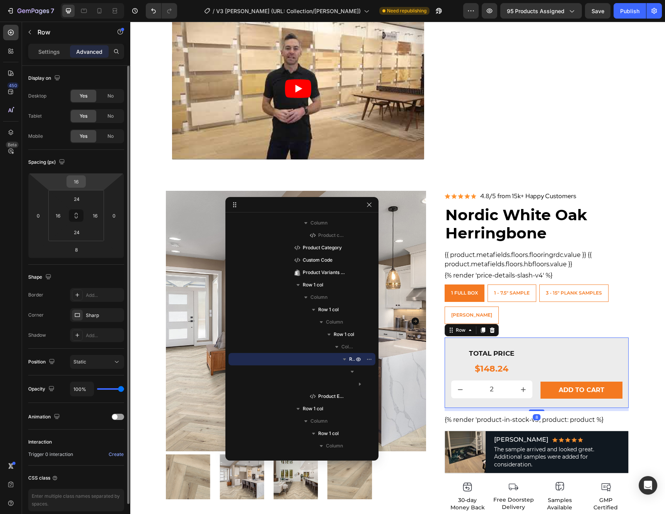
click at [80, 182] on input "16" at bounding box center [75, 182] width 15 height 12
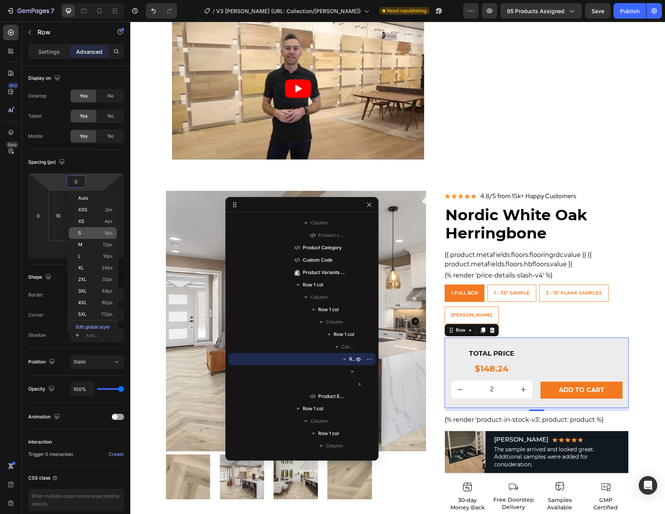
type input "01"
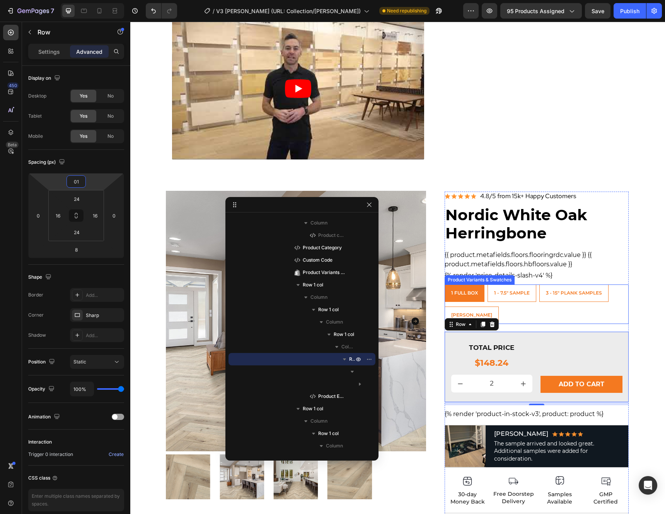
click at [507, 310] on div "1 Full Box 1 Full Box 1 Full Box 1 - 7.5" Sample 1 - 7.5" Sample 1 - 7.5" Sampl…" at bounding box center [537, 303] width 185 height 39
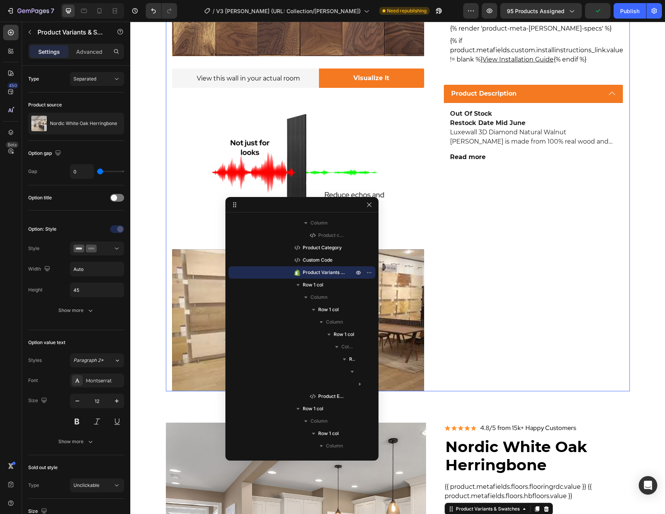
scroll to position [241, 0]
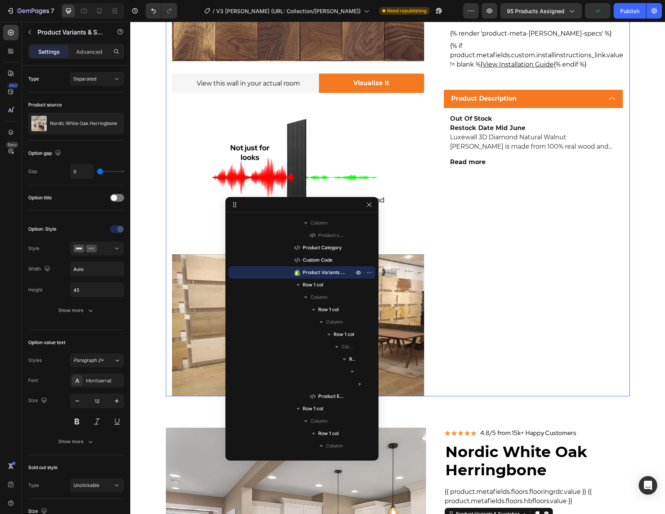
click at [436, 200] on div "Product Images View this wall in your actual room Text Block Visualize It Butto…" at bounding box center [398, 102] width 464 height 587
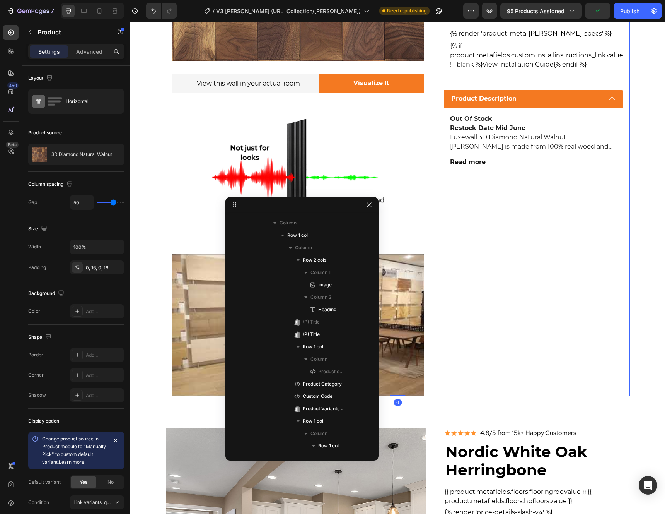
scroll to position [0, 0]
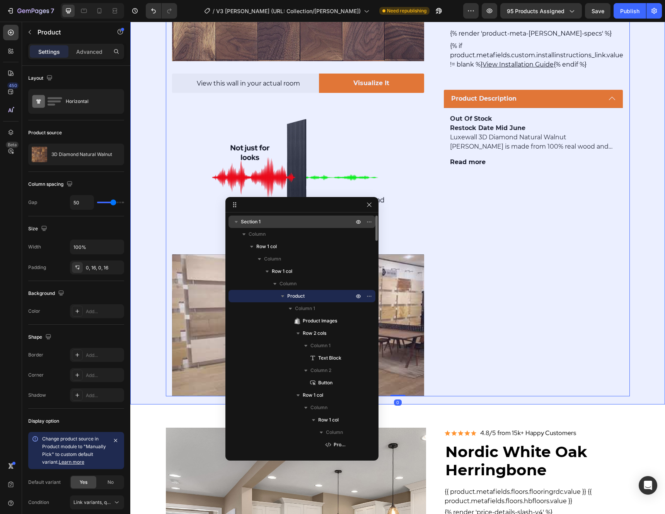
click at [277, 225] on p "Section 1" at bounding box center [298, 222] width 115 height 8
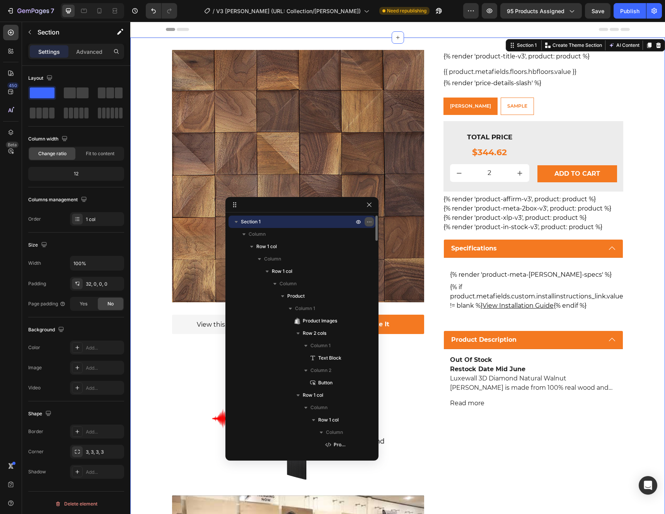
click at [367, 223] on icon "button" at bounding box center [369, 222] width 6 height 6
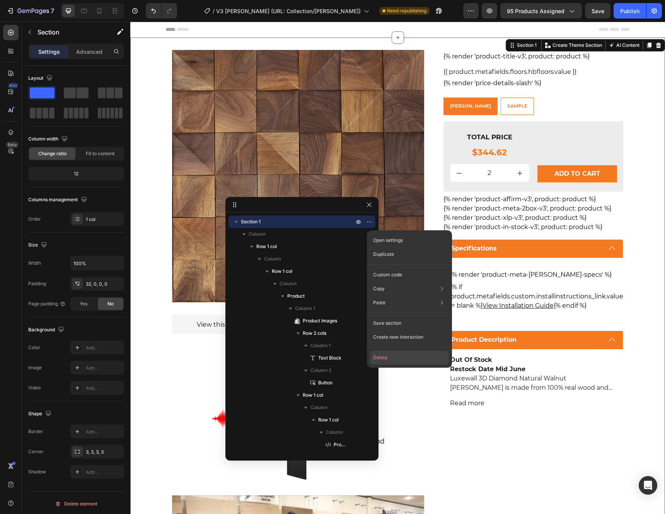
click at [381, 358] on button "Delete" at bounding box center [409, 358] width 79 height 14
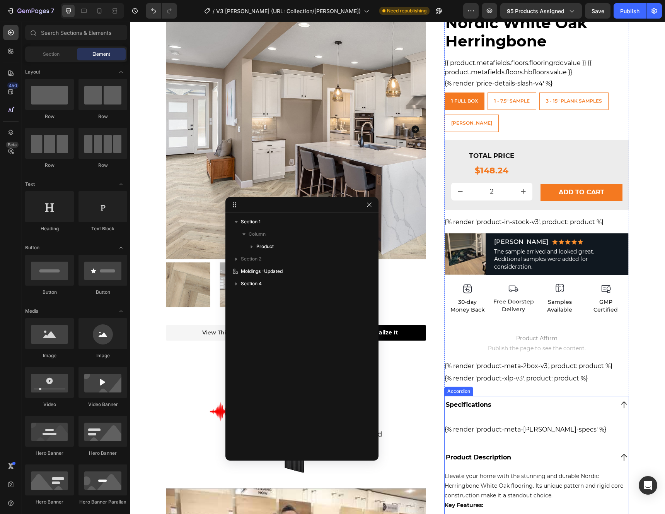
scroll to position [39, 0]
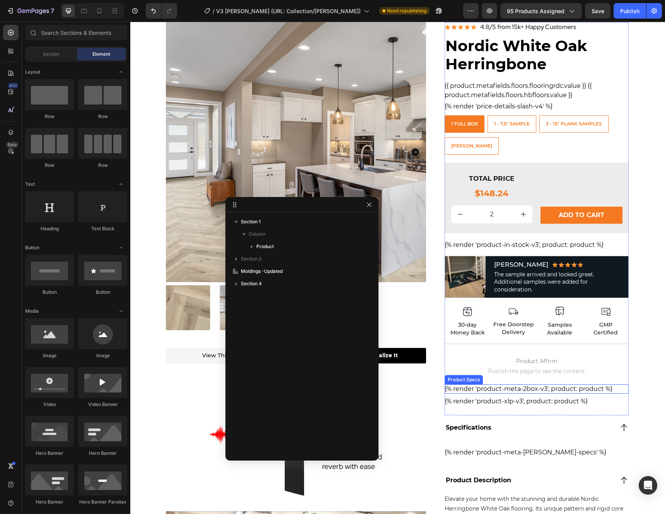
click at [580, 389] on div "{% render 'product-meta-2box-v3', product: product %}" at bounding box center [537, 388] width 185 height 9
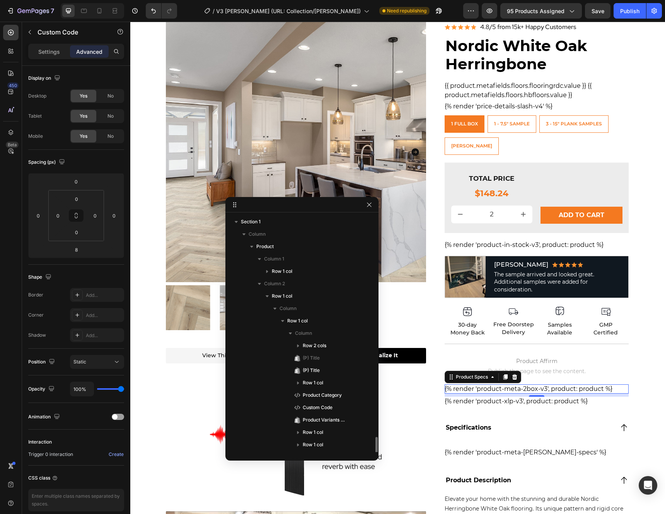
scroll to position [135, 0]
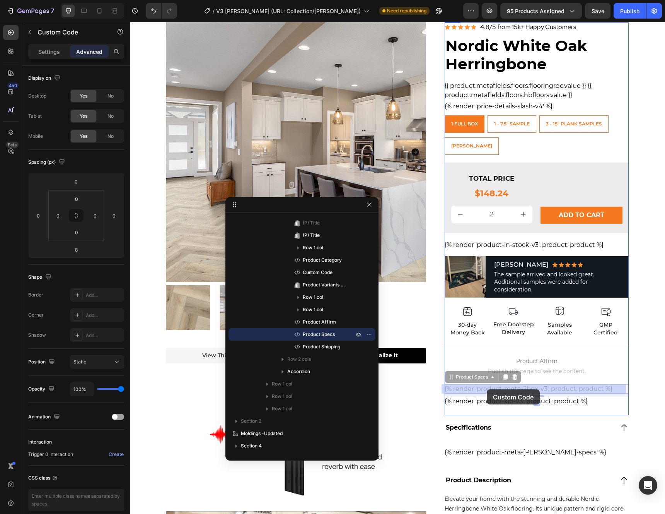
drag, startPoint x: 474, startPoint y: 378, endPoint x: 487, endPoint y: 389, distance: 17.8
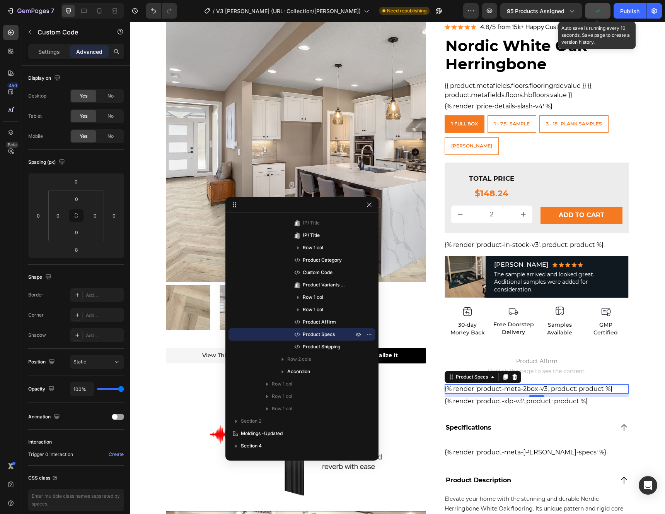
click at [607, 15] on button "button" at bounding box center [598, 10] width 26 height 15
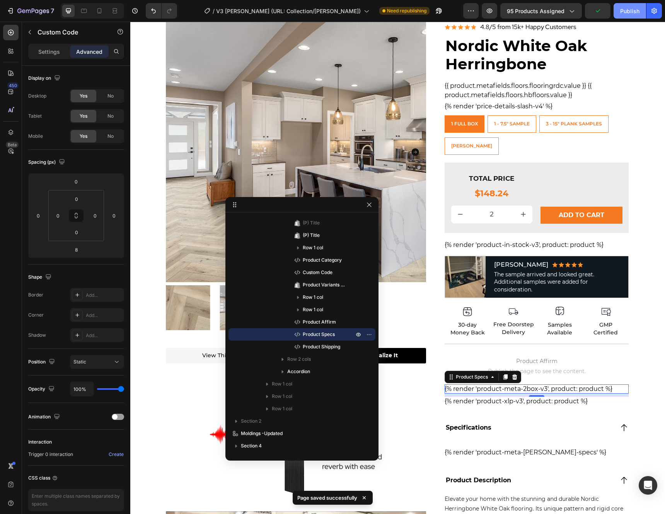
click at [623, 15] on div "Publish" at bounding box center [630, 11] width 19 height 8
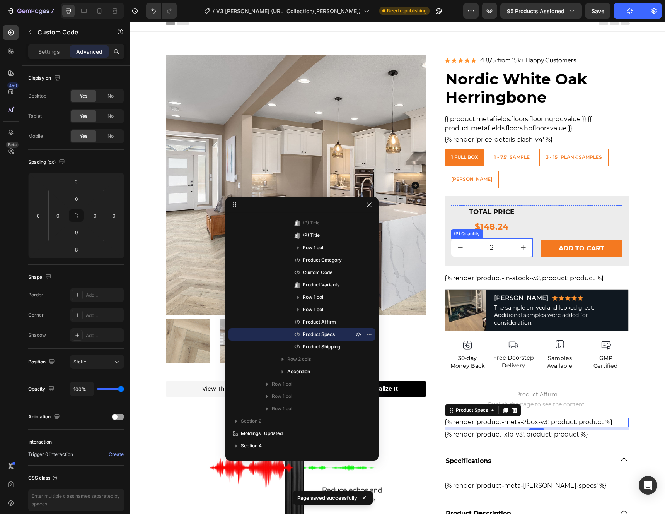
scroll to position [0, 0]
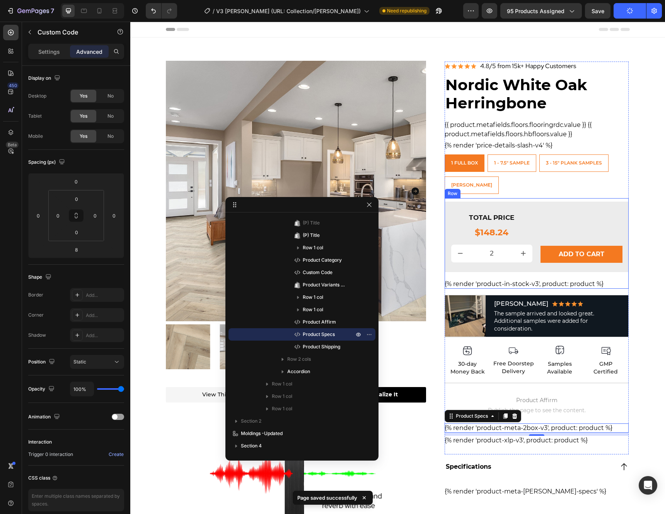
click at [529, 199] on div "TOTAL PRICE Heading $148.24 Product Price Product Price 2 (P) Quantity Add to c…" at bounding box center [537, 243] width 185 height 91
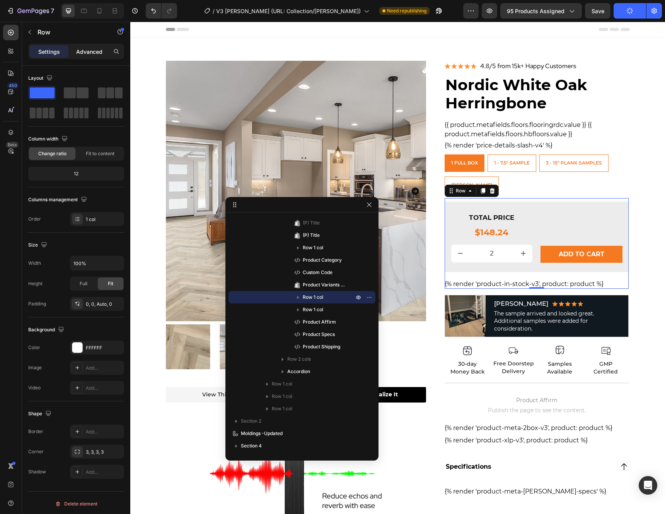
click at [95, 54] on p "Advanced" at bounding box center [89, 52] width 26 height 8
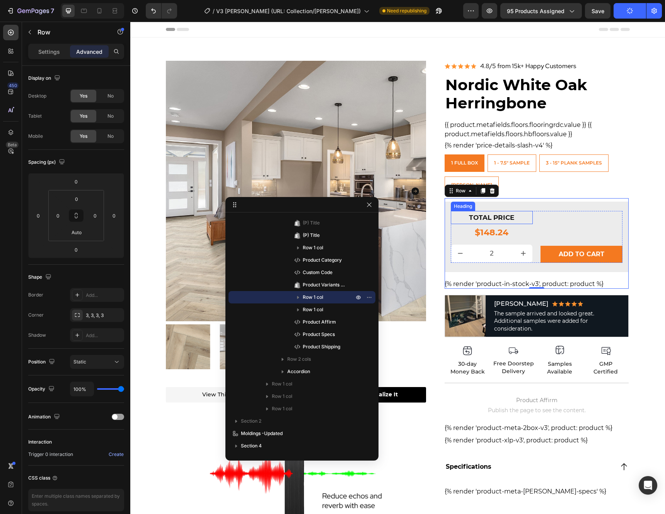
click at [458, 207] on div "Heading" at bounding box center [463, 206] width 21 height 7
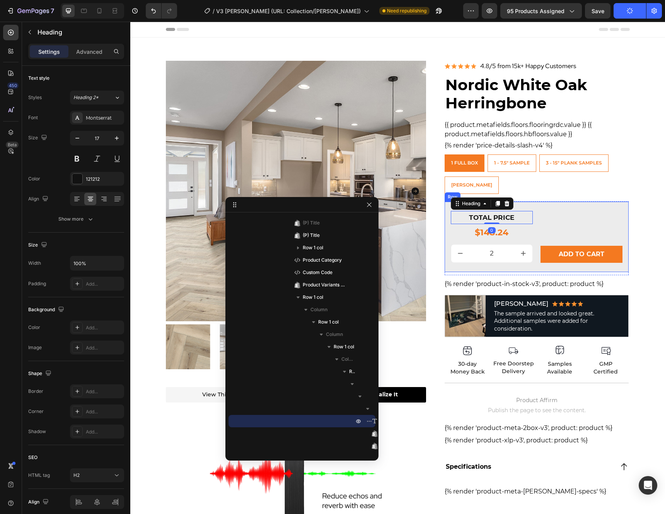
click at [550, 205] on div "TOTAL PRICE Heading 0 $148.24 Product Price Product Price 2 (P) Quantity Add to…" at bounding box center [537, 237] width 185 height 70
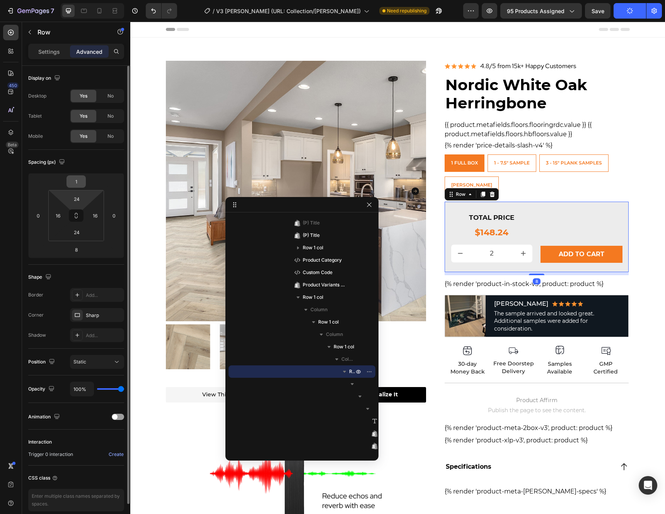
click at [79, 185] on input "1" at bounding box center [75, 182] width 15 height 12
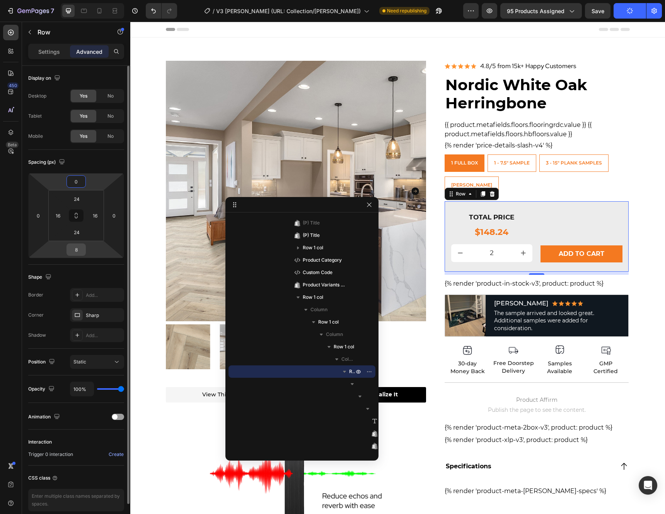
type input "0"
click at [74, 253] on input "8" at bounding box center [75, 250] width 15 height 12
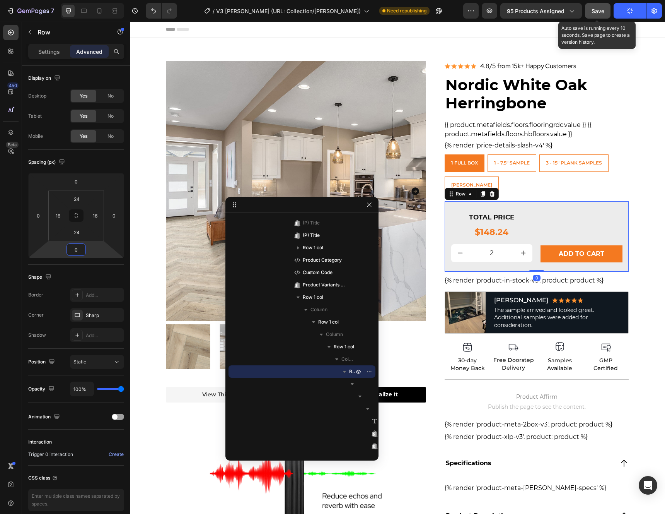
type input "0"
click at [603, 10] on span "Save" at bounding box center [598, 11] width 13 height 7
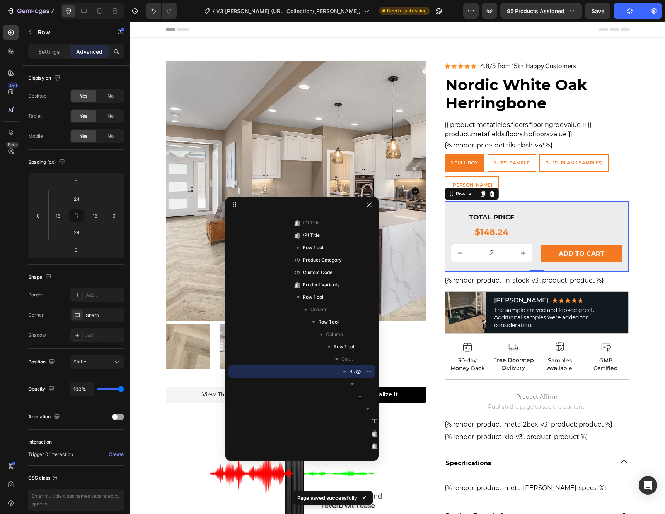
click at [631, 14] on button "Publish" at bounding box center [630, 10] width 32 height 15
click at [633, 16] on button "Publish" at bounding box center [630, 10] width 32 height 15
click at [547, 252] on button "Add to cart" at bounding box center [582, 253] width 82 height 17
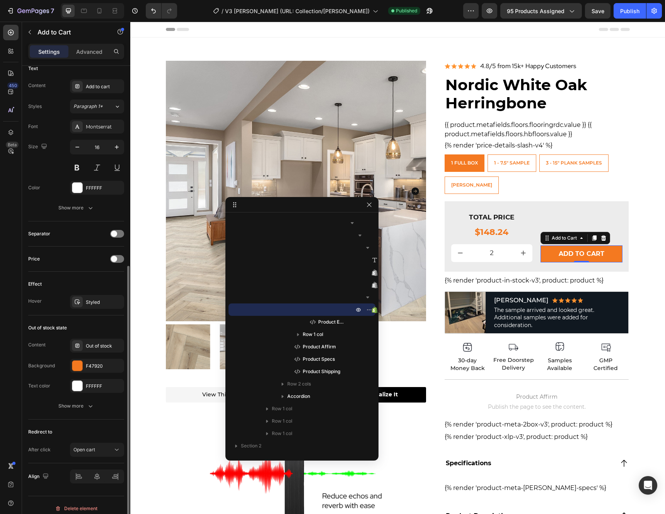
scroll to position [359, 0]
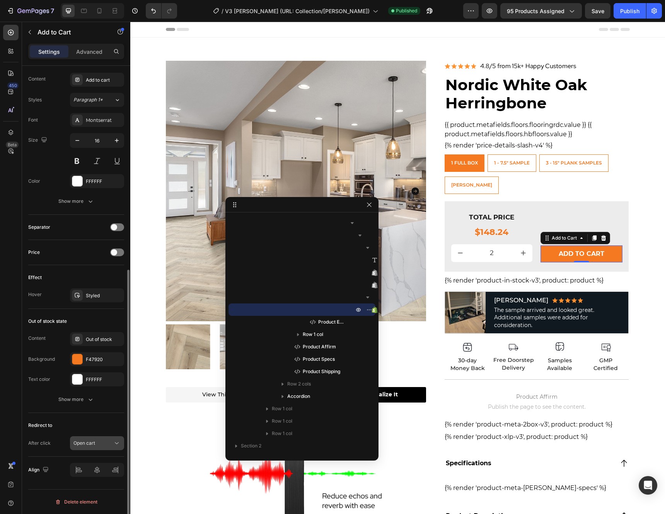
click at [95, 442] on span "Open cart" at bounding box center [85, 443] width 22 height 6
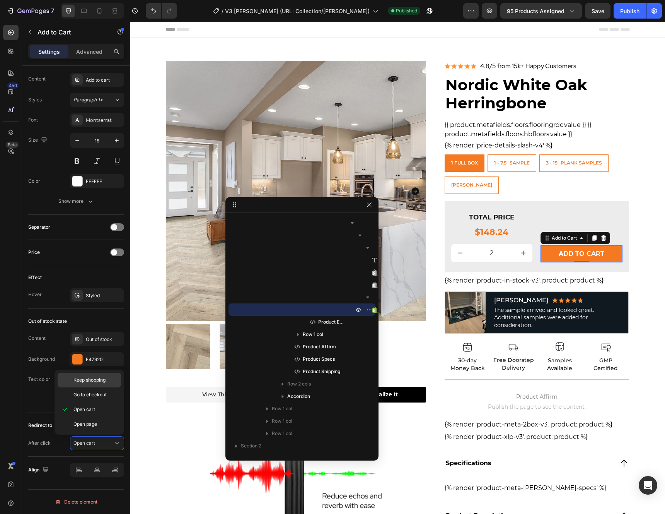
click at [95, 382] on span "Keep shopping" at bounding box center [90, 379] width 32 height 7
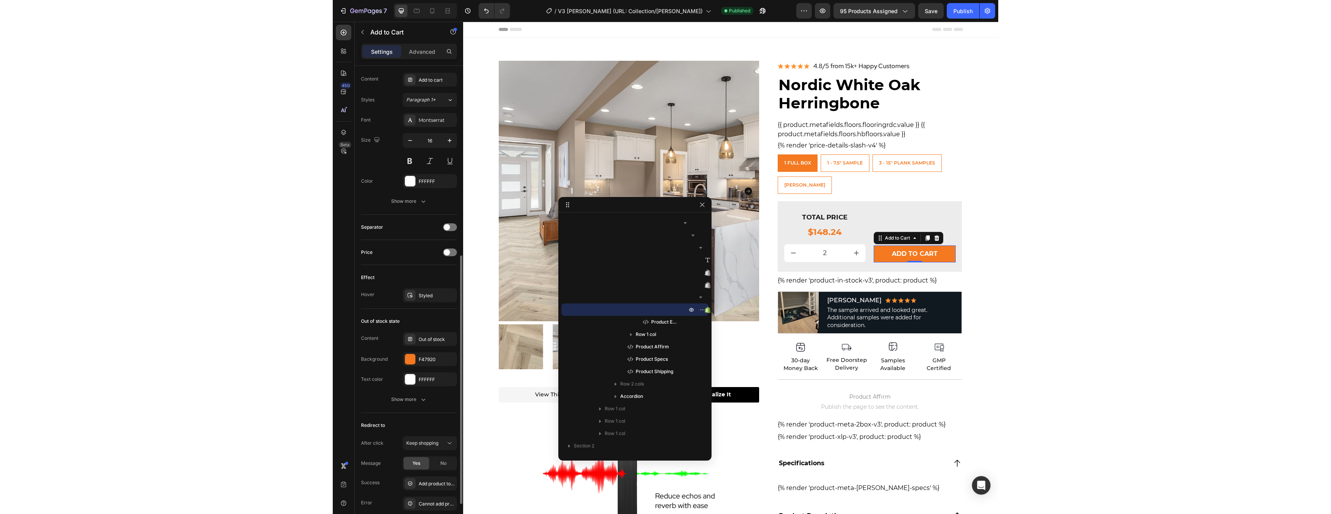
scroll to position [385, 0]
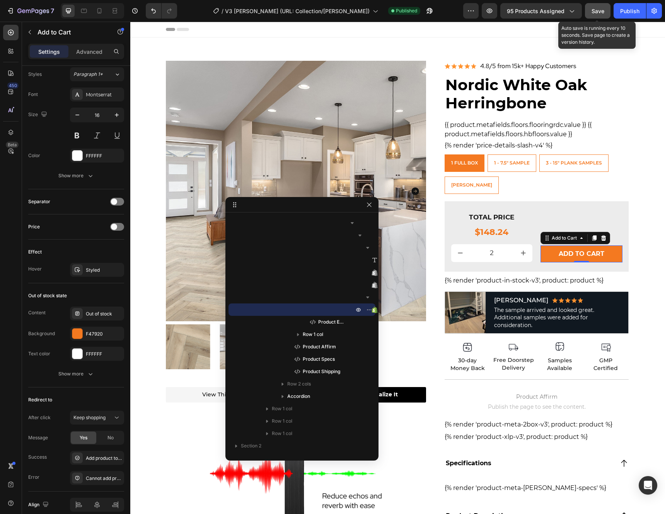
click at [594, 11] on span "Save" at bounding box center [598, 11] width 13 height 7
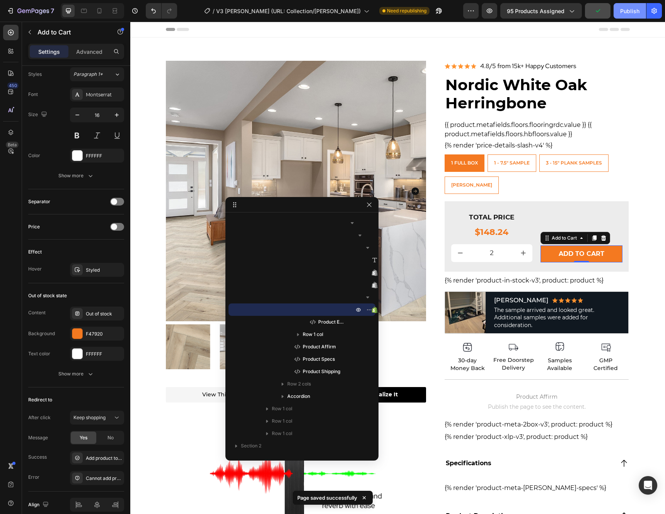
click at [622, 10] on div "Publish" at bounding box center [630, 11] width 19 height 8
click at [369, 203] on icon "button" at bounding box center [369, 205] width 6 height 6
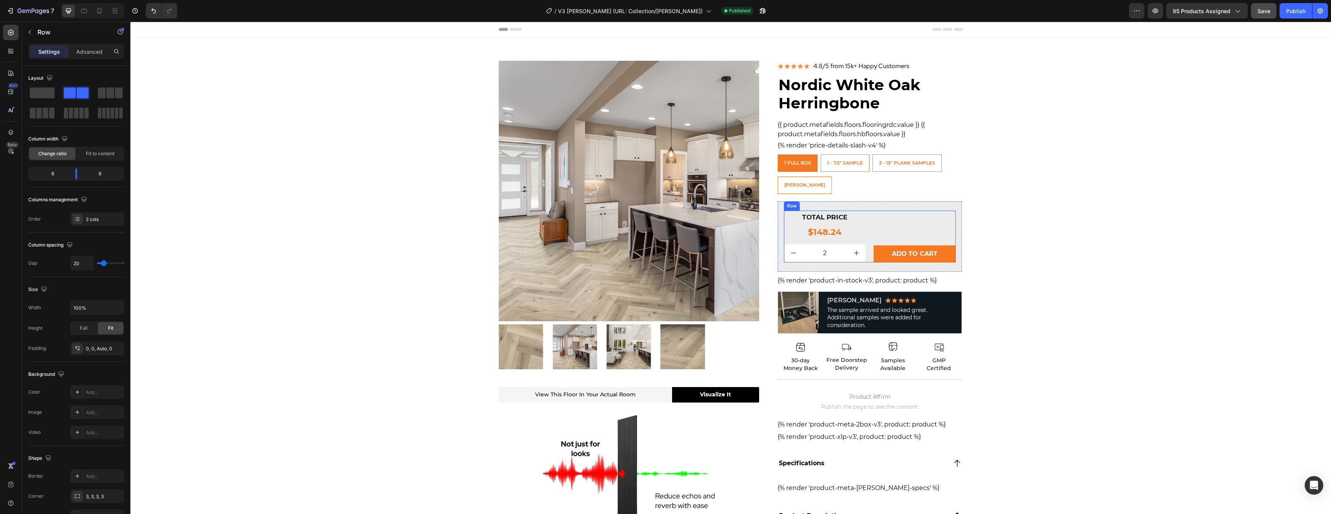
click at [665, 210] on div "Add to cart Add to Cart" at bounding box center [915, 236] width 82 height 52
click at [665, 204] on div "TOTAL PRICE Heading $148.24 Product Price Product Price 2 (P) Quantity Add to c…" at bounding box center [870, 236] width 185 height 70
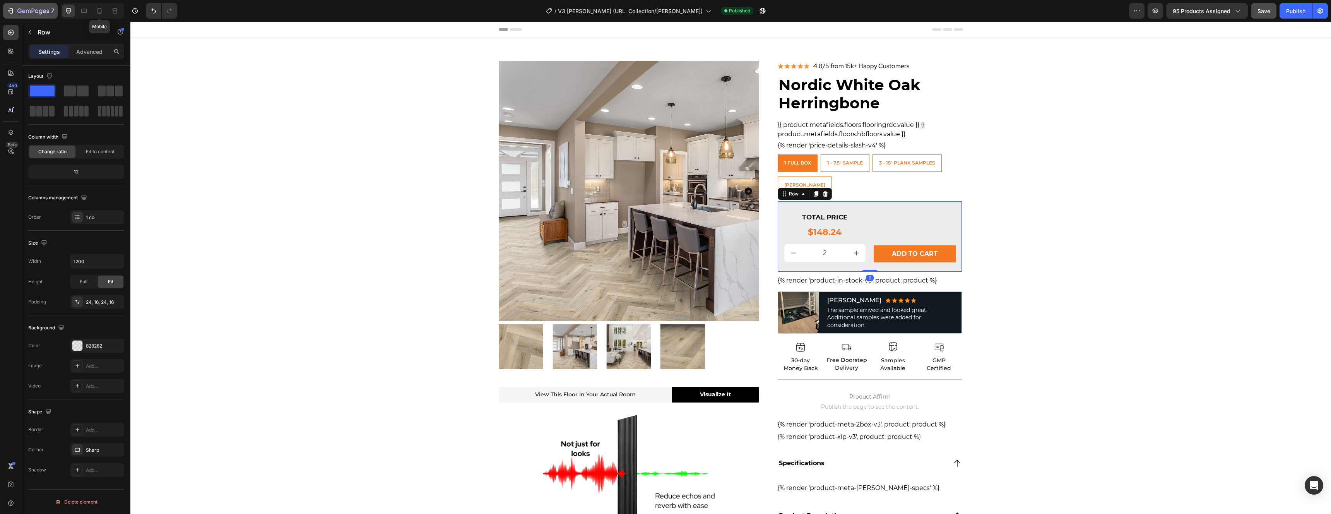
click at [34, 11] on icon "button" at bounding box center [33, 11] width 32 height 7
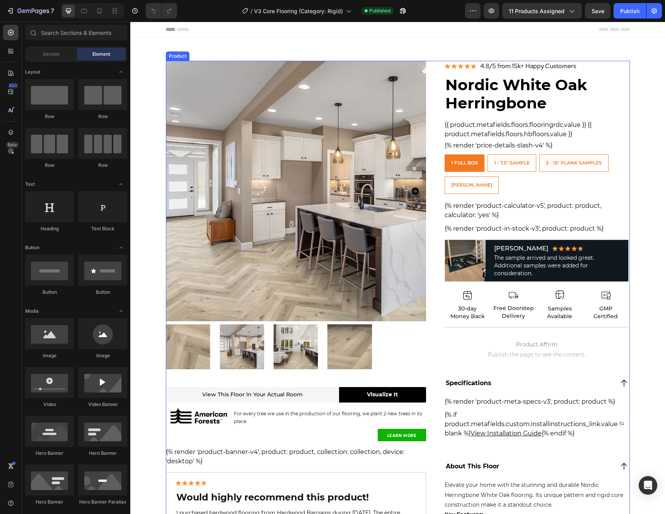
click at [433, 247] on div "Product Images View this floor in your actual room Heading Visualize It Button …" at bounding box center [398, 376] width 464 height 630
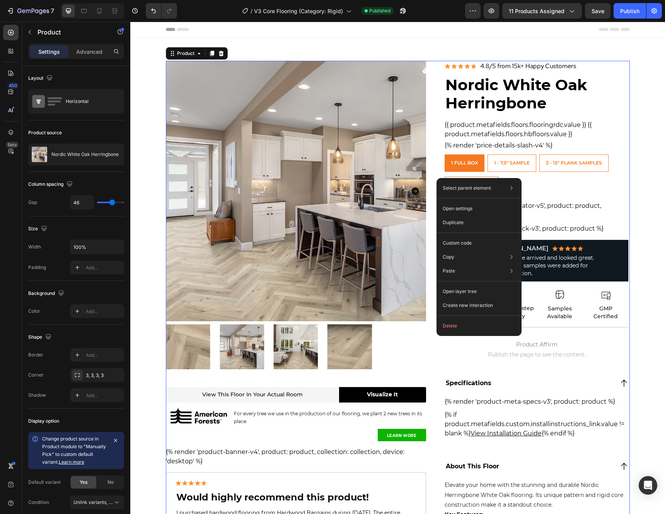
drag, startPoint x: 437, startPoint y: 178, endPoint x: 582, endPoint y: 214, distance: 149.8
click at [462, 292] on p "Open layer tree" at bounding box center [460, 291] width 34 height 7
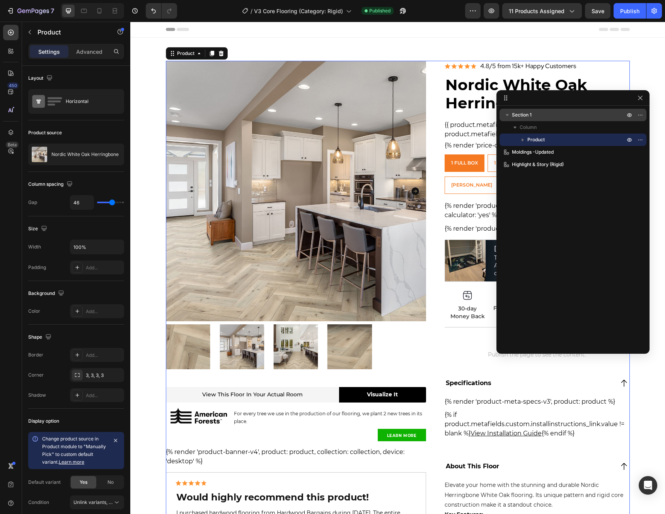
click at [541, 118] on p "Section 1" at bounding box center [569, 115] width 115 height 8
